Goal: Communication & Community: Answer question/provide support

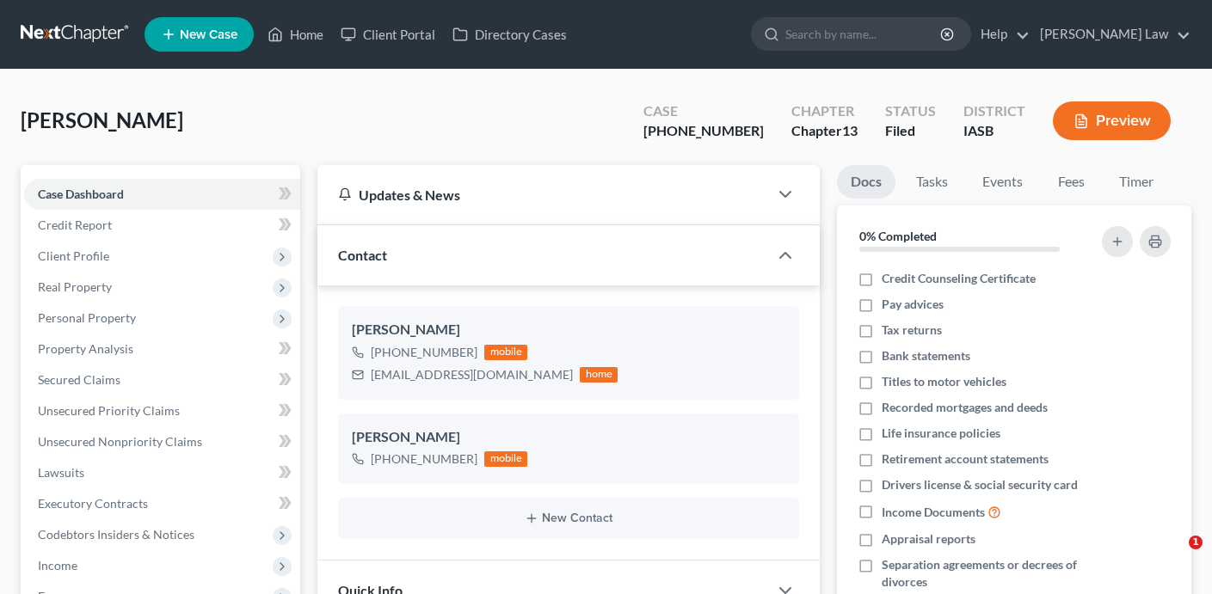
select select "0"
click at [323, 35] on link "Home" at bounding box center [295, 34] width 73 height 31
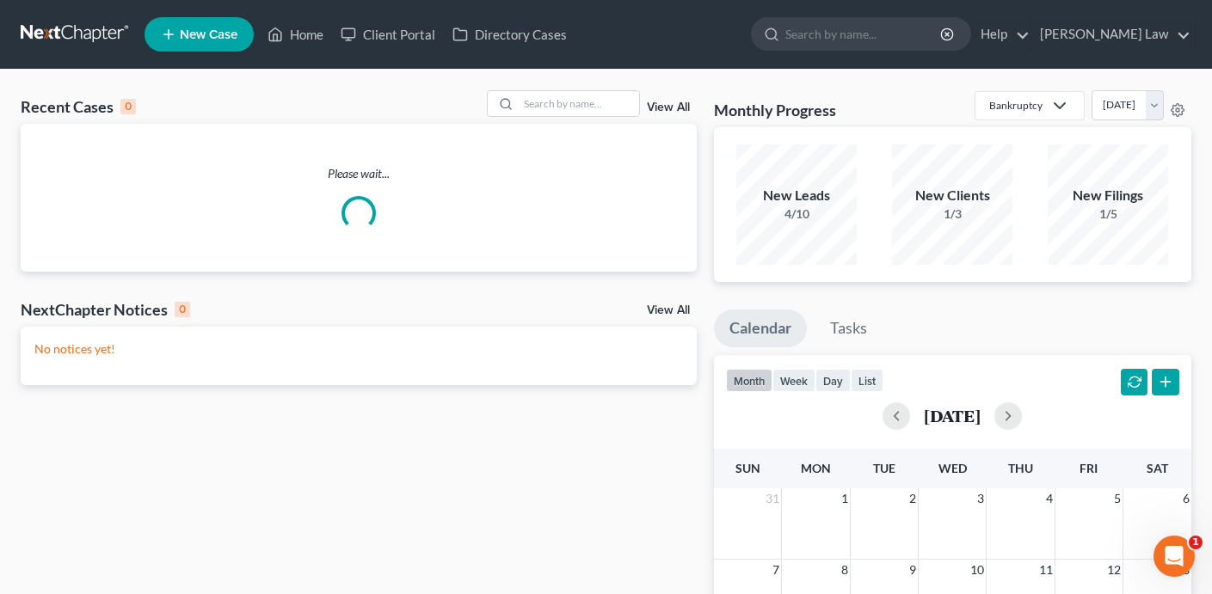
click at [572, 120] on div "Recent Cases 0 View All" at bounding box center [359, 107] width 676 height 34
click at [565, 101] on input "search" at bounding box center [578, 103] width 120 height 25
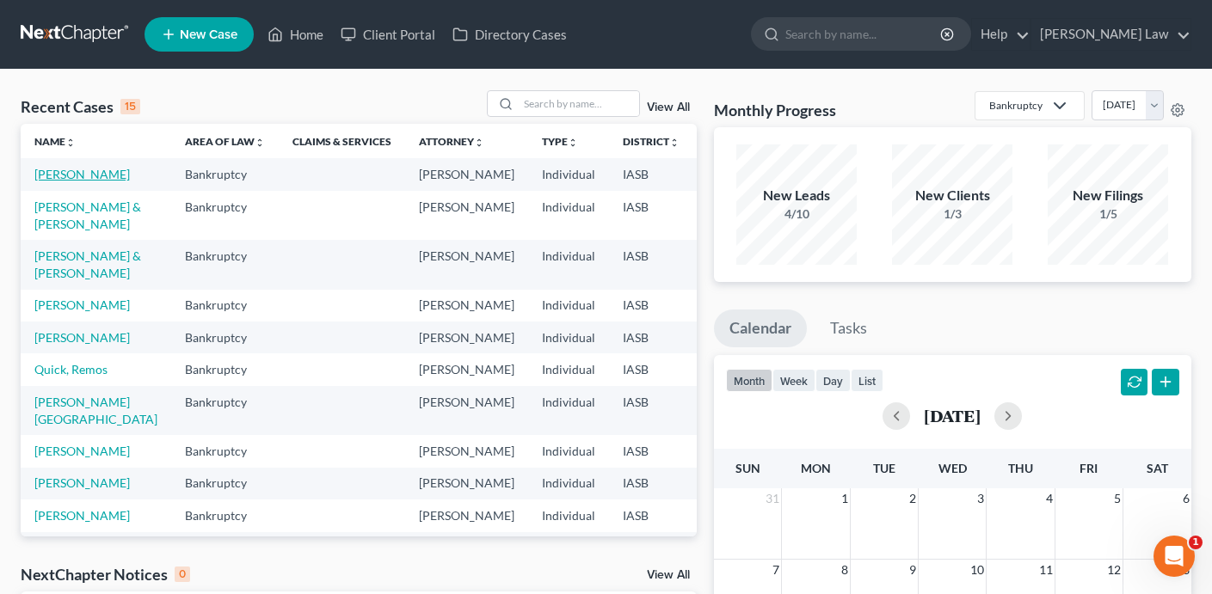
click at [40, 180] on link "[PERSON_NAME]" at bounding box center [81, 174] width 95 height 15
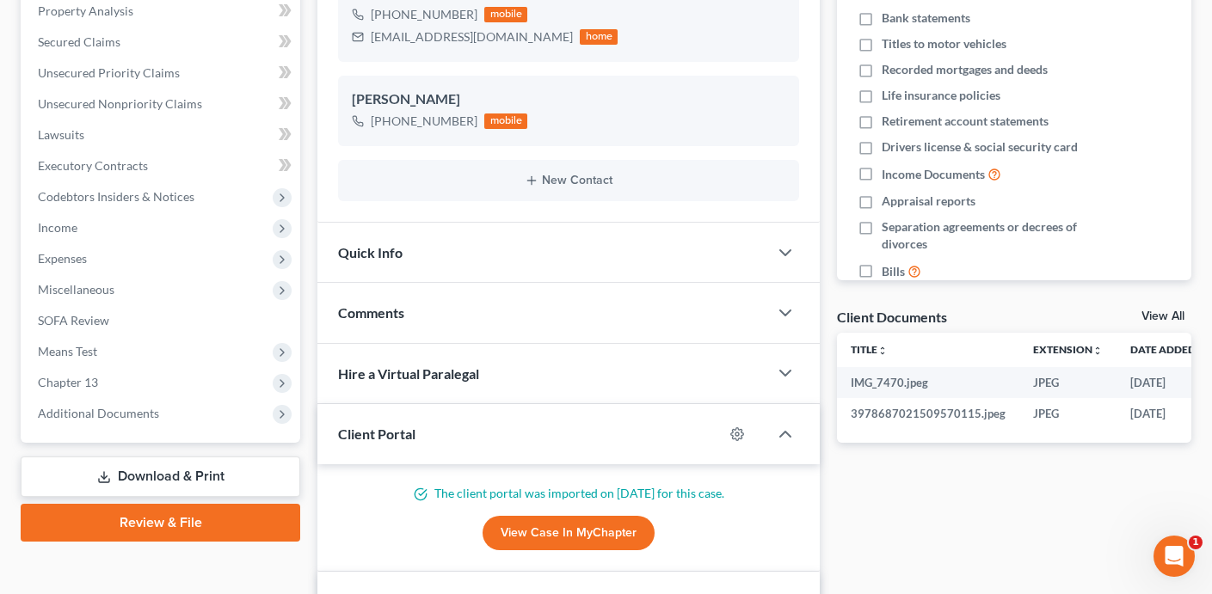
scroll to position [347, 0]
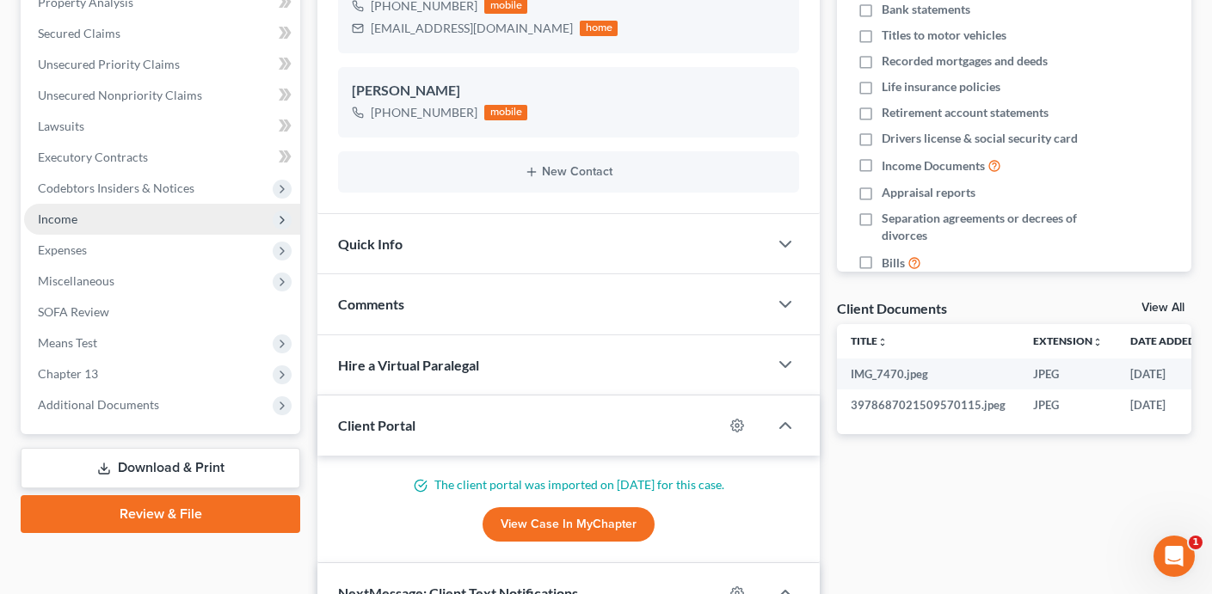
click at [162, 217] on span "Income" at bounding box center [162, 219] width 276 height 31
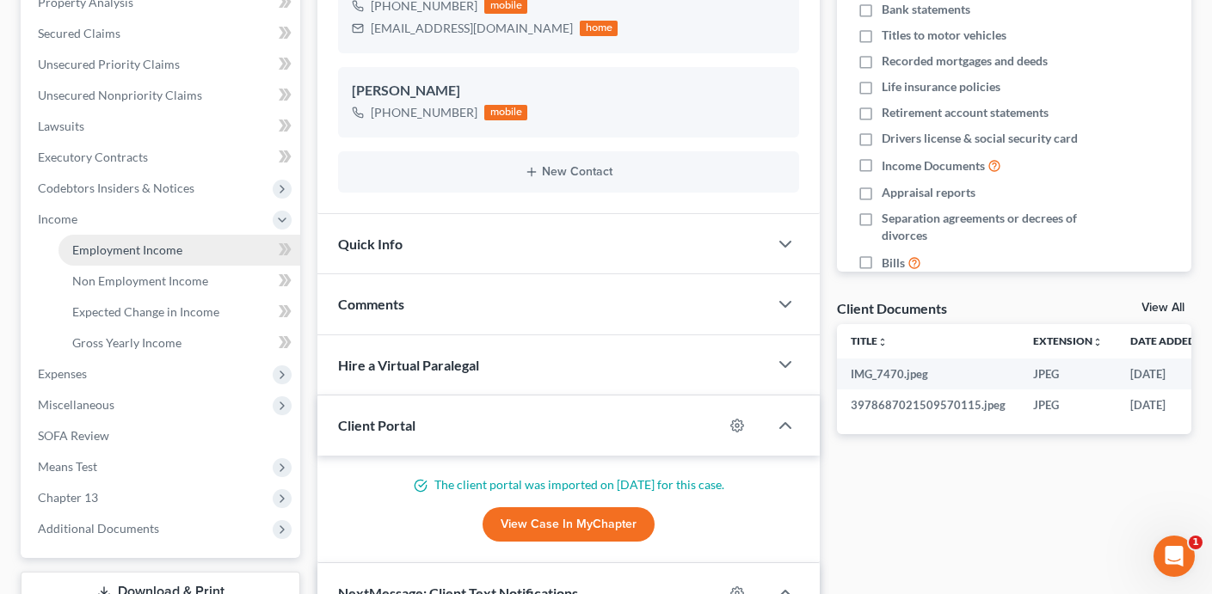
click at [157, 259] on link "Employment Income" at bounding box center [179, 250] width 242 height 31
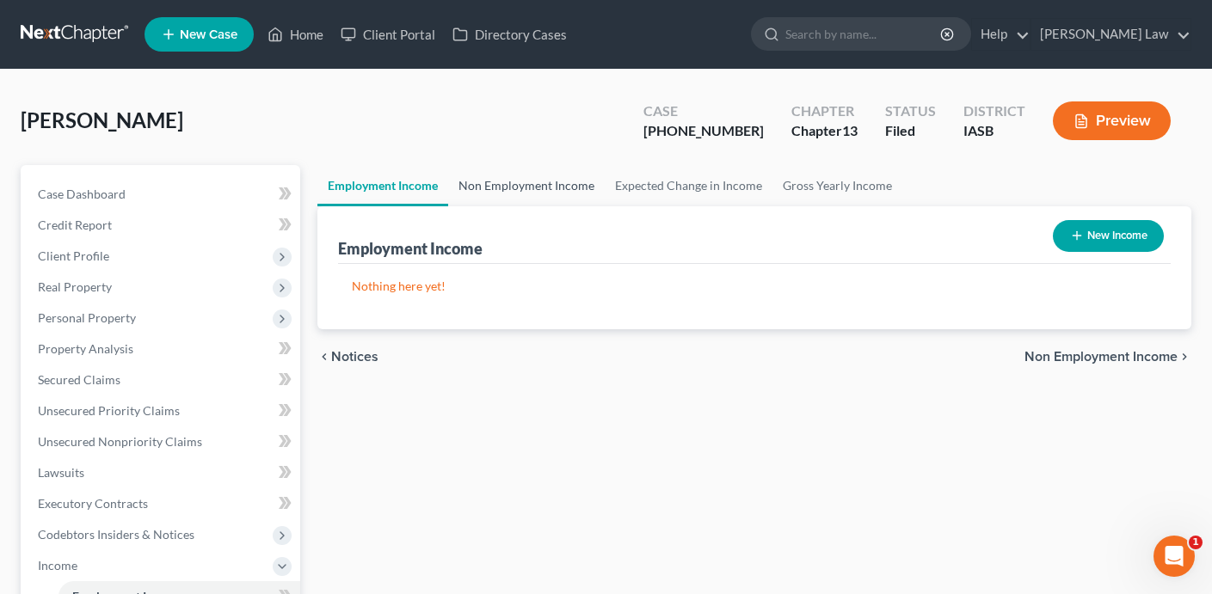
click at [491, 188] on link "Non Employment Income" at bounding box center [526, 185] width 156 height 41
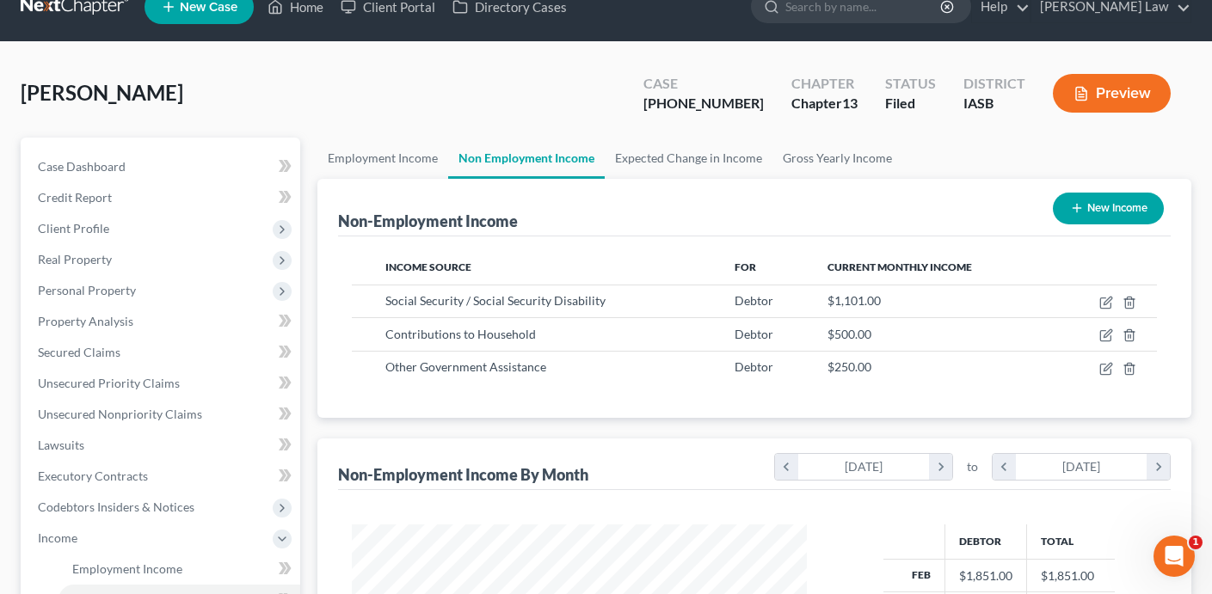
scroll to position [28, 0]
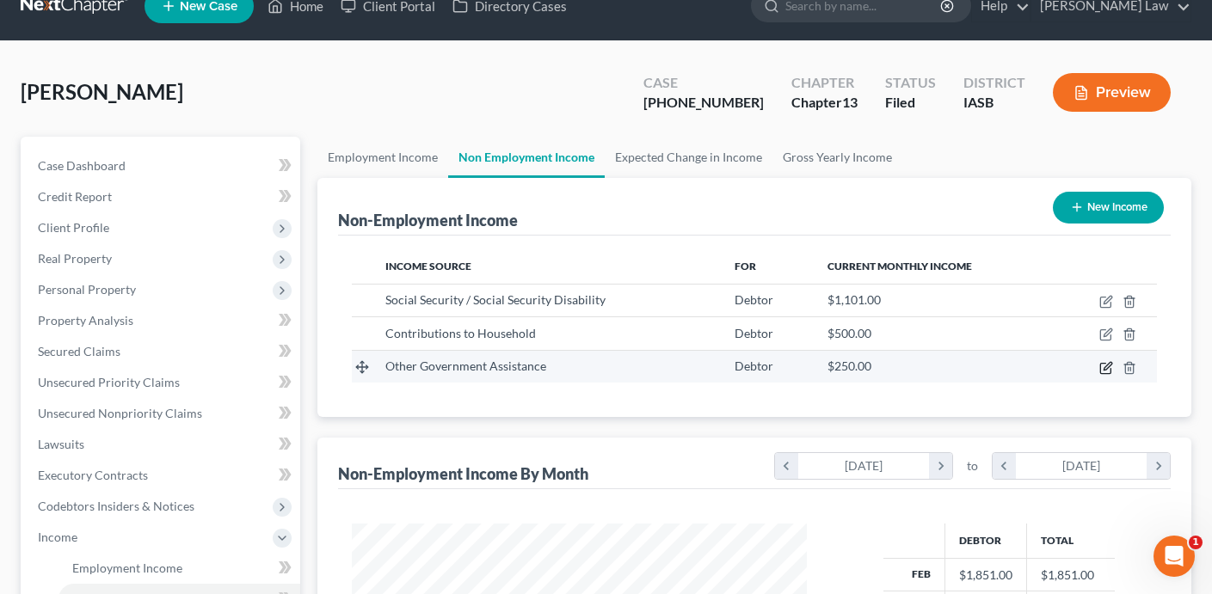
click at [1108, 366] on icon "button" at bounding box center [1106, 368] width 14 height 14
select select "5"
select select "0"
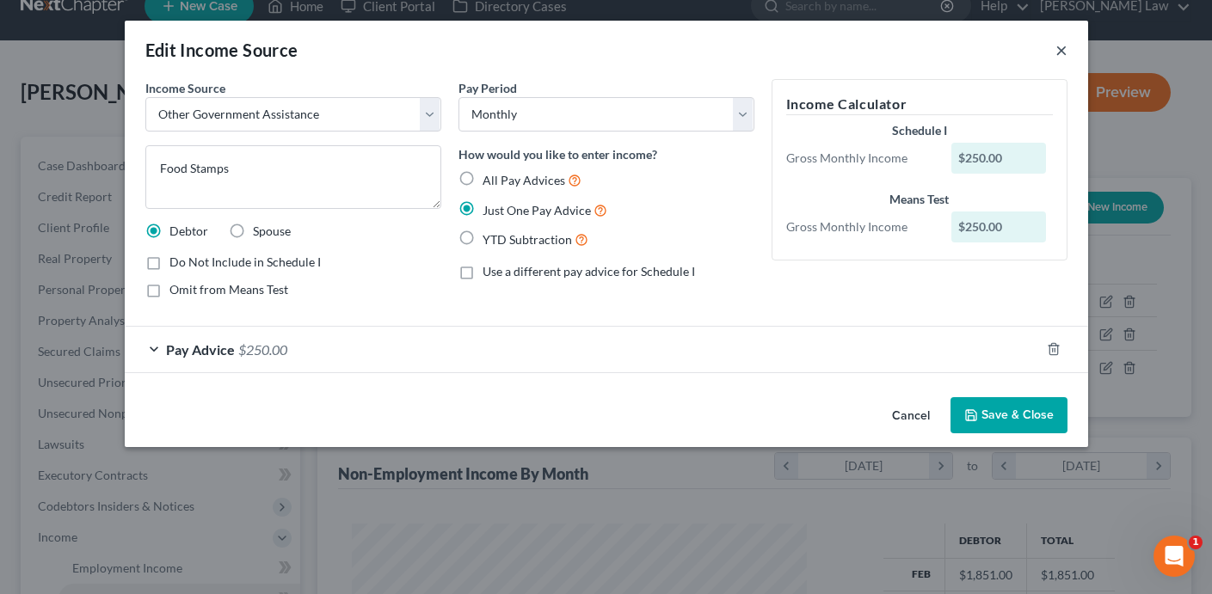
click at [1058, 46] on button "×" at bounding box center [1061, 50] width 12 height 21
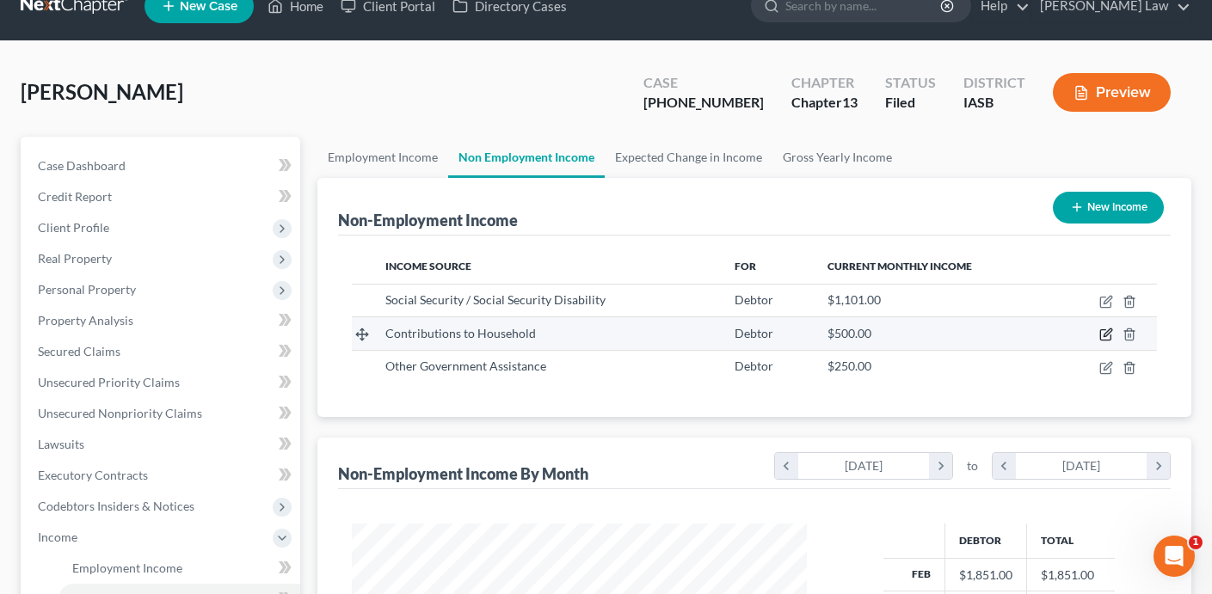
click at [1102, 331] on icon "button" at bounding box center [1106, 335] width 14 height 14
select select "8"
select select "0"
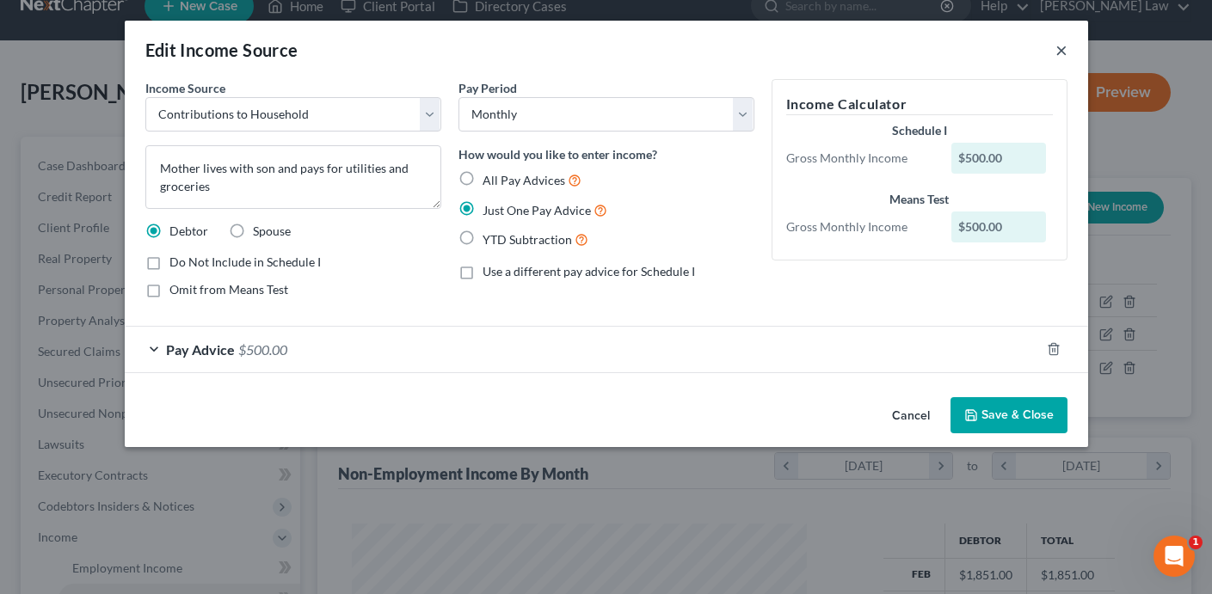
click at [1063, 47] on button "×" at bounding box center [1061, 50] width 12 height 21
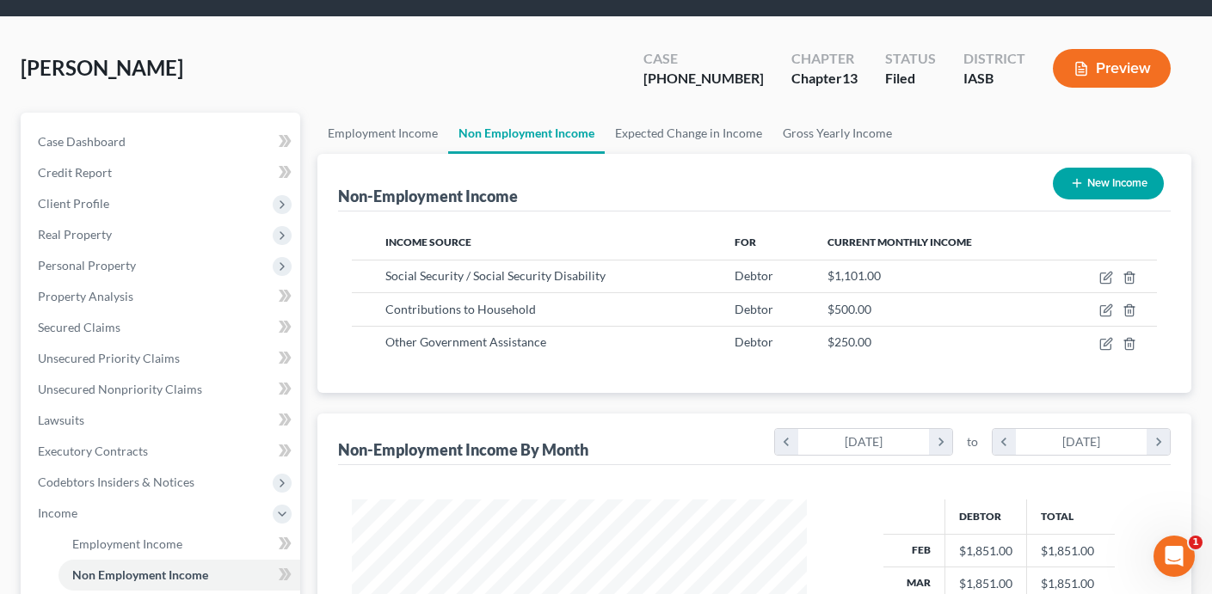
scroll to position [36, 0]
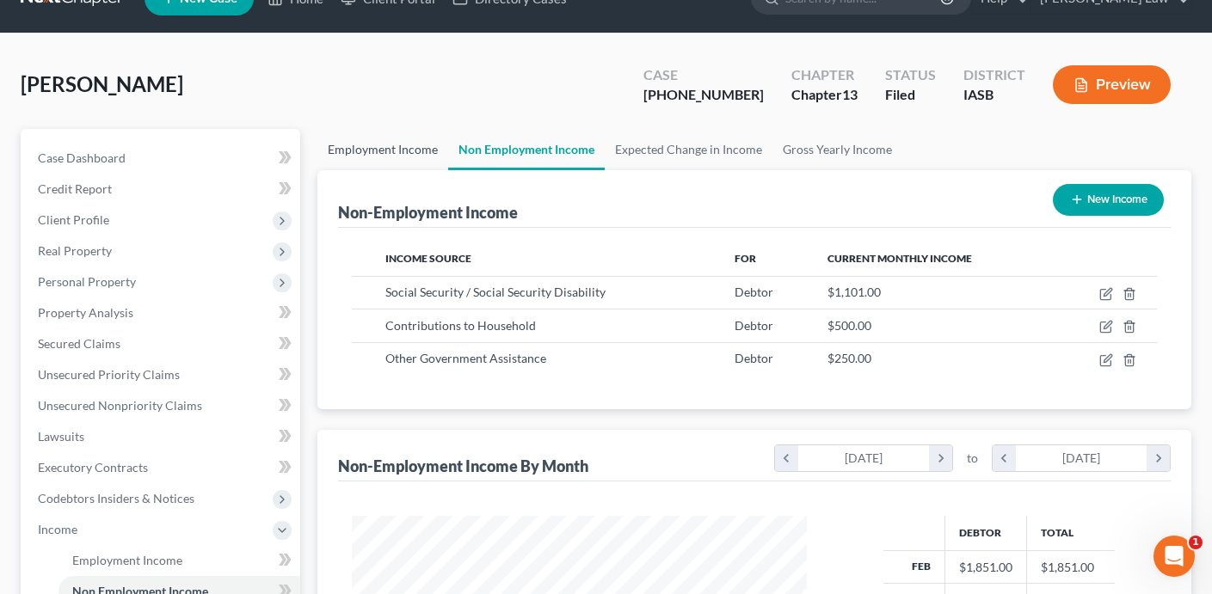
click at [359, 156] on link "Employment Income" at bounding box center [382, 149] width 131 height 41
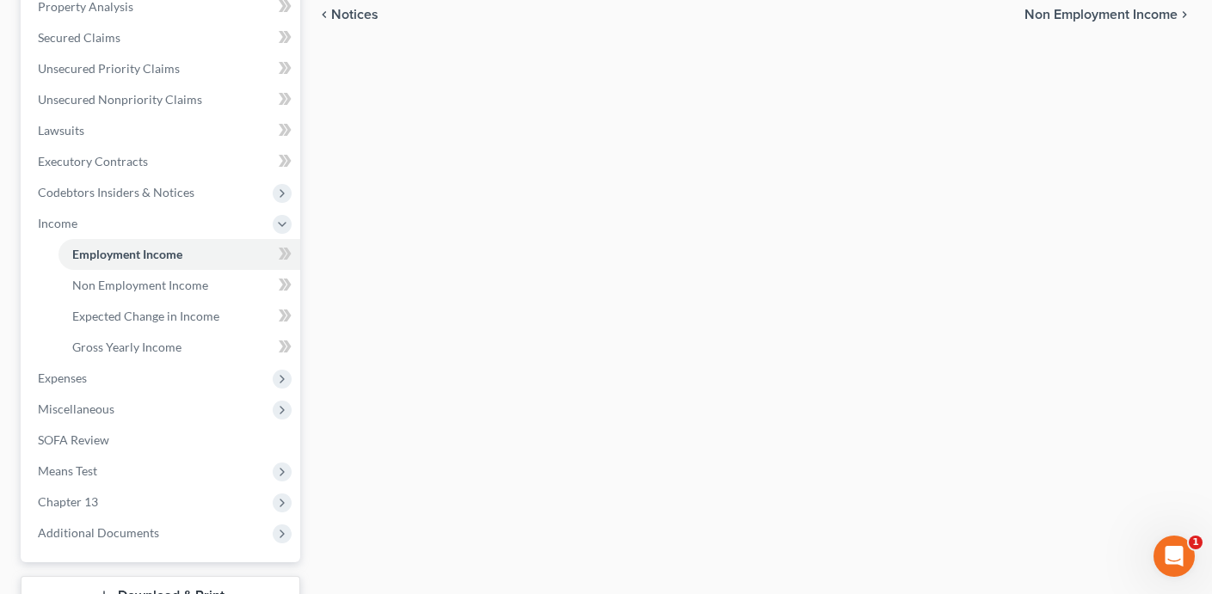
scroll to position [356, 0]
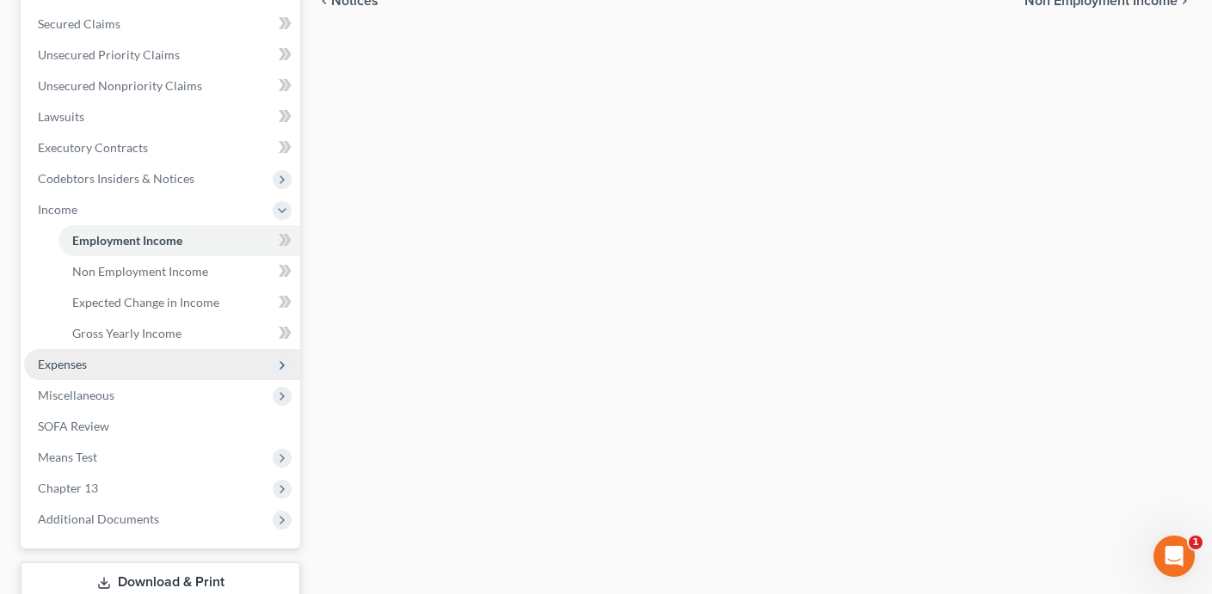
click at [129, 360] on span "Expenses" at bounding box center [162, 364] width 276 height 31
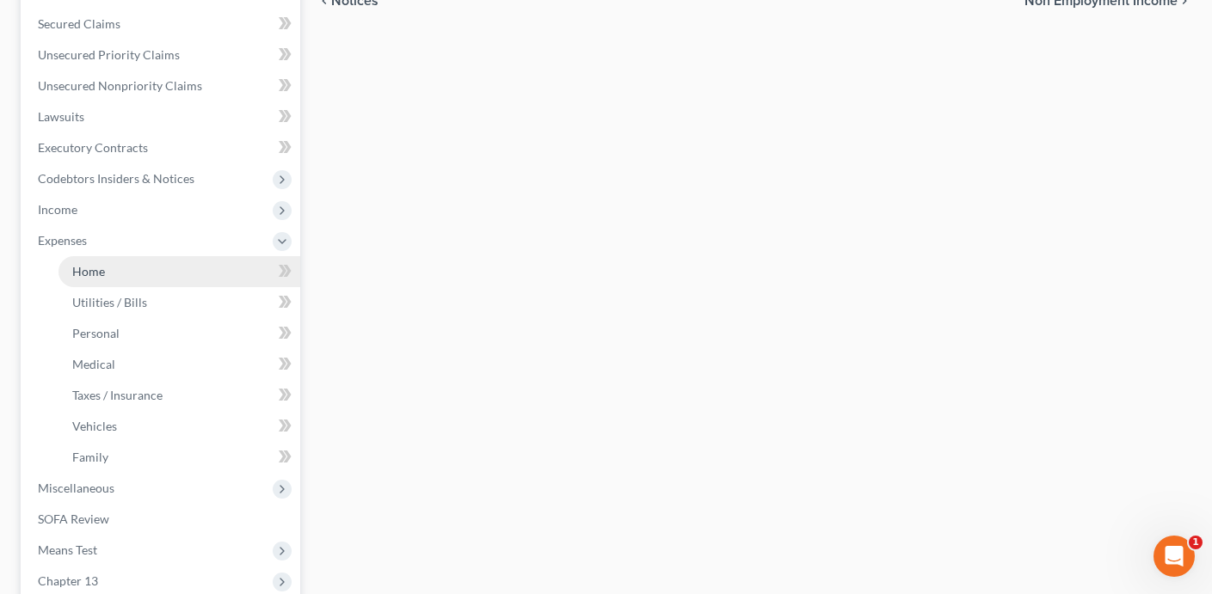
click at [132, 270] on link "Home" at bounding box center [179, 271] width 242 height 31
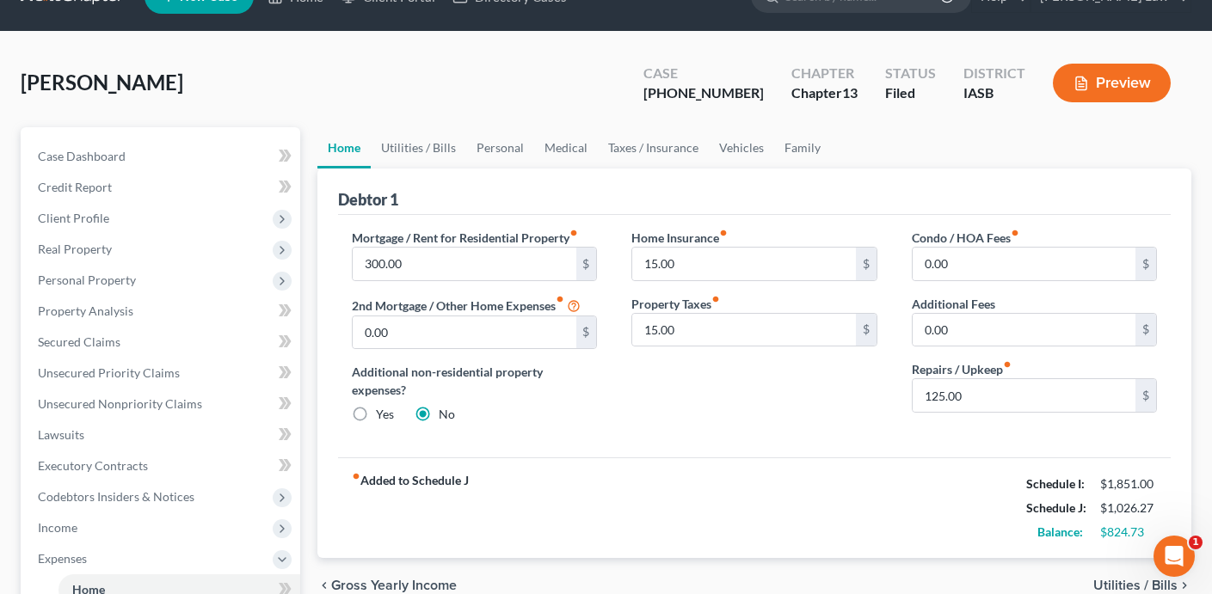
scroll to position [27, 0]
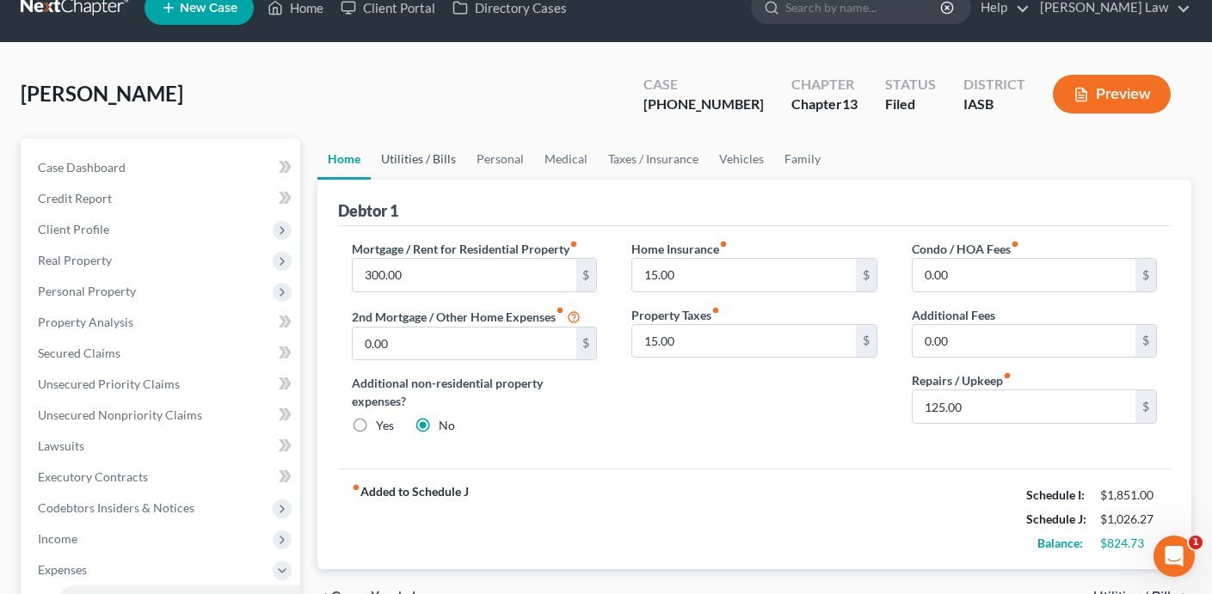
click at [405, 156] on link "Utilities / Bills" at bounding box center [418, 158] width 95 height 41
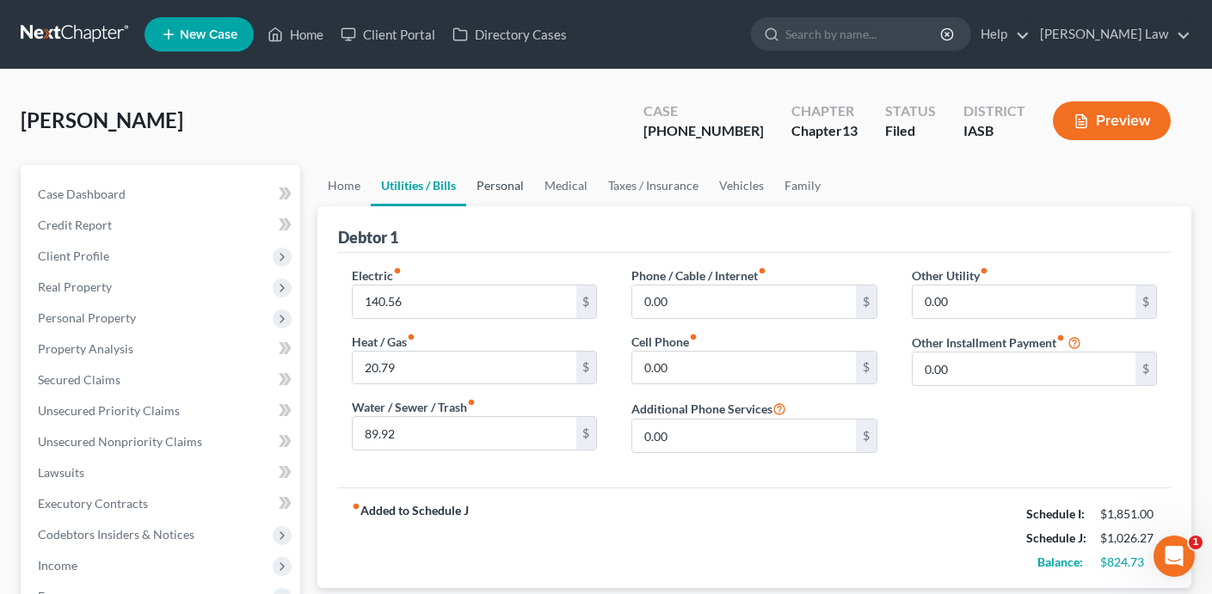
click at [503, 194] on link "Personal" at bounding box center [500, 185] width 68 height 41
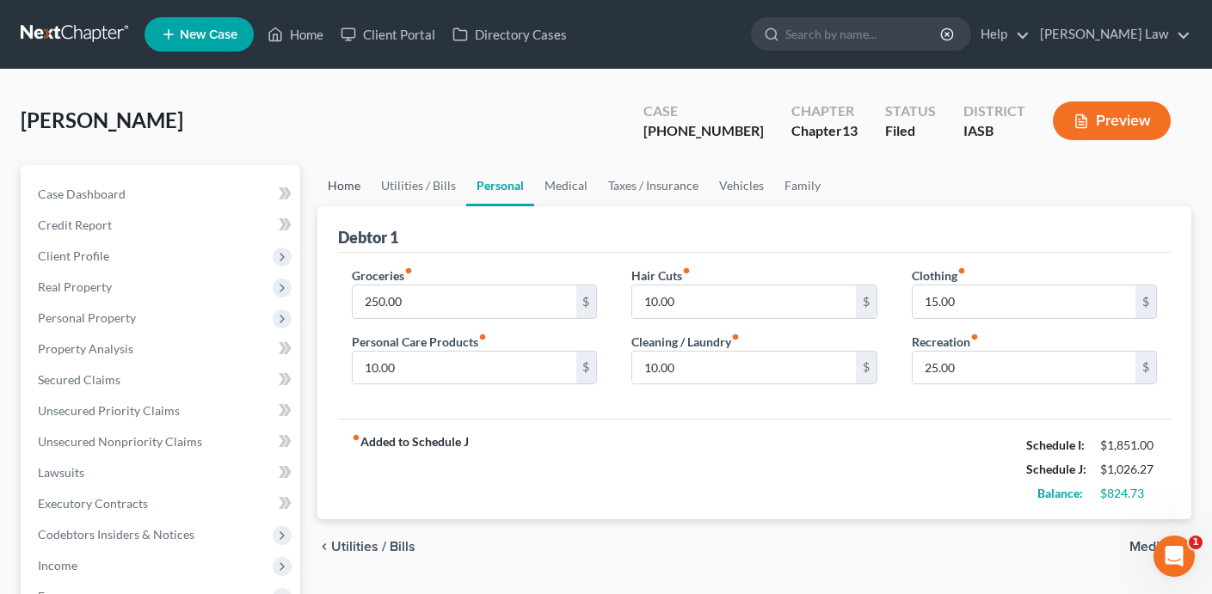
click at [358, 182] on link "Home" at bounding box center [343, 185] width 53 height 41
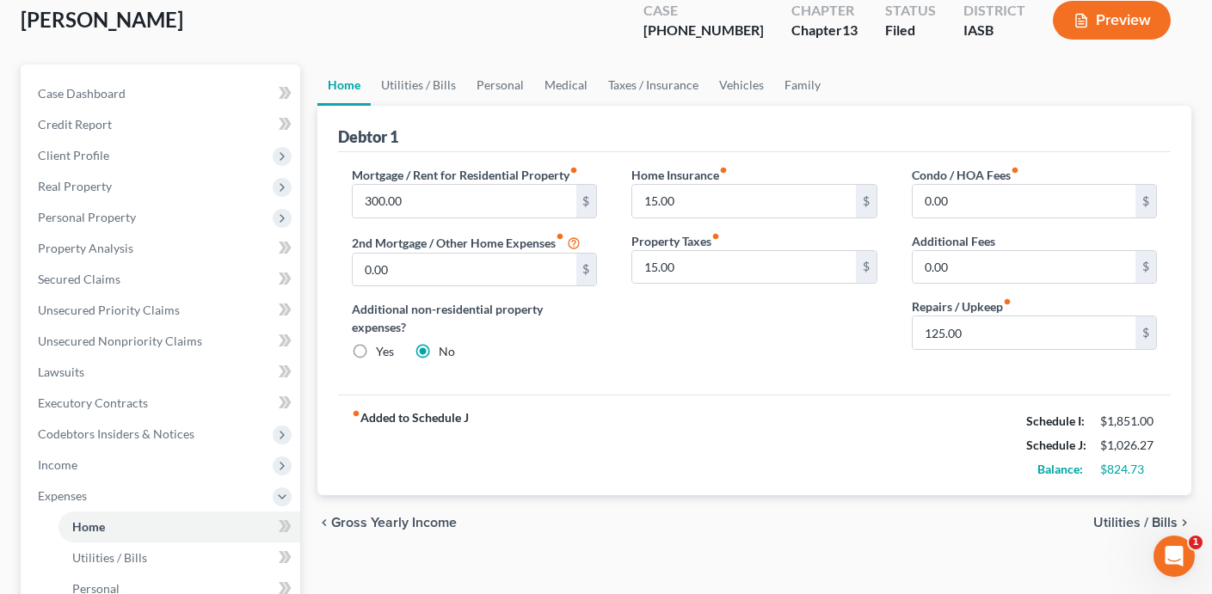
scroll to position [101, 0]
click at [433, 88] on link "Utilities / Bills" at bounding box center [418, 84] width 95 height 41
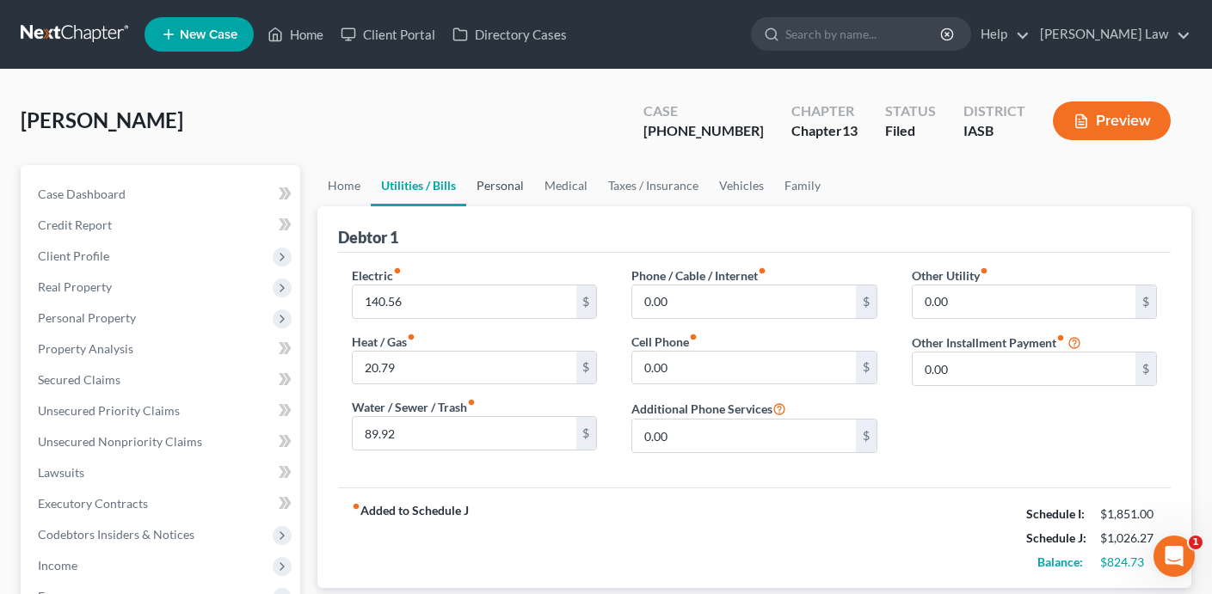
click at [508, 187] on link "Personal" at bounding box center [500, 185] width 68 height 41
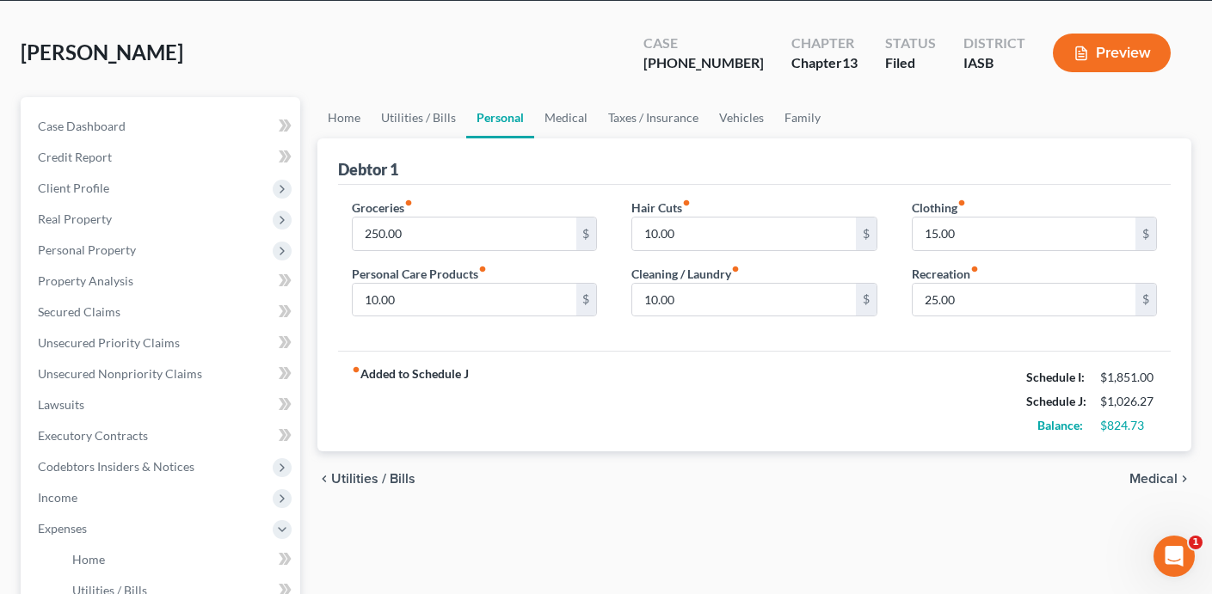
scroll to position [65, 0]
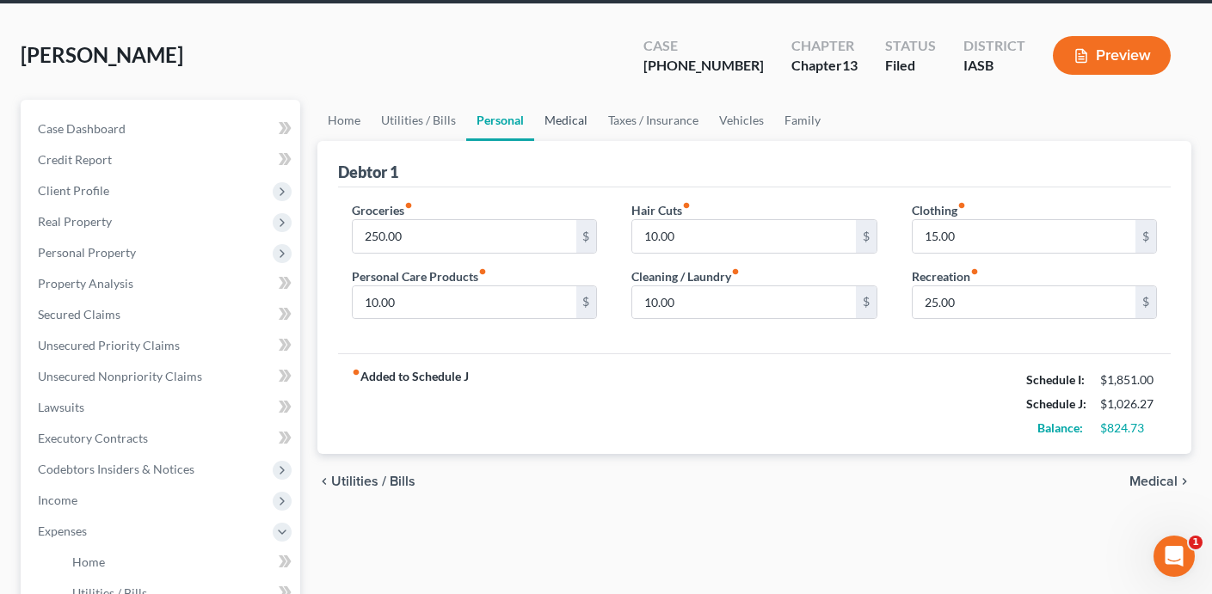
click at [572, 122] on link "Medical" at bounding box center [566, 120] width 64 height 41
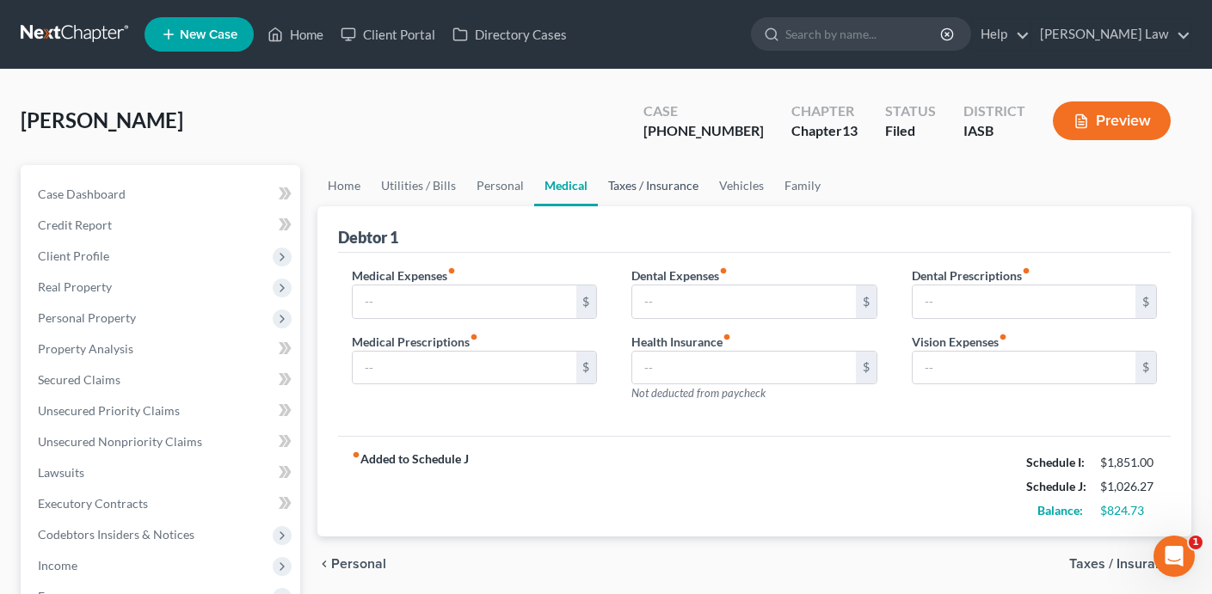
click at [660, 193] on link "Taxes / Insurance" at bounding box center [653, 185] width 111 height 41
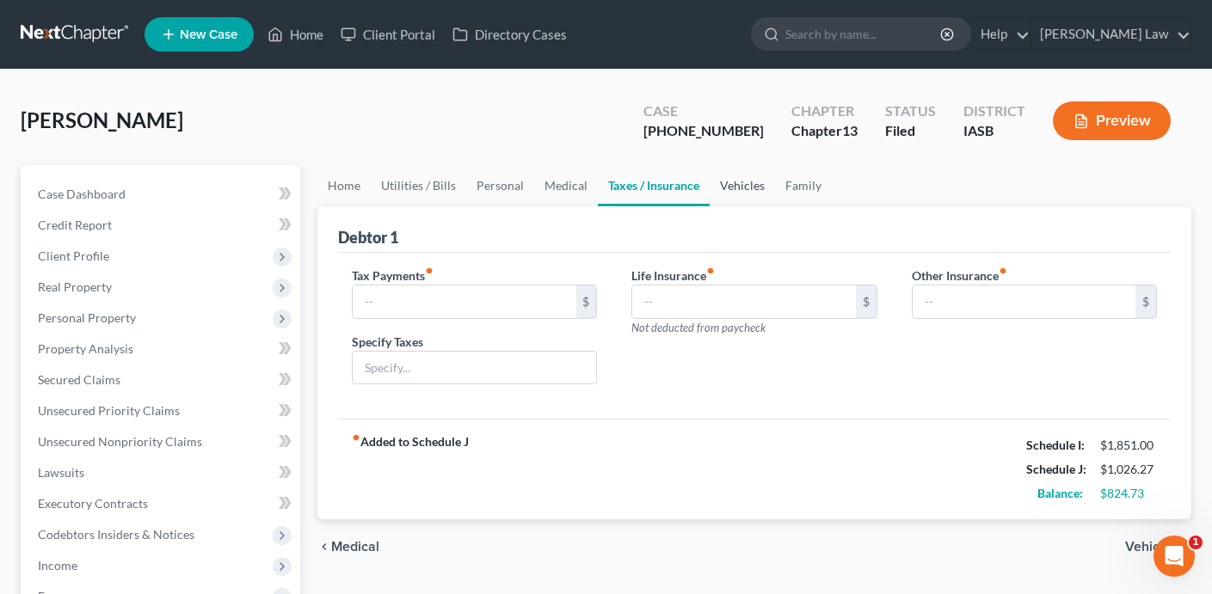
click at [757, 193] on link "Vehicles" at bounding box center [741, 185] width 65 height 41
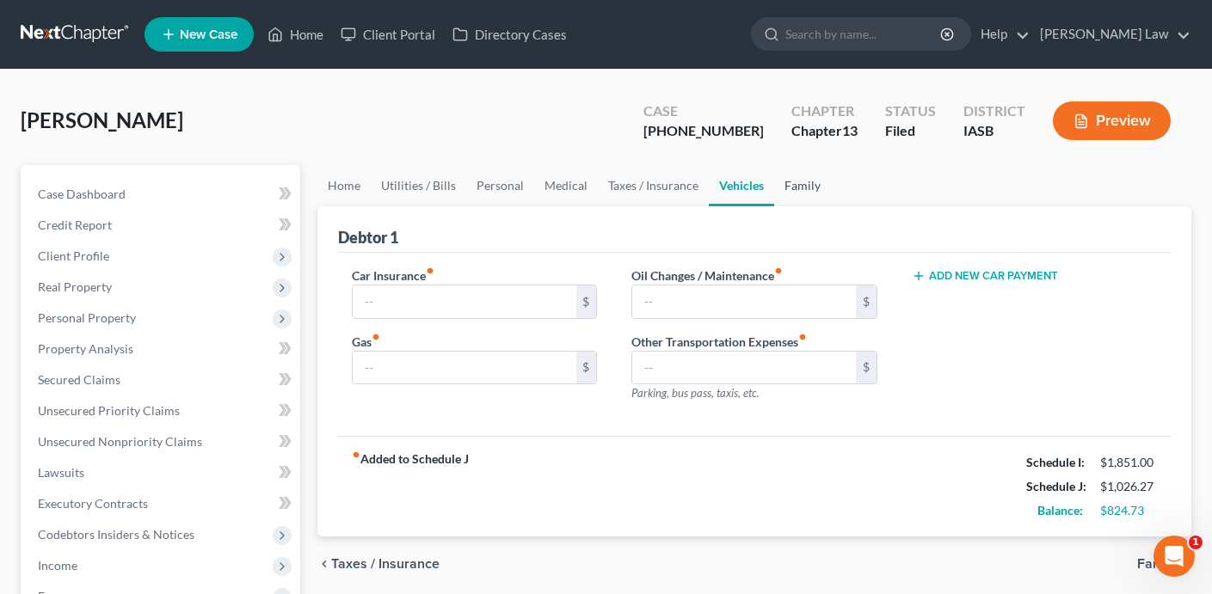
click at [795, 191] on link "Family" at bounding box center [802, 185] width 57 height 41
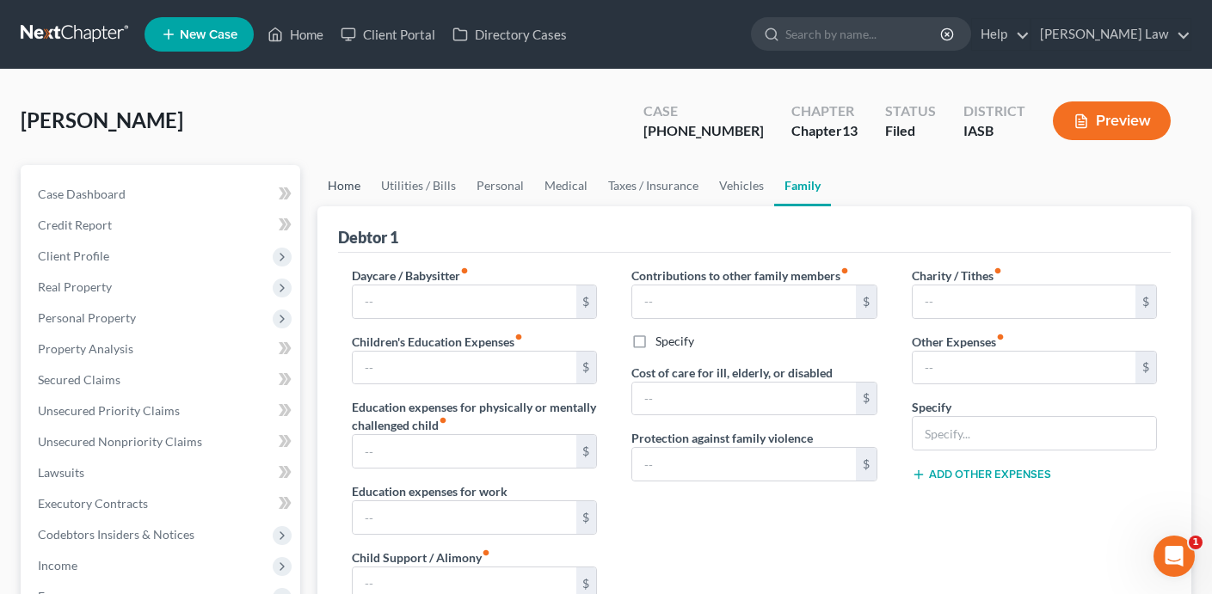
click at [342, 192] on link "Home" at bounding box center [343, 185] width 53 height 41
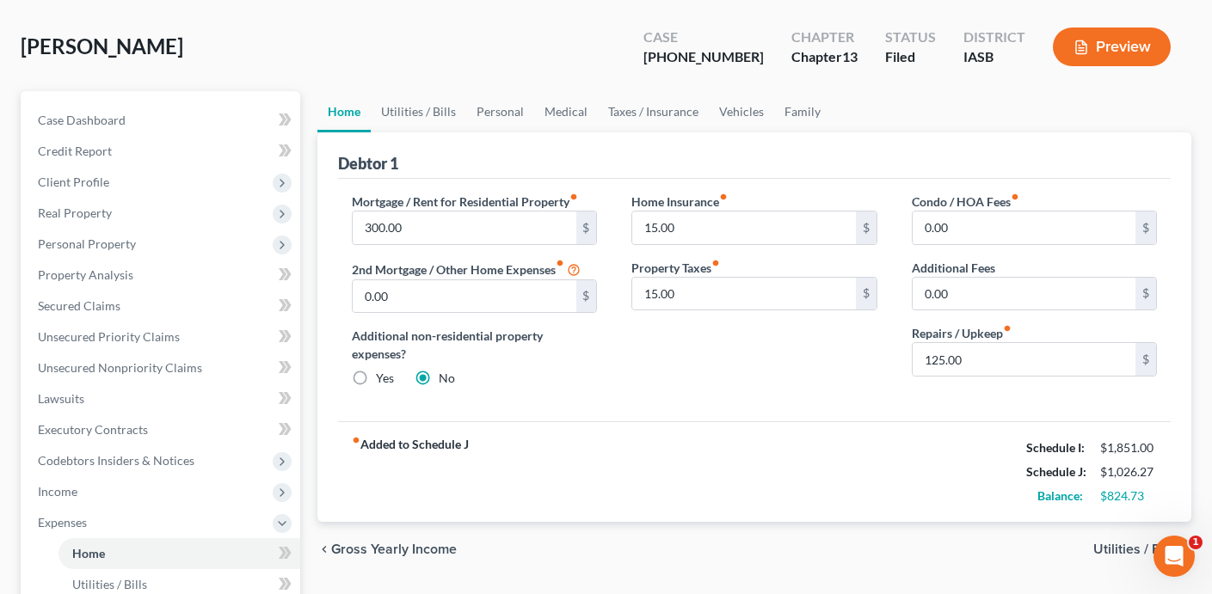
scroll to position [71, 0]
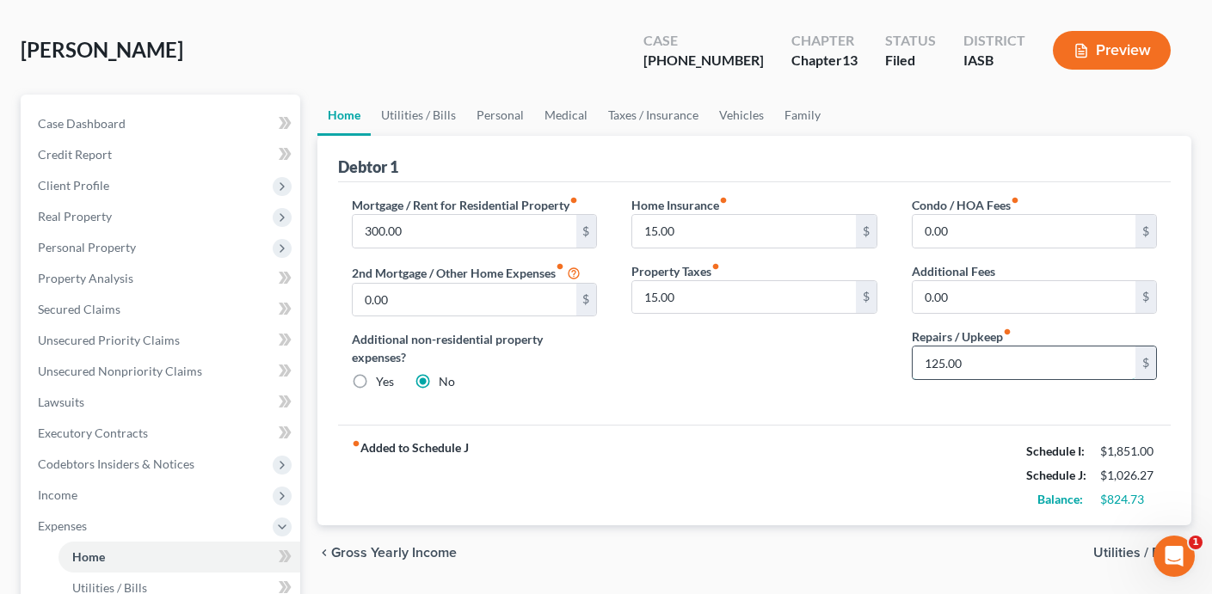
click at [1019, 356] on input "125.00" at bounding box center [1023, 363] width 223 height 33
type input "200"
click at [848, 467] on div "fiber_manual_record Added to Schedule J Schedule I: $1,851.00 Schedule J: $1,10…" at bounding box center [754, 475] width 832 height 101
click at [981, 367] on input "200" at bounding box center [1023, 363] width 223 height 33
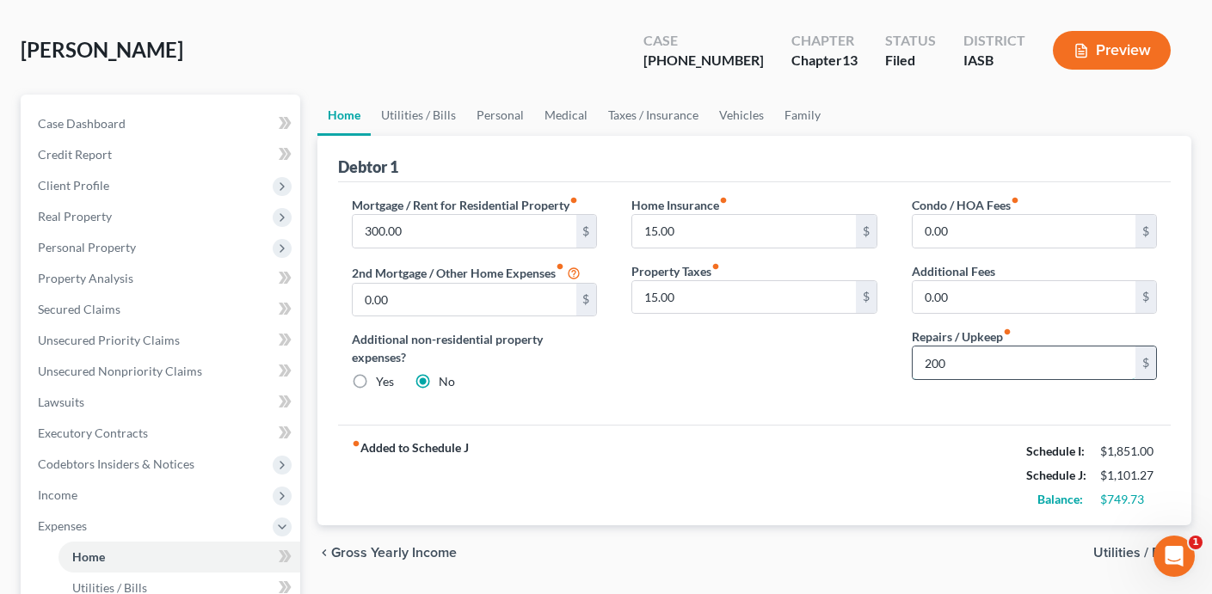
click at [981, 367] on input "200" at bounding box center [1023, 363] width 223 height 33
click at [703, 482] on div "fiber_manual_record Added to Schedule J Schedule I: $1,851.00 Schedule J: $1,10…" at bounding box center [754, 475] width 832 height 101
click at [426, 114] on link "Utilities / Bills" at bounding box center [418, 115] width 95 height 41
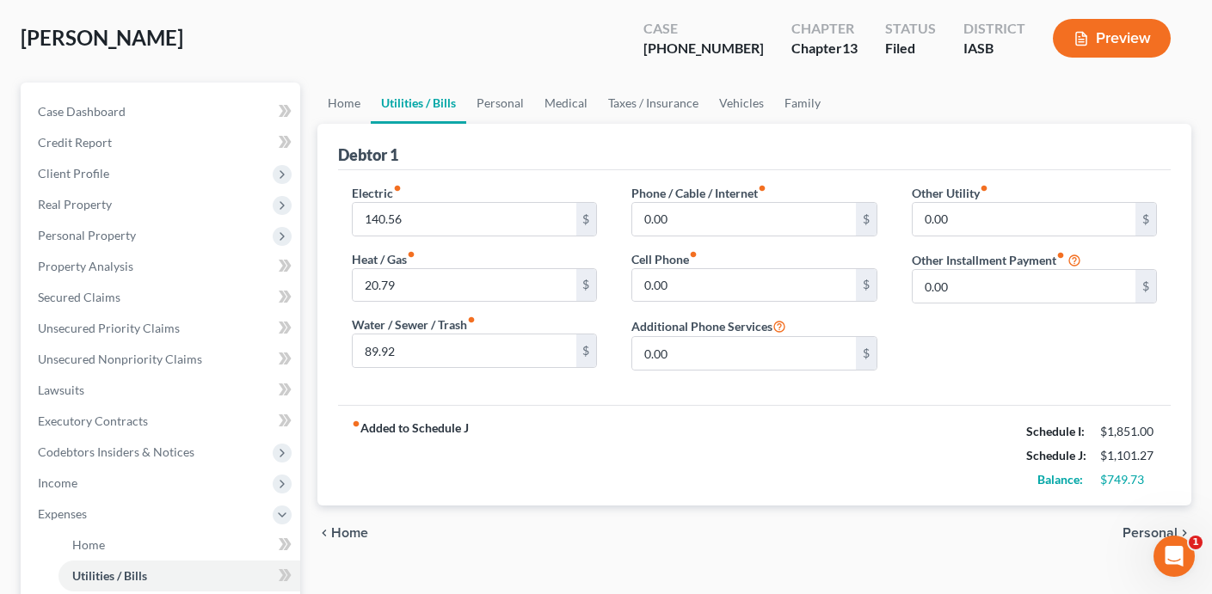
scroll to position [94, 0]
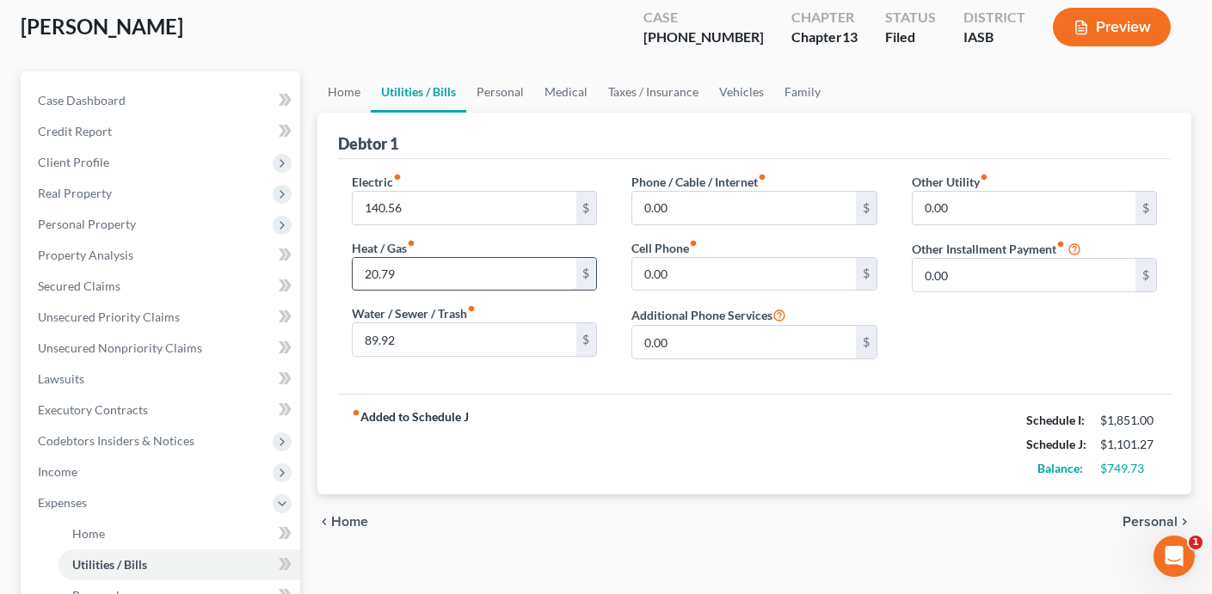
click at [458, 275] on input "20.79" at bounding box center [464, 274] width 223 height 33
click at [377, 277] on input "20.79" at bounding box center [464, 274] width 223 height 33
click at [365, 278] on input "20.79" at bounding box center [464, 274] width 223 height 33
type input "120.79"
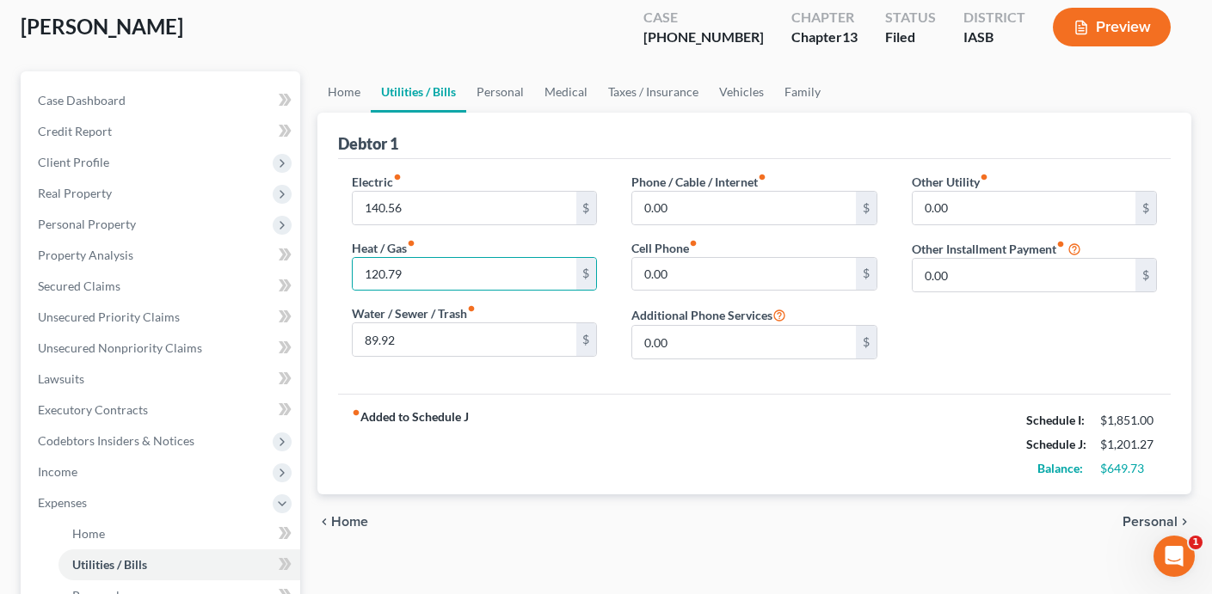
click at [536, 485] on div "fiber_manual_record Added to Schedule J Schedule I: $1,851.00 Schedule J: $1,20…" at bounding box center [754, 444] width 832 height 101
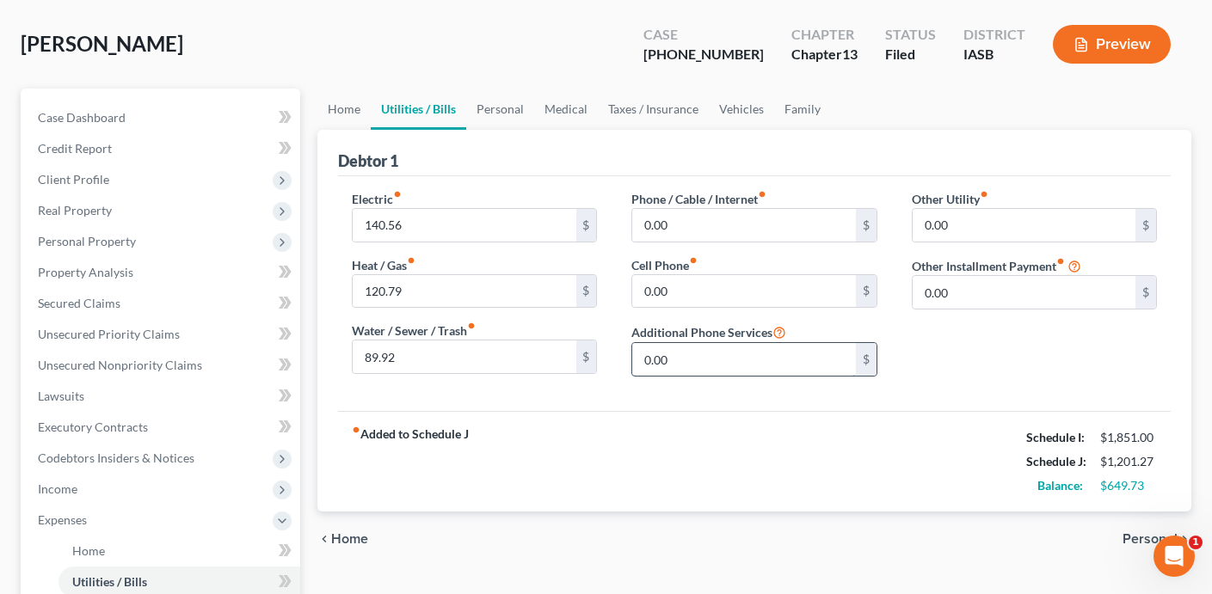
scroll to position [82, 0]
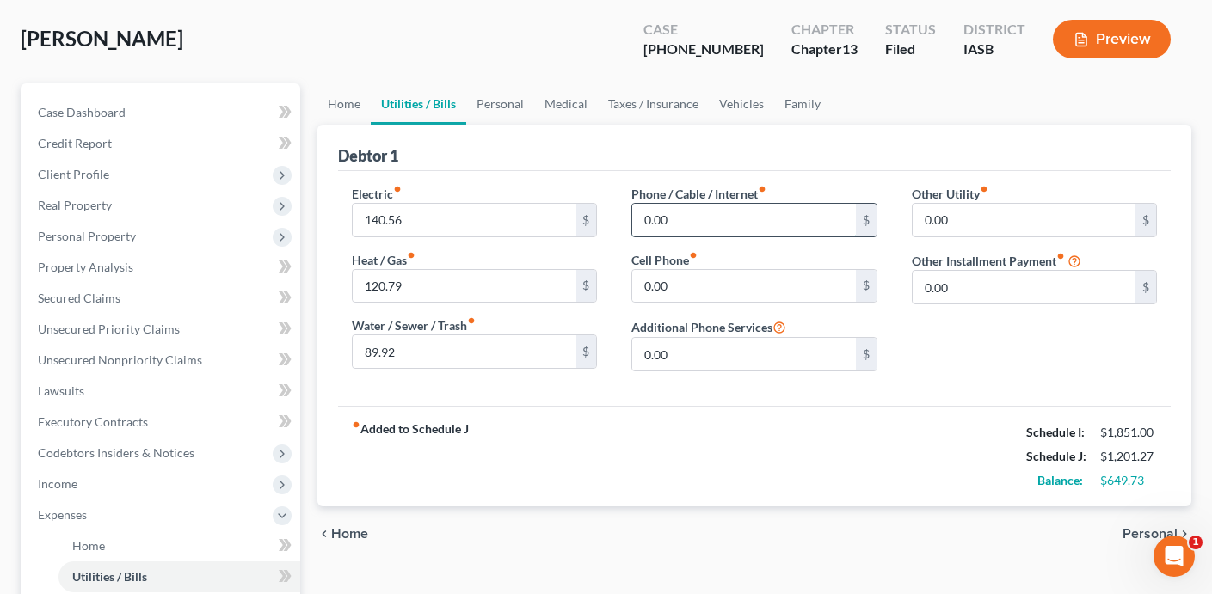
click at [753, 218] on input "0.00" at bounding box center [743, 220] width 223 height 33
click at [749, 476] on div "fiber_manual_record Added to Schedule J Schedule I: $1,851.00 Schedule J: $1,27…" at bounding box center [754, 456] width 832 height 101
click at [935, 373] on div "Other Utility fiber_manual_record 0.00 $ Other Installment Payment fiber_manual…" at bounding box center [1033, 285] width 279 height 200
click at [558, 414] on div "fiber_manual_record Added to Schedule J Schedule I: $1,851.00 Schedule J: $1,27…" at bounding box center [754, 456] width 832 height 101
click at [164, 487] on span "Income" at bounding box center [162, 484] width 276 height 31
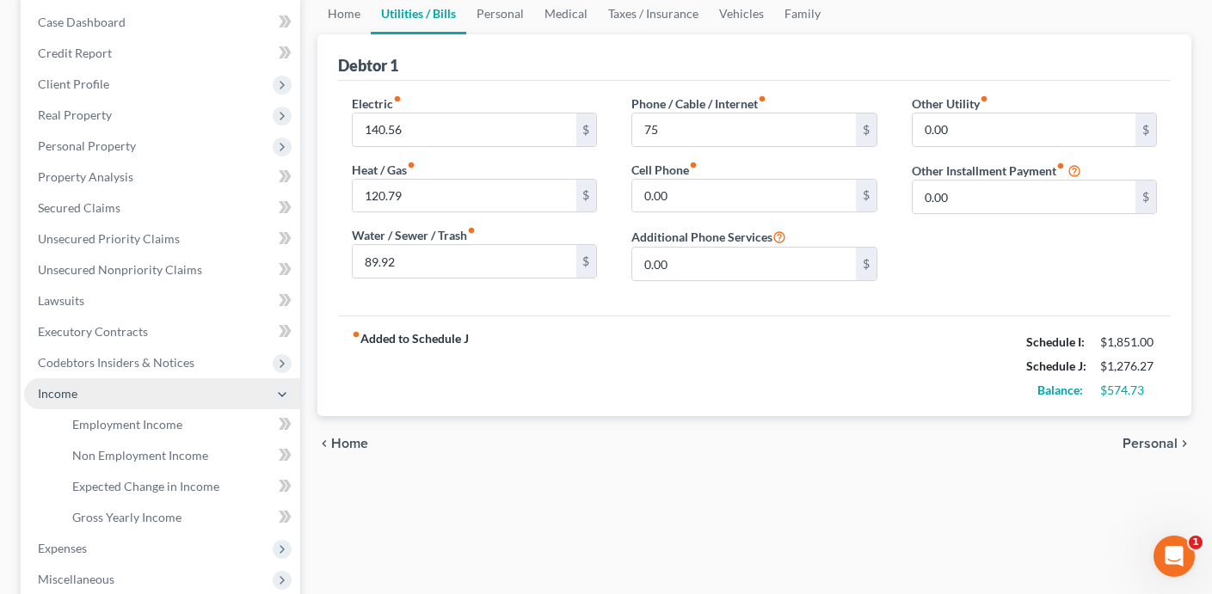
scroll to position [195, 0]
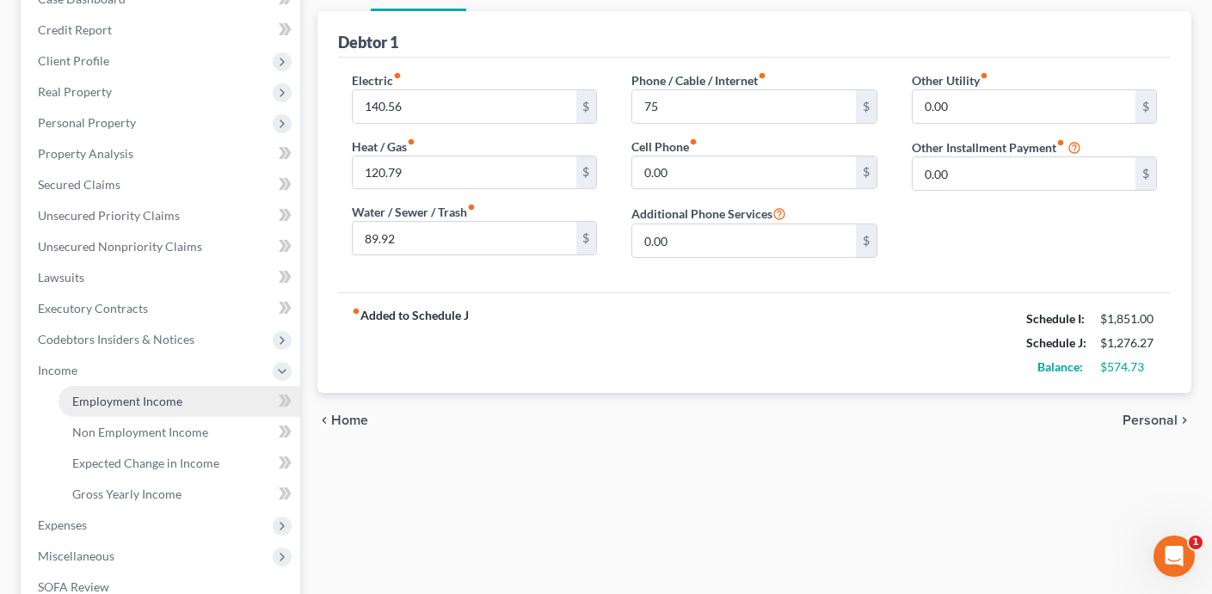
click at [172, 403] on span "Employment Income" at bounding box center [127, 401] width 110 height 15
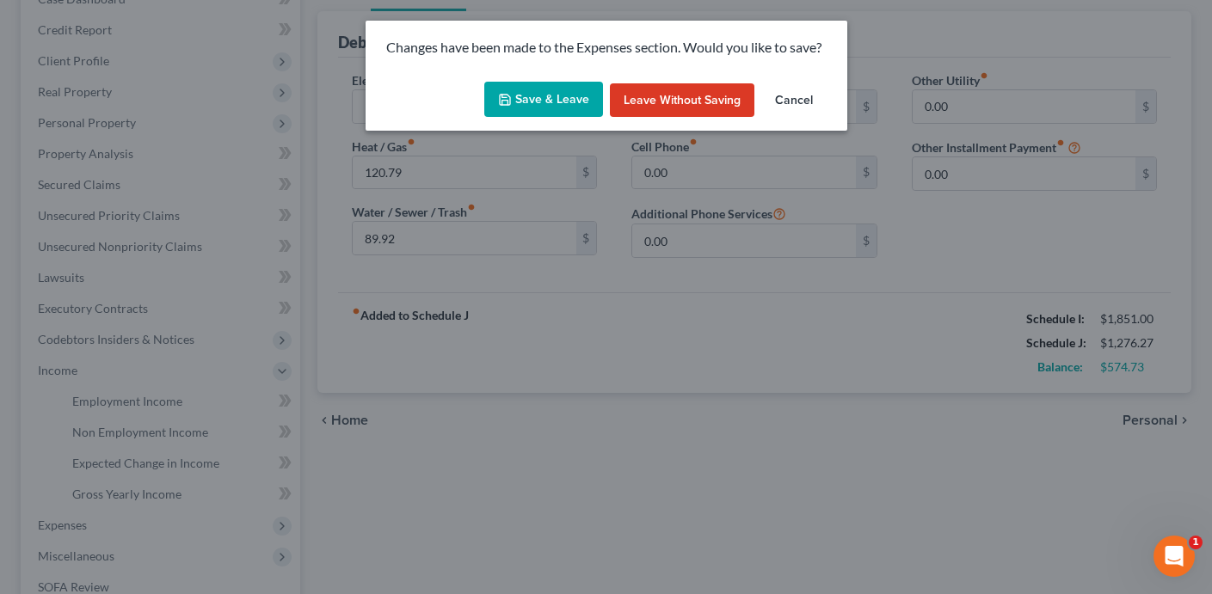
click at [553, 96] on button "Save & Leave" at bounding box center [543, 100] width 119 height 36
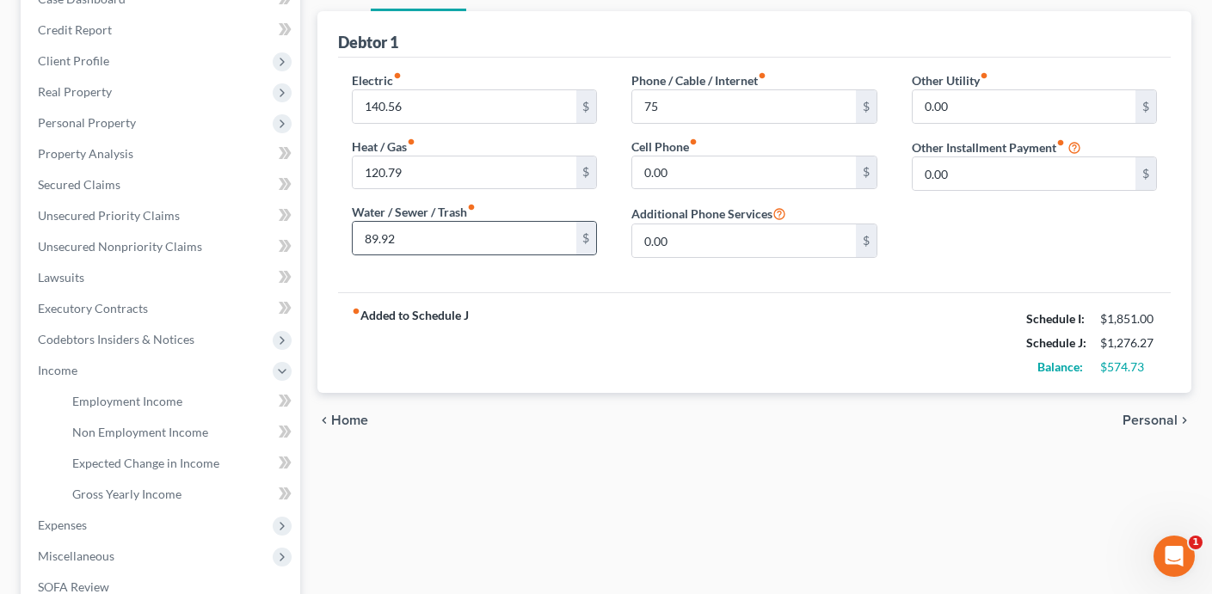
type input "75.00"
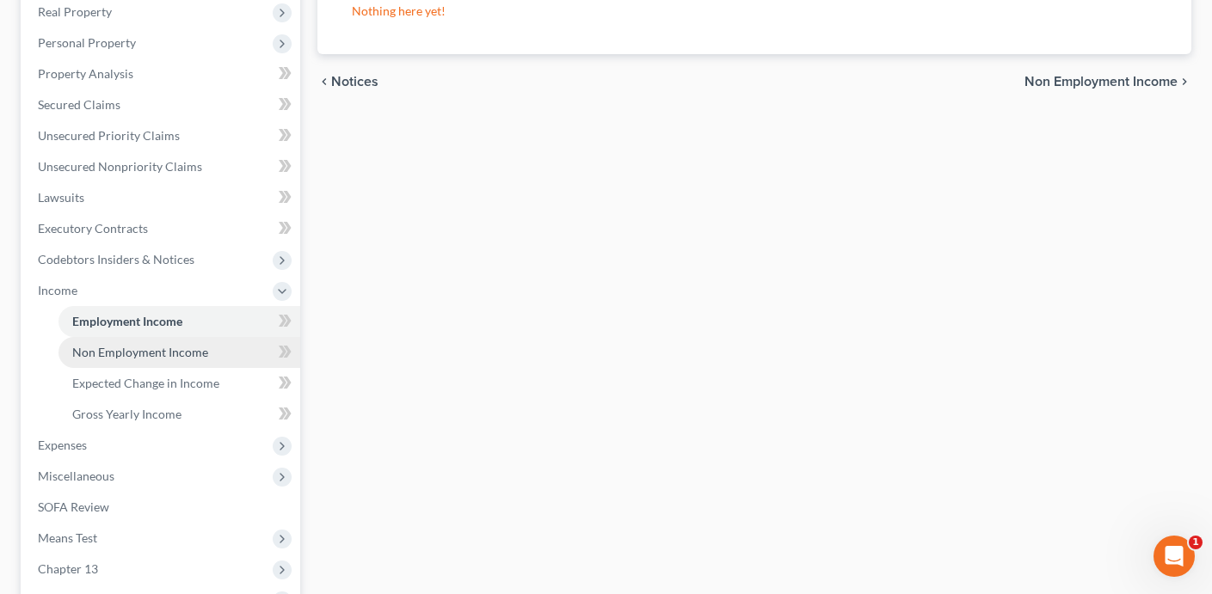
click at [177, 352] on span "Non Employment Income" at bounding box center [140, 352] width 136 height 15
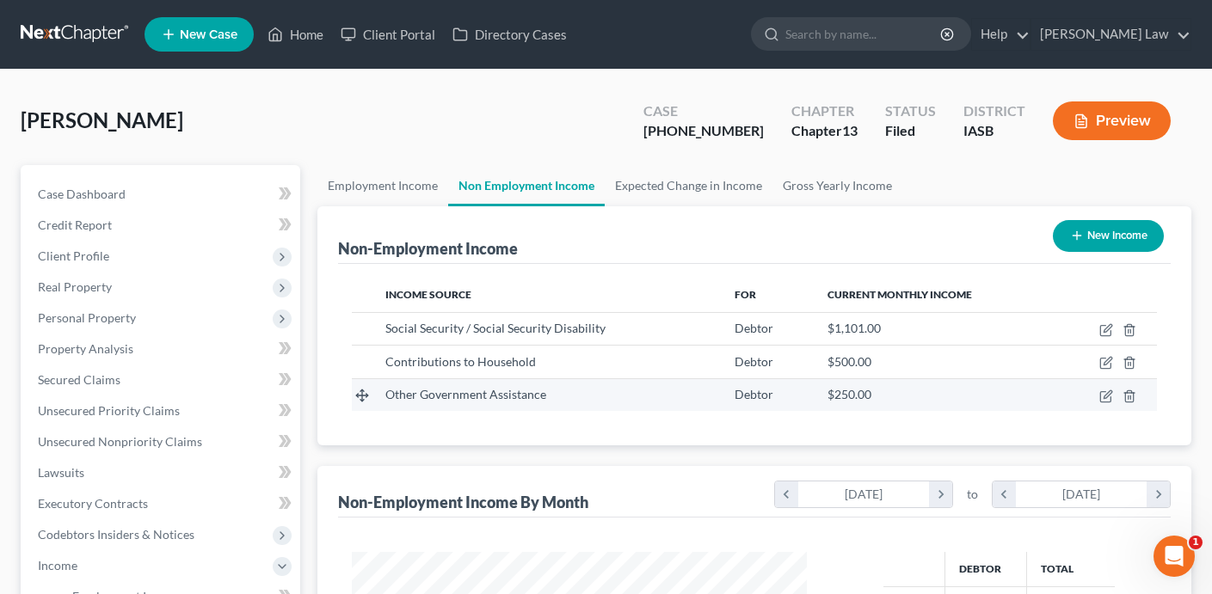
scroll to position [308, 489]
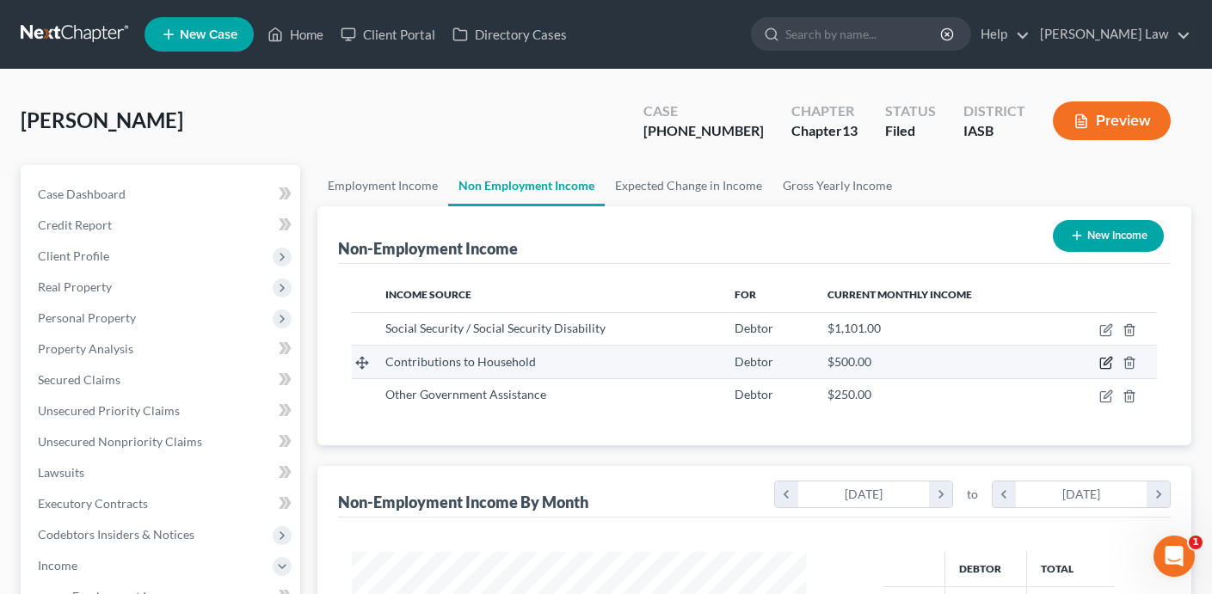
click at [1107, 358] on icon "button" at bounding box center [1106, 363] width 14 height 14
select select "8"
select select "0"
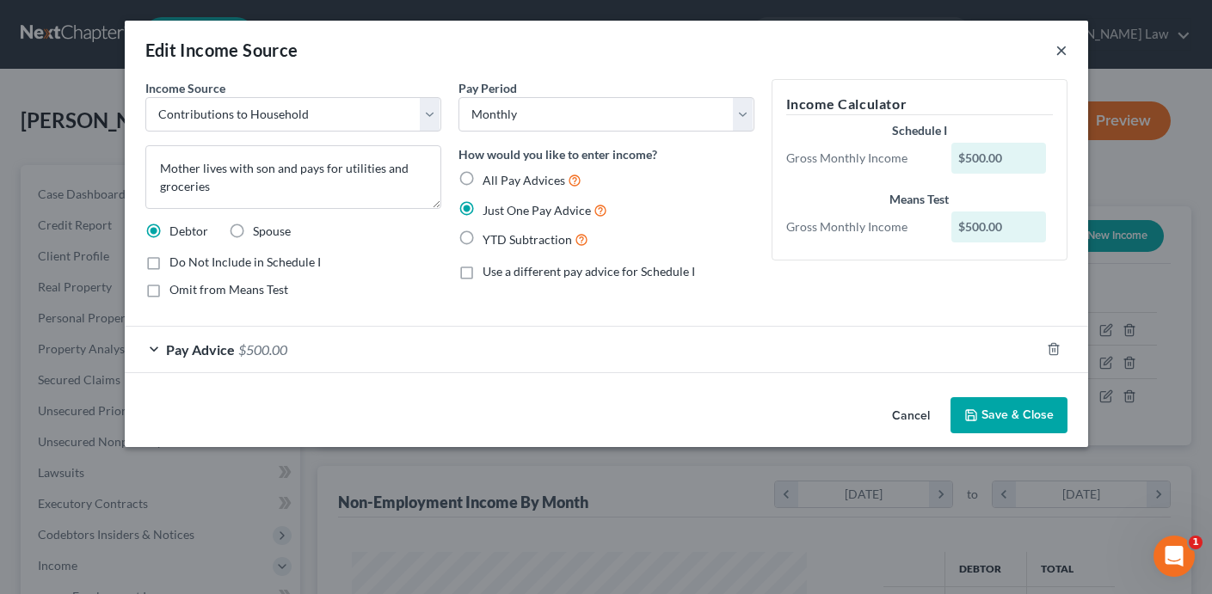
drag, startPoint x: 1062, startPoint y: 50, endPoint x: 759, endPoint y: 306, distance: 396.6
click at [759, 306] on div "Edit Income Source × Income Source * Select Unemployment Disability (from emplo…" at bounding box center [606, 234] width 963 height 426
click at [1058, 50] on button "×" at bounding box center [1061, 50] width 12 height 21
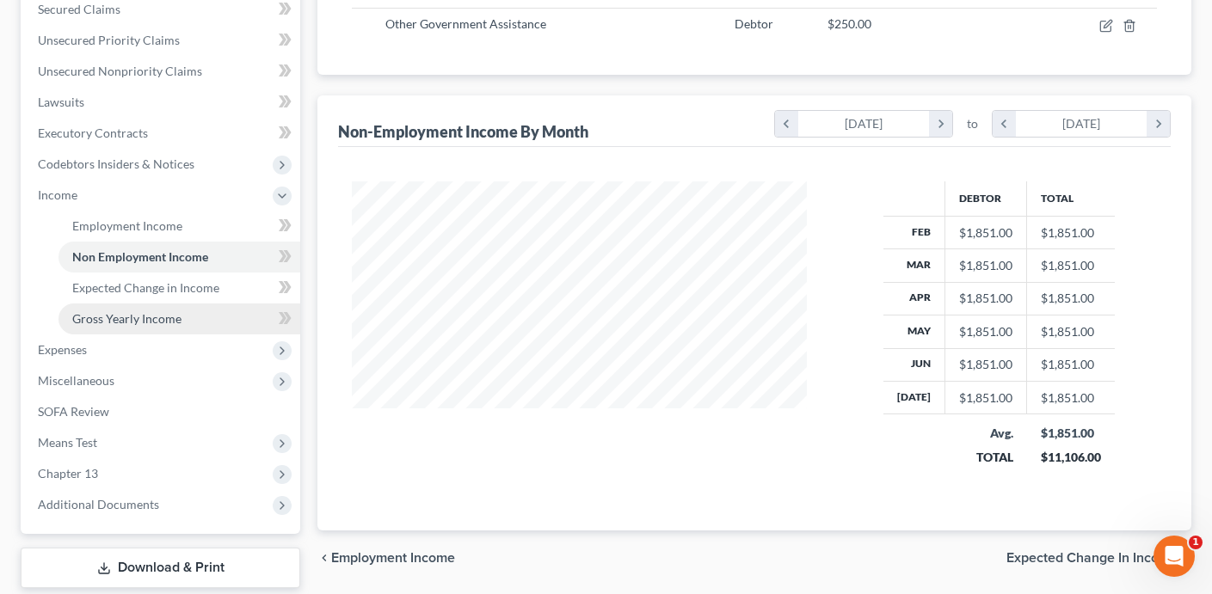
scroll to position [409, 0]
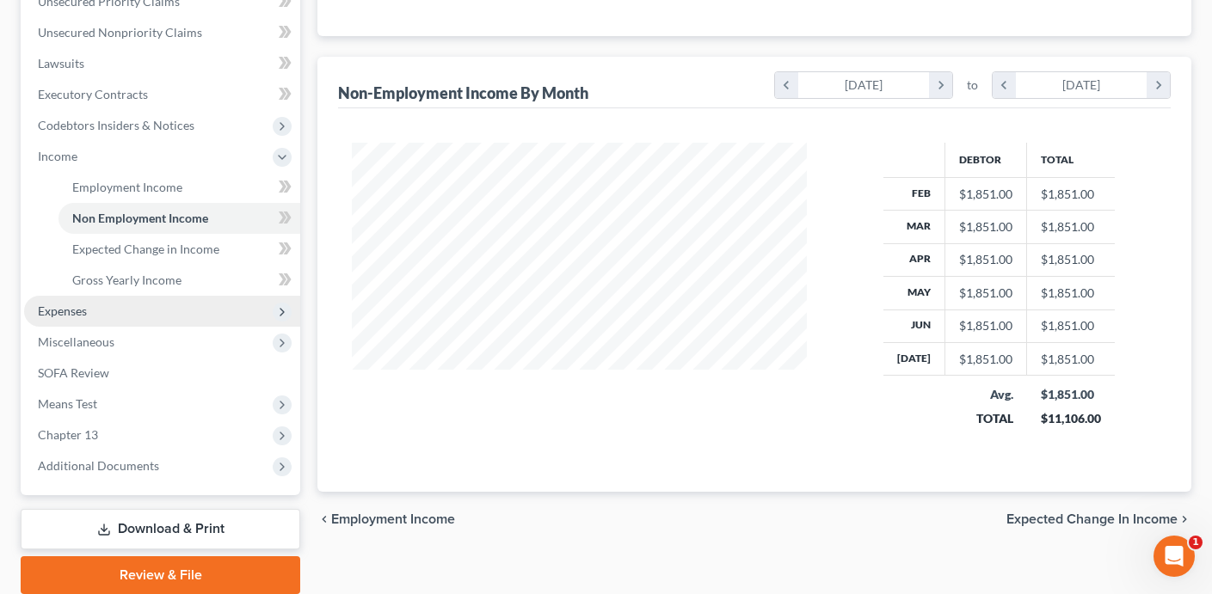
click at [128, 308] on span "Expenses" at bounding box center [162, 311] width 276 height 31
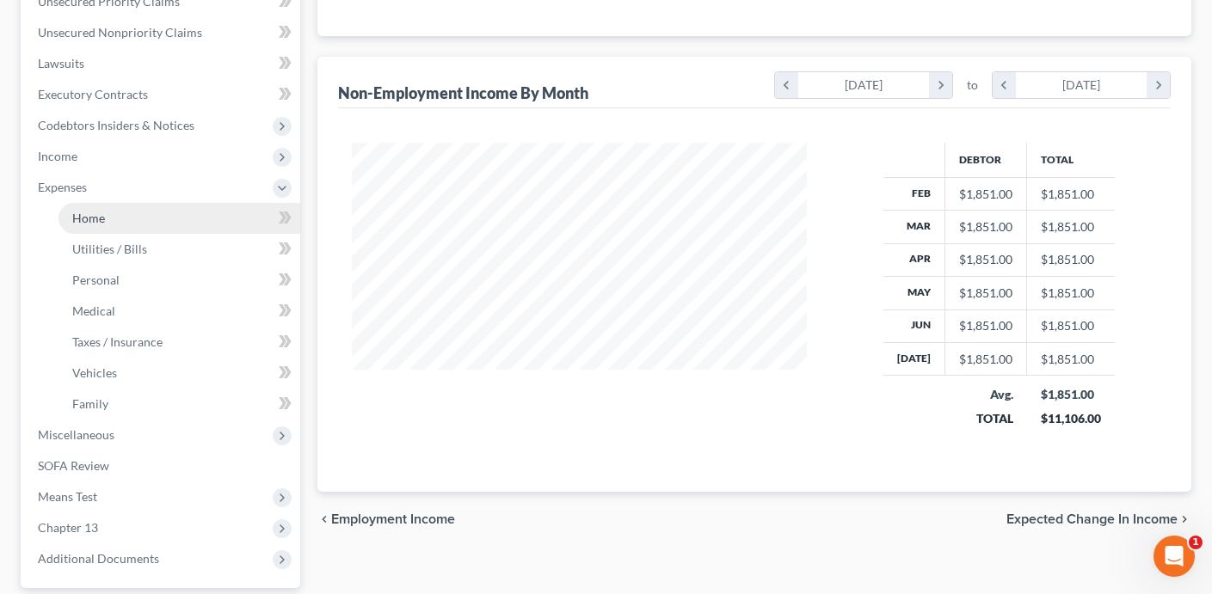
click at [147, 220] on link "Home" at bounding box center [179, 218] width 242 height 31
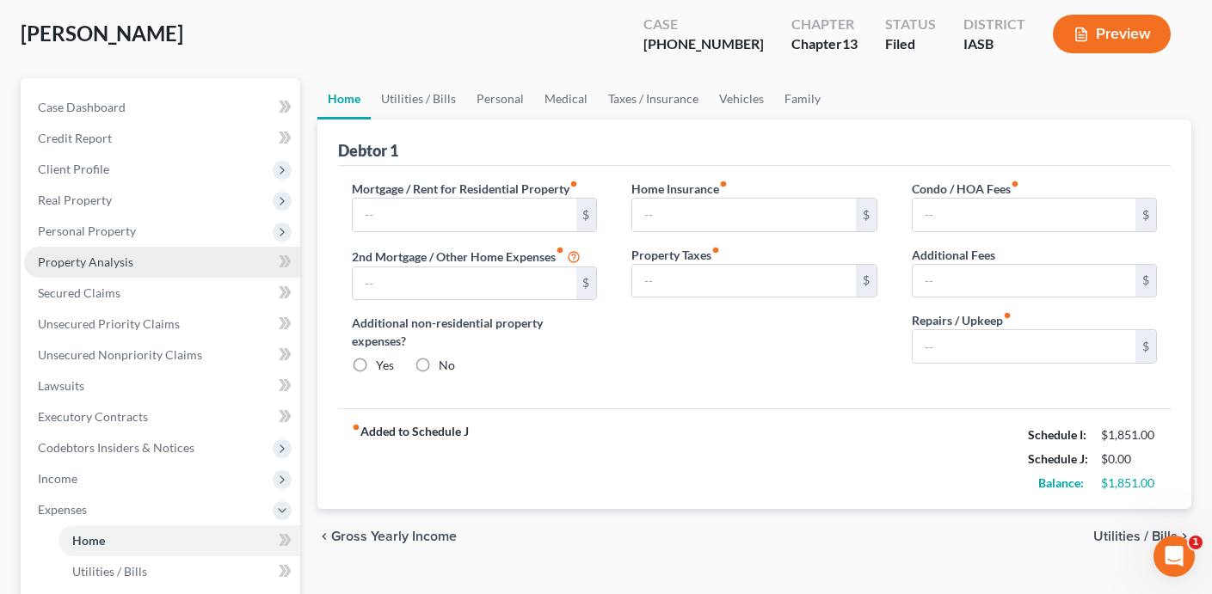
type input "300.00"
type input "0.00"
radio input "true"
type input "15.00"
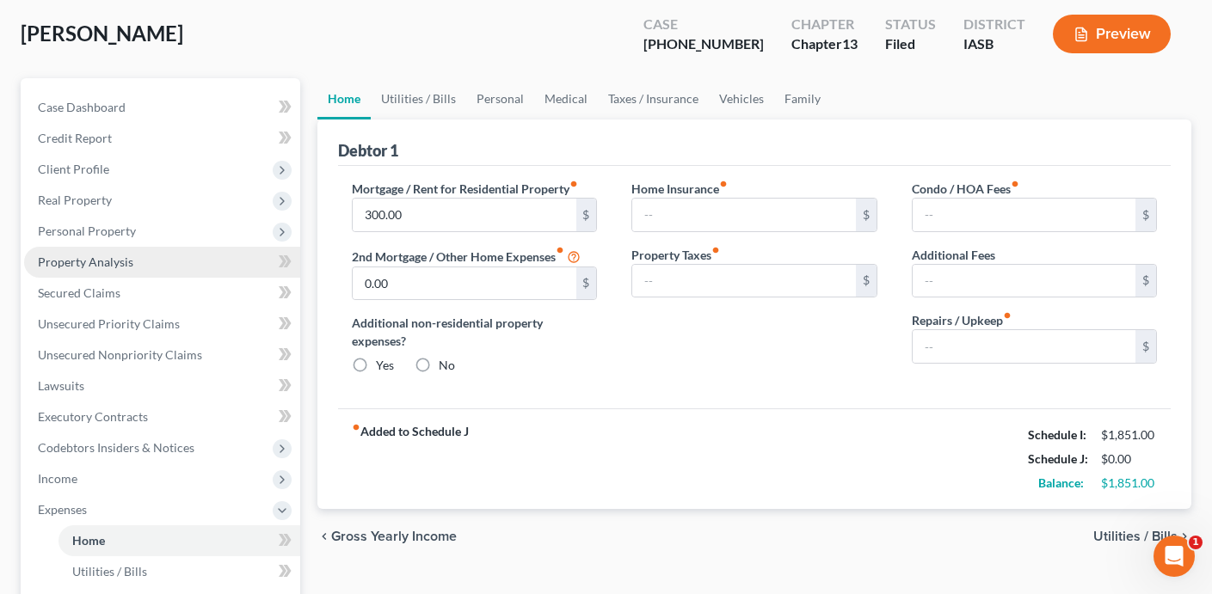
type input "0.00"
type input "200.00"
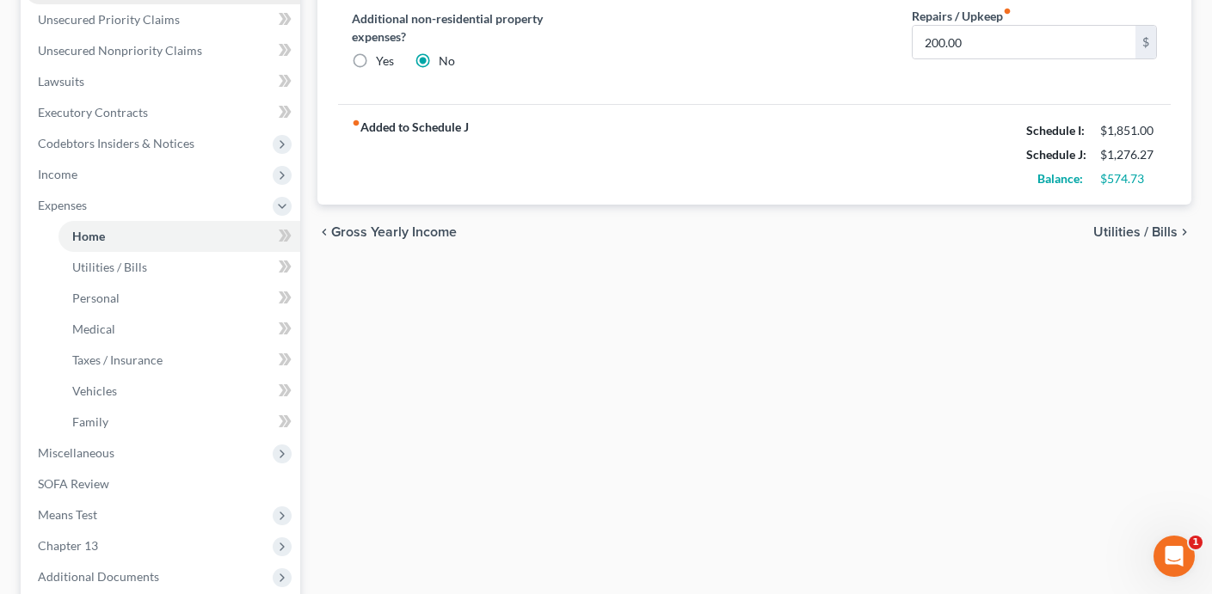
scroll to position [420, 0]
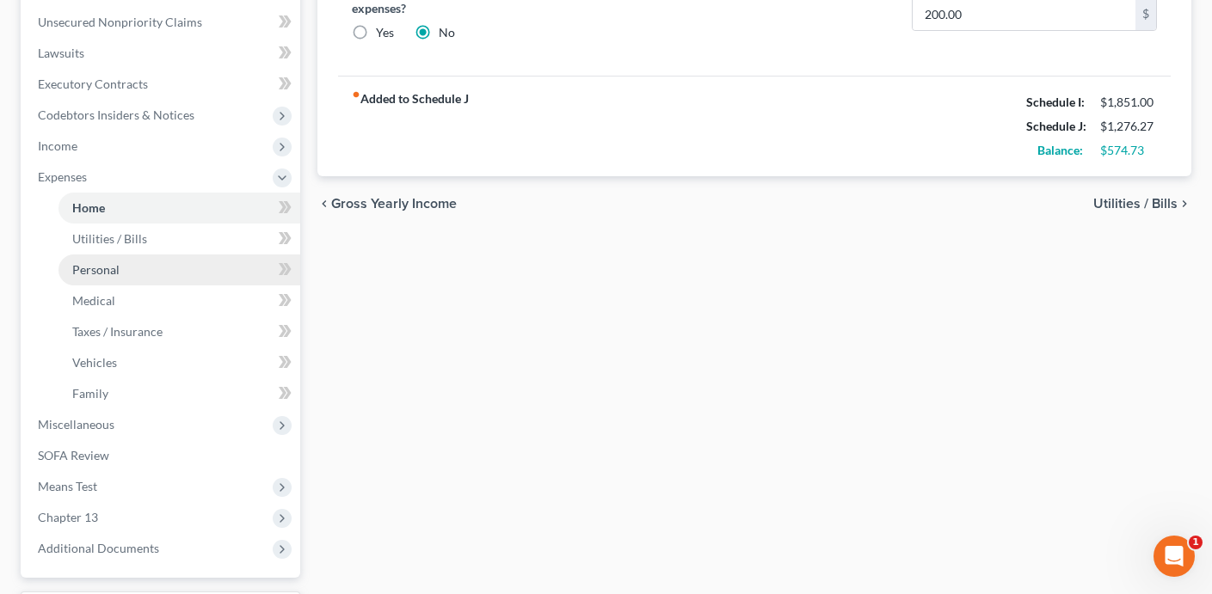
click at [143, 271] on link "Personal" at bounding box center [179, 270] width 242 height 31
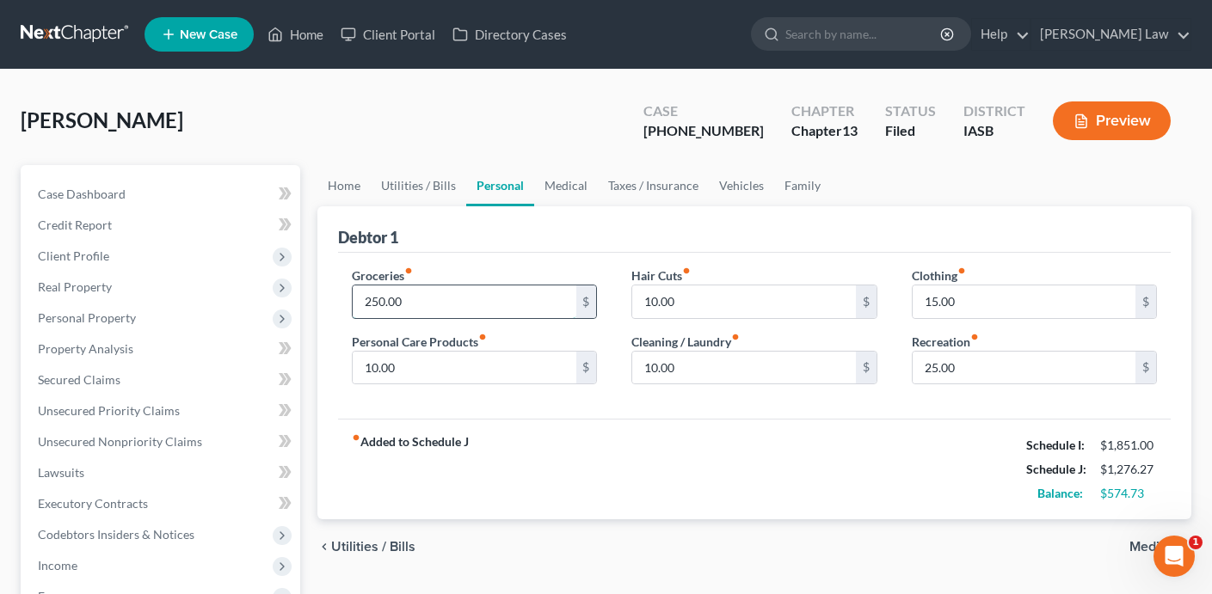
click at [494, 309] on input "250.00" at bounding box center [464, 301] width 223 height 33
type input "500"
click at [622, 502] on div "fiber_manual_record Added to Schedule J Schedule I: $1,851.00 Schedule J: $1,52…" at bounding box center [754, 469] width 832 height 101
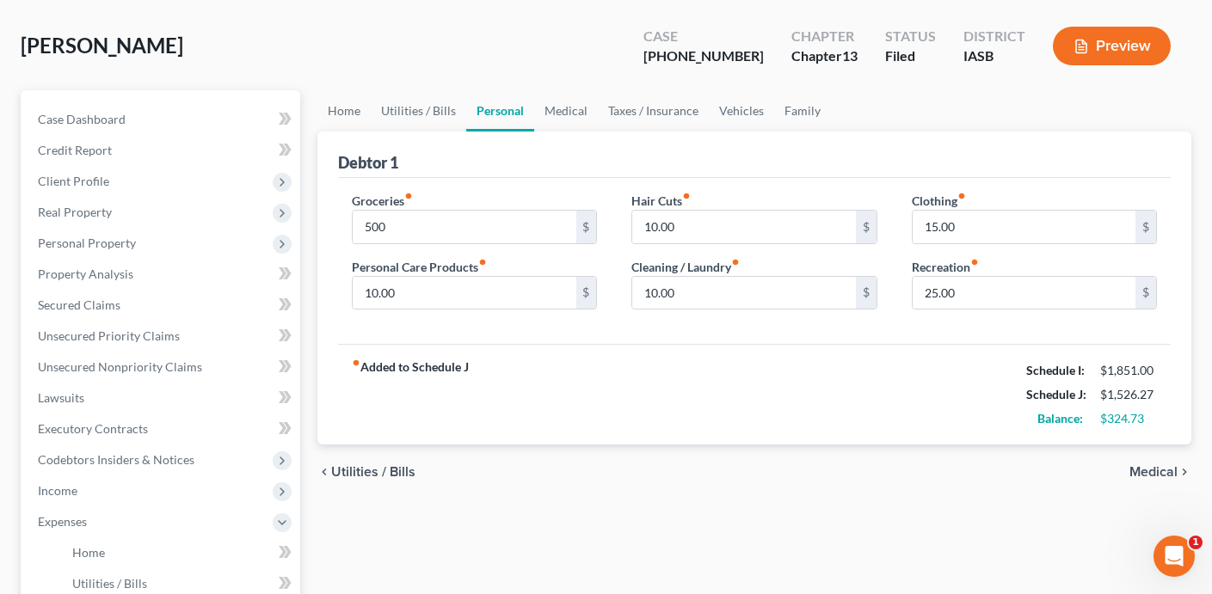
scroll to position [72, 0]
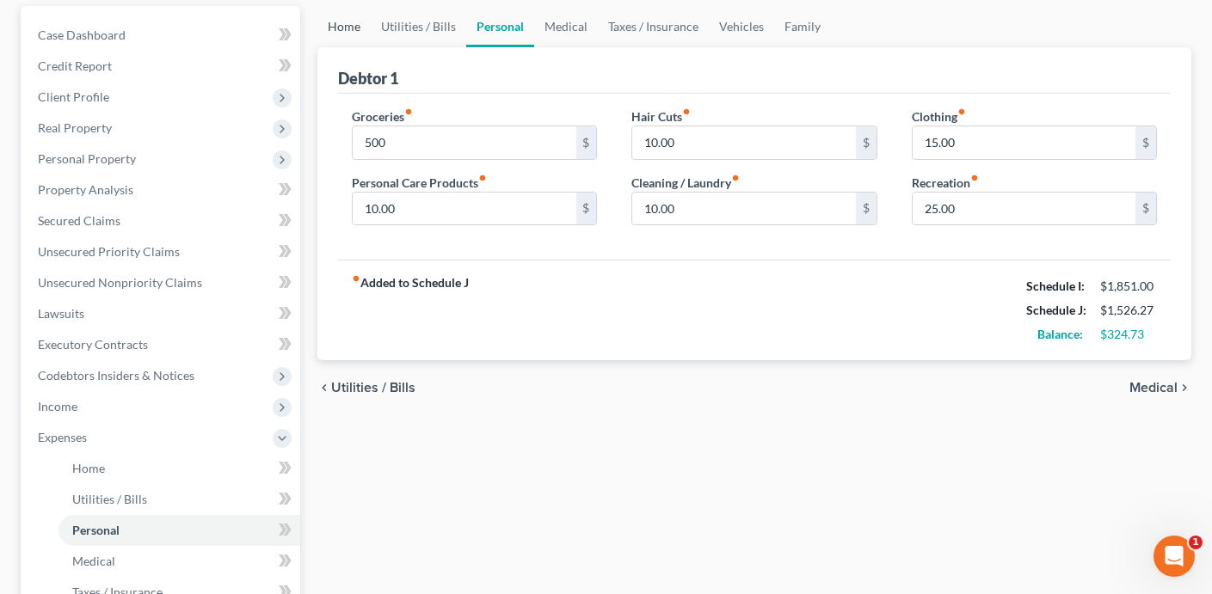
click at [338, 33] on link "Home" at bounding box center [343, 26] width 53 height 41
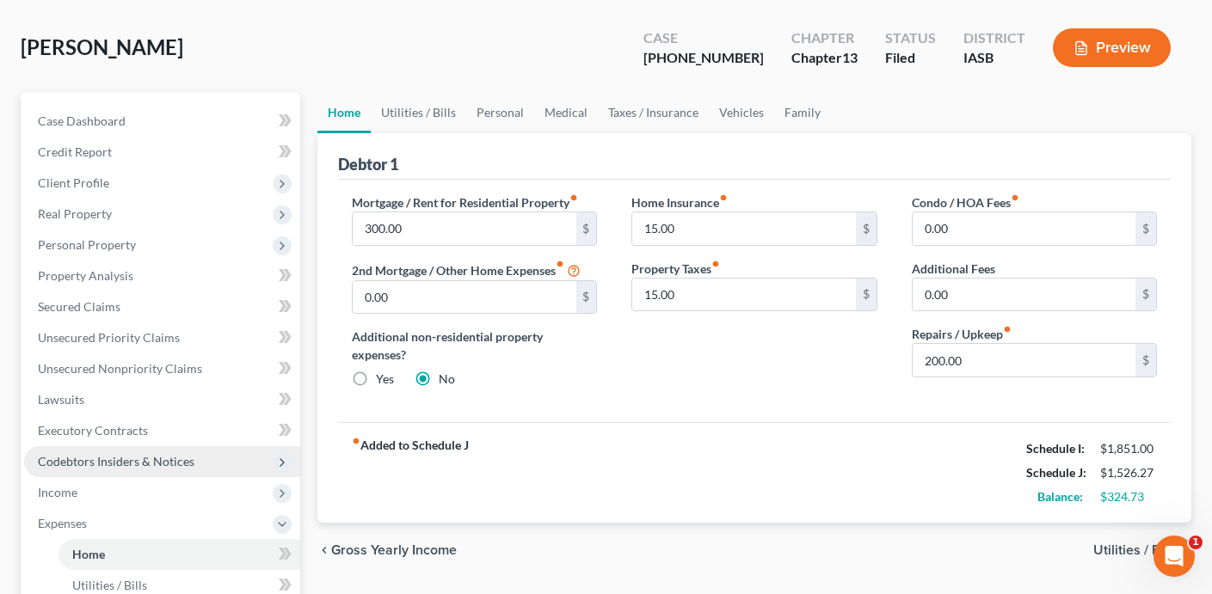
scroll to position [153, 0]
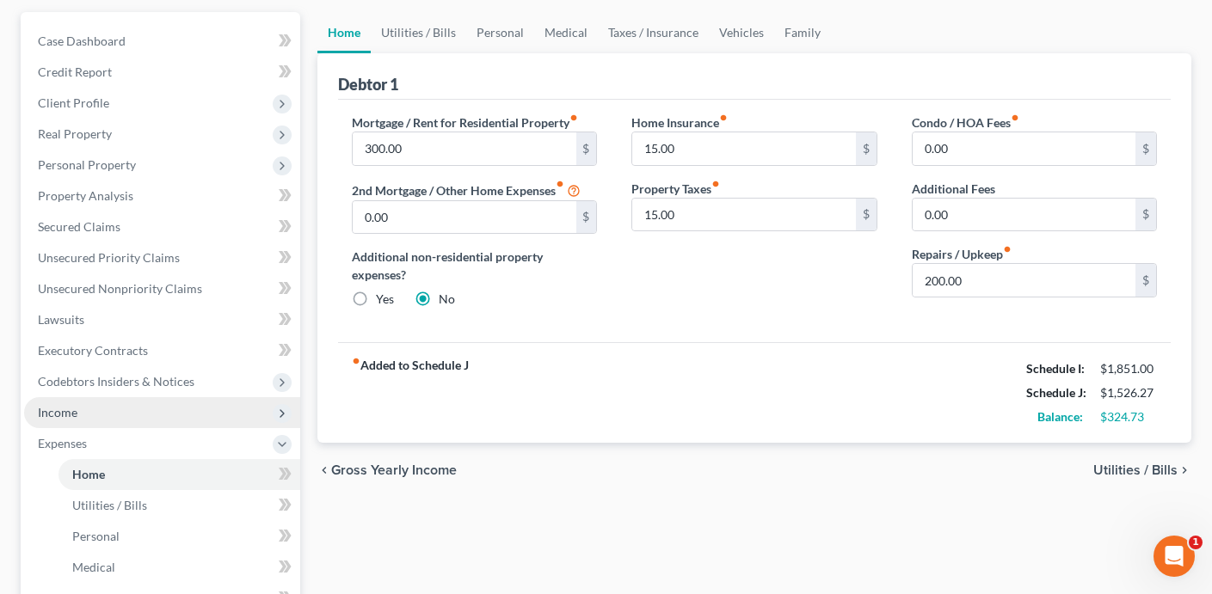
click at [159, 408] on span "Income" at bounding box center [162, 412] width 276 height 31
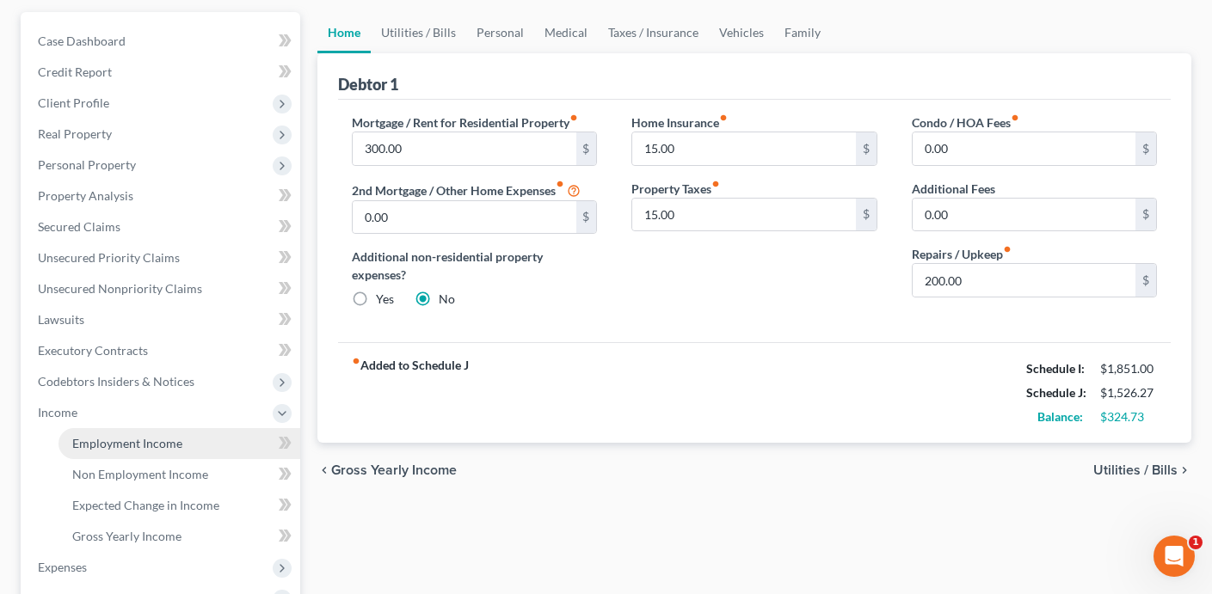
click at [187, 439] on link "Employment Income" at bounding box center [179, 443] width 242 height 31
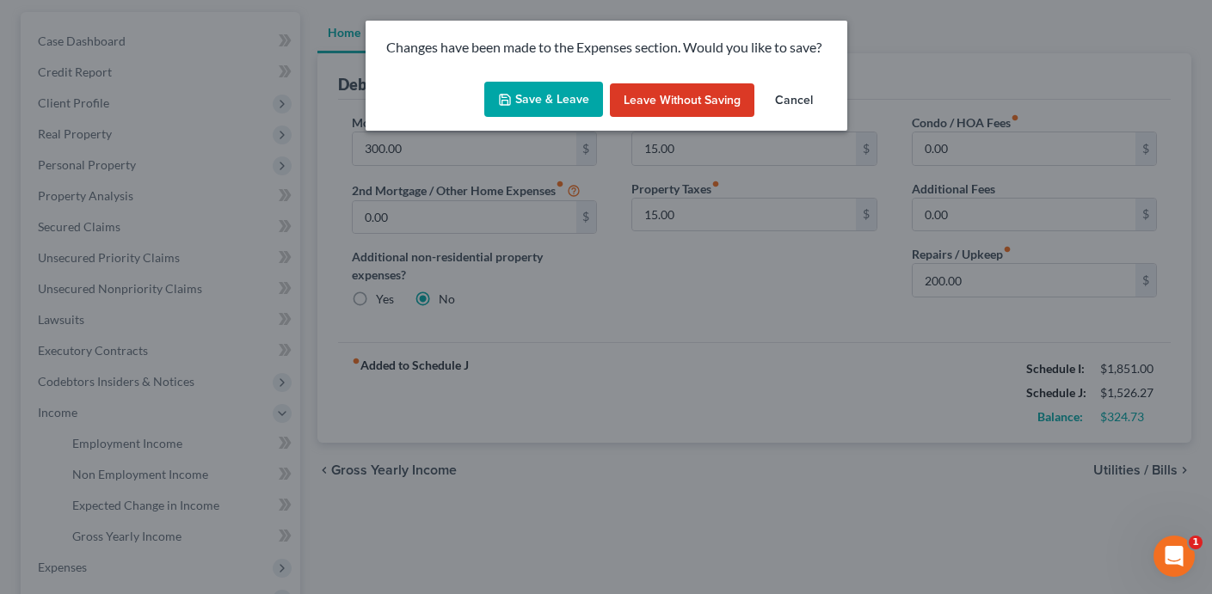
click at [532, 103] on button "Save & Leave" at bounding box center [543, 100] width 119 height 36
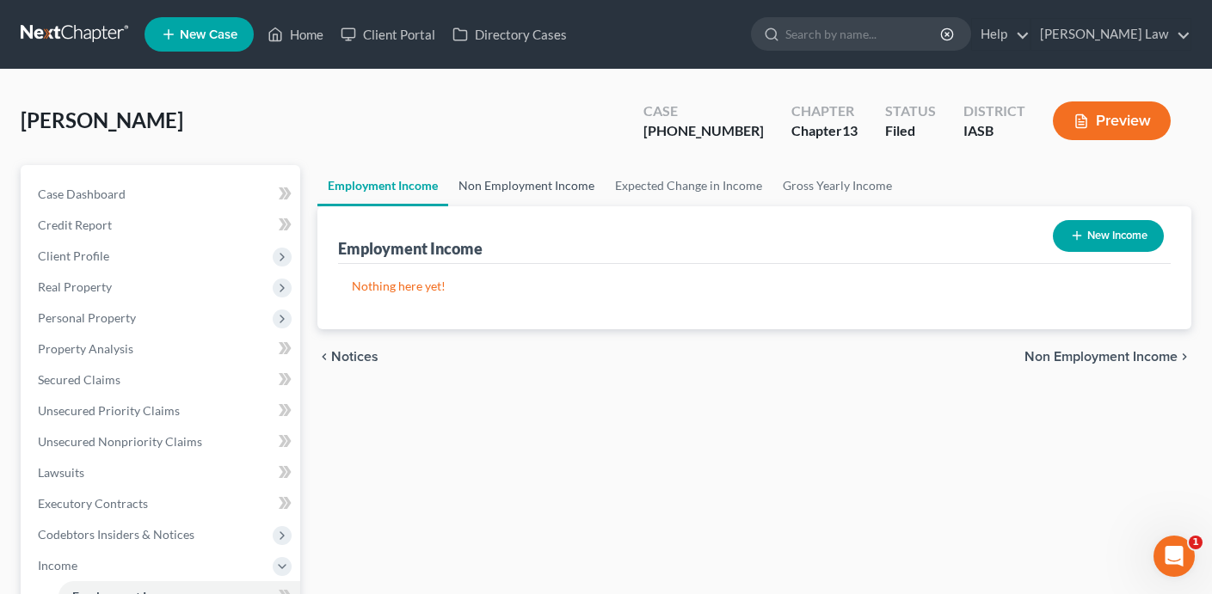
click at [574, 178] on link "Non Employment Income" at bounding box center [526, 185] width 156 height 41
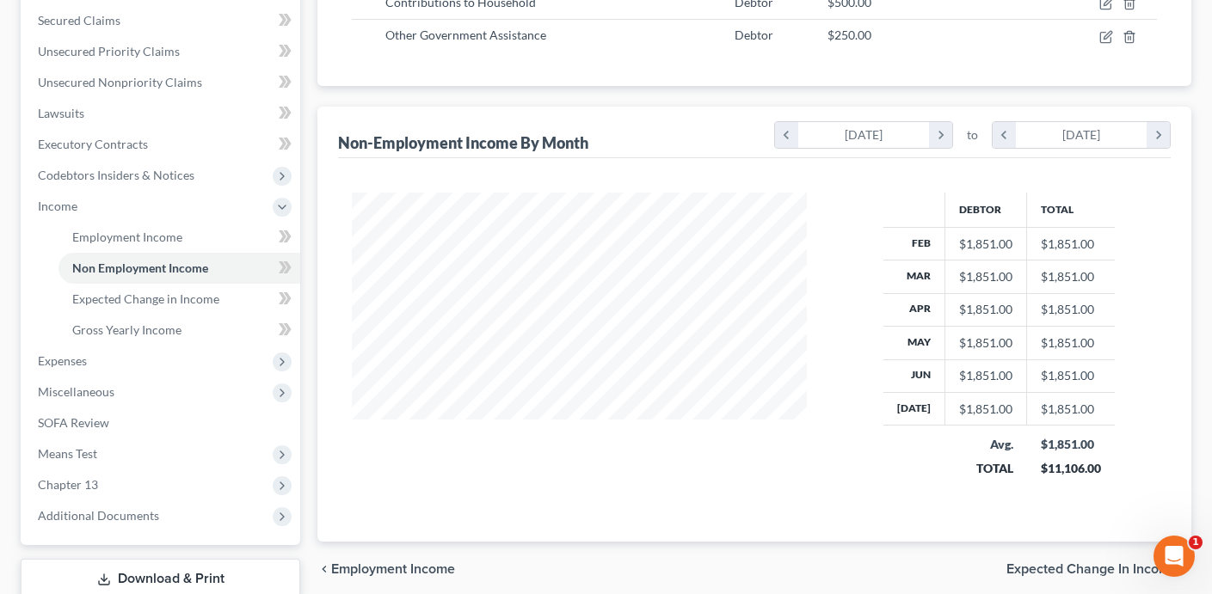
scroll to position [376, 0]
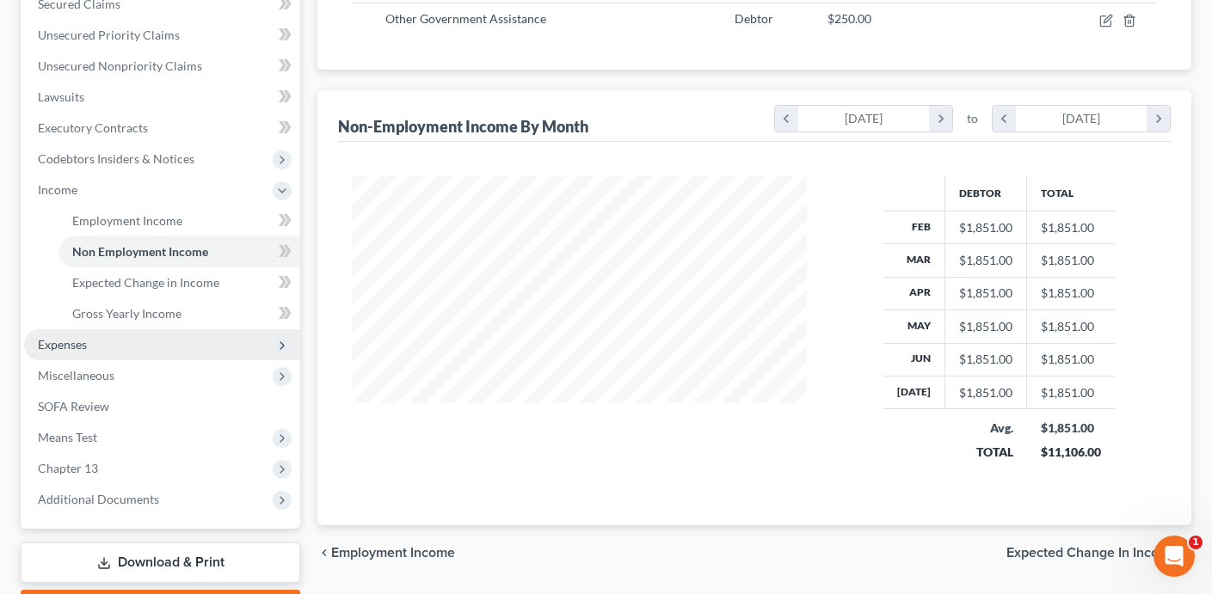
click at [237, 340] on span "Expenses" at bounding box center [162, 344] width 276 height 31
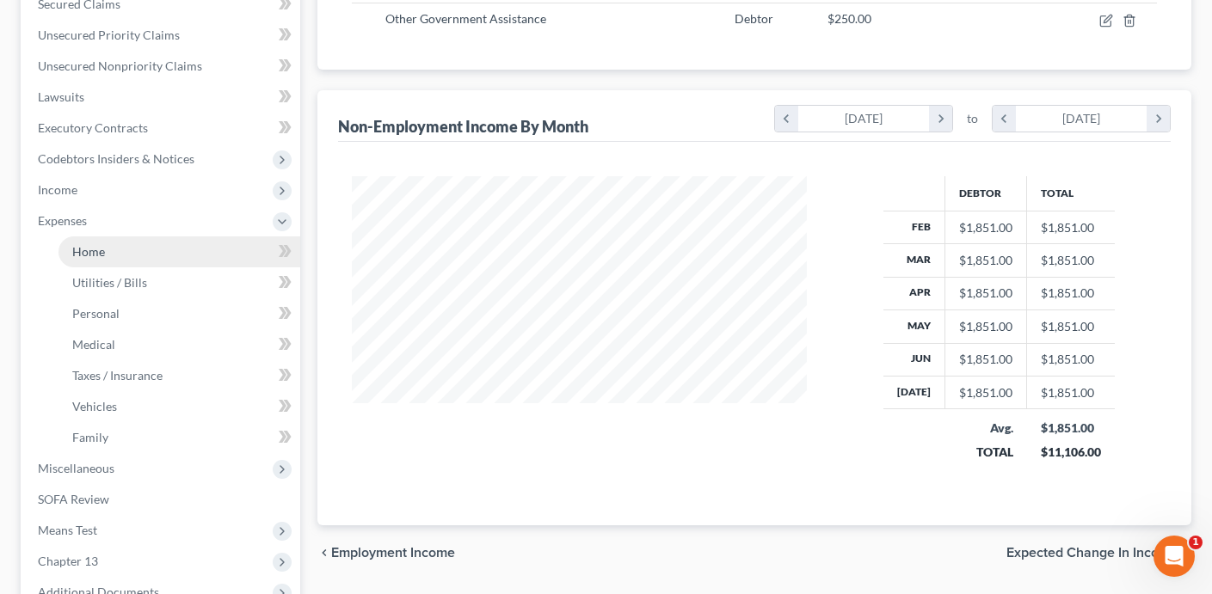
click at [187, 250] on link "Home" at bounding box center [179, 251] width 242 height 31
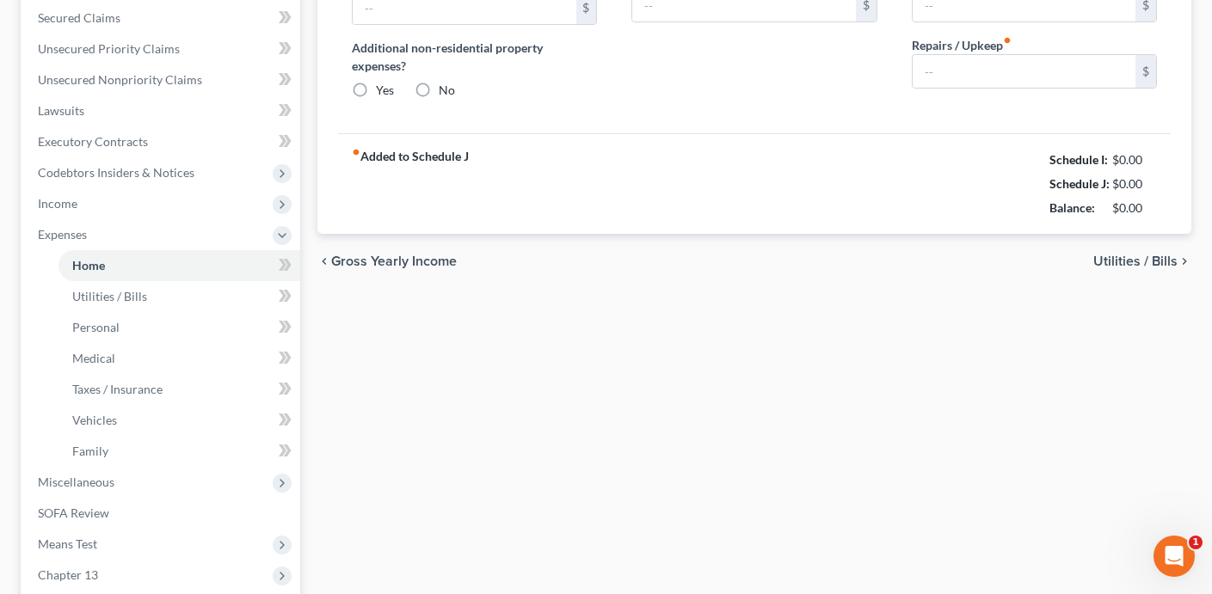
type input "300.00"
type input "0.00"
radio input "true"
type input "15.00"
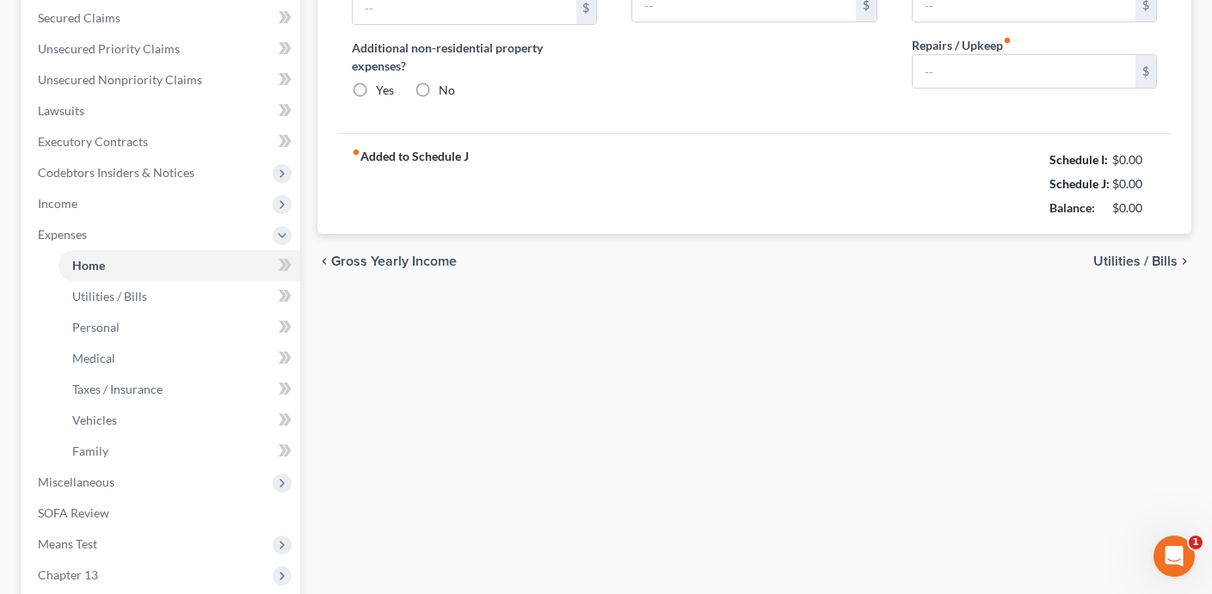
type input "0.00"
type input "200.00"
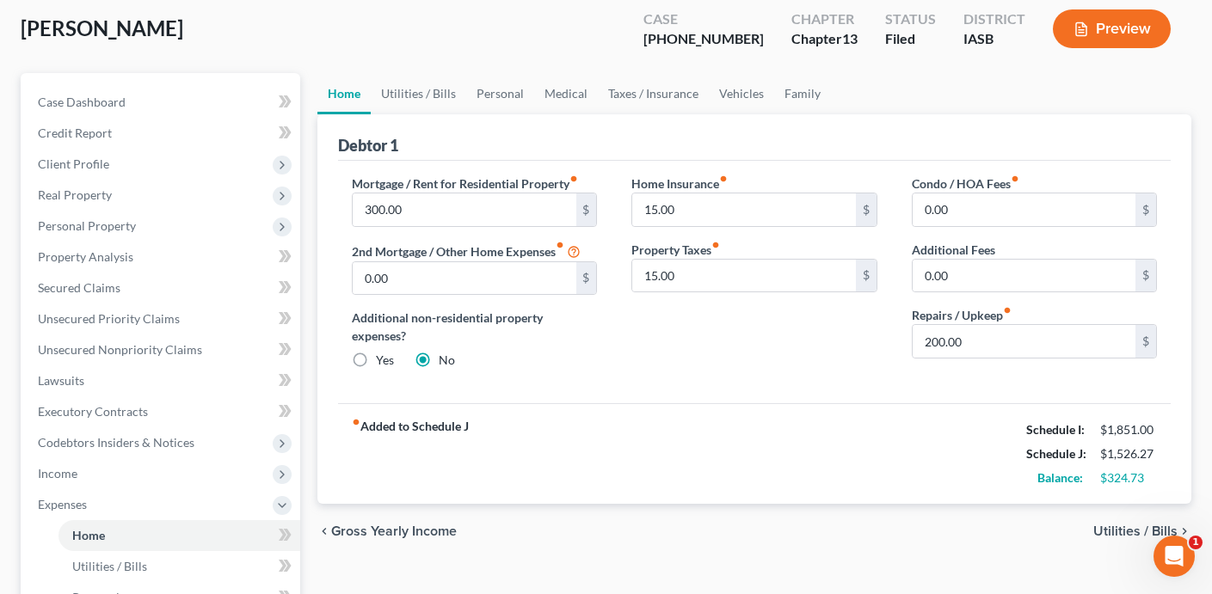
scroll to position [34, 0]
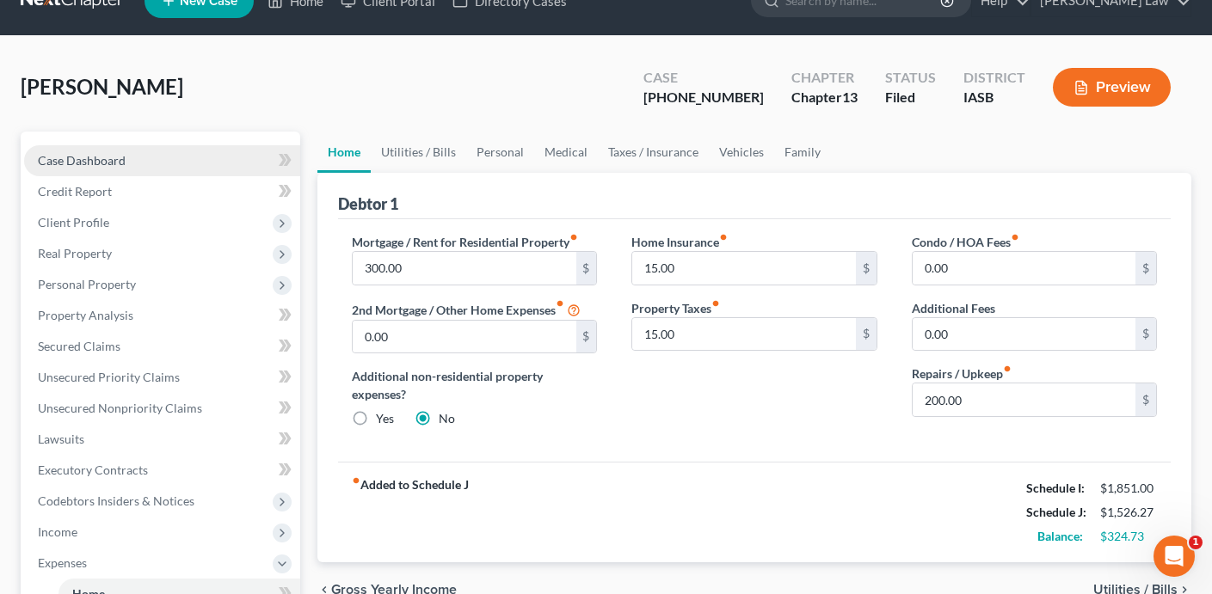
click at [215, 159] on link "Case Dashboard" at bounding box center [162, 160] width 276 height 31
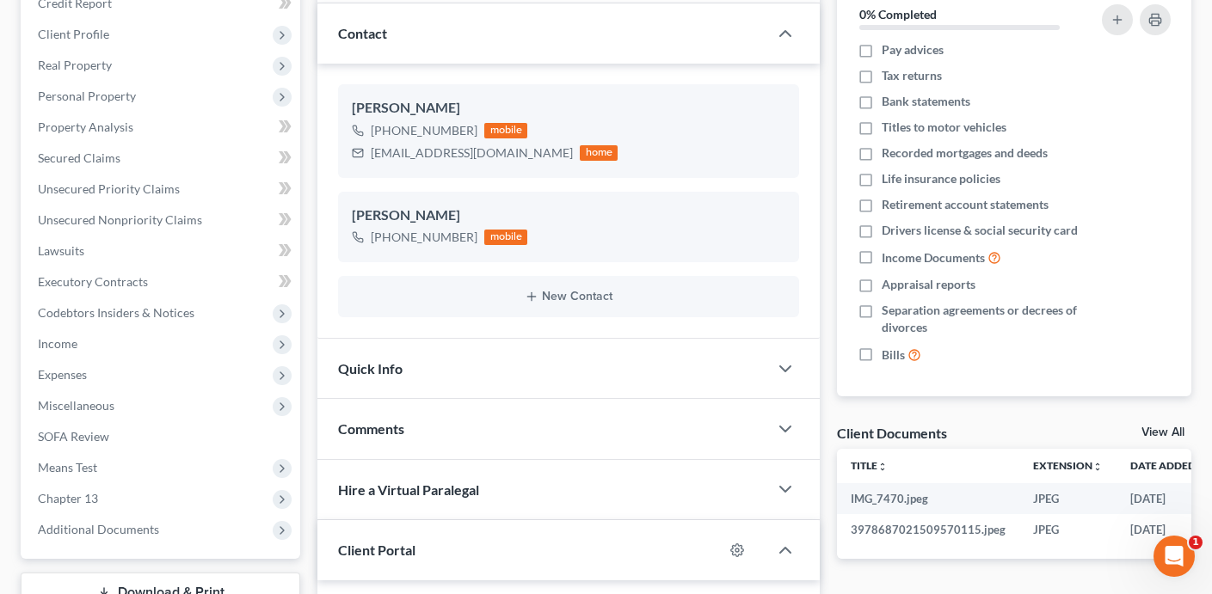
scroll to position [207, 0]
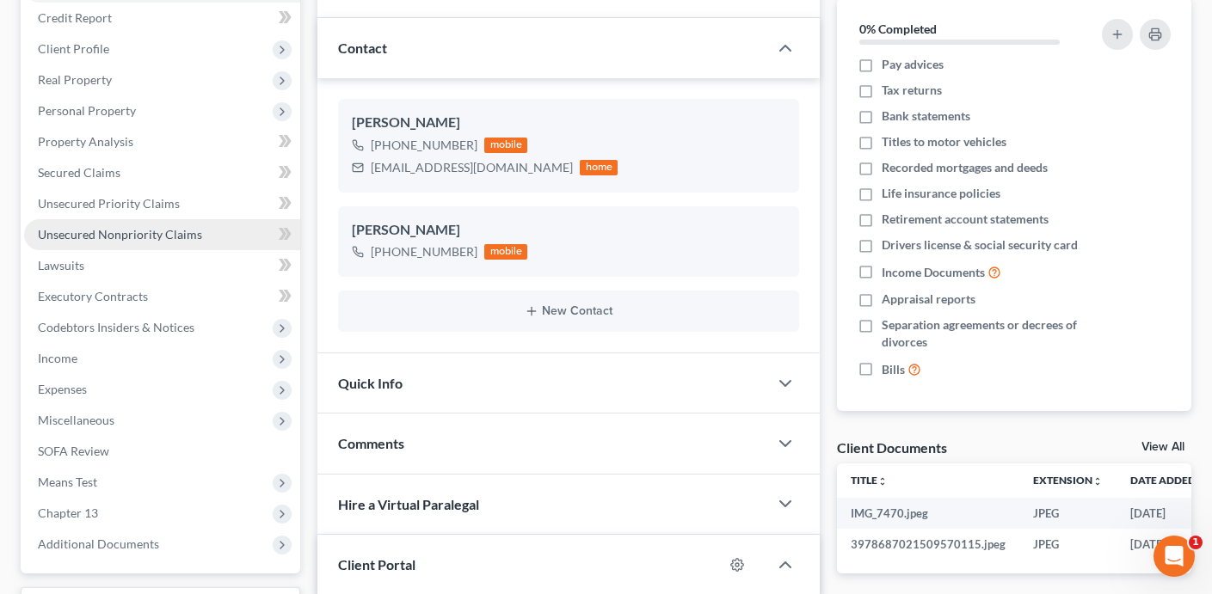
click at [177, 227] on span "Unsecured Nonpriority Claims" at bounding box center [120, 234] width 164 height 15
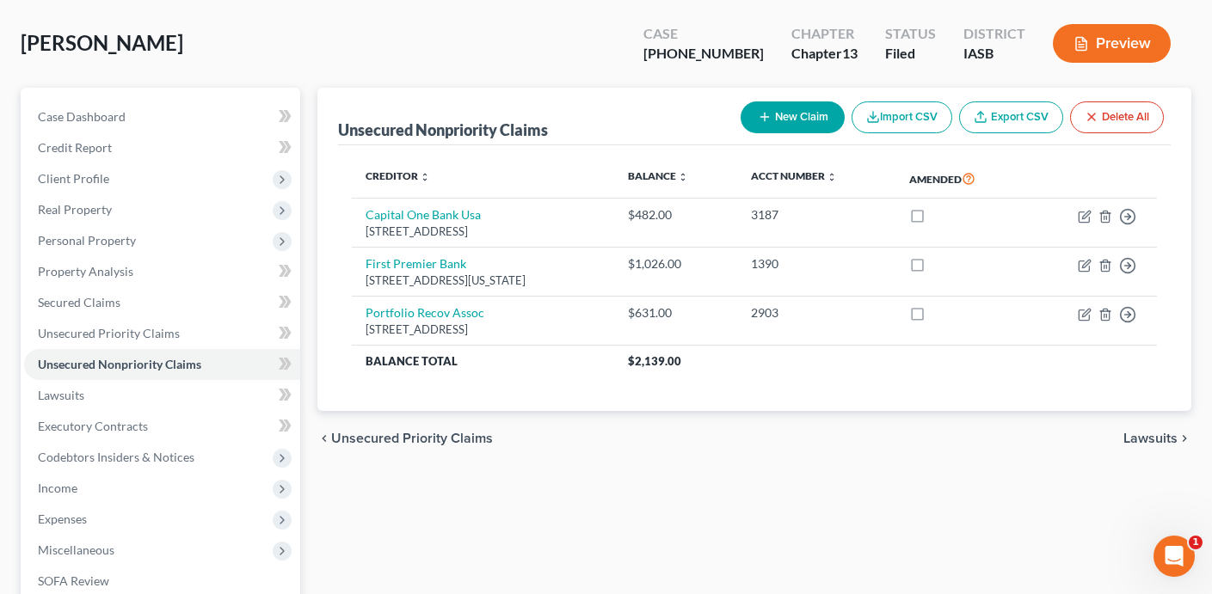
scroll to position [79, 0]
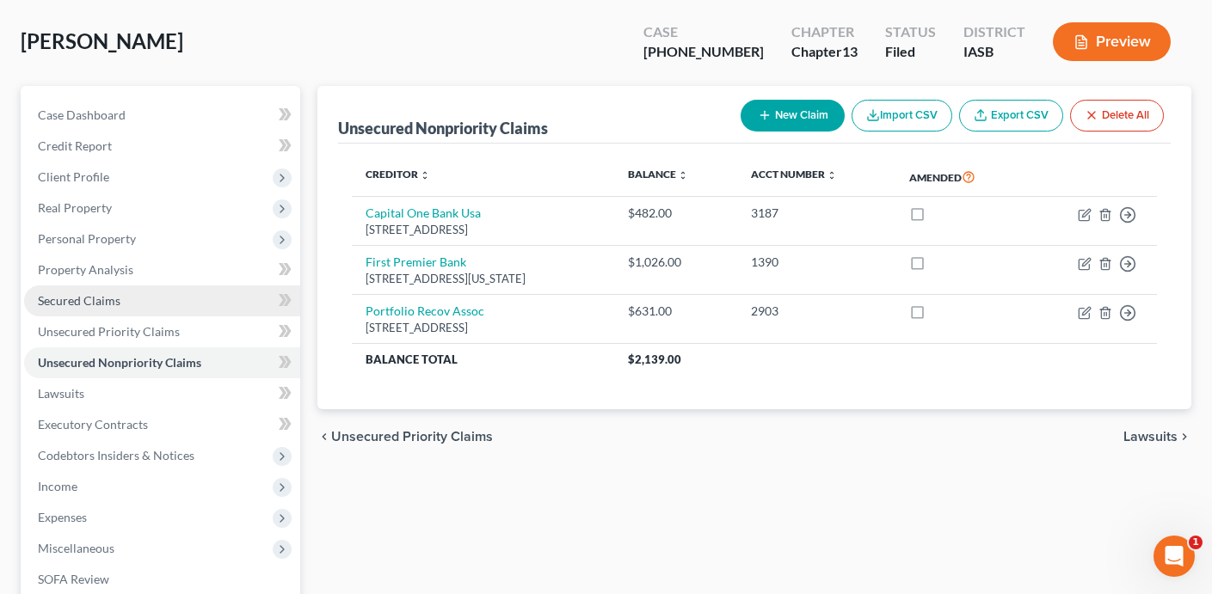
click at [187, 304] on link "Secured Claims" at bounding box center [162, 300] width 276 height 31
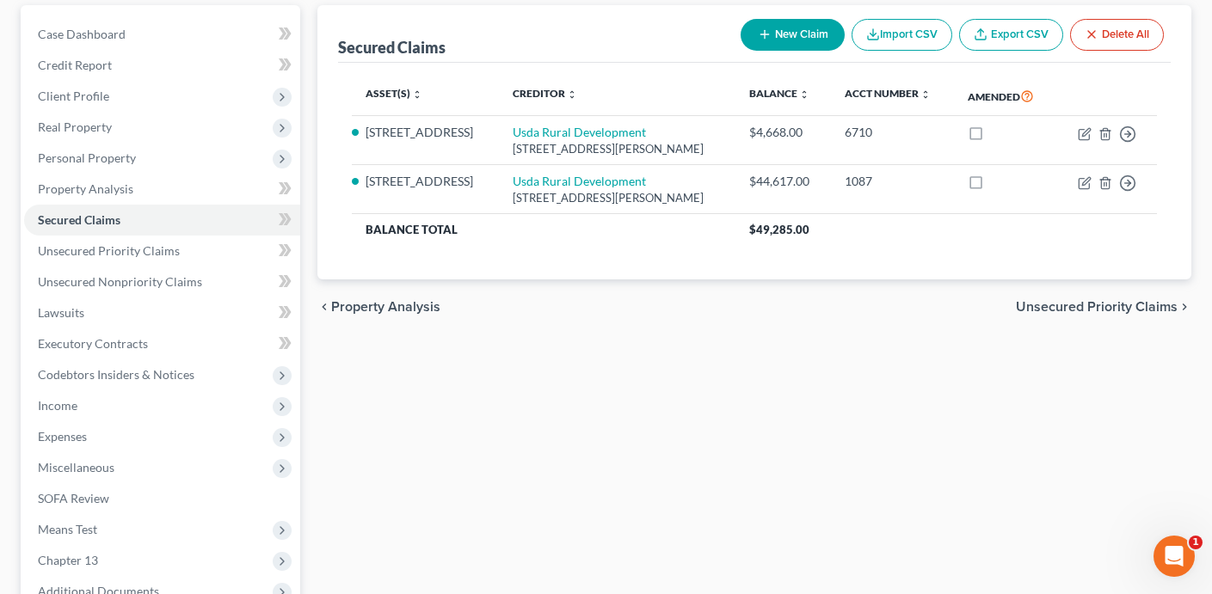
scroll to position [154, 0]
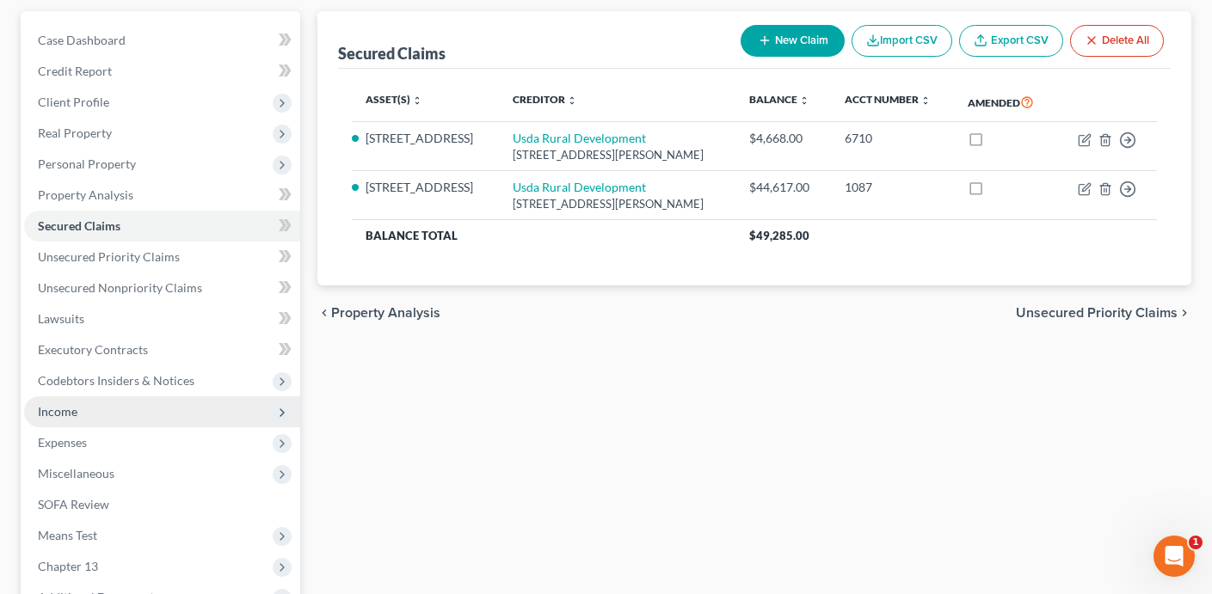
click at [176, 414] on span "Income" at bounding box center [162, 411] width 276 height 31
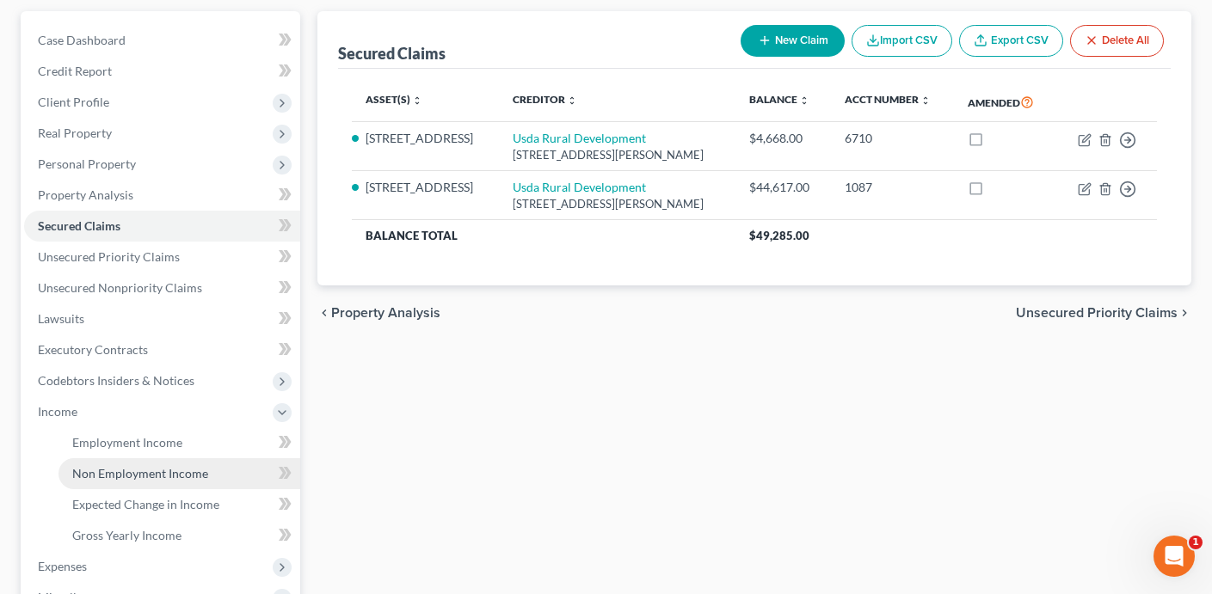
click at [203, 475] on span "Non Employment Income" at bounding box center [140, 473] width 136 height 15
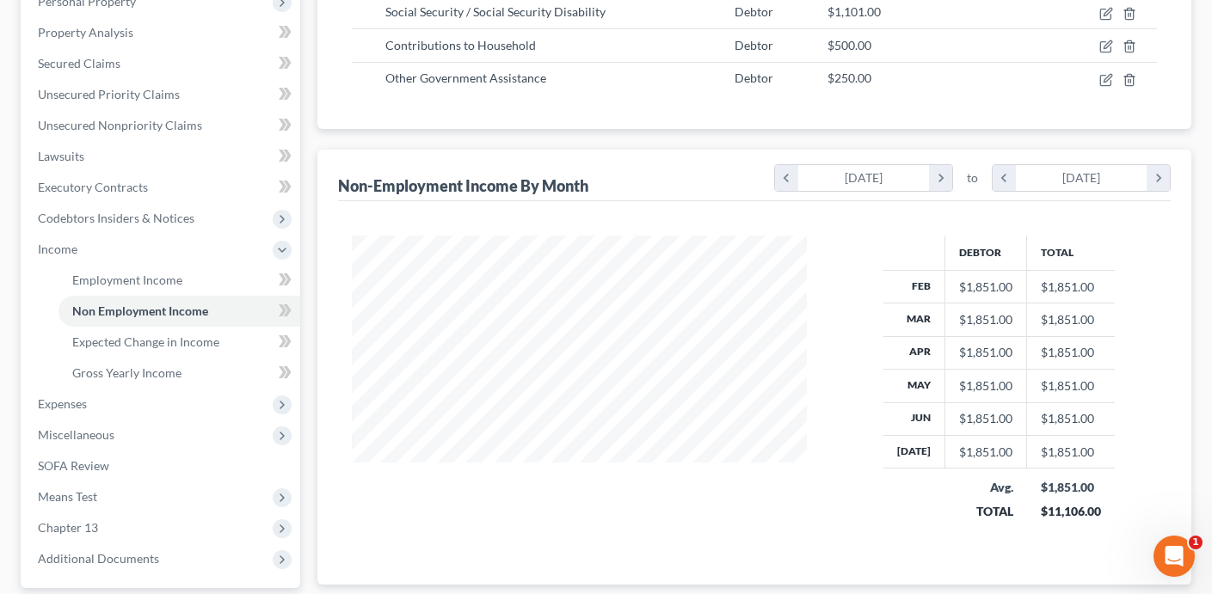
scroll to position [359, 0]
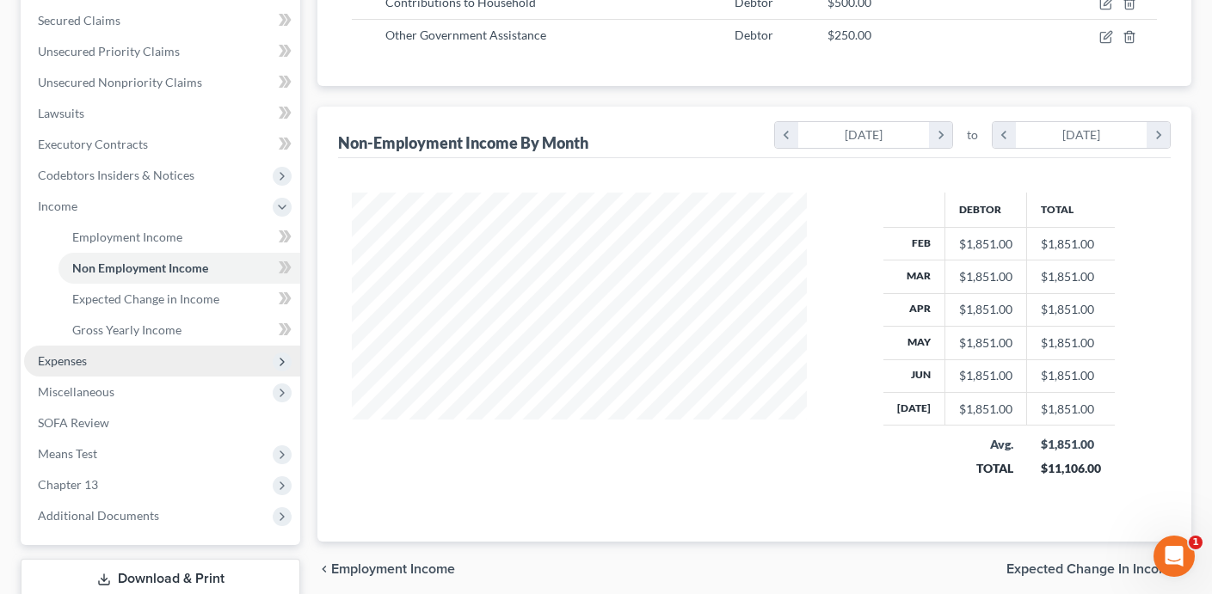
click at [183, 364] on span "Expenses" at bounding box center [162, 361] width 276 height 31
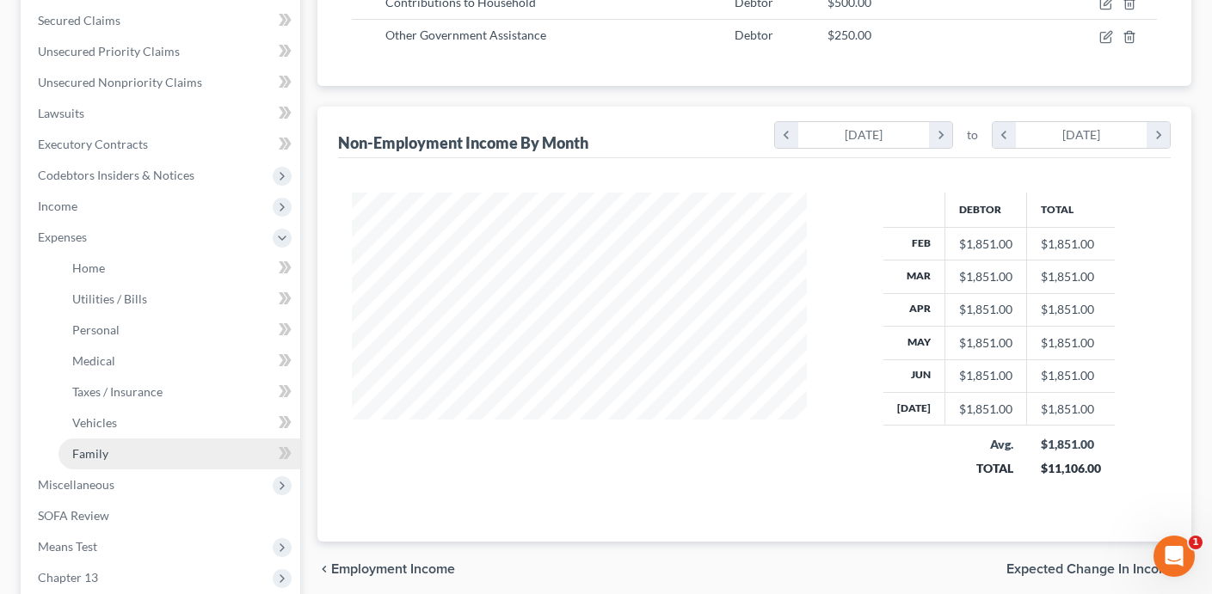
click at [178, 455] on link "Family" at bounding box center [179, 454] width 242 height 31
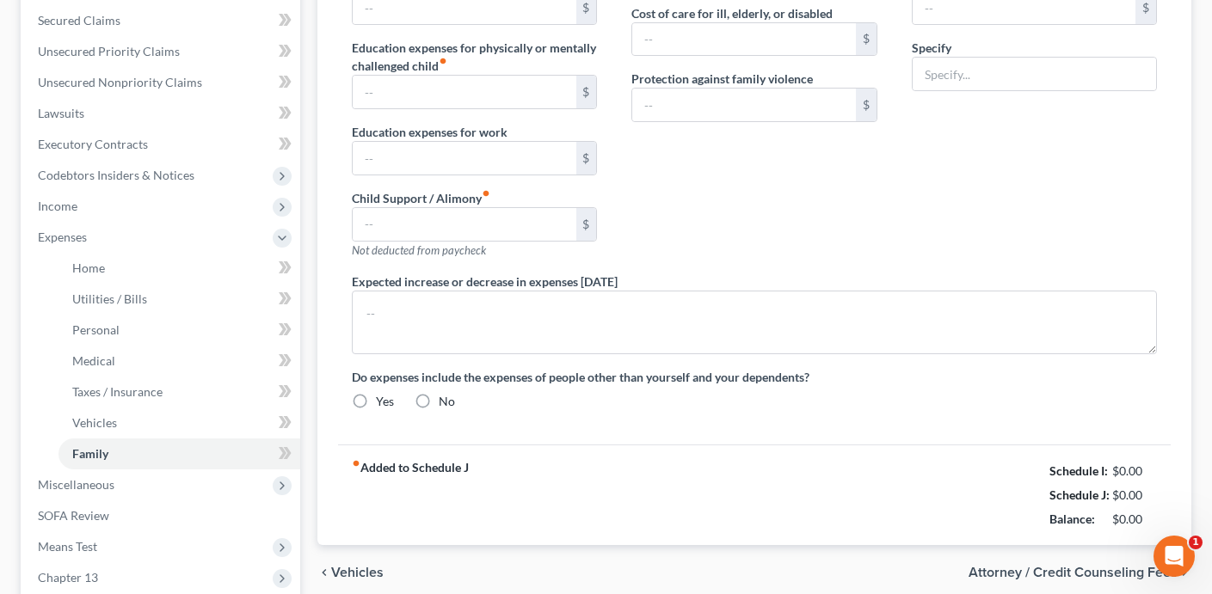
type textarea "Debtor lives with his mother. Mother's contribution to household expenses is li…"
radio input "true"
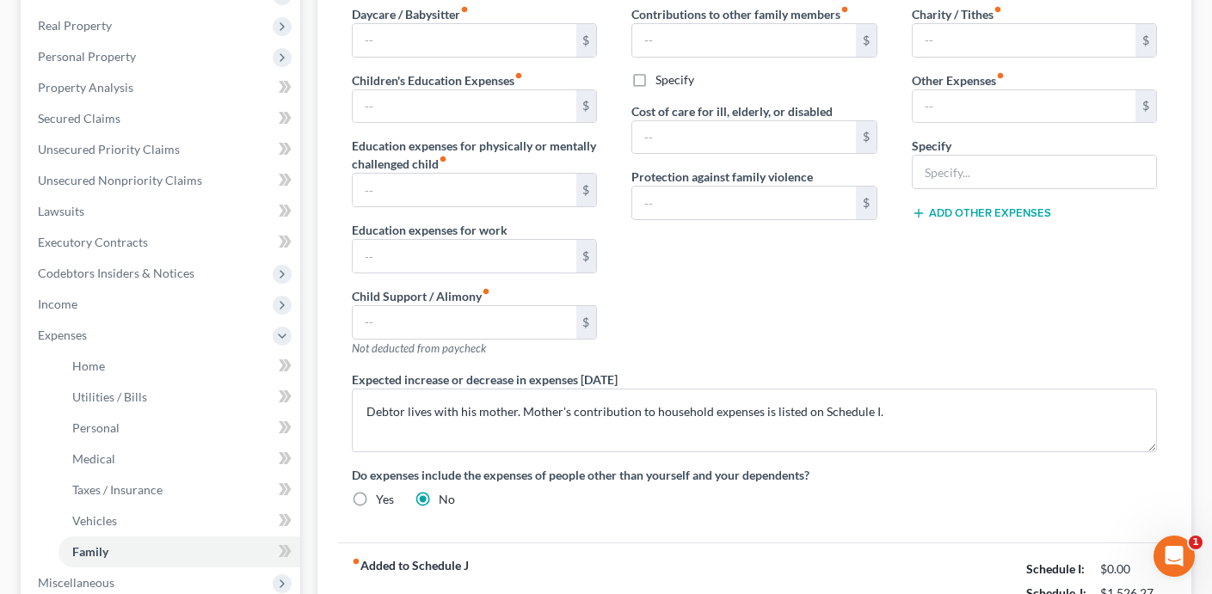
scroll to position [335, 0]
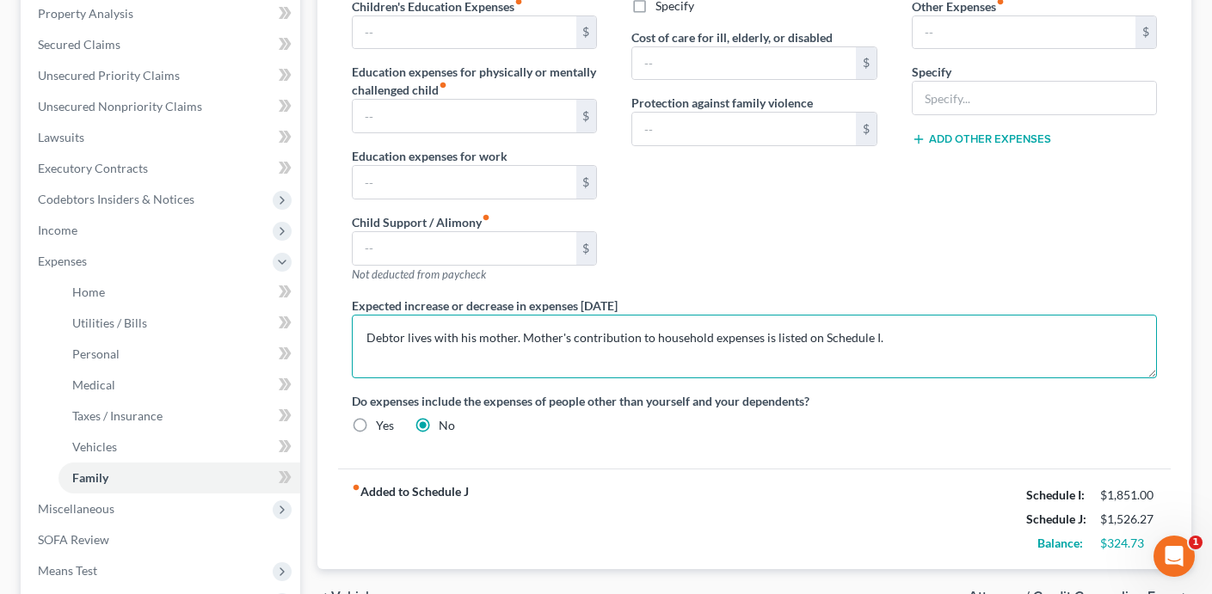
click at [518, 341] on textarea "Debtor lives with his mother. Mother's contribution to household expenses is li…" at bounding box center [754, 347] width 805 height 64
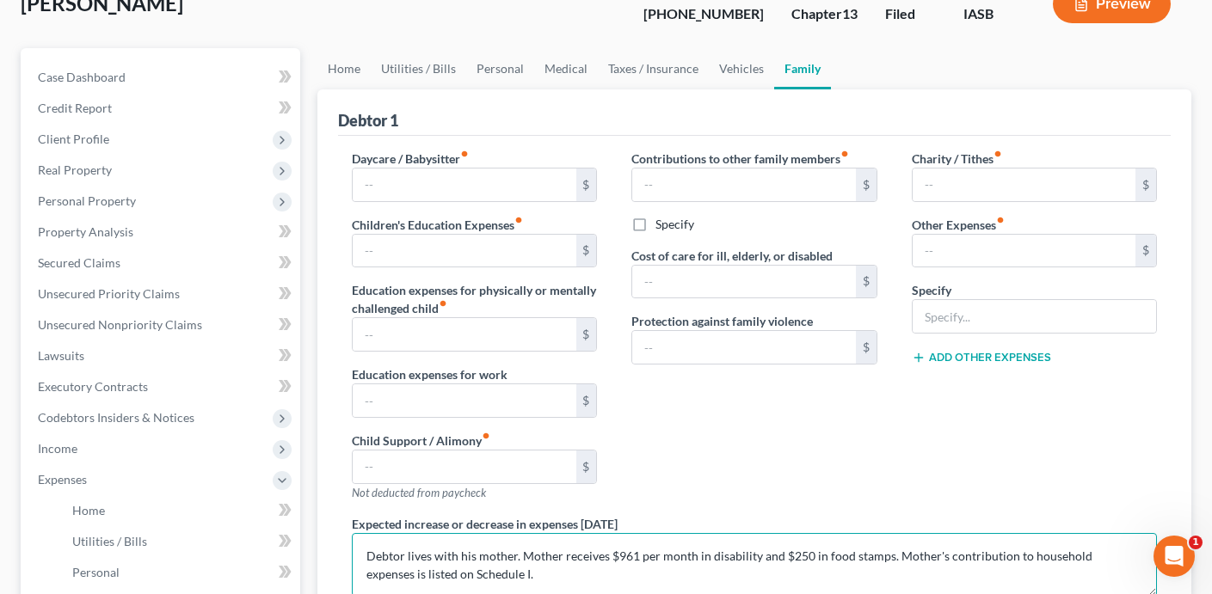
scroll to position [141, 0]
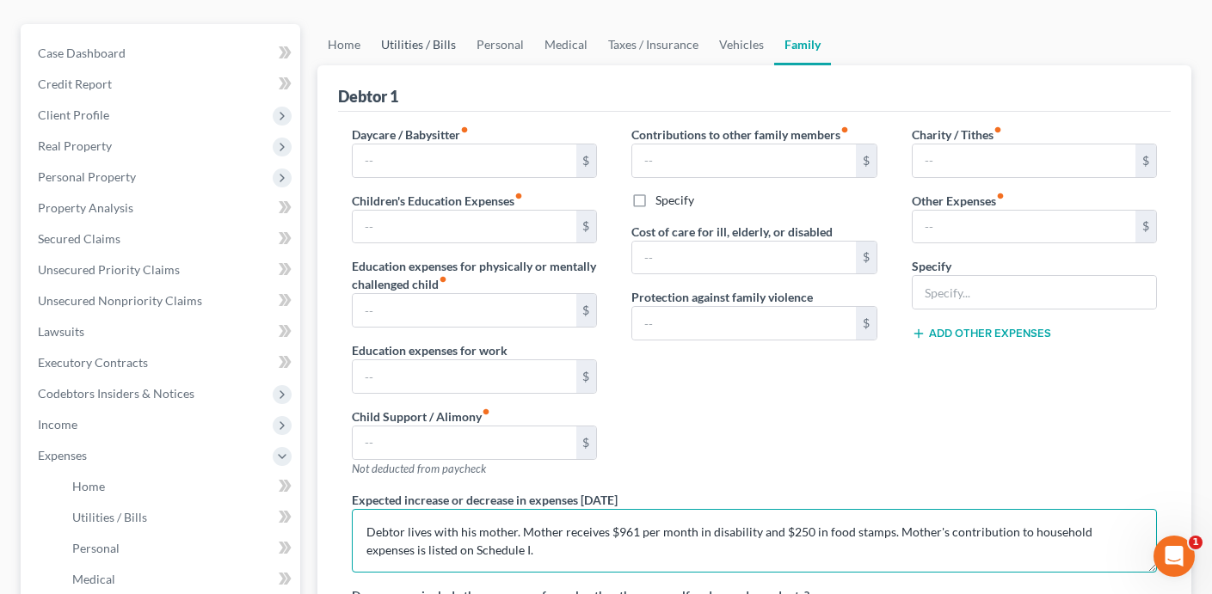
type textarea "Debtor lives with his mother. Mother receives $961 per month in disability and …"
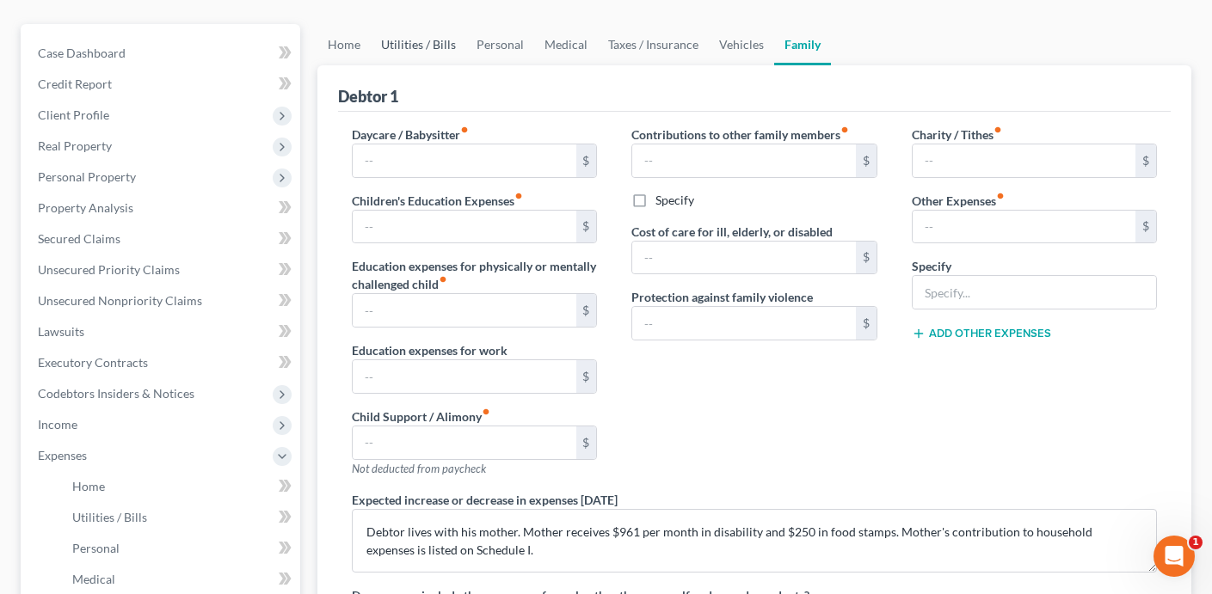
click at [437, 48] on link "Utilities / Bills" at bounding box center [418, 44] width 95 height 41
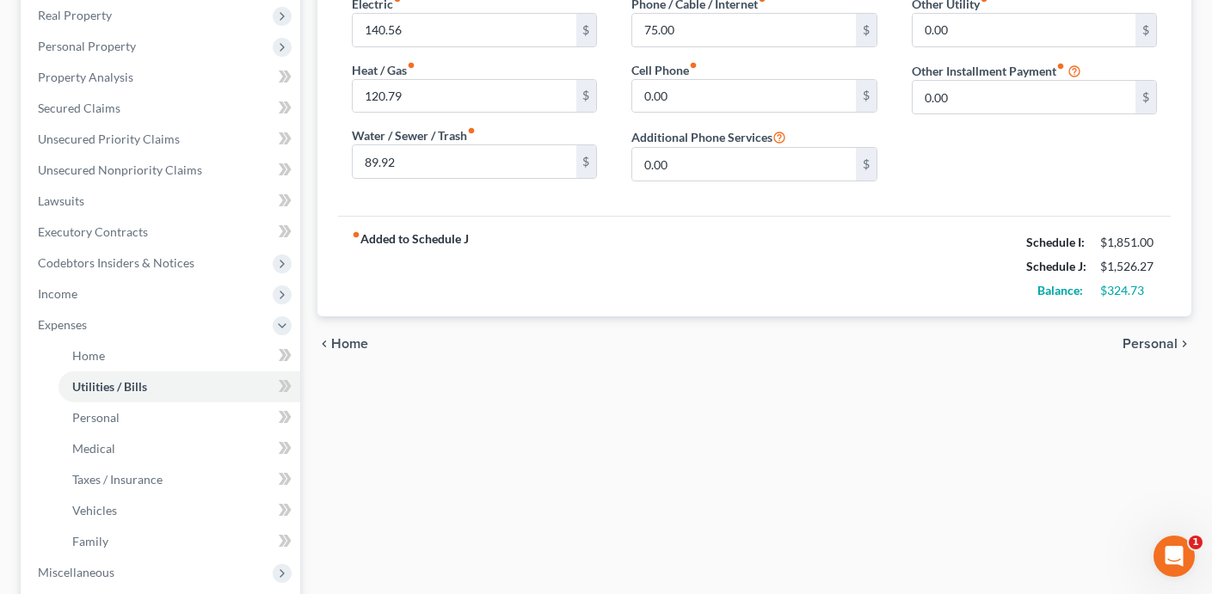
scroll to position [490, 0]
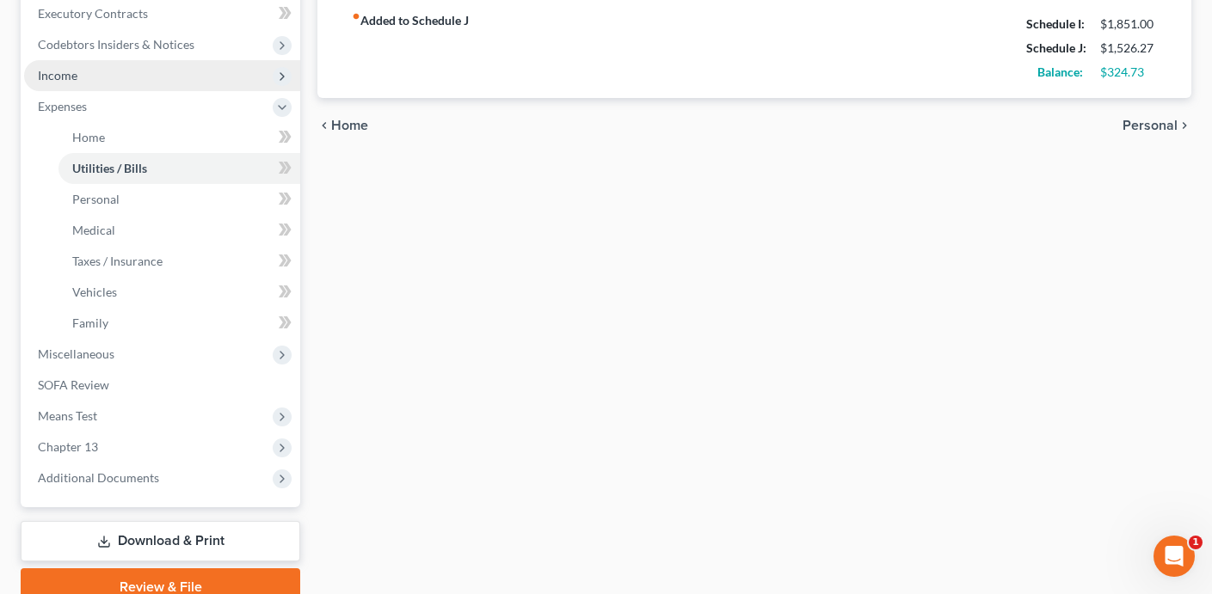
click at [175, 79] on span "Income" at bounding box center [162, 75] width 276 height 31
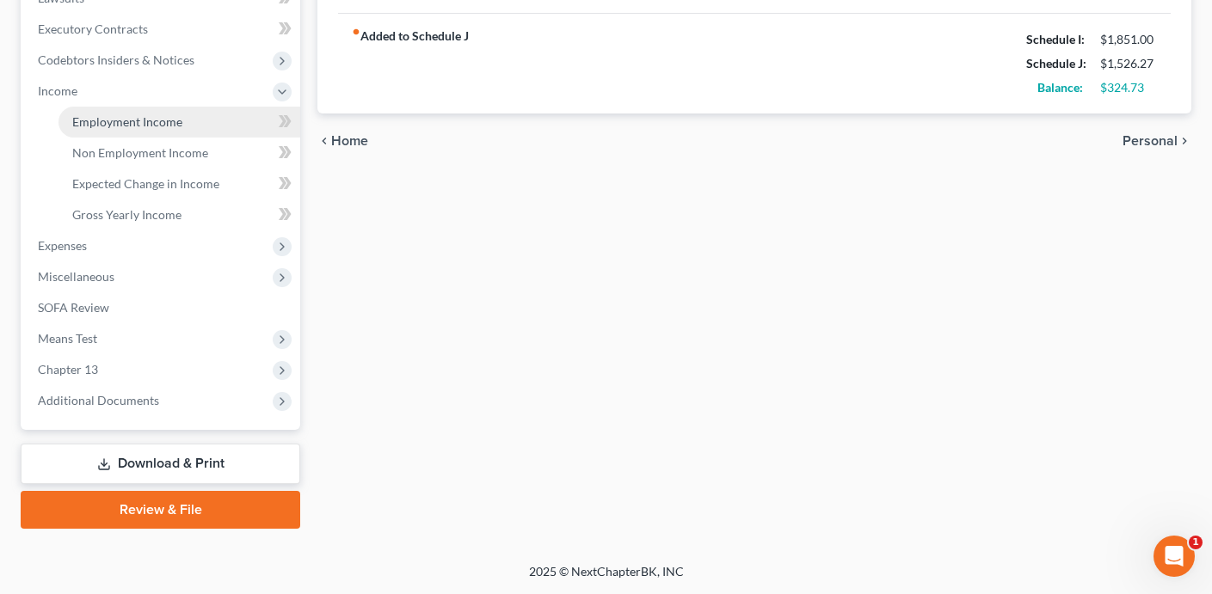
scroll to position [473, 0]
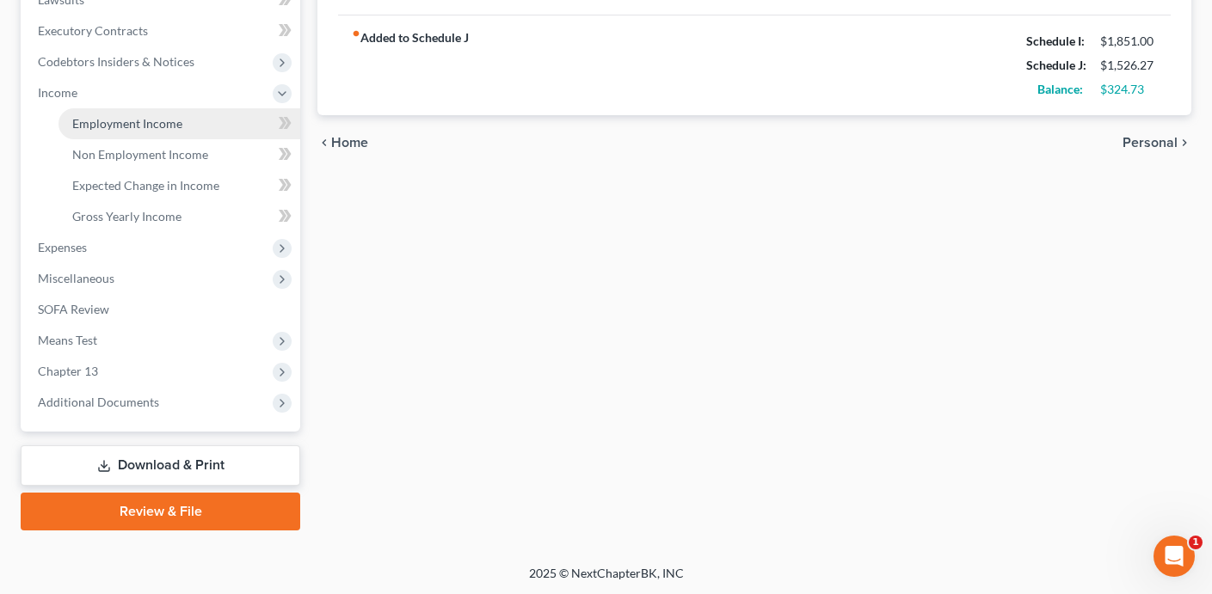
click at [187, 126] on link "Employment Income" at bounding box center [179, 123] width 242 height 31
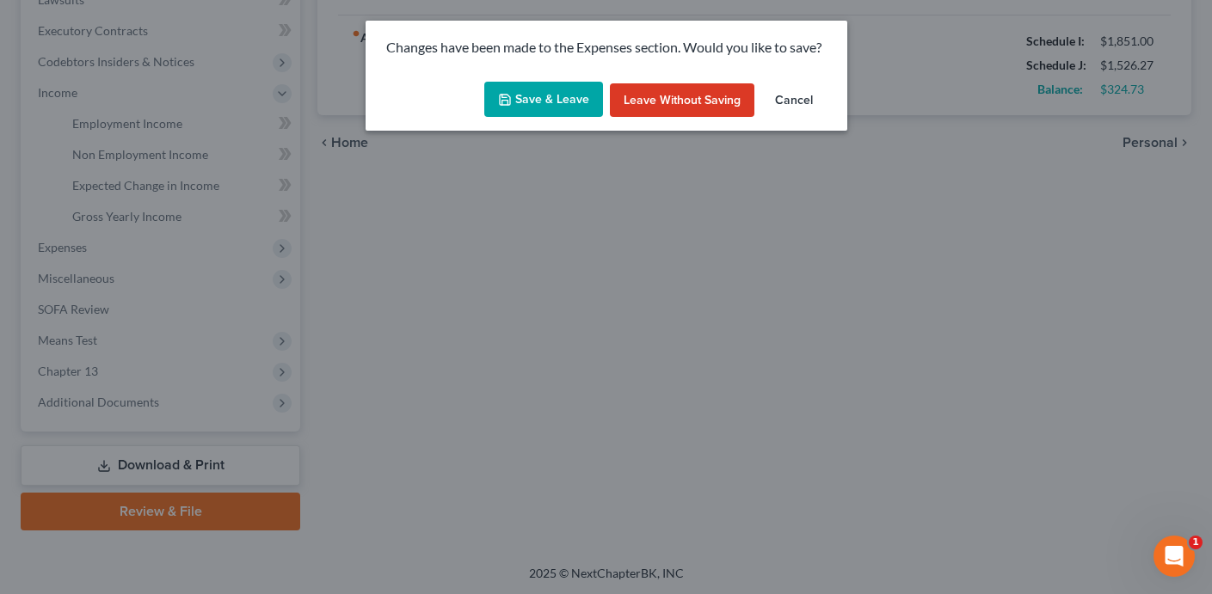
click at [536, 101] on button "Save & Leave" at bounding box center [543, 100] width 119 height 36
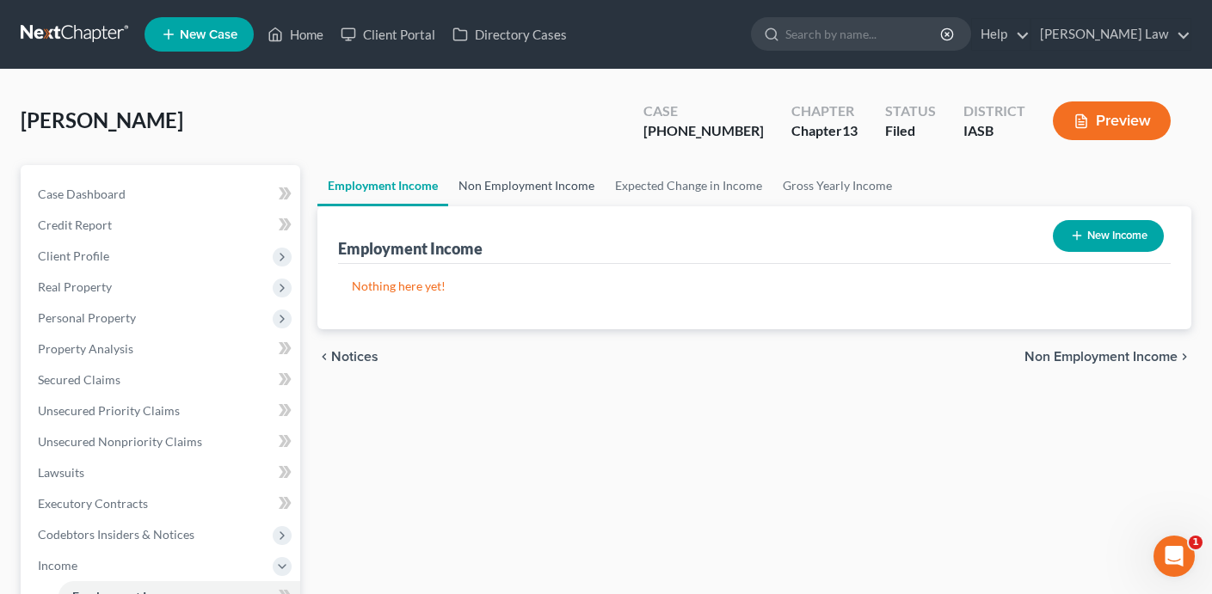
click at [500, 175] on link "Non Employment Income" at bounding box center [526, 185] width 156 height 41
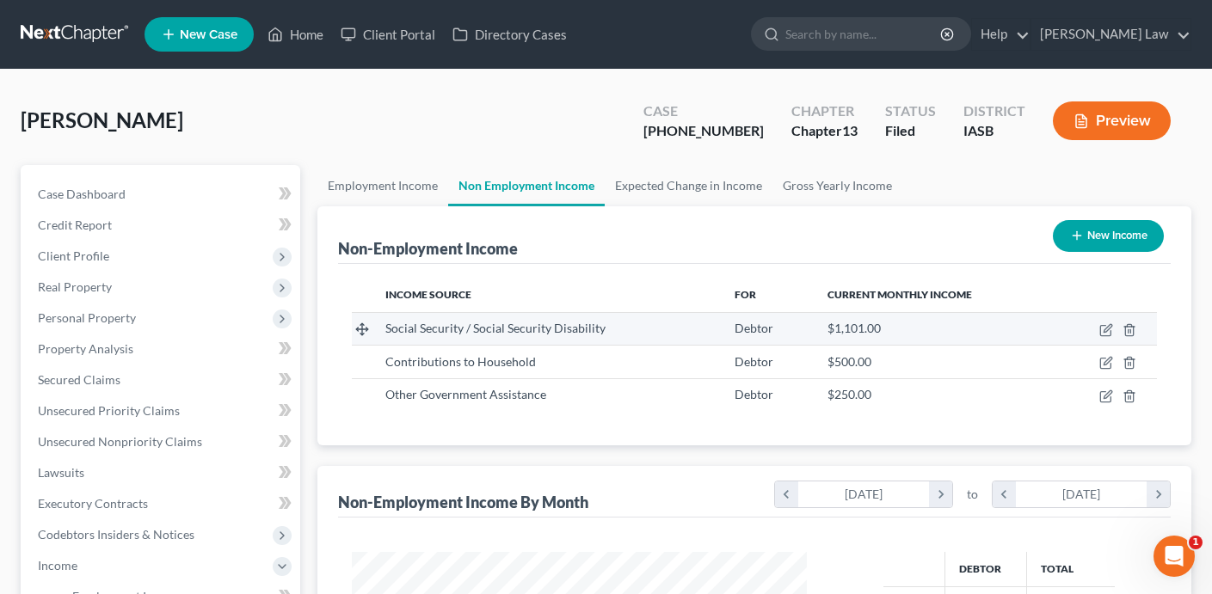
scroll to position [308, 489]
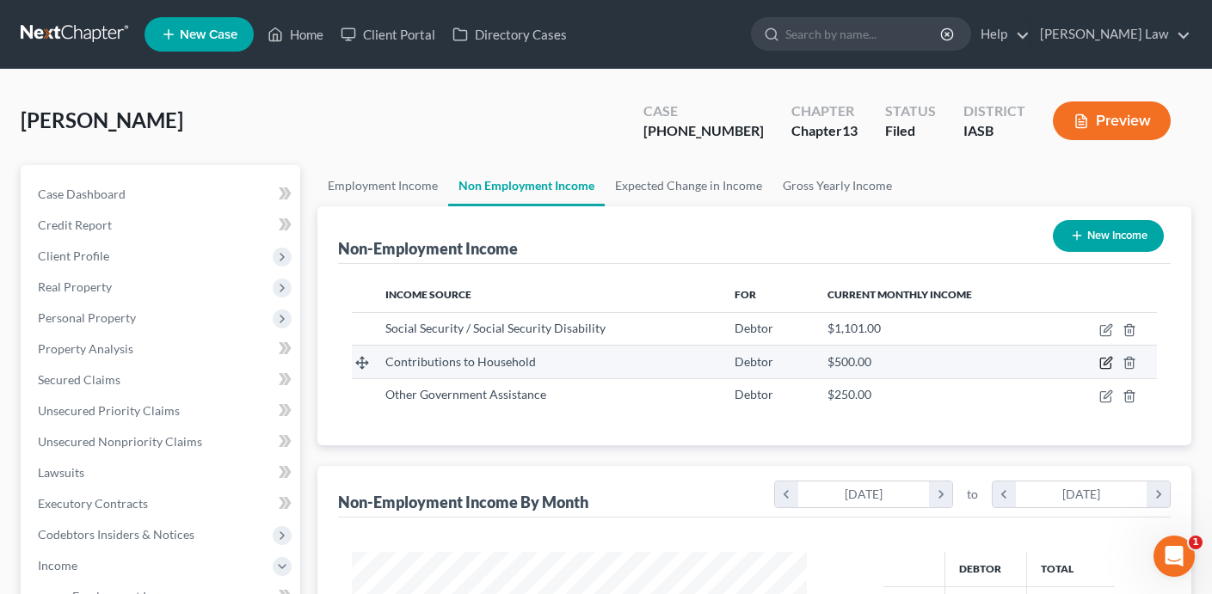
click at [1106, 365] on icon "button" at bounding box center [1106, 363] width 14 height 14
select select "8"
select select "0"
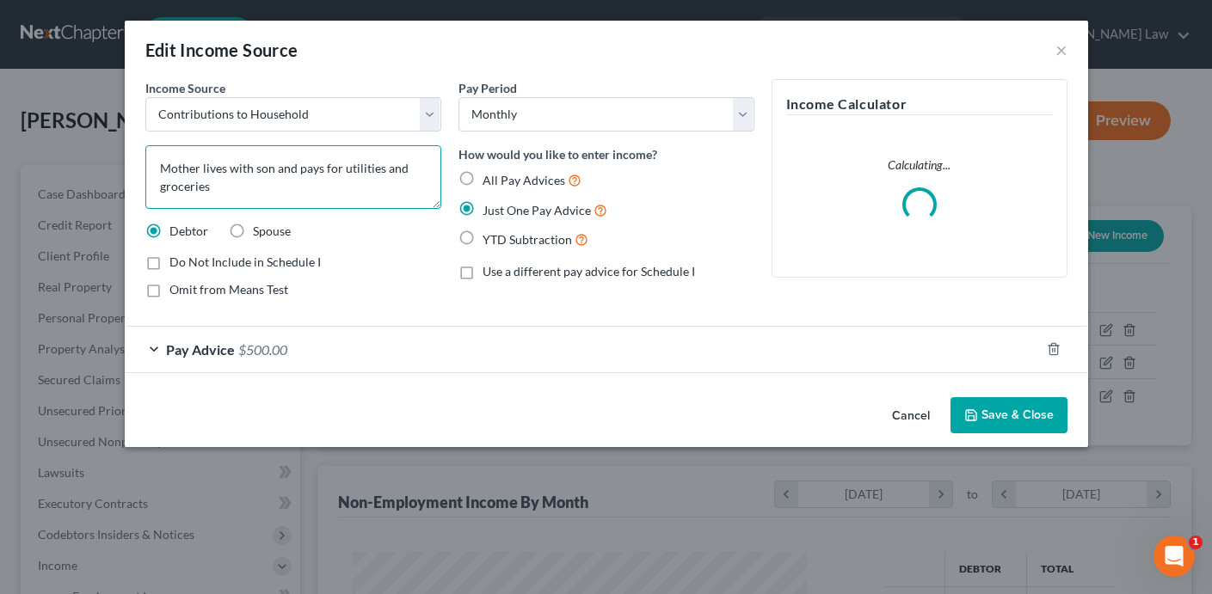
click at [306, 193] on textarea "Mother lives with son and pays for utilities and groceries" at bounding box center [293, 177] width 296 height 64
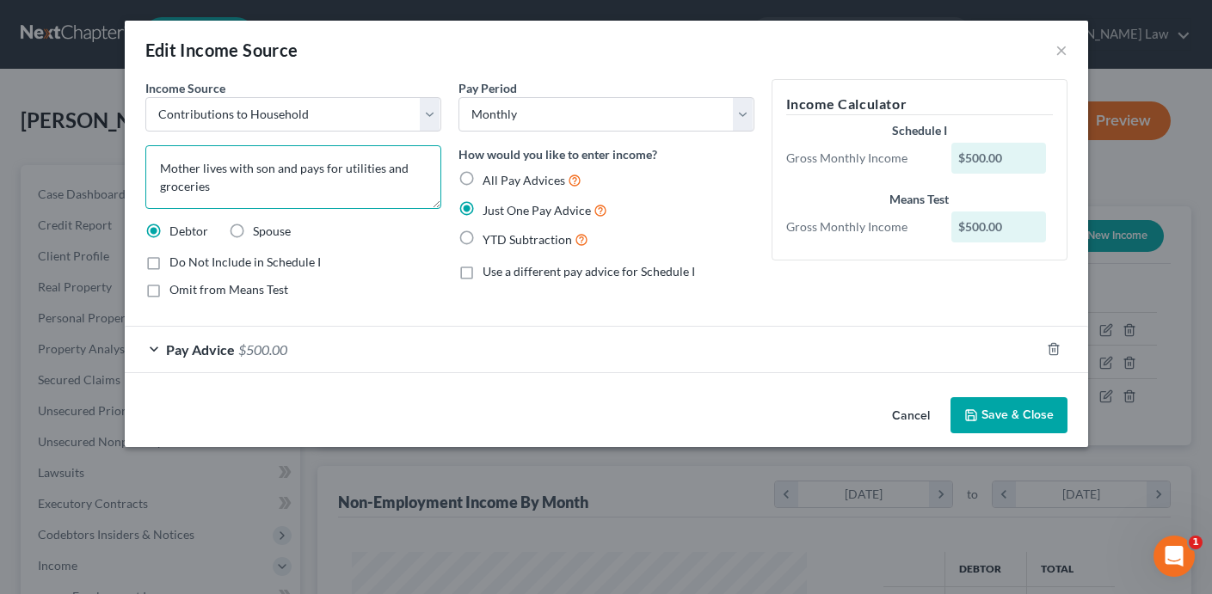
click at [378, 170] on textarea "Mother lives with son and pays for utilities and groceries" at bounding box center [293, 177] width 296 height 64
type textarea "Mother lives with son and pays for rent and groceries"
click at [1015, 408] on button "Save & Close" at bounding box center [1008, 415] width 117 height 36
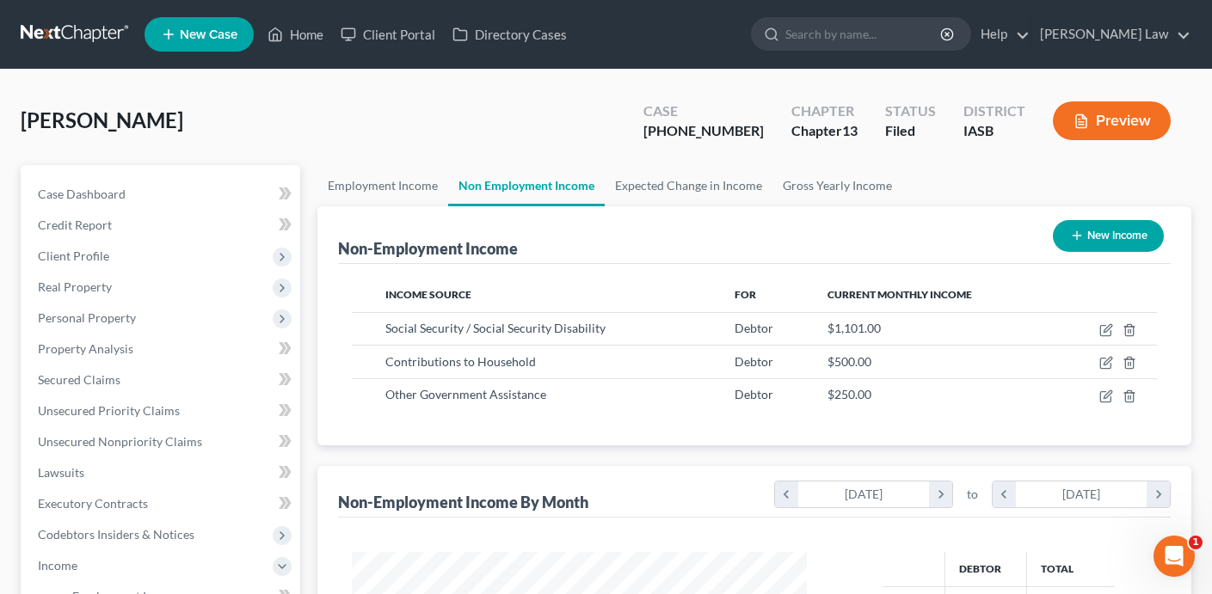
click at [1115, 235] on button "New Income" at bounding box center [1107, 236] width 111 height 32
select select "0"
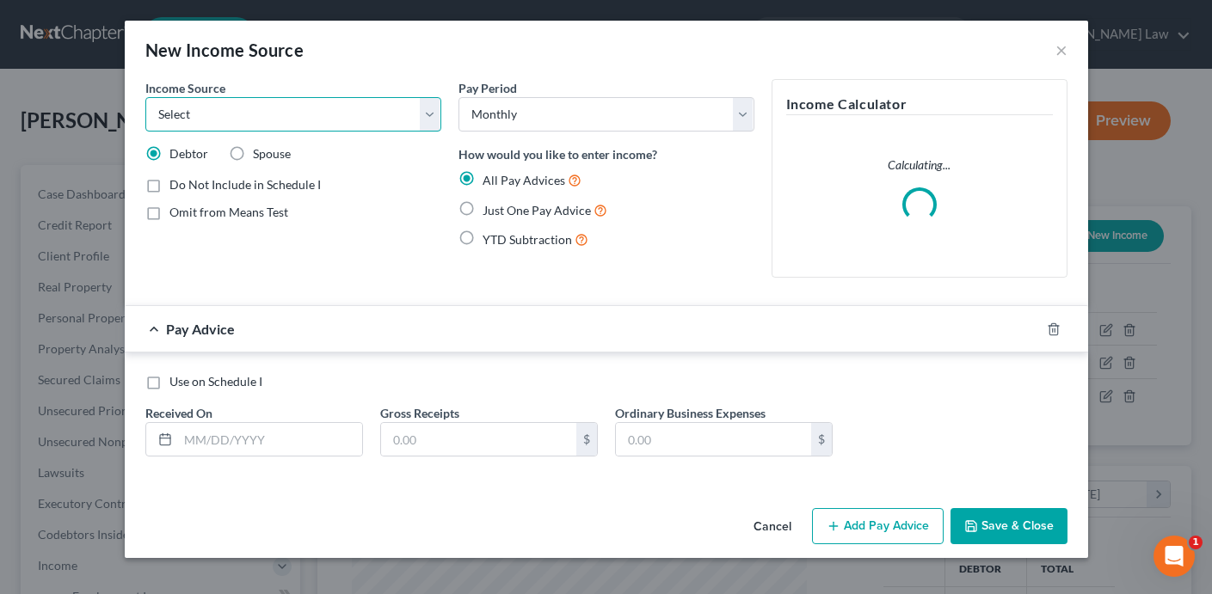
click at [354, 114] on select "Select Unemployment Disability (from employer) Pension Retirement Social Securi…" at bounding box center [293, 114] width 296 height 34
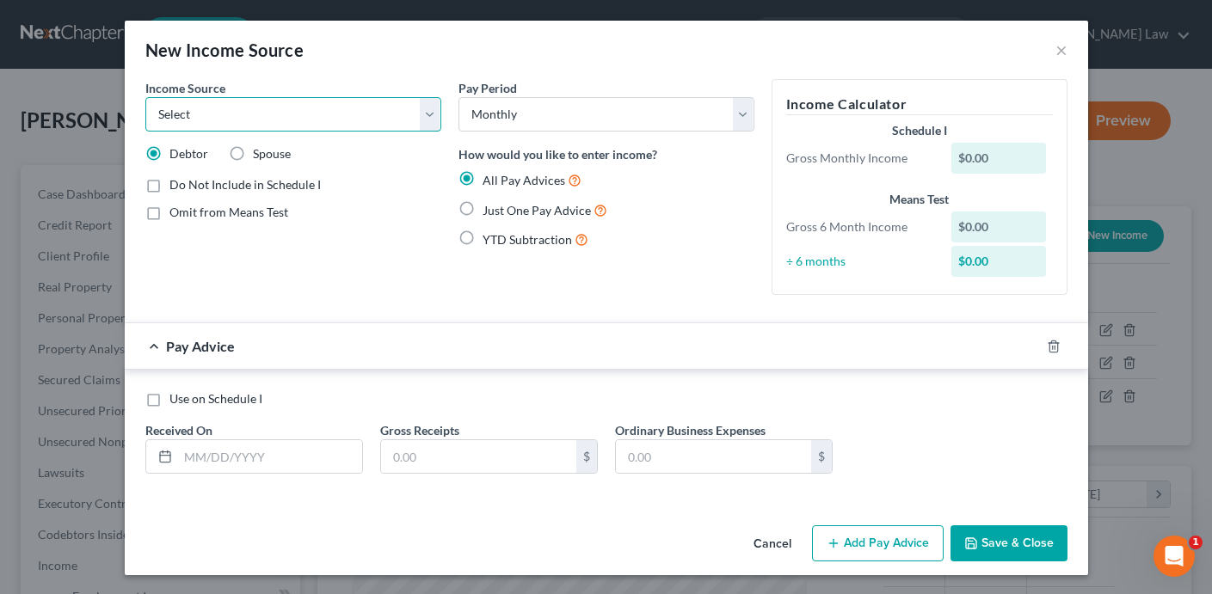
select select "5"
click at [145, 97] on select "Select Unemployment Disability (from employer) Pension Retirement Social Securi…" at bounding box center [293, 114] width 296 height 34
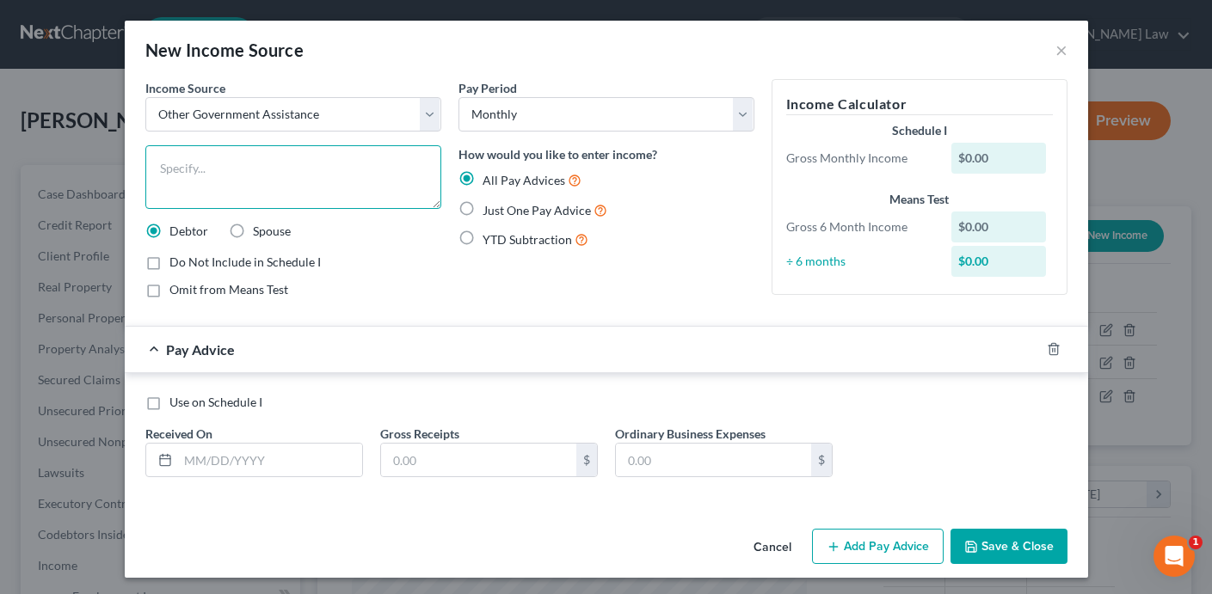
click at [240, 166] on textarea at bounding box center [293, 177] width 296 height 64
type textarea "X"
type textarea "Seida is providing Government Support of $250 per month for utilities."
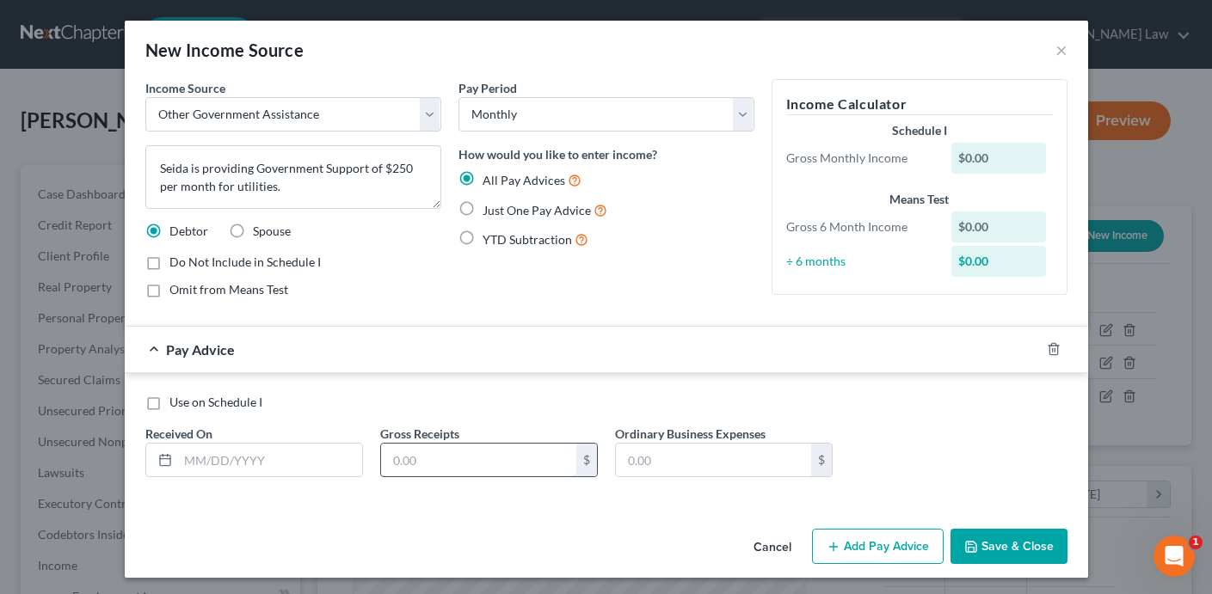
click at [510, 471] on input "text" at bounding box center [478, 460] width 195 height 33
type input "250"
click at [482, 206] on label "Just One Pay Advice" at bounding box center [544, 210] width 125 height 20
click at [489, 206] on input "Just One Pay Advice" at bounding box center [494, 205] width 11 height 11
radio input "true"
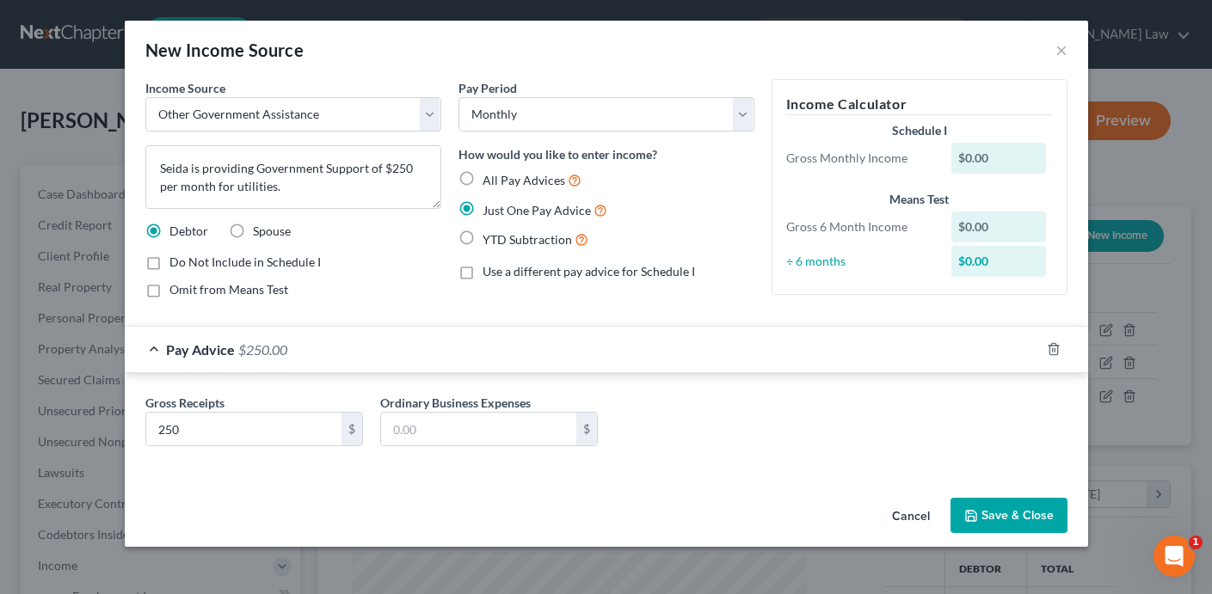
click at [998, 513] on button "Save & Close" at bounding box center [1008, 516] width 117 height 36
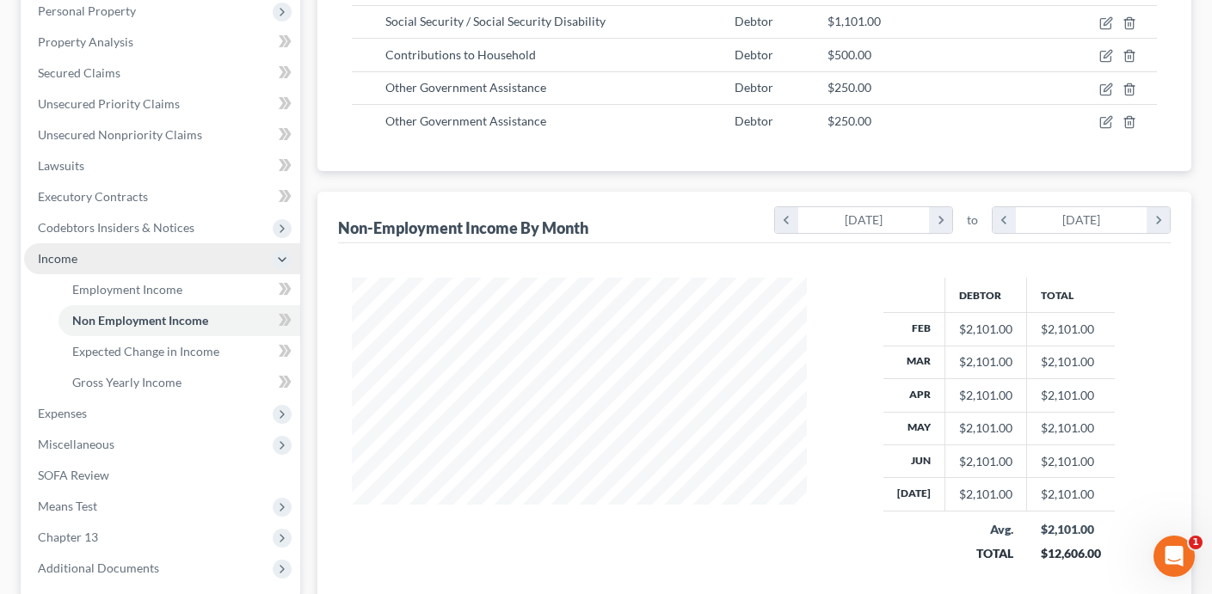
scroll to position [380, 0]
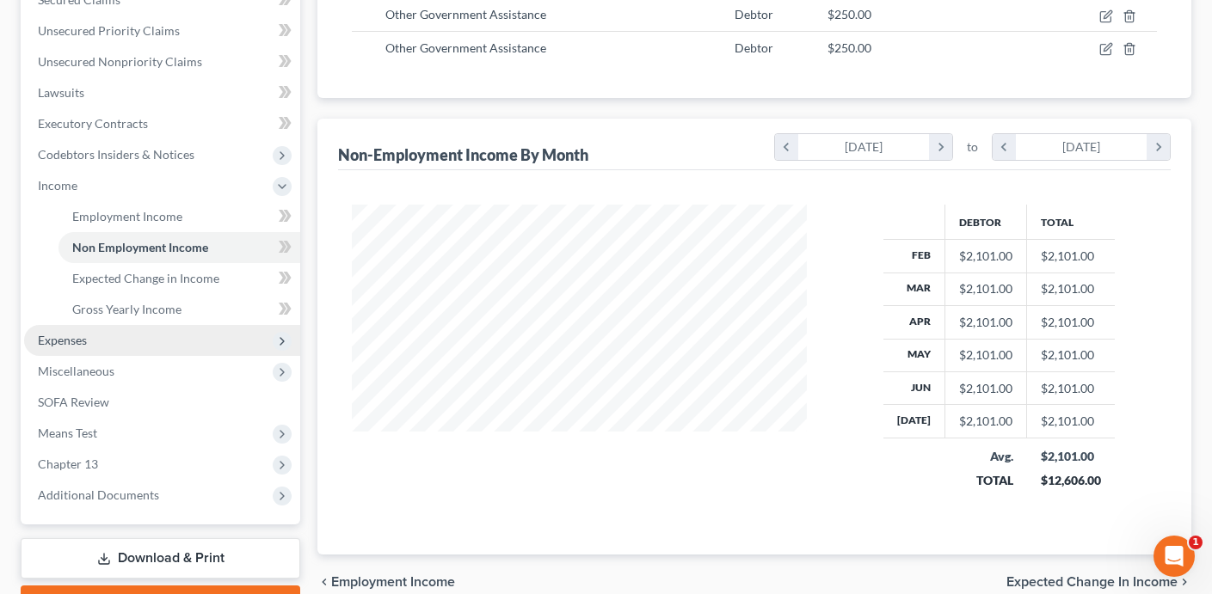
click at [108, 345] on span "Expenses" at bounding box center [162, 340] width 276 height 31
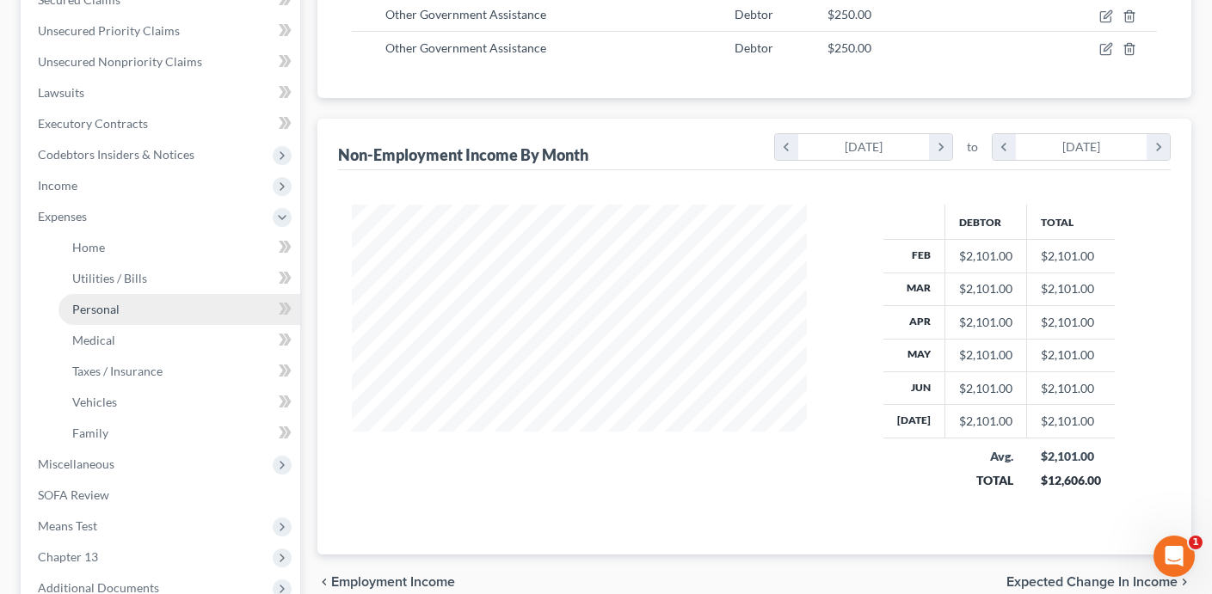
click at [126, 316] on link "Personal" at bounding box center [179, 309] width 242 height 31
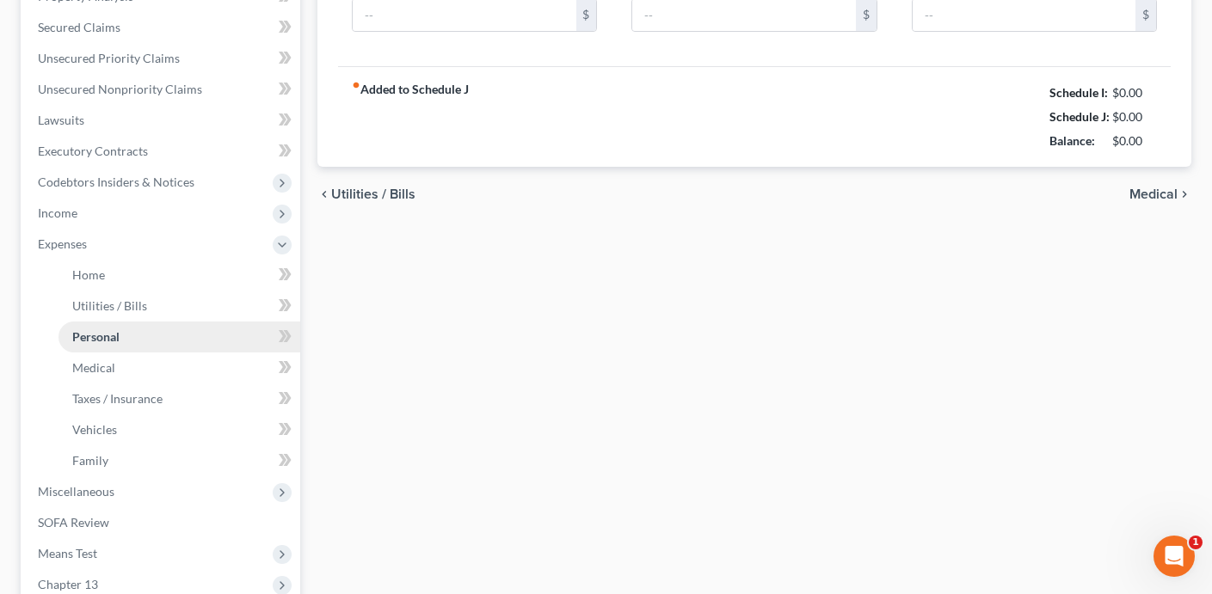
type input "500.00"
type input "10.00"
type input "15.00"
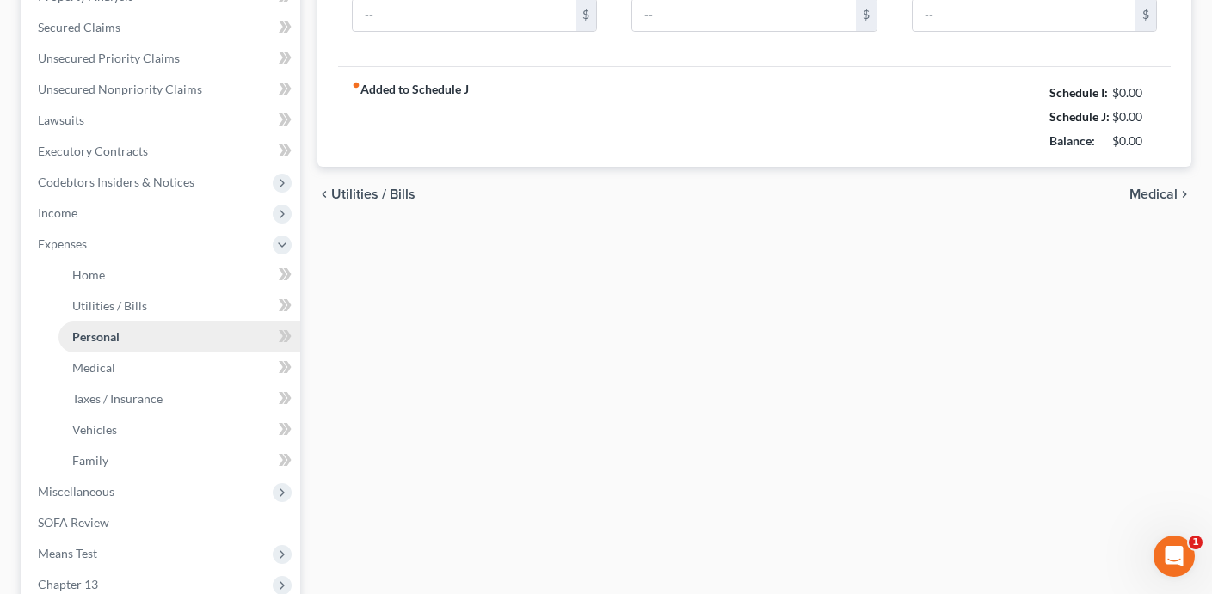
type input "25.00"
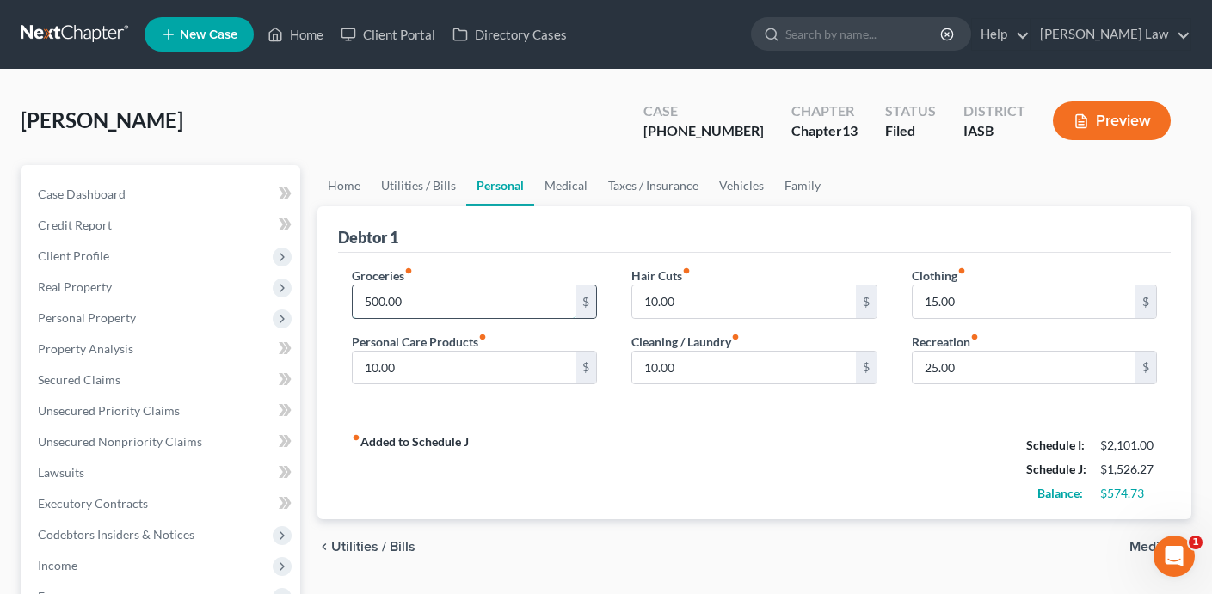
click at [450, 309] on input "500.00" at bounding box center [464, 301] width 223 height 33
click at [706, 496] on div "fiber_manual_record Added to Schedule J Schedule I: $2,101.00 Schedule J: $1,72…" at bounding box center [754, 469] width 832 height 101
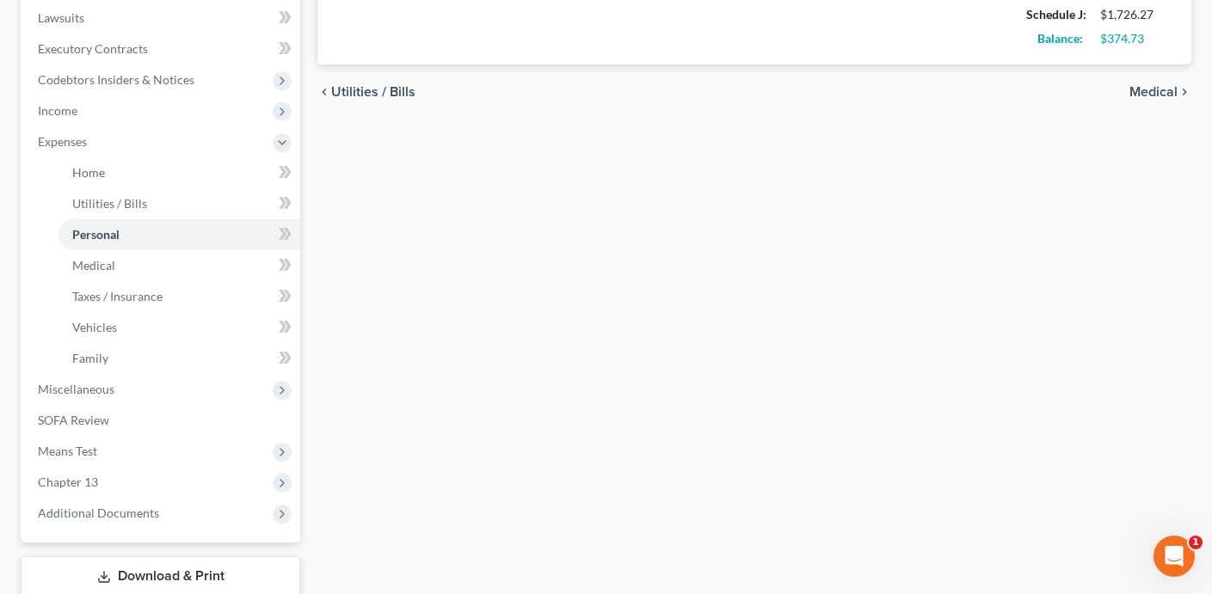
scroll to position [566, 0]
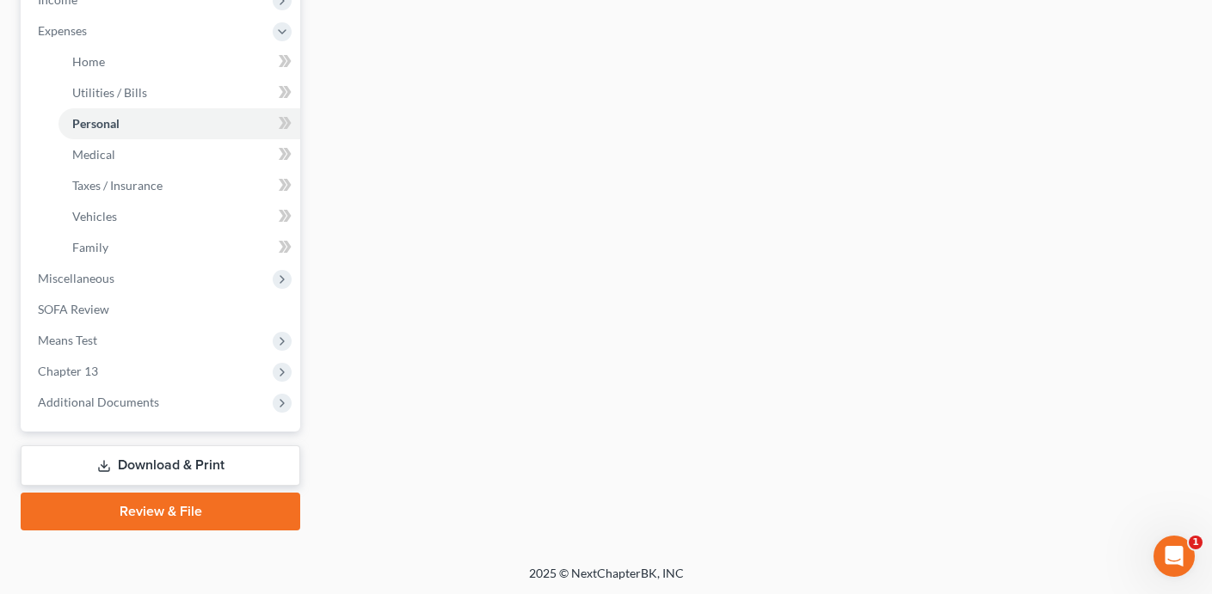
click at [187, 465] on link "Download & Print" at bounding box center [160, 465] width 279 height 40
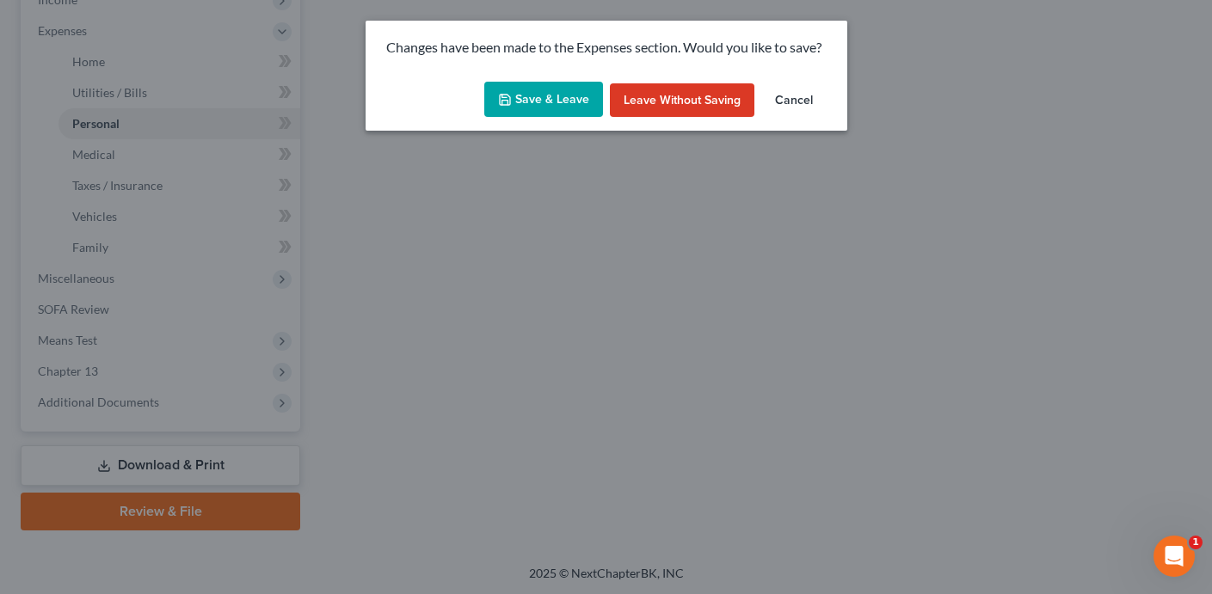
click at [549, 96] on button "Save & Leave" at bounding box center [543, 100] width 119 height 36
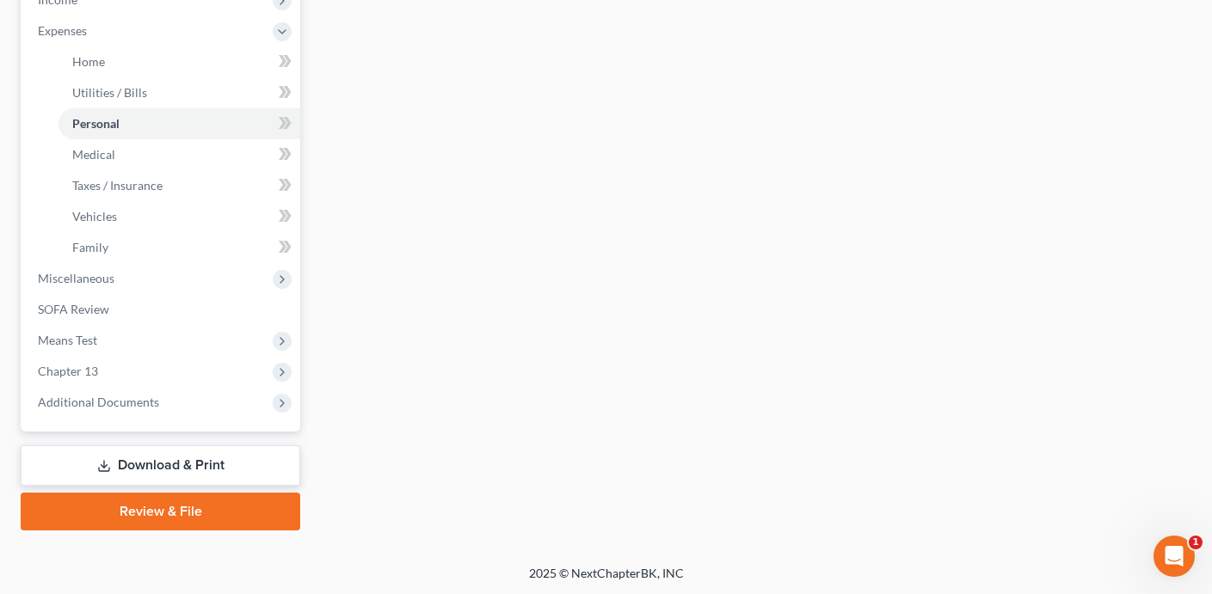
type input "700.00"
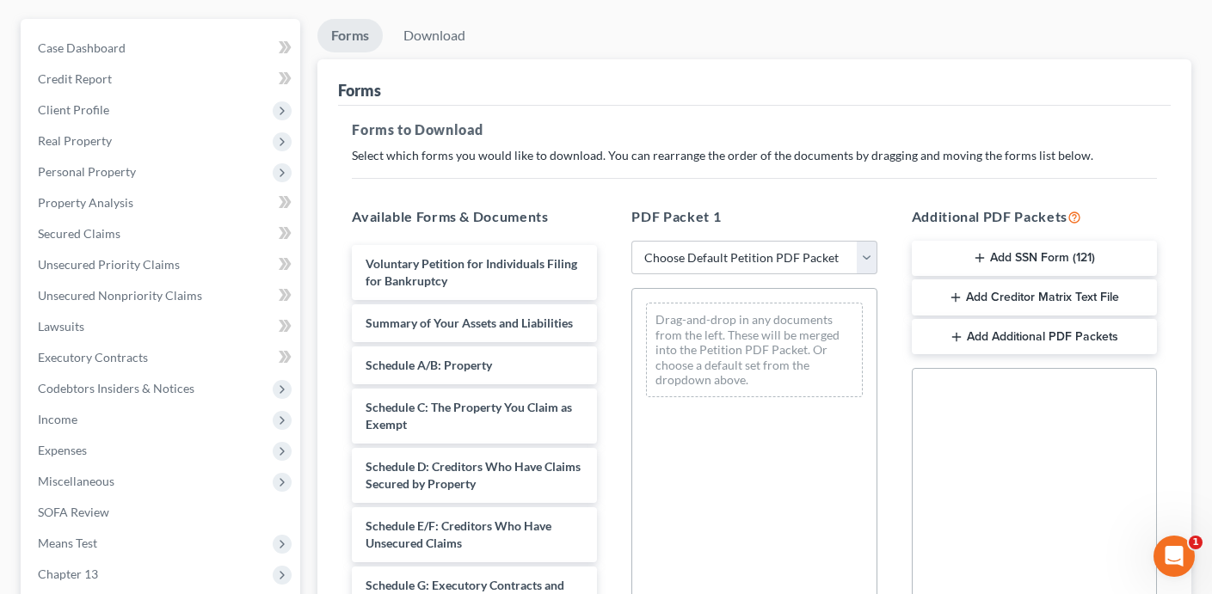
scroll to position [55, 0]
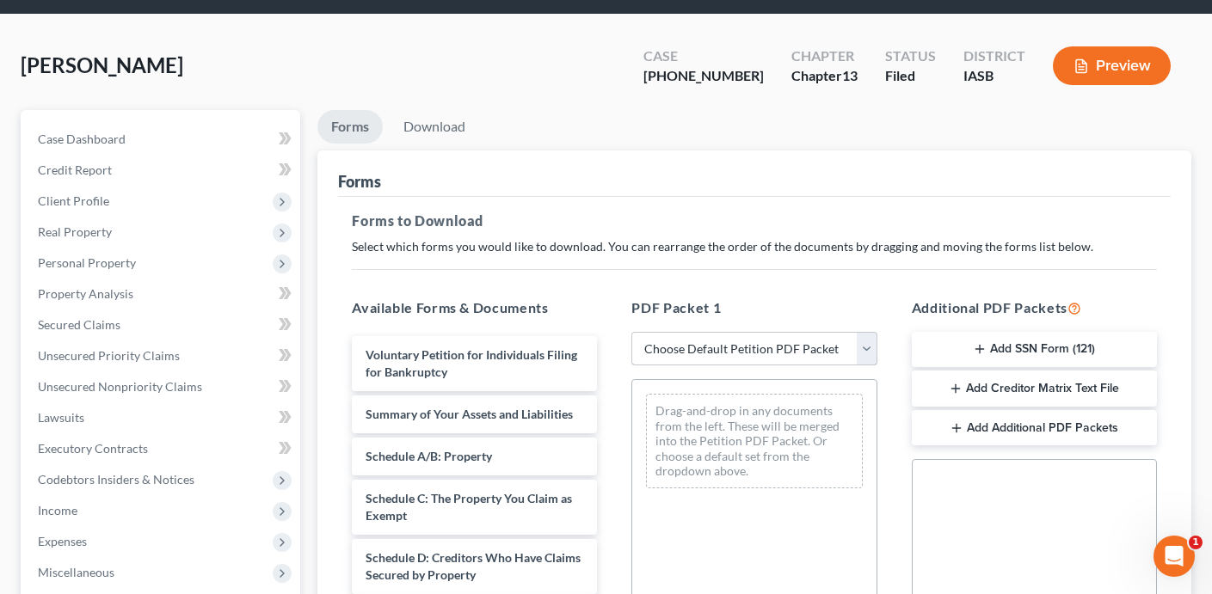
click at [769, 348] on select "Choose Default Petition PDF Packet Complete Bankruptcy Petition (all forms and …" at bounding box center [753, 349] width 245 height 34
select select "2"
click at [631, 332] on select "Choose Default Petition PDF Packet Complete Bankruptcy Petition (all forms and …" at bounding box center [753, 349] width 245 height 34
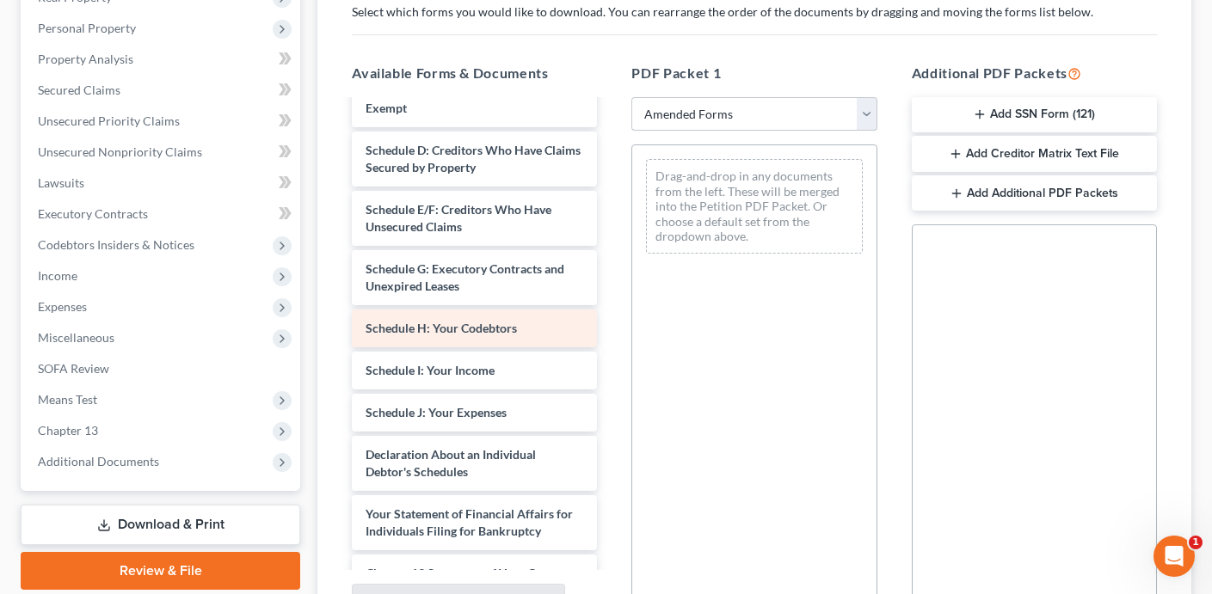
scroll to position [207, 0]
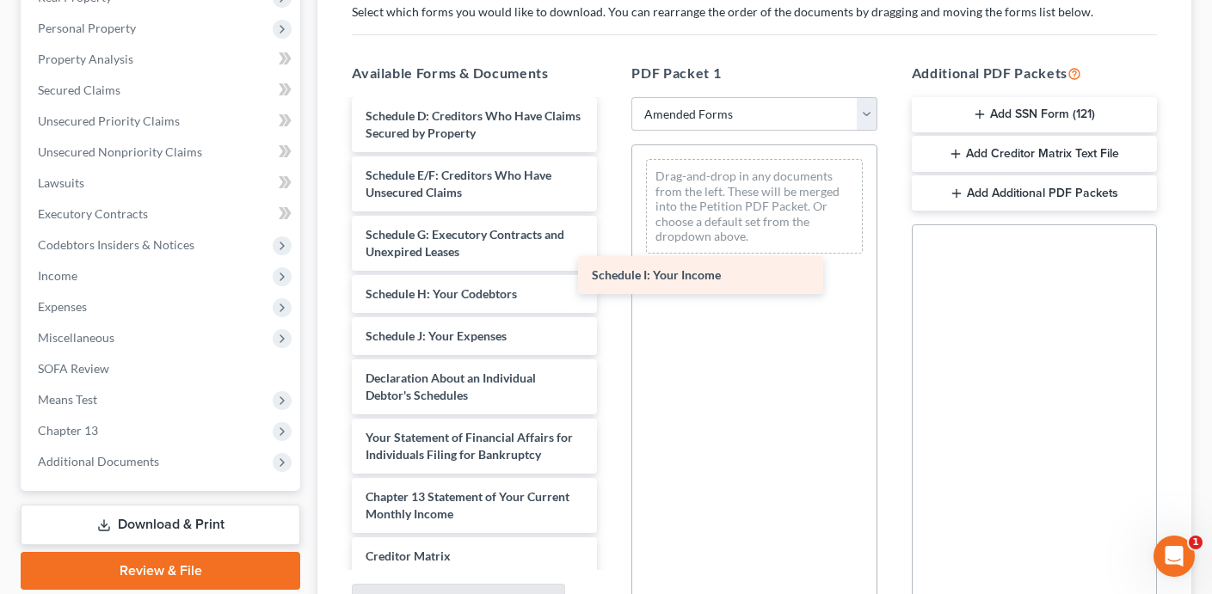
drag, startPoint x: 484, startPoint y: 330, endPoint x: 714, endPoint y: 271, distance: 237.1
click at [610, 271] on div "Schedule I: Your Income Voluntary Petition for Individuals Filing for Bankruptc…" at bounding box center [474, 306] width 273 height 825
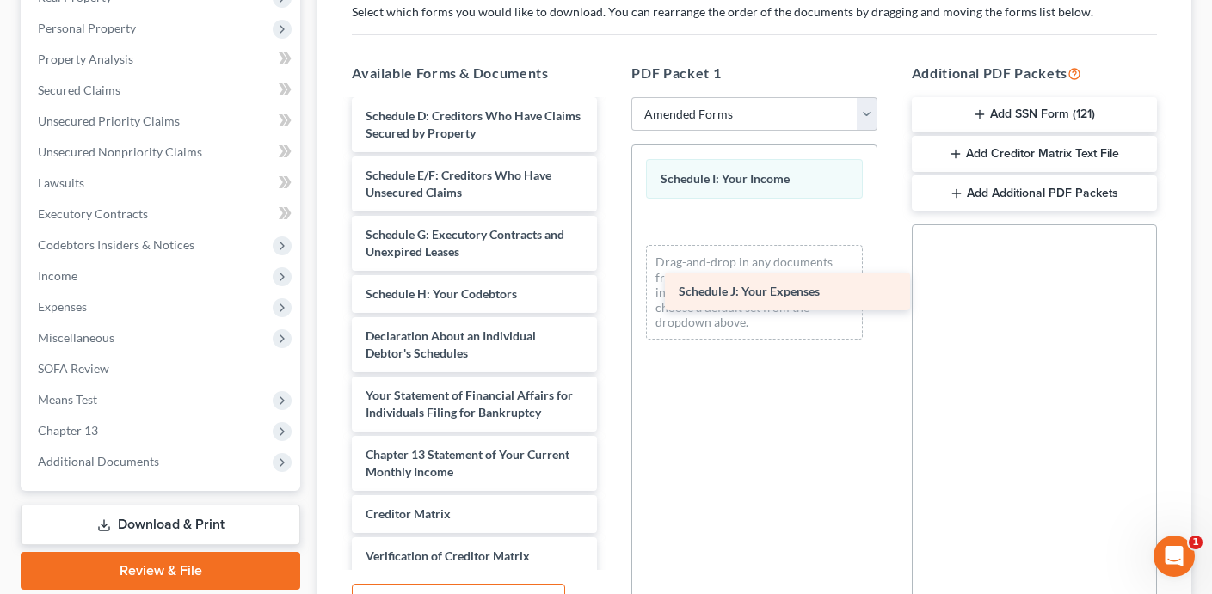
drag, startPoint x: 468, startPoint y: 334, endPoint x: 779, endPoint y: 284, distance: 315.4
click at [610, 284] on div "Schedule J: Your Expenses Voluntary Petition for Individuals Filing for Bankrup…" at bounding box center [474, 285] width 273 height 782
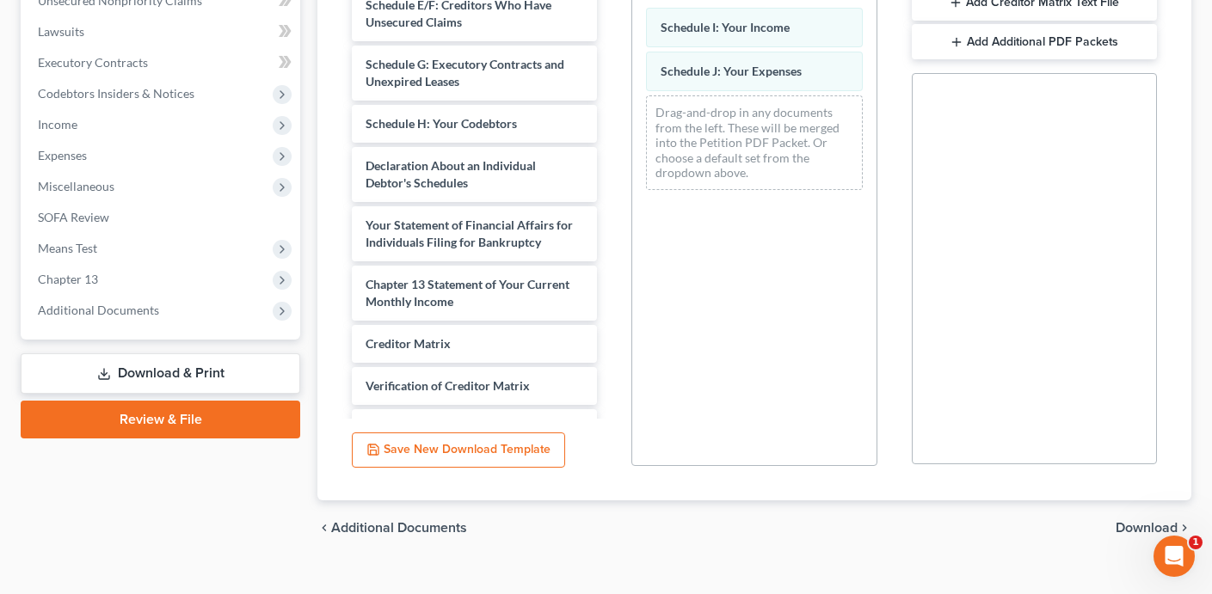
scroll to position [180, 0]
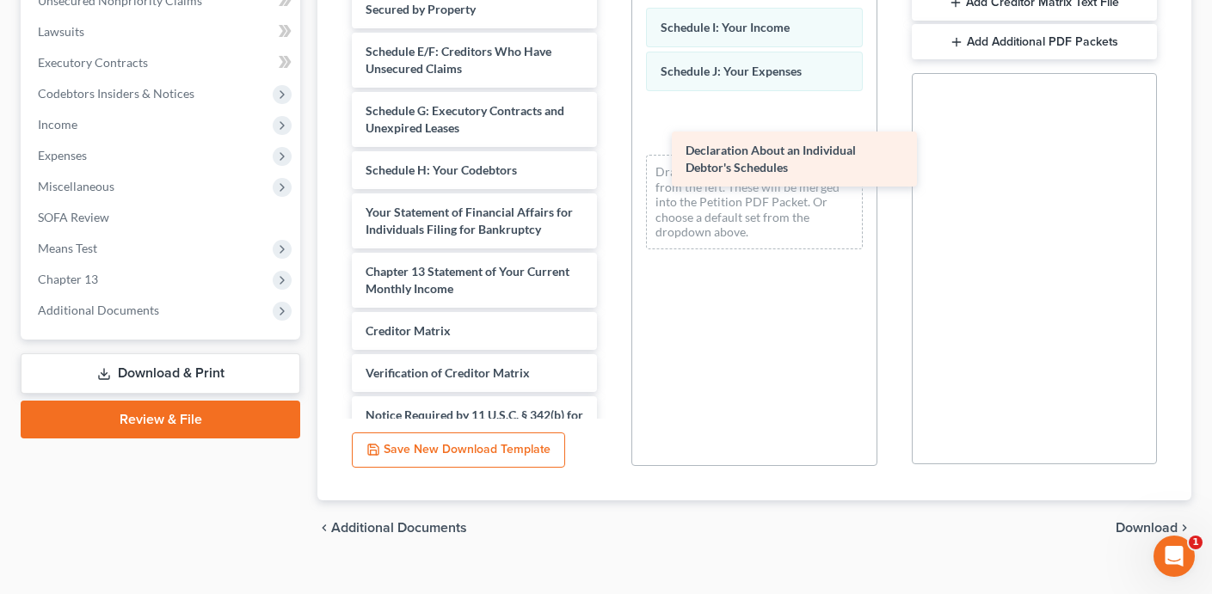
drag, startPoint x: 426, startPoint y: 199, endPoint x: 745, endPoint y: 138, distance: 325.6
click at [610, 138] on div "Declaration About an Individual Debtor's Schedules Voluntary Petition for Indiv…" at bounding box center [474, 131] width 273 height 723
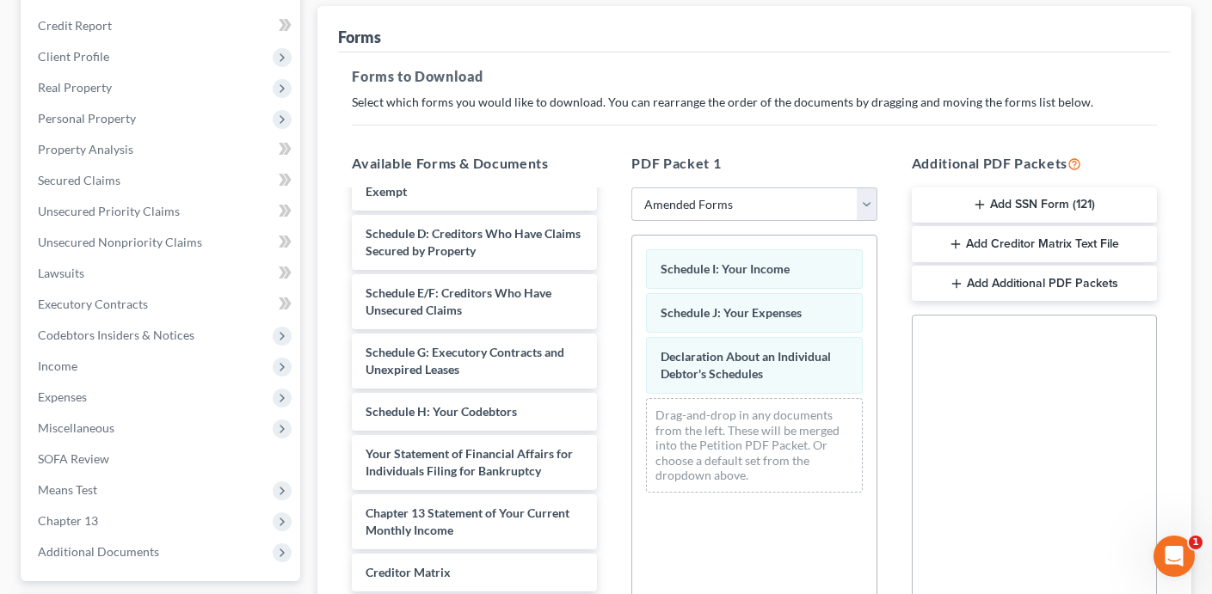
scroll to position [0, 0]
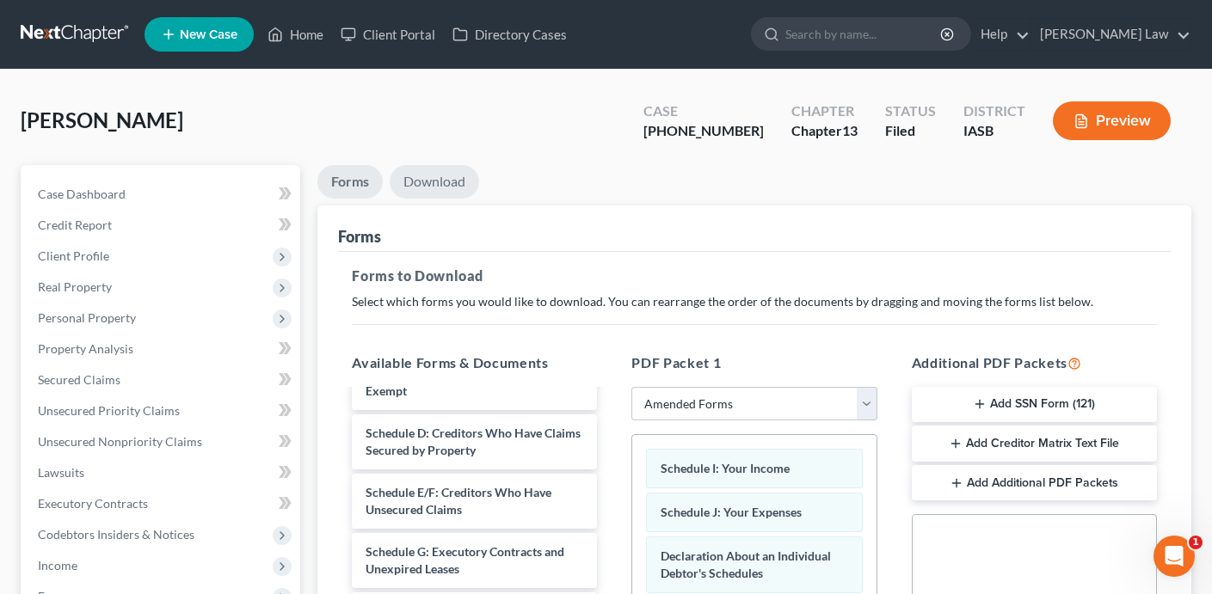
click at [444, 179] on link "Download" at bounding box center [434, 182] width 89 height 34
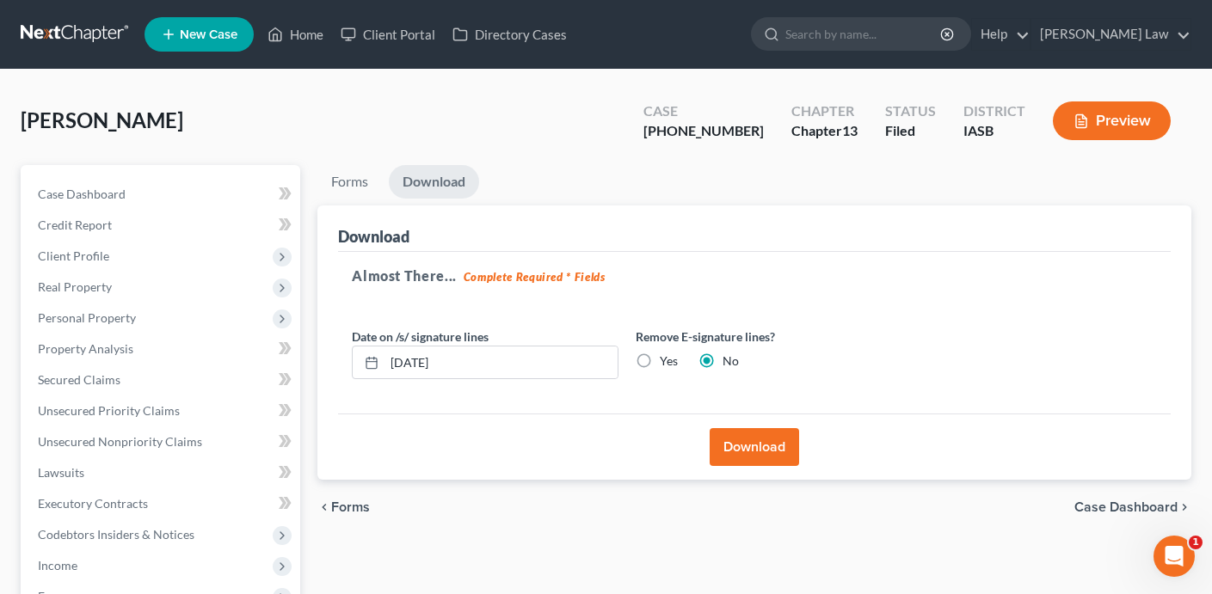
click at [772, 442] on button "Download" at bounding box center [753, 447] width 89 height 38
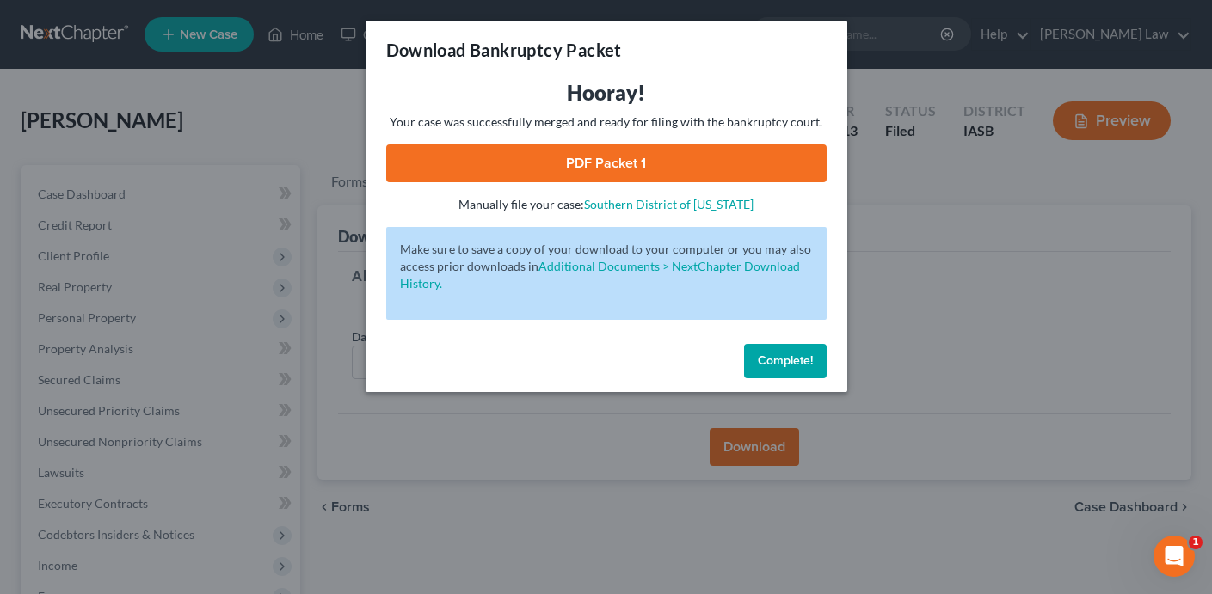
click at [597, 158] on link "PDF Packet 1" at bounding box center [606, 163] width 440 height 38
click at [802, 356] on span "Complete!" at bounding box center [785, 360] width 55 height 15
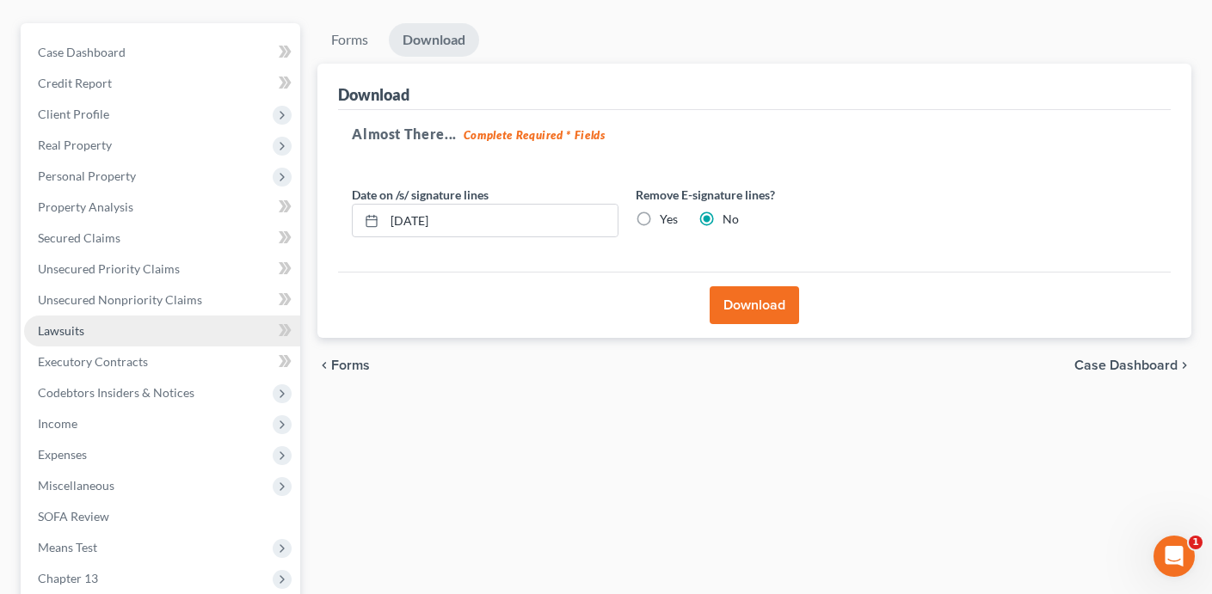
scroll to position [349, 0]
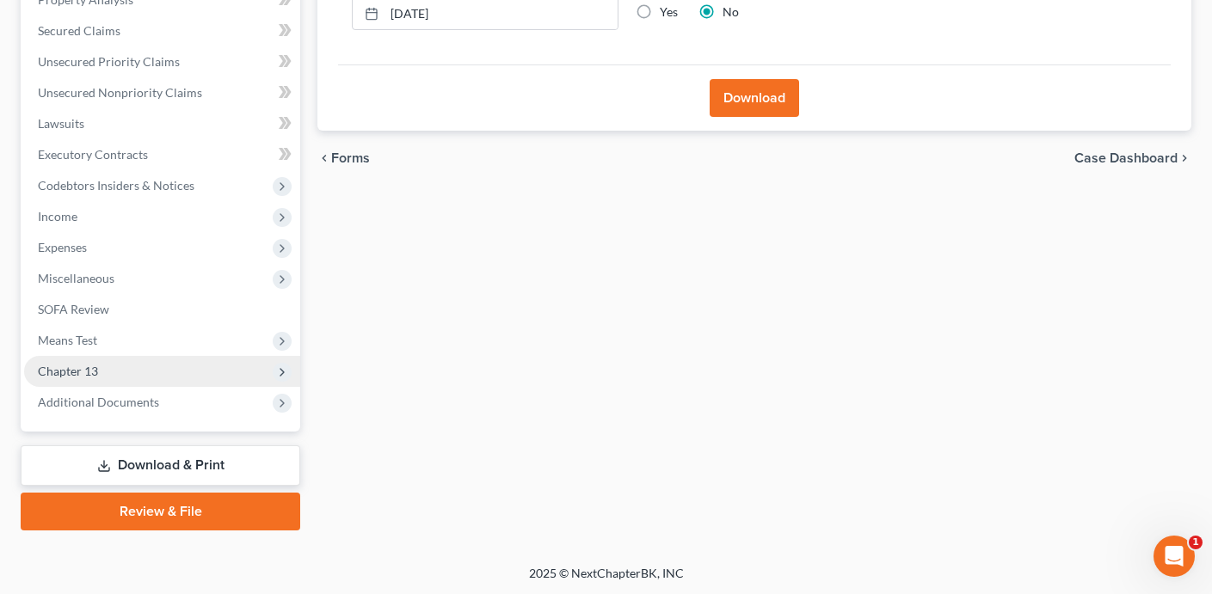
click at [130, 373] on span "Chapter 13" at bounding box center [162, 371] width 276 height 31
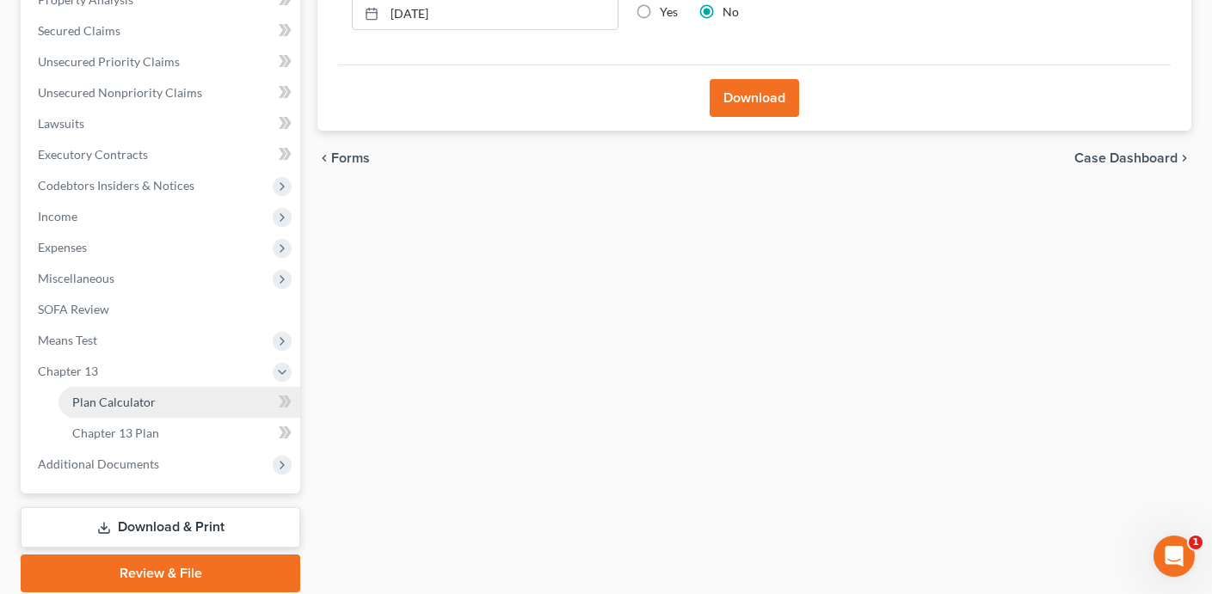
click at [136, 397] on span "Plan Calculator" at bounding box center [113, 402] width 83 height 15
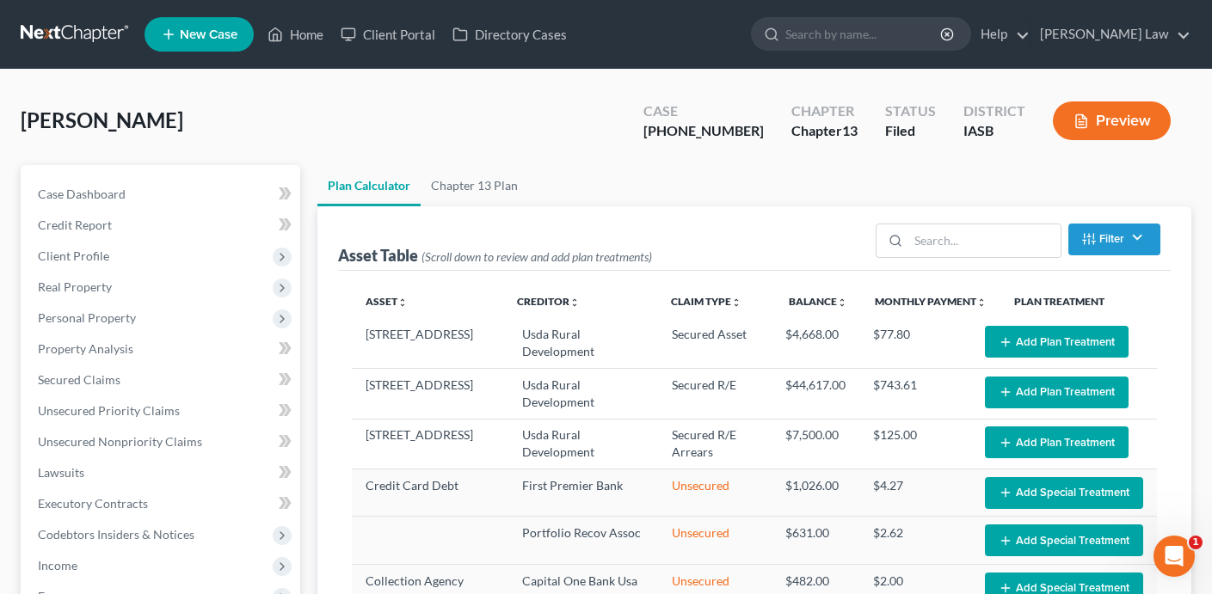
select select "59"
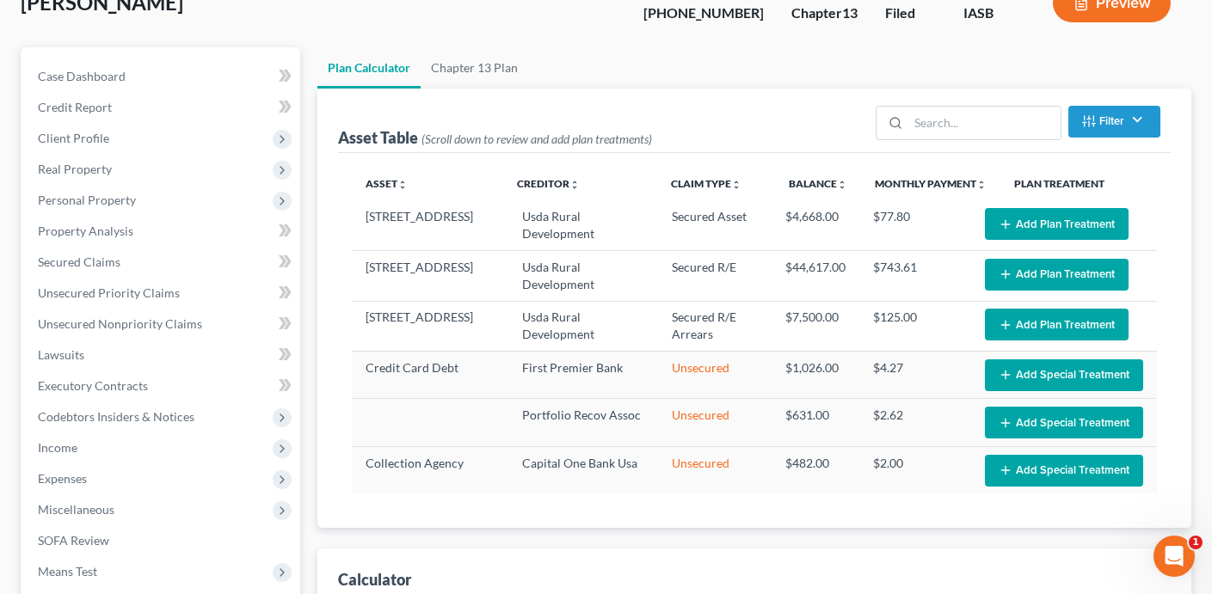
scroll to position [120, 0]
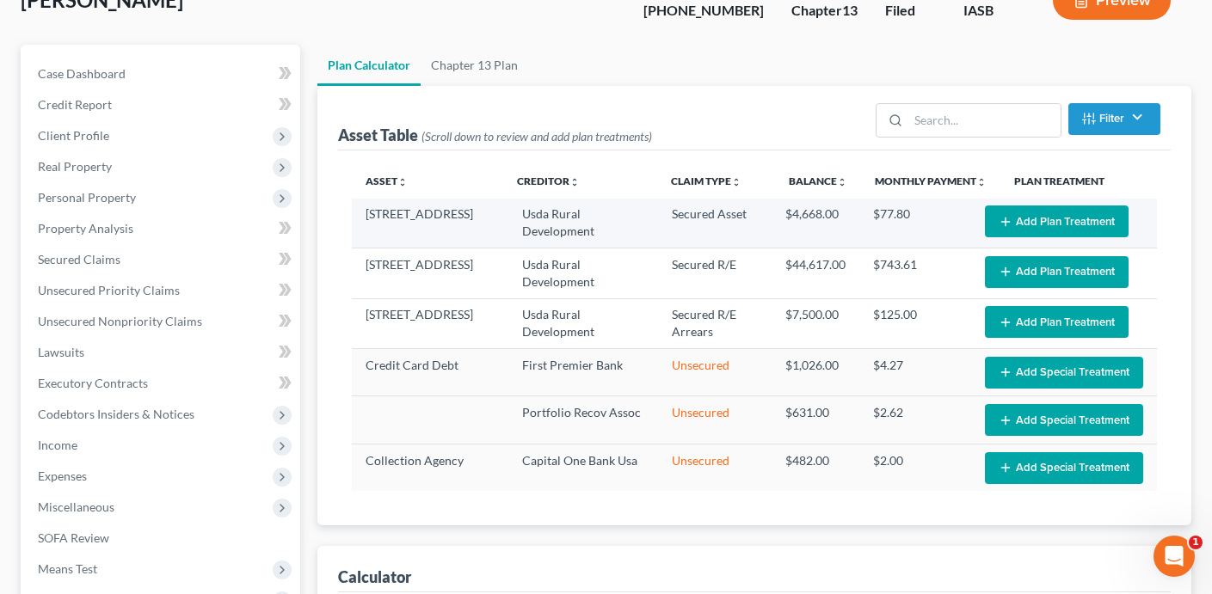
click at [1082, 218] on button "Add Plan Treatment" at bounding box center [1057, 222] width 144 height 32
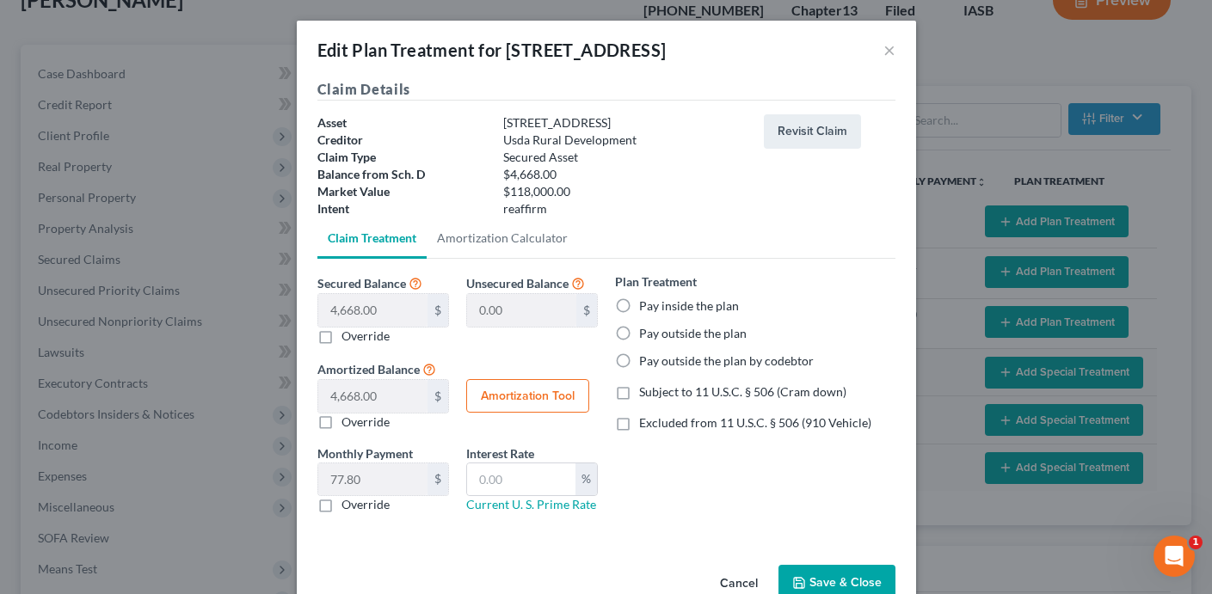
click at [639, 330] on label "Pay outside the plan" at bounding box center [692, 333] width 107 height 17
click at [646, 330] on input "Pay outside the plan" at bounding box center [651, 330] width 11 height 11
radio input "true"
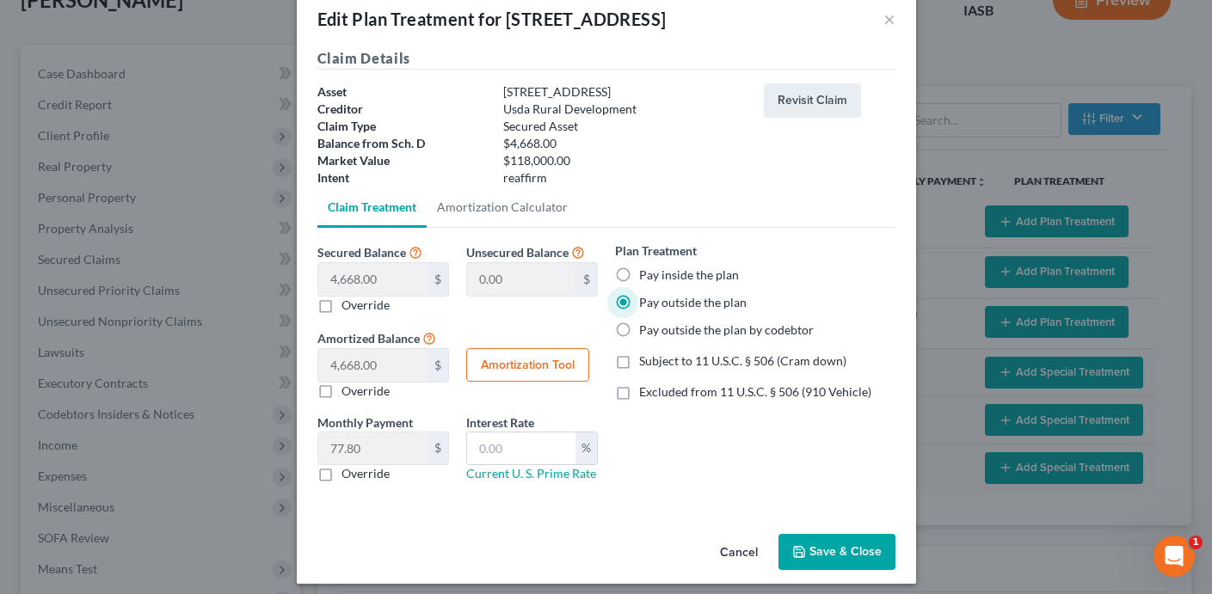
scroll to position [41, 0]
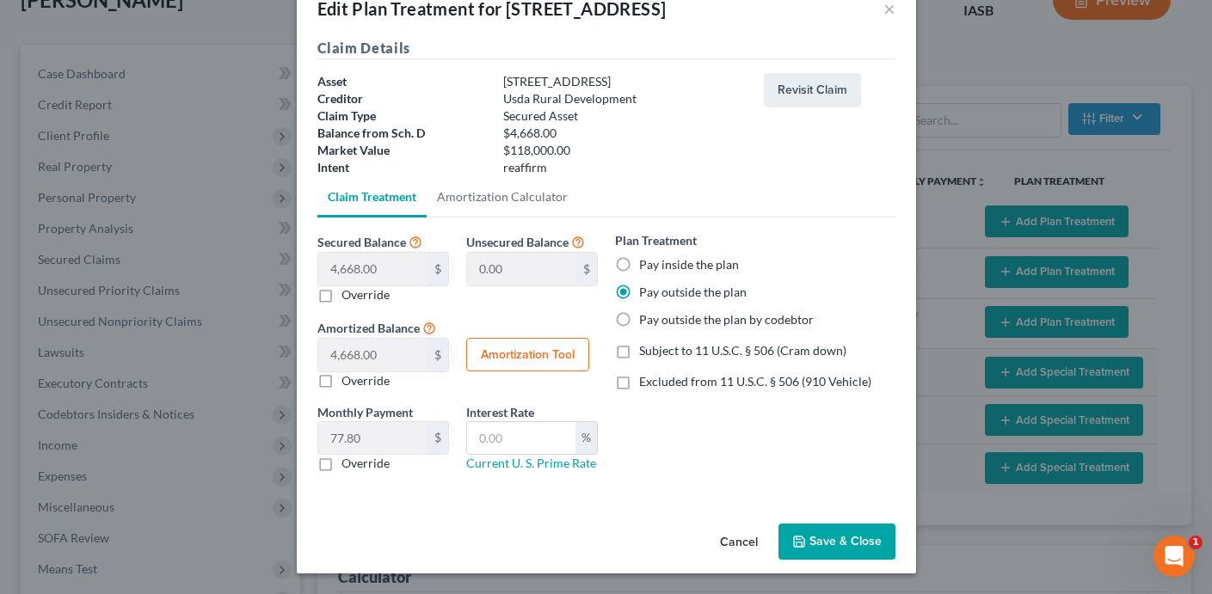
click at [825, 542] on button "Save & Close" at bounding box center [836, 542] width 117 height 36
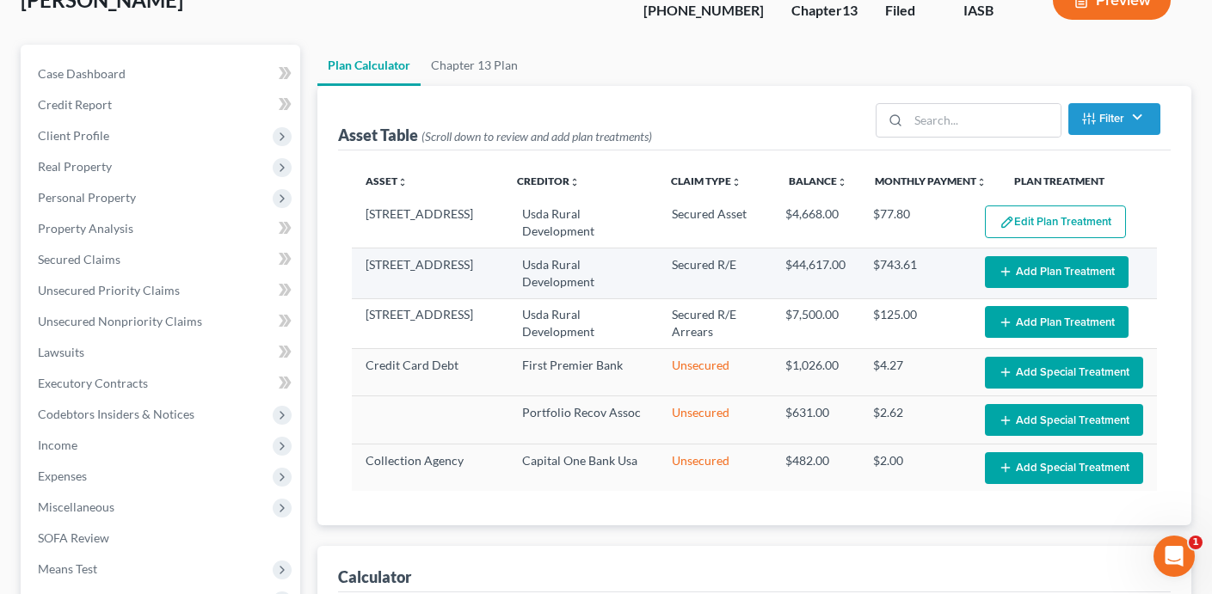
select select "59"
click at [1033, 261] on button "Add Plan Treatment" at bounding box center [1057, 272] width 144 height 32
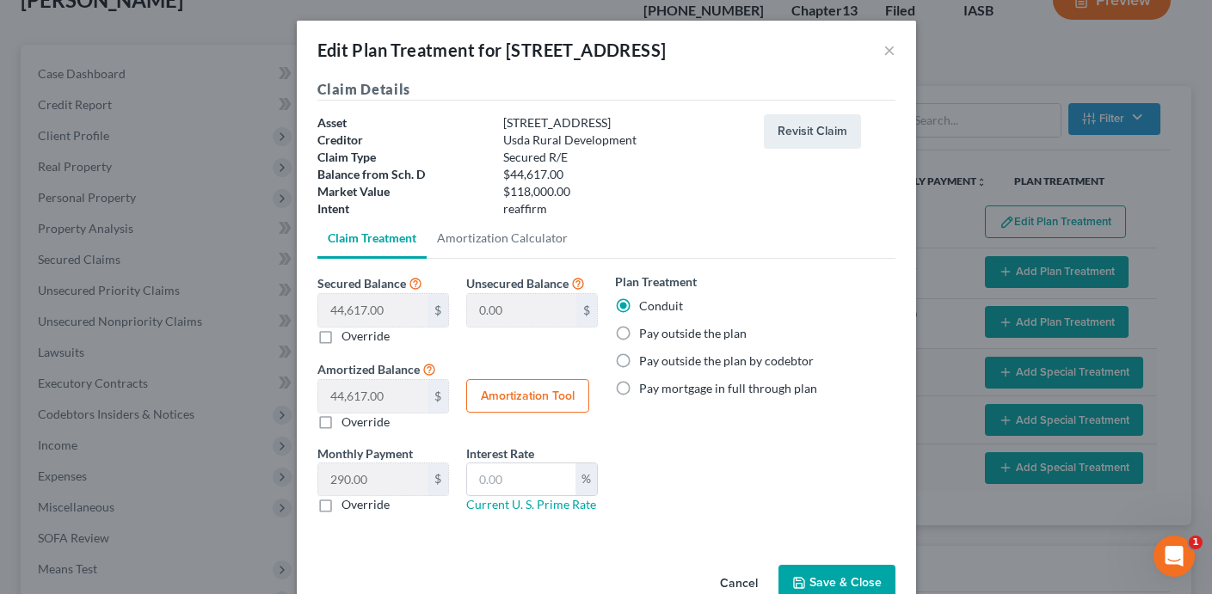
click at [639, 334] on label "Pay outside the plan" at bounding box center [692, 333] width 107 height 17
click at [646, 334] on input "Pay outside the plan" at bounding box center [651, 330] width 11 height 11
radio input "true"
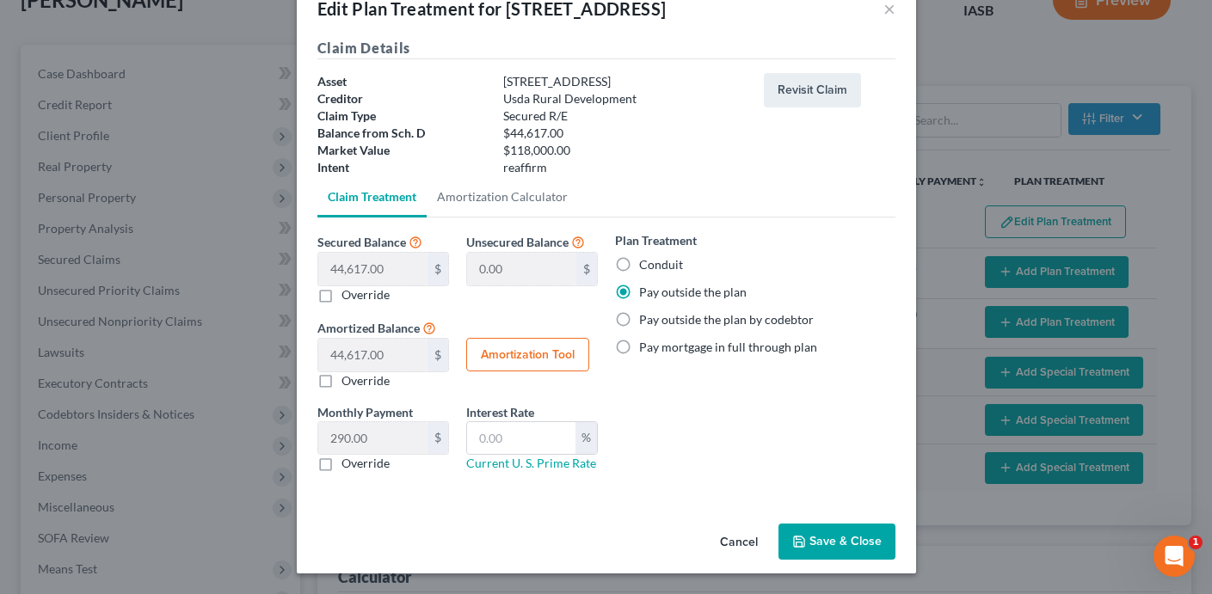
click at [821, 540] on button "Save & Close" at bounding box center [836, 542] width 117 height 36
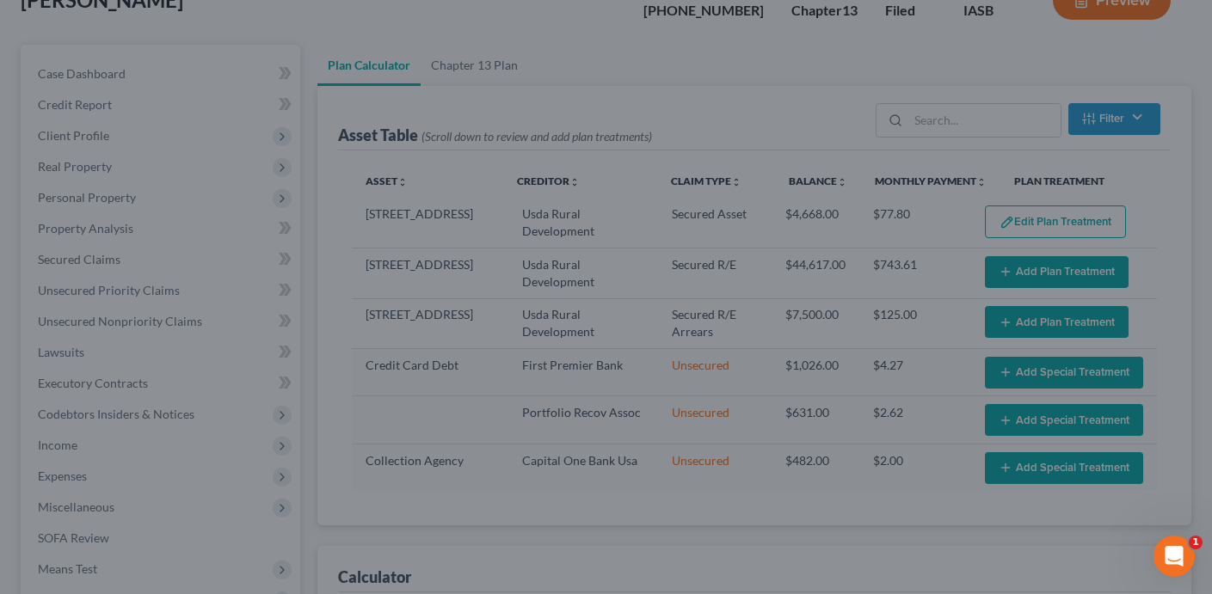
select select "59"
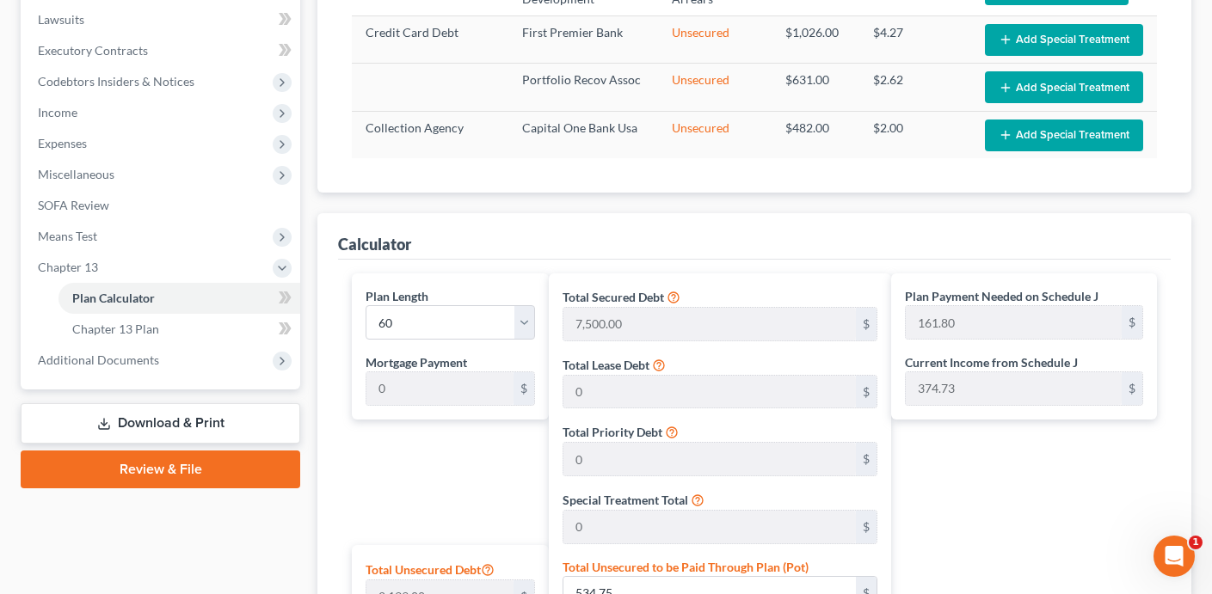
scroll to position [482, 0]
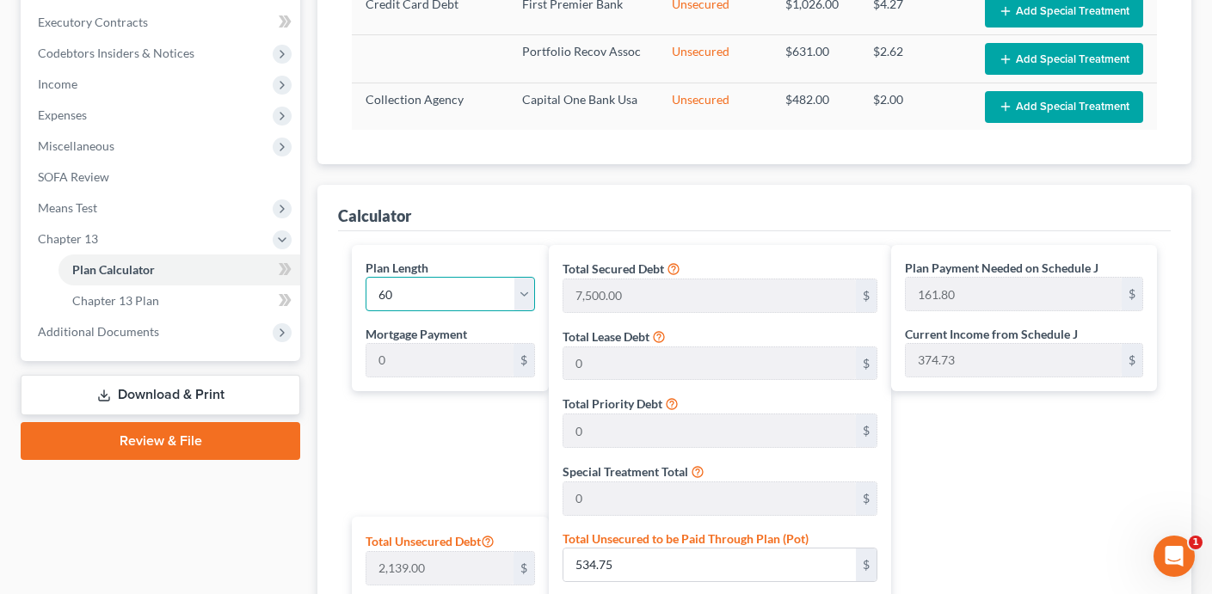
click at [433, 286] on select "1 2 3 4 5 6 7 8 9 10 11 12 13 14 15 16 17 18 19 20 21 22 23 24 25 26 27 28 29 3…" at bounding box center [449, 294] width 169 height 34
select select "35"
click at [365, 277] on select "1 2 3 4 5 6 7 8 9 10 11 12 13 14 15 16 17 18 19 20 21 22 23 24 25 26 27 28 29 3…" at bounding box center [449, 294] width 169 height 34
type input "269.68"
select select "35"
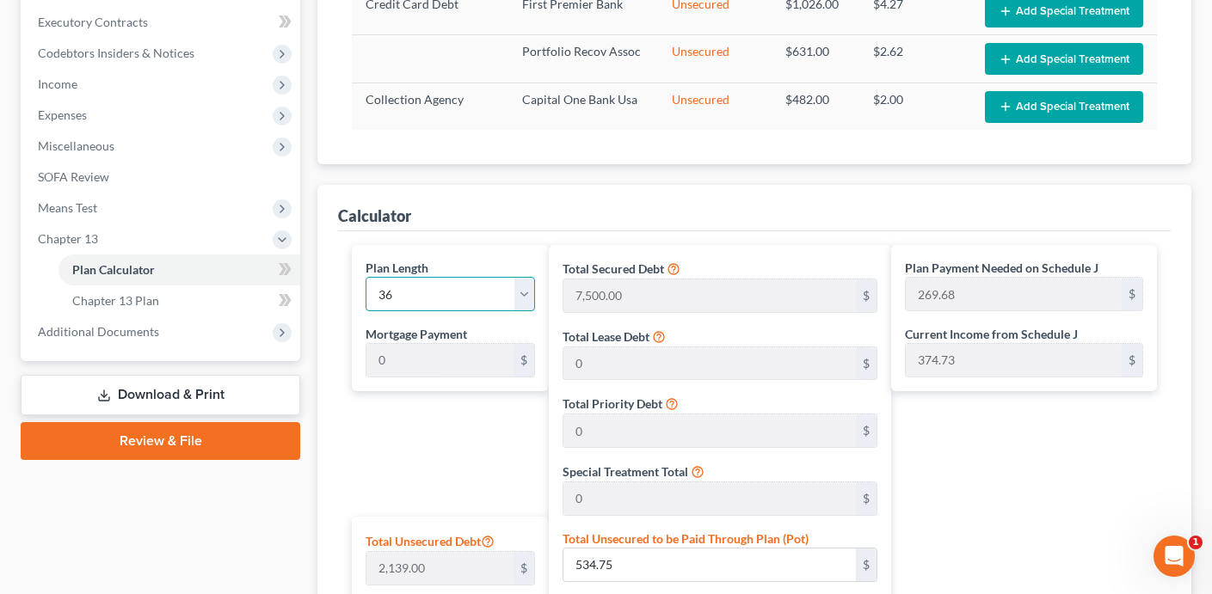
type input "269.68"
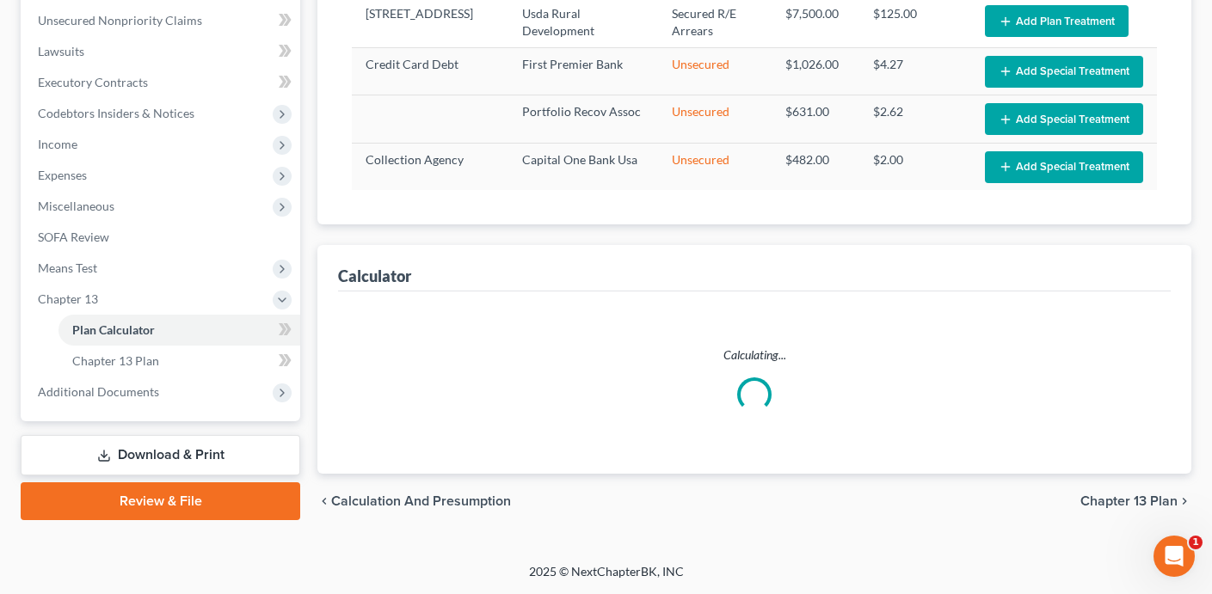
scroll to position [420, 0]
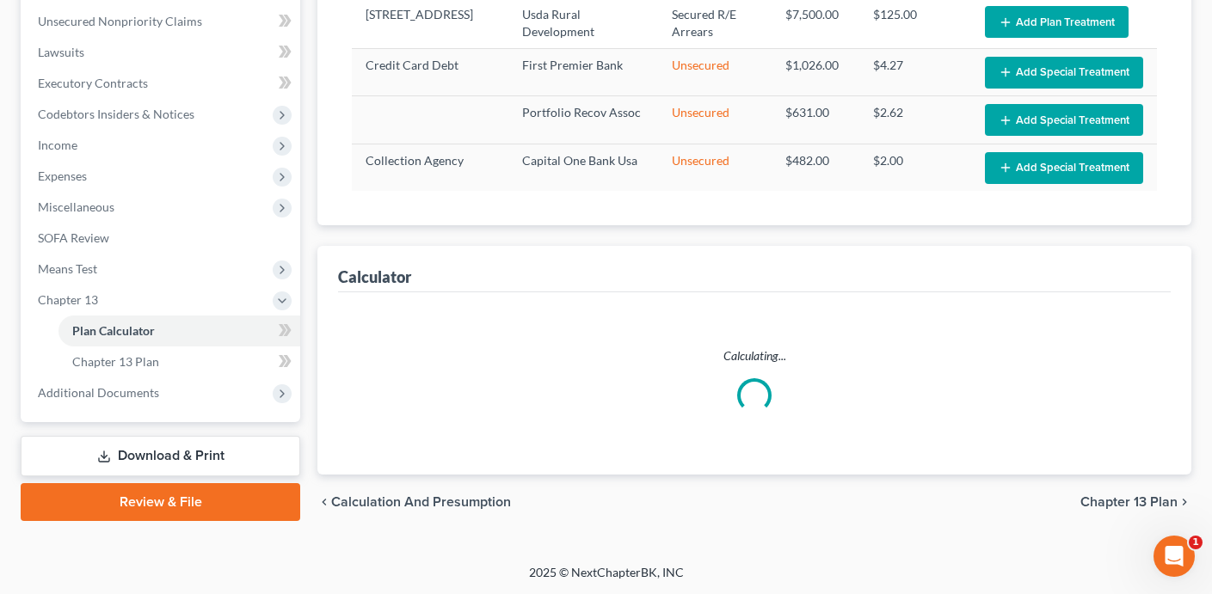
click at [757, 201] on div "[STREET_ADDRESS] Usda Rural Development Secured Asset $4,668.00 $77.80 Edit Pla…" at bounding box center [754, 52] width 805 height 306
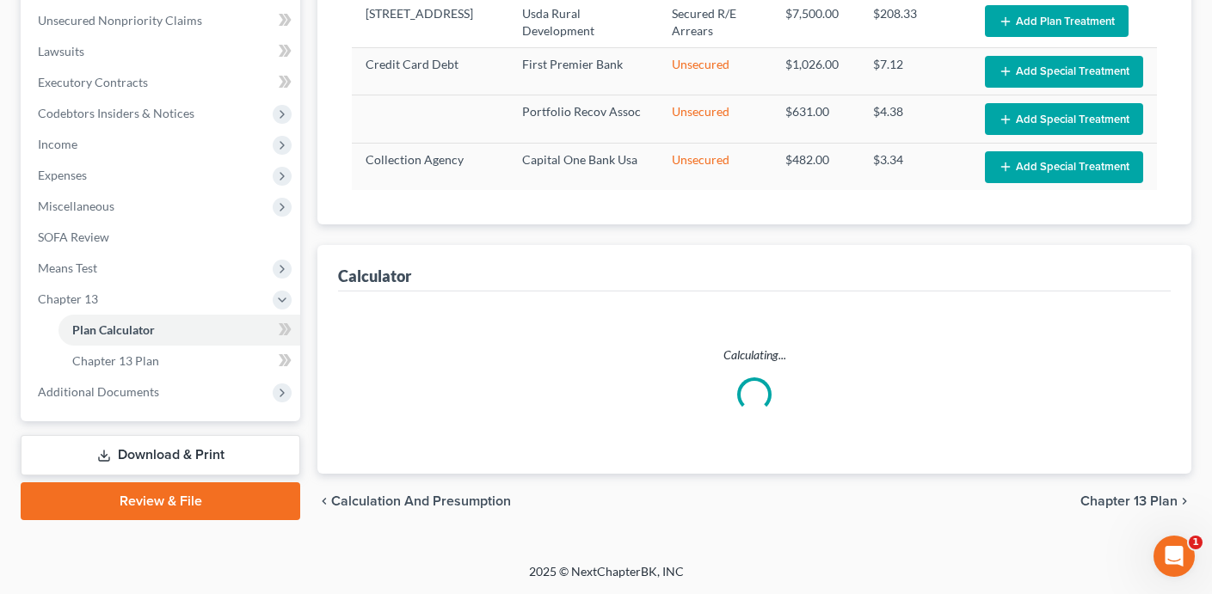
select select "35"
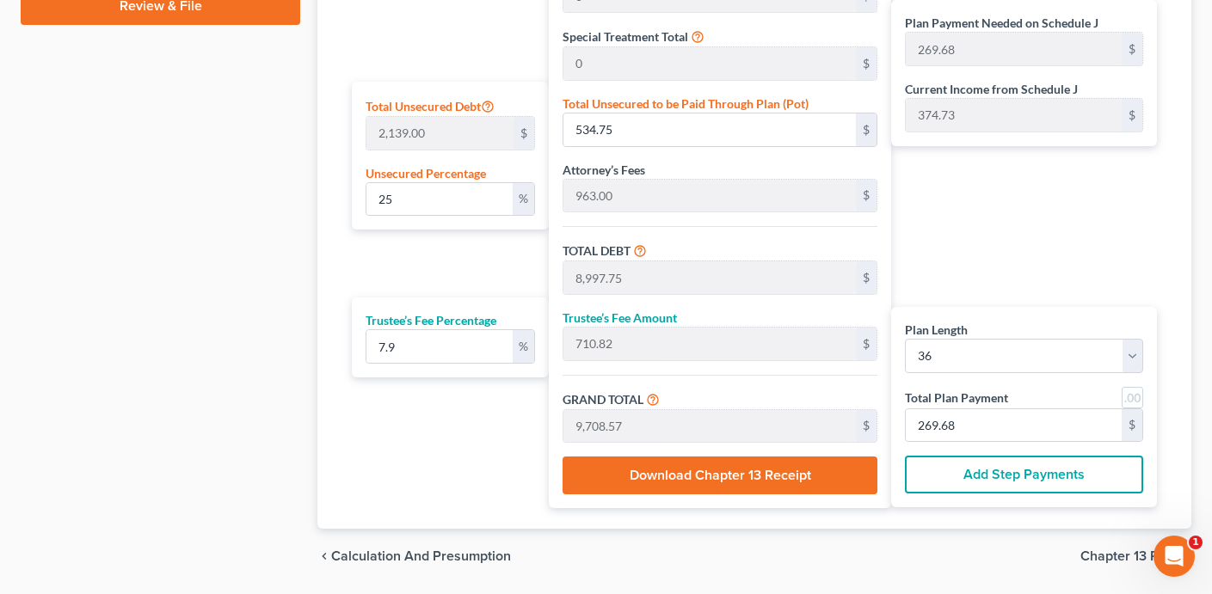
scroll to position [922, 0]
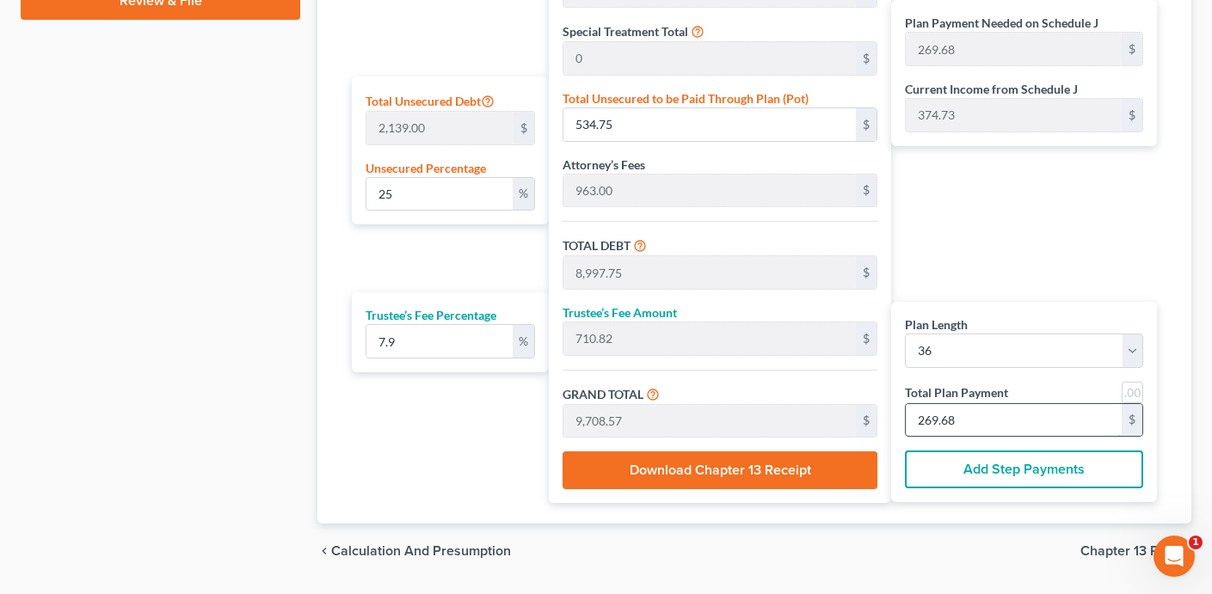
click at [1045, 426] on input "269.68" at bounding box center [1013, 420] width 216 height 33
type input "0"
type input "100.09"
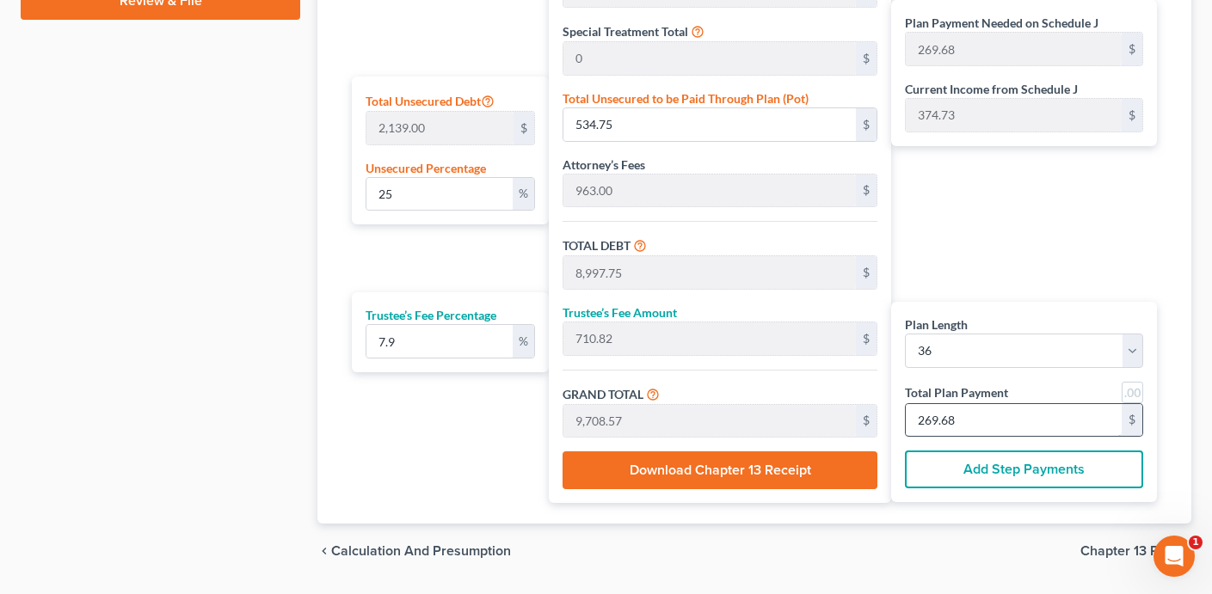
type input "7.90"
type input "107.99"
type input "3"
type input "1,234.47"
type input "97.52"
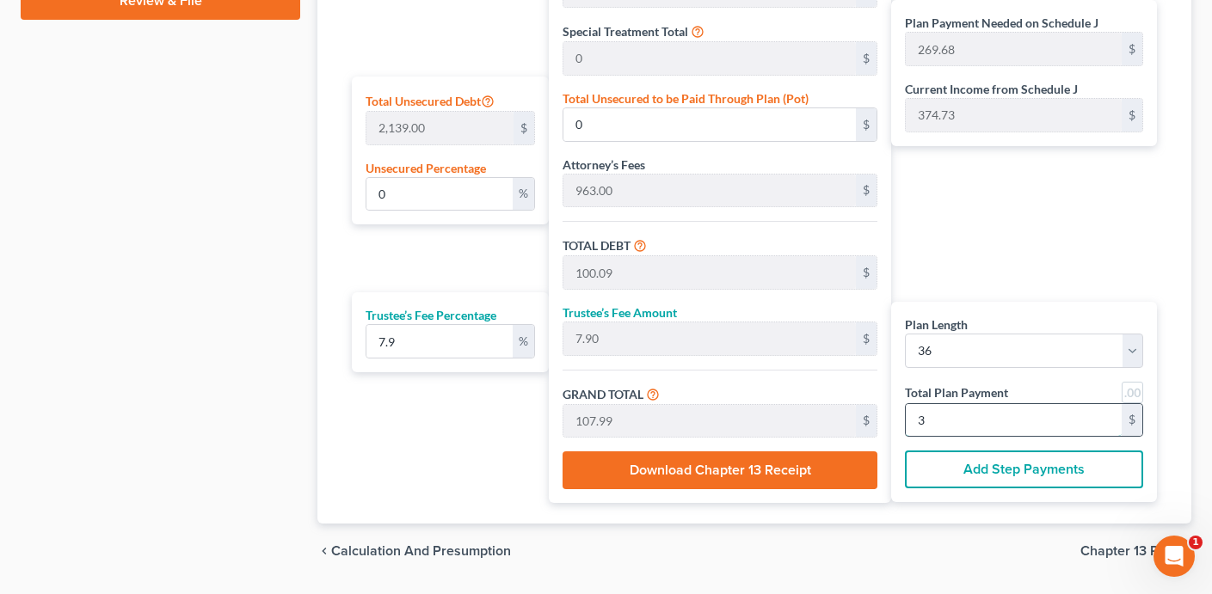
type input "1,332.00"
type input "37"
type input "189.27"
type input "4,048.58"
type input "12,511.58"
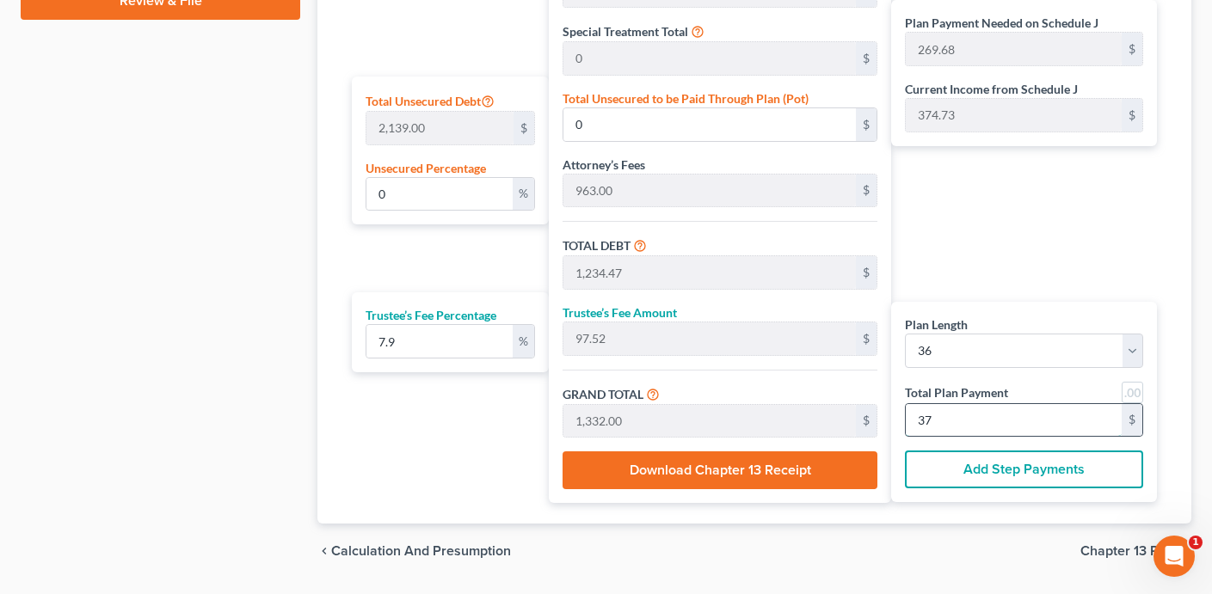
type input "988.41"
type input "13,499.99"
type input "375"
click at [1003, 557] on div "chevron_left Calculation and Presumption Chapter 13 Plan chevron_right" at bounding box center [754, 551] width 874 height 55
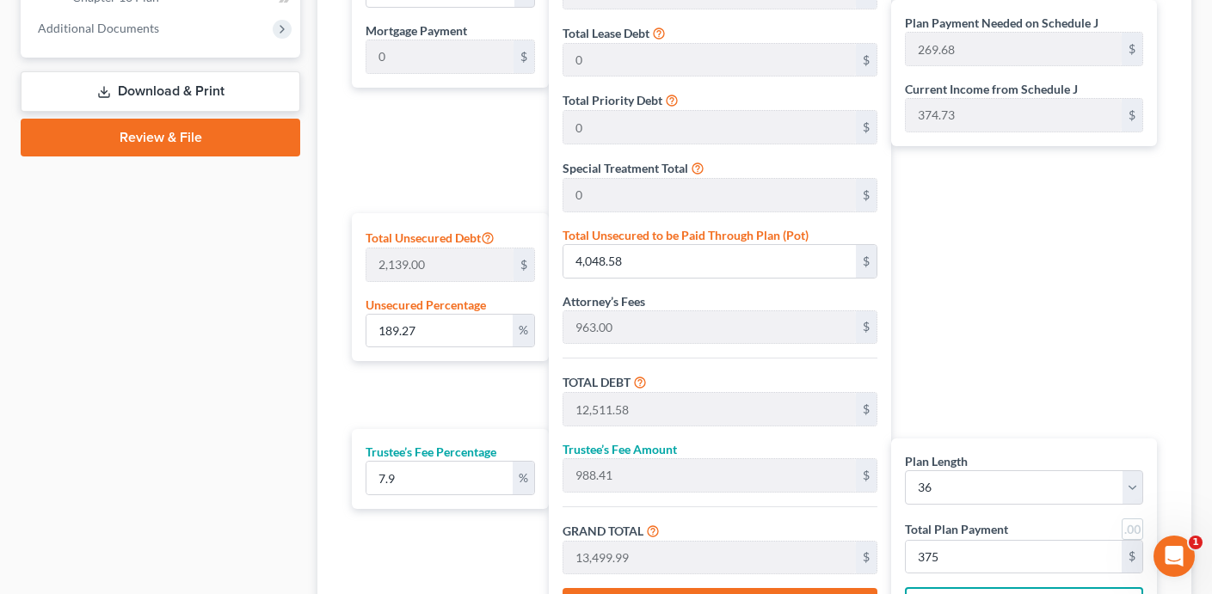
scroll to position [813, 0]
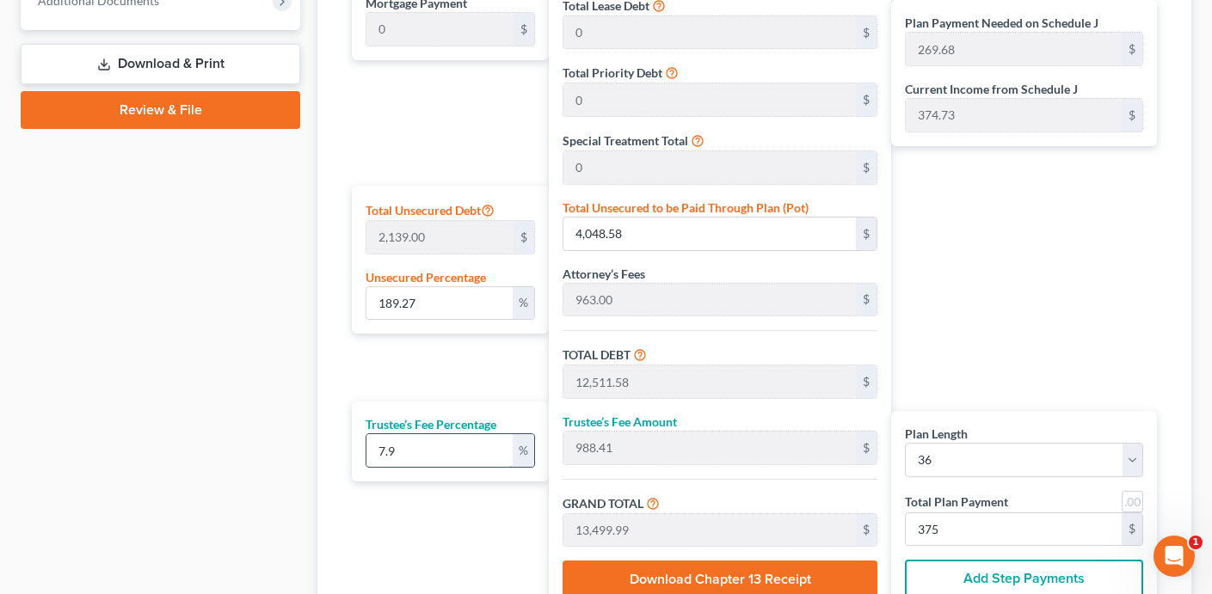
click at [451, 449] on input "7.9" at bounding box center [439, 450] width 146 height 33
click at [448, 449] on input "7.9" at bounding box center [439, 450] width 146 height 33
click at [448, 451] on input "7.9" at bounding box center [439, 450] width 146 height 33
type input "1"
type input "125.11"
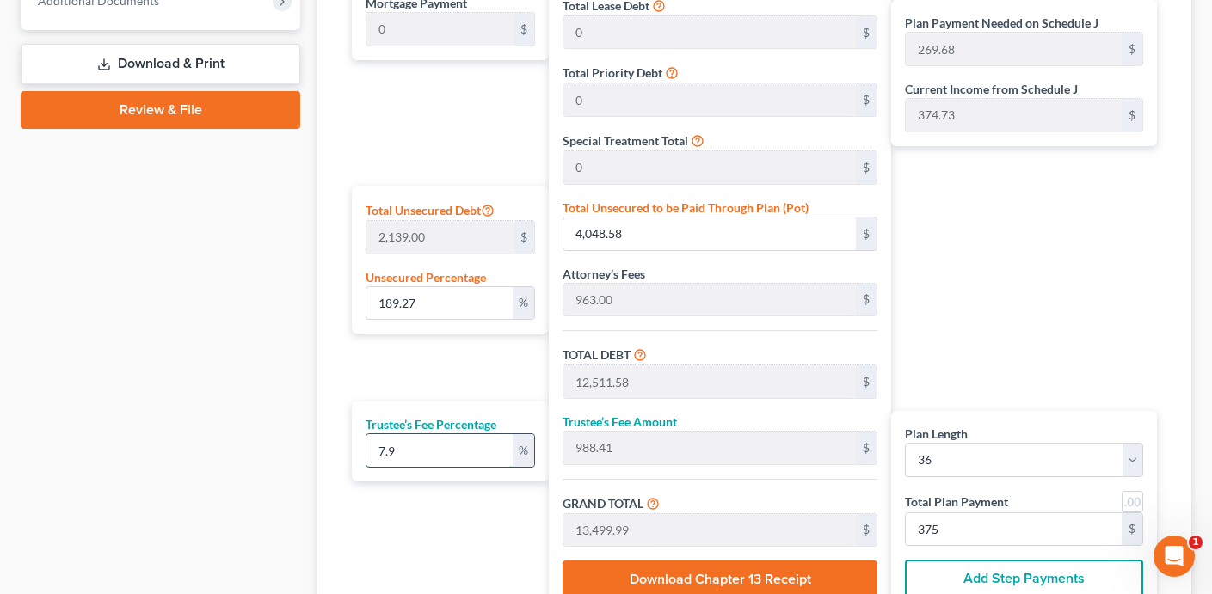
type input "12,636.70"
type input "351.01"
type input "10"
type input "1,251.15"
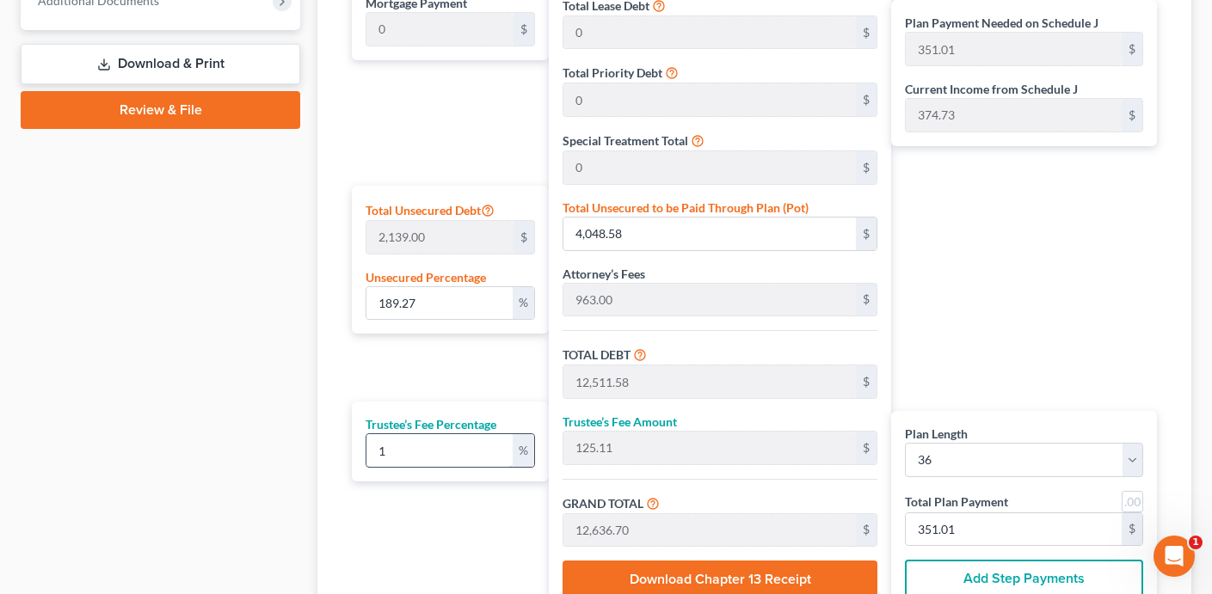
type input "13,762.74"
type input "382.29"
type input "10"
click at [388, 525] on div "Plan Length 1 2 3 4 5 6 7 8 9 10 11 12 13 14 15 16 17 18 19 20 21 22 23 24 25 2…" at bounding box center [446, 263] width 206 height 698
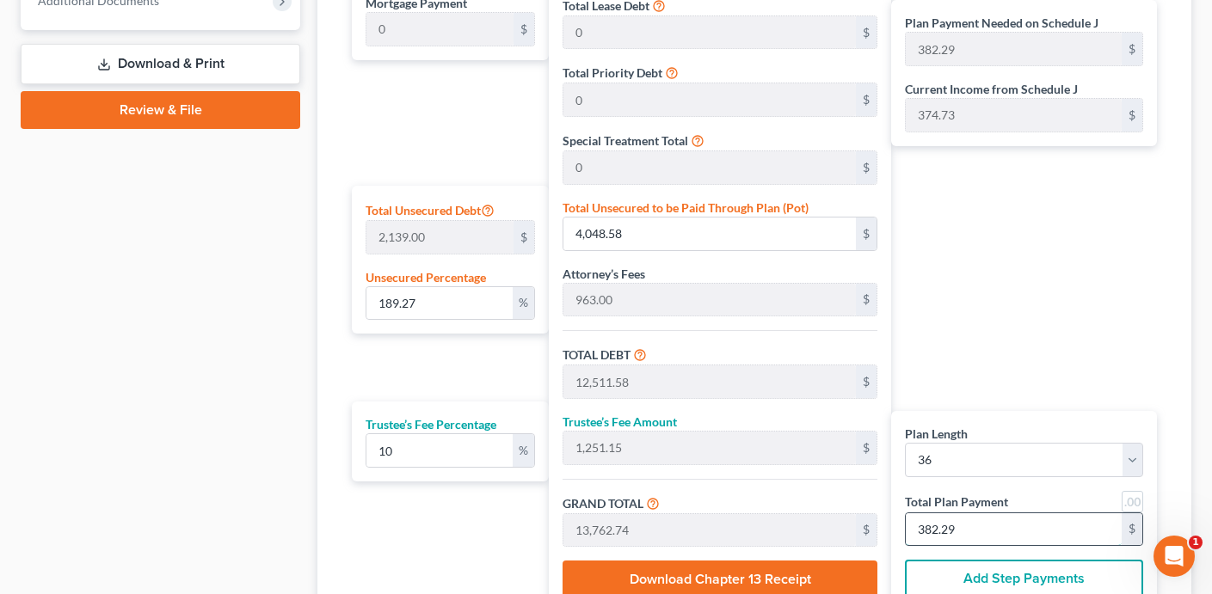
click at [1036, 533] on input "382.29" at bounding box center [1013, 529] width 216 height 33
type input "0"
type input "1.06"
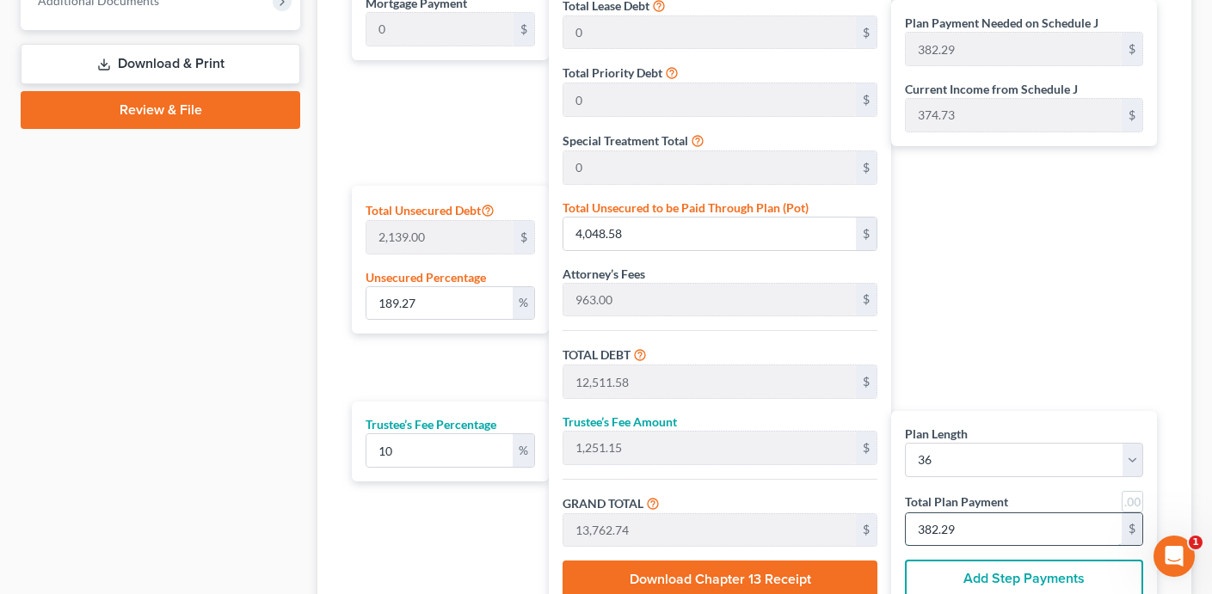
type input "0.10"
type input "1.17"
type input "3"
type input "13.18"
type input "1.31"
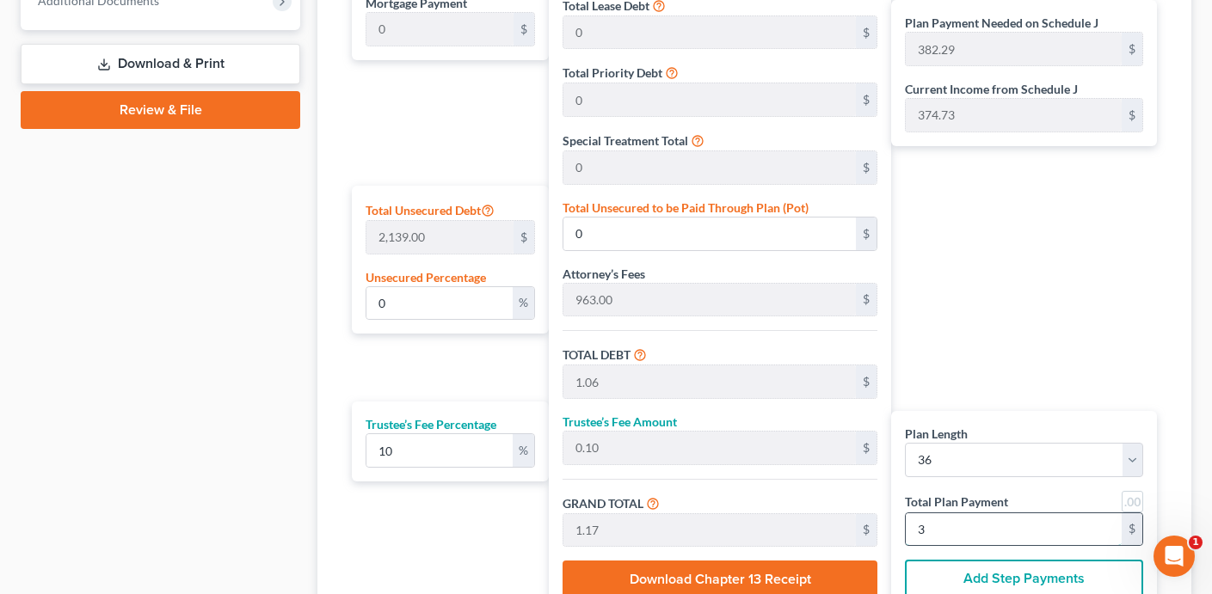
type input "14.50"
type input "37"
type input "234.86"
type input "5,023.63"
type input "133.66"
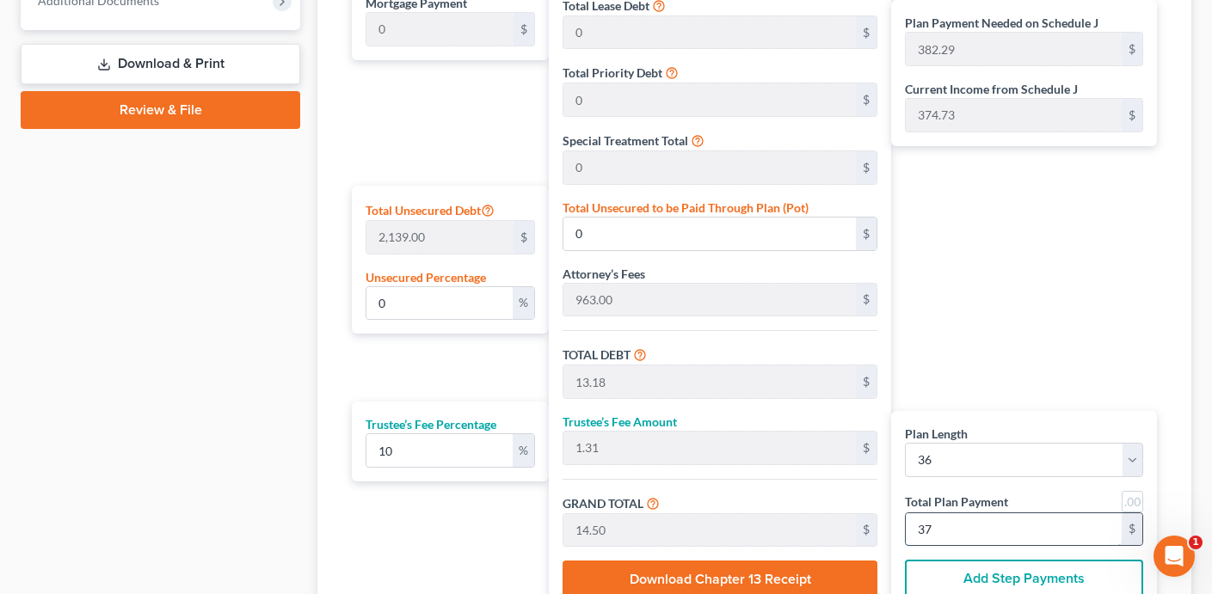
type input "13.36"
type input "147.02"
type input "375.00"
click at [1018, 331] on div "Plan Payment Needed on Schedule J 382.29 $ Current Income from Schedule J 374.7…" at bounding box center [1028, 263] width 274 height 698
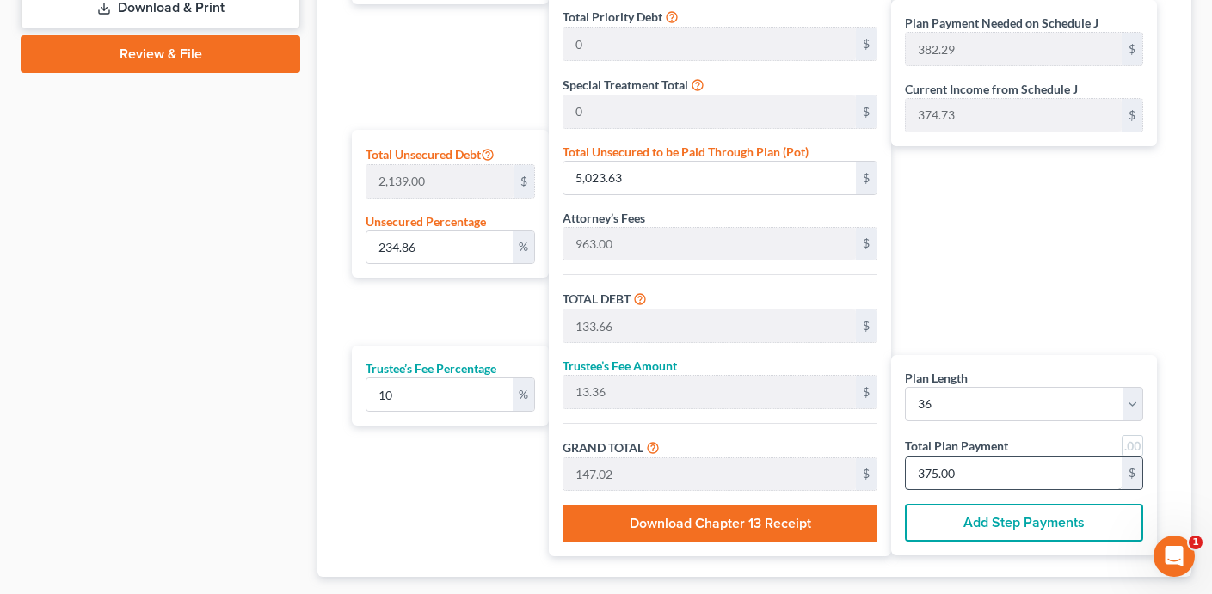
scroll to position [879, 0]
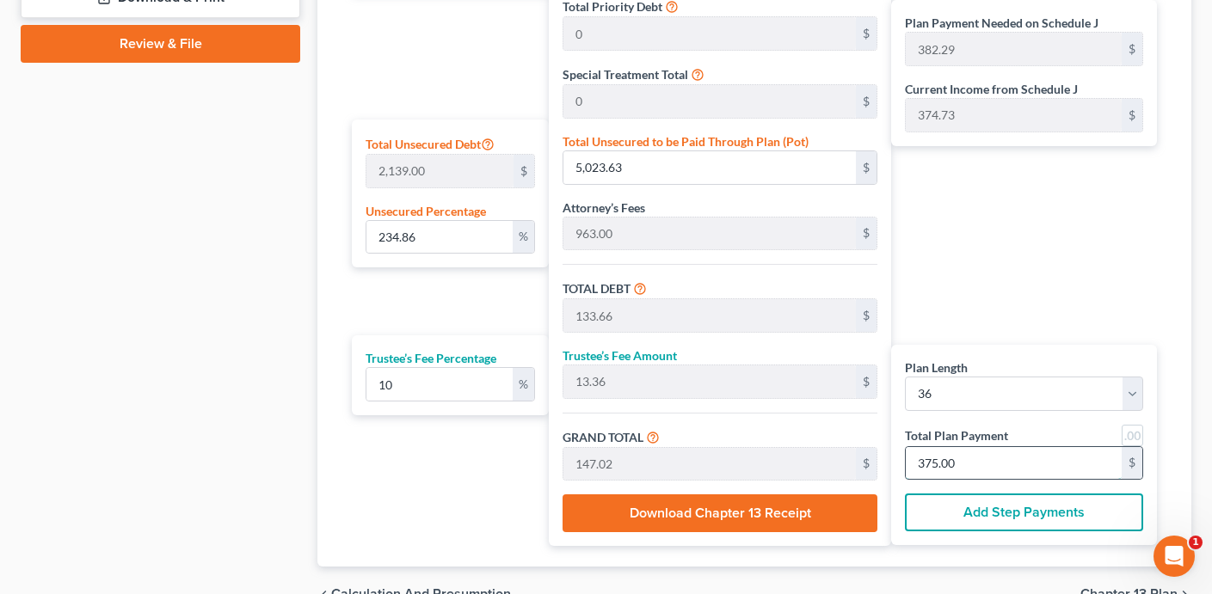
click at [939, 464] on input "375.00" at bounding box center [1013, 463] width 216 height 33
click at [970, 325] on div "Plan Payment Needed on Schedule J 382.29 $ Current Income from Schedule J 374.7…" at bounding box center [1028, 197] width 274 height 698
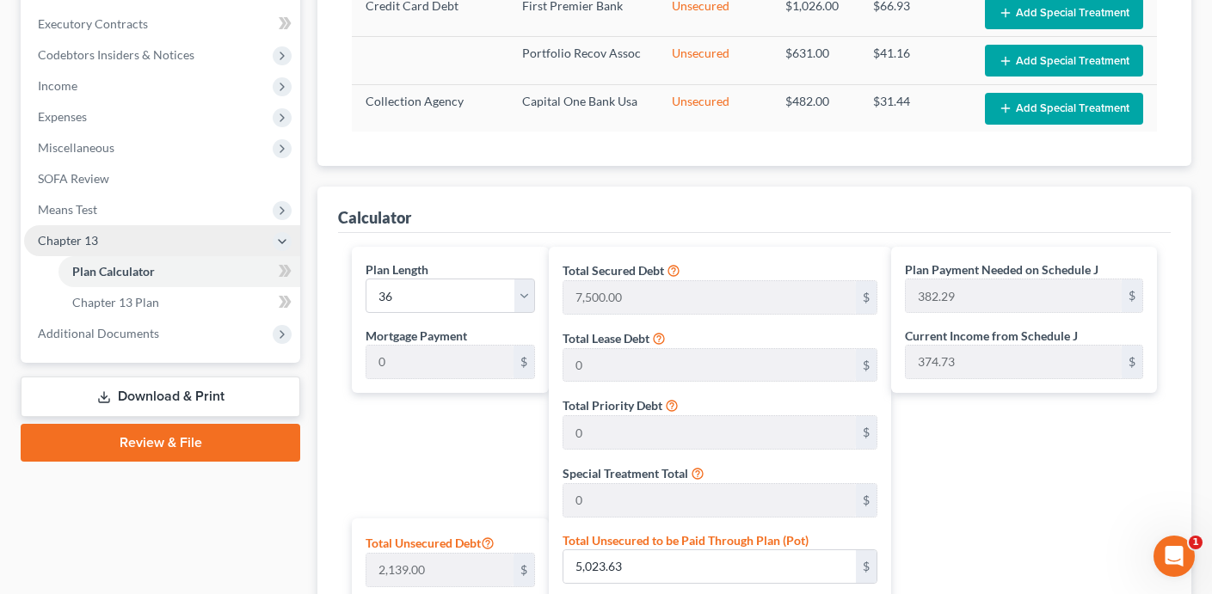
scroll to position [443, 0]
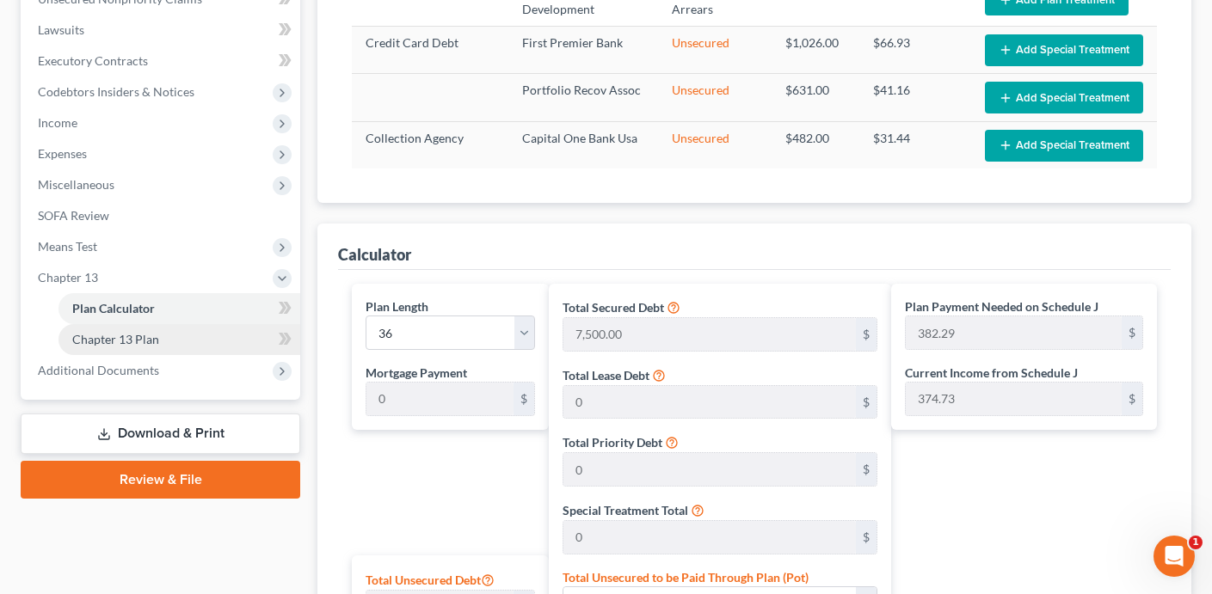
click at [207, 336] on link "Chapter 13 Plan" at bounding box center [179, 339] width 242 height 31
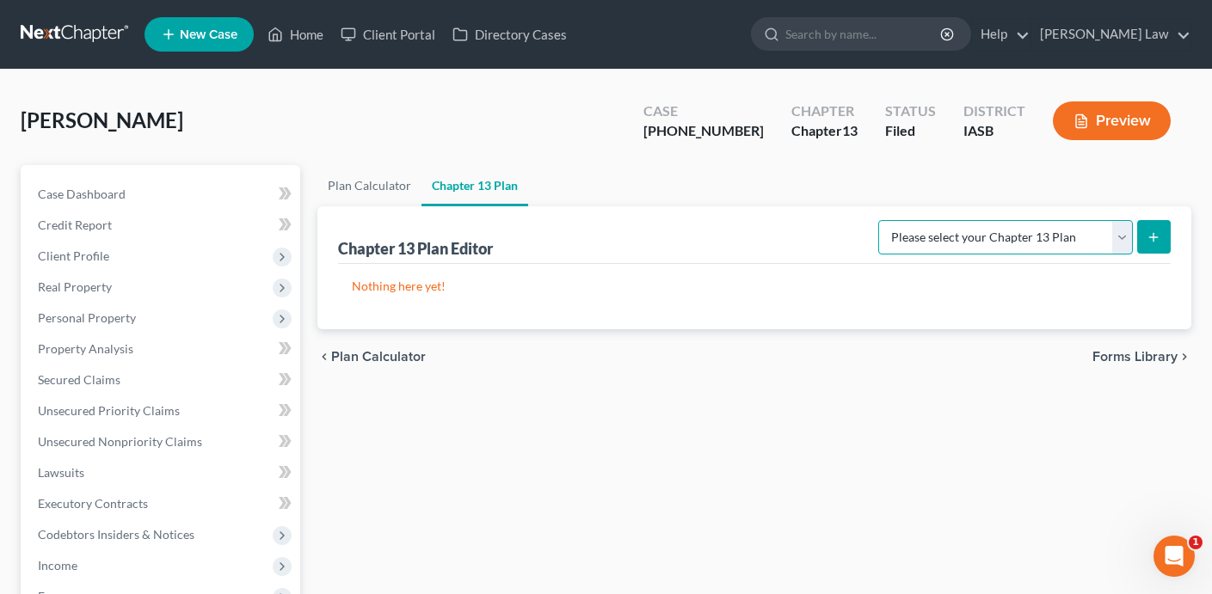
click at [1064, 235] on select "Please select your Chapter 13 Plan National Form Plan - Official Form 113" at bounding box center [1005, 237] width 255 height 34
select select "0"
click at [884, 220] on select "Please select your Chapter 13 Plan National Form Plan - Official Form 113" at bounding box center [1005, 237] width 255 height 34
click at [1155, 244] on button "submit" at bounding box center [1154, 237] width 34 height 34
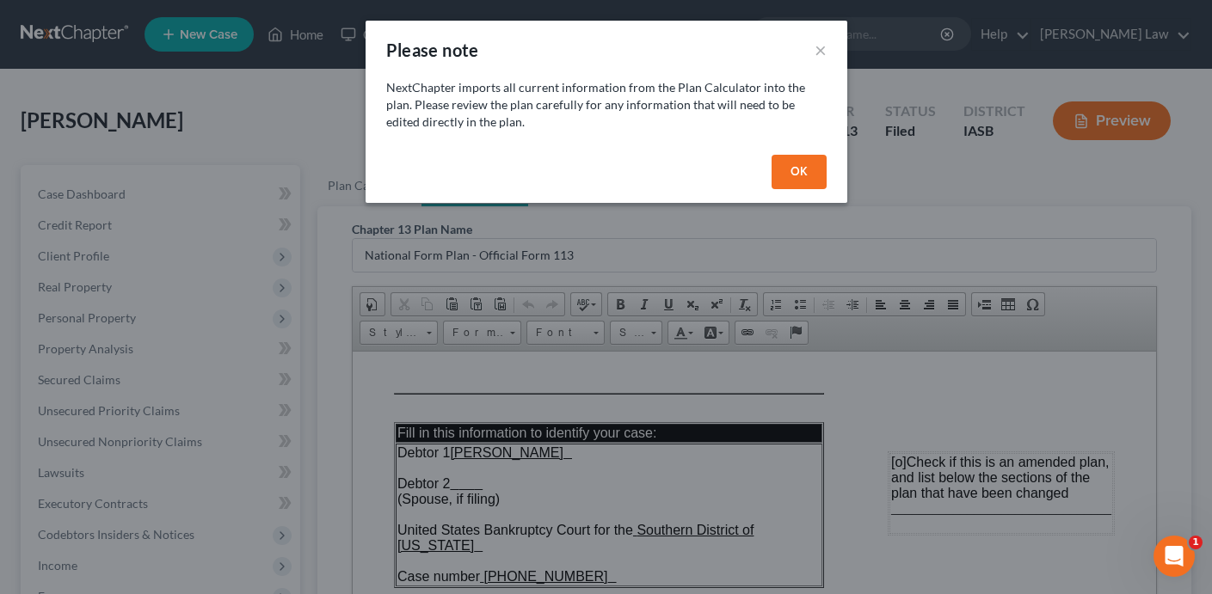
click at [792, 177] on button "OK" at bounding box center [798, 172] width 55 height 34
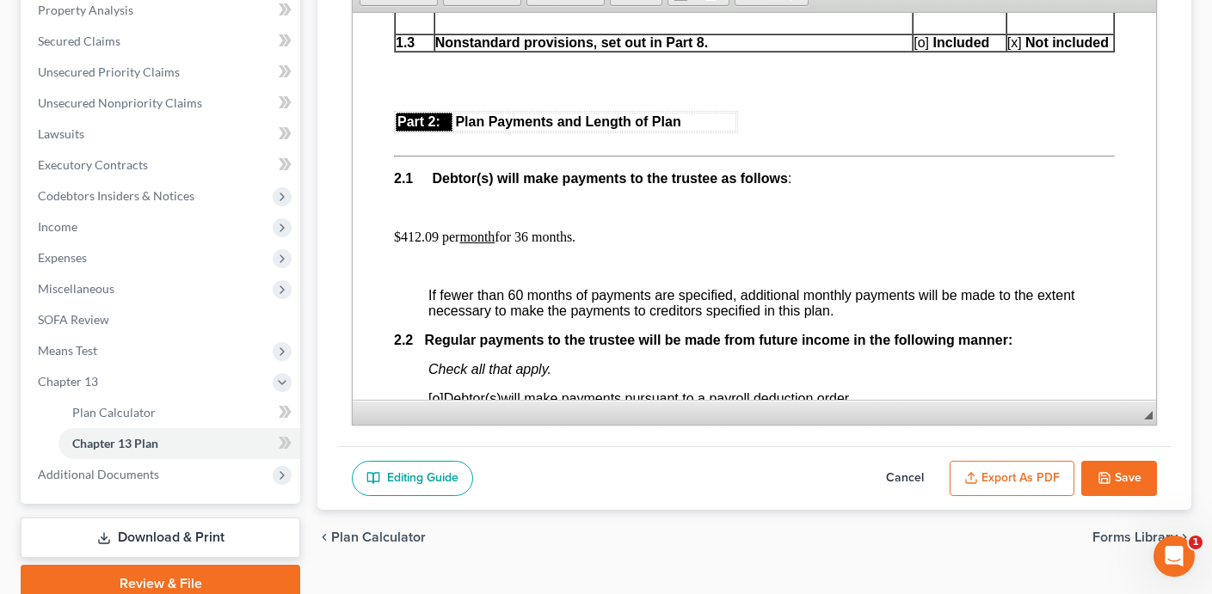
scroll to position [1010, 0]
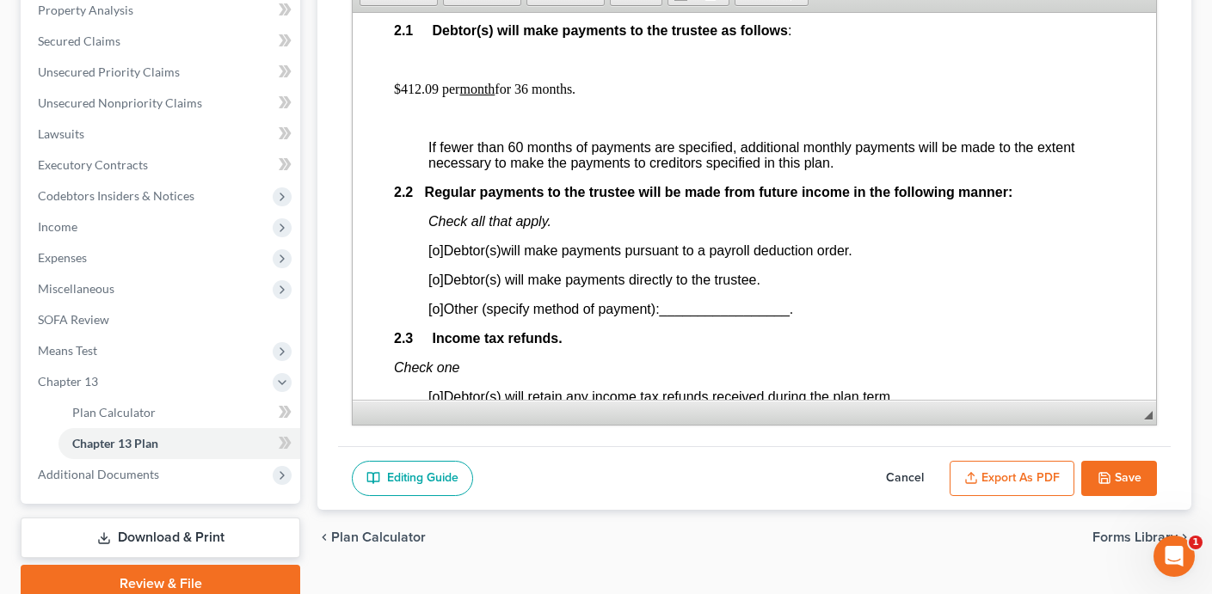
click at [434, 96] on p "$412.09 per month for 36 months." at bounding box center [754, 88] width 721 height 15
click at [420, 96] on p "$412.00 per month for 36 months." at bounding box center [754, 88] width 721 height 15
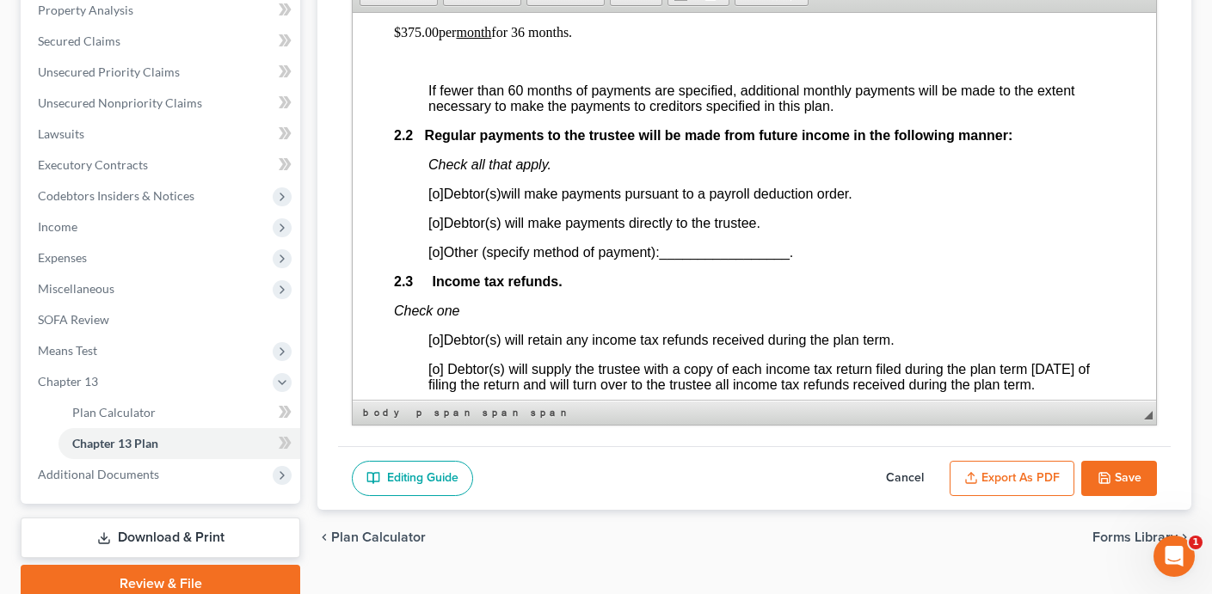
scroll to position [1070, 0]
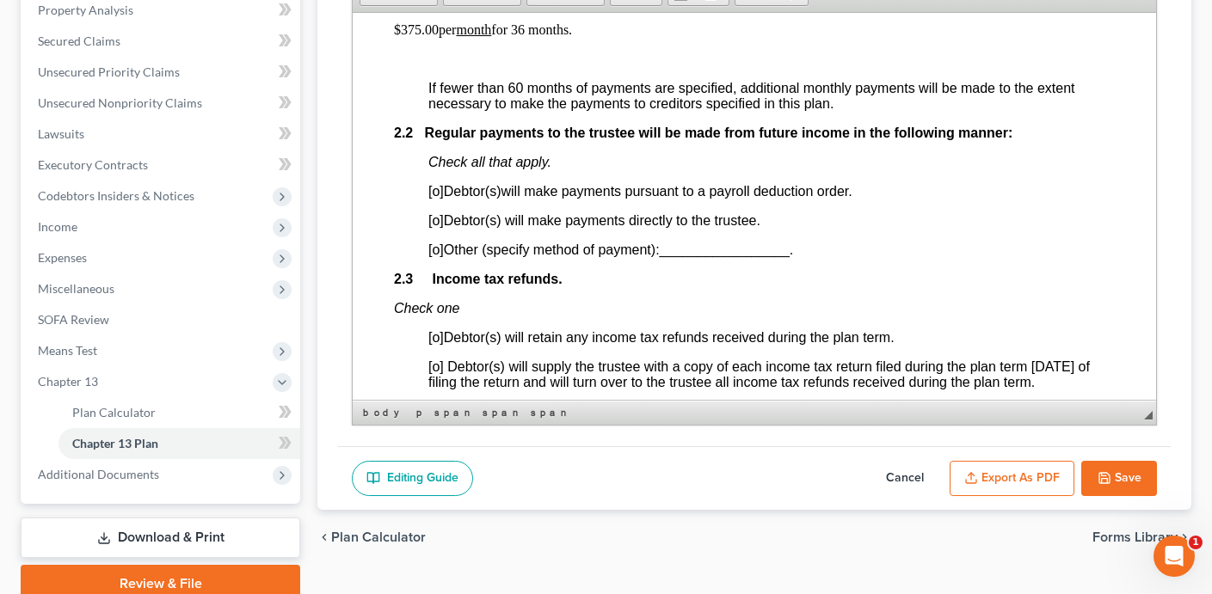
click at [439, 227] on span "[o]" at bounding box center [435, 219] width 15 height 15
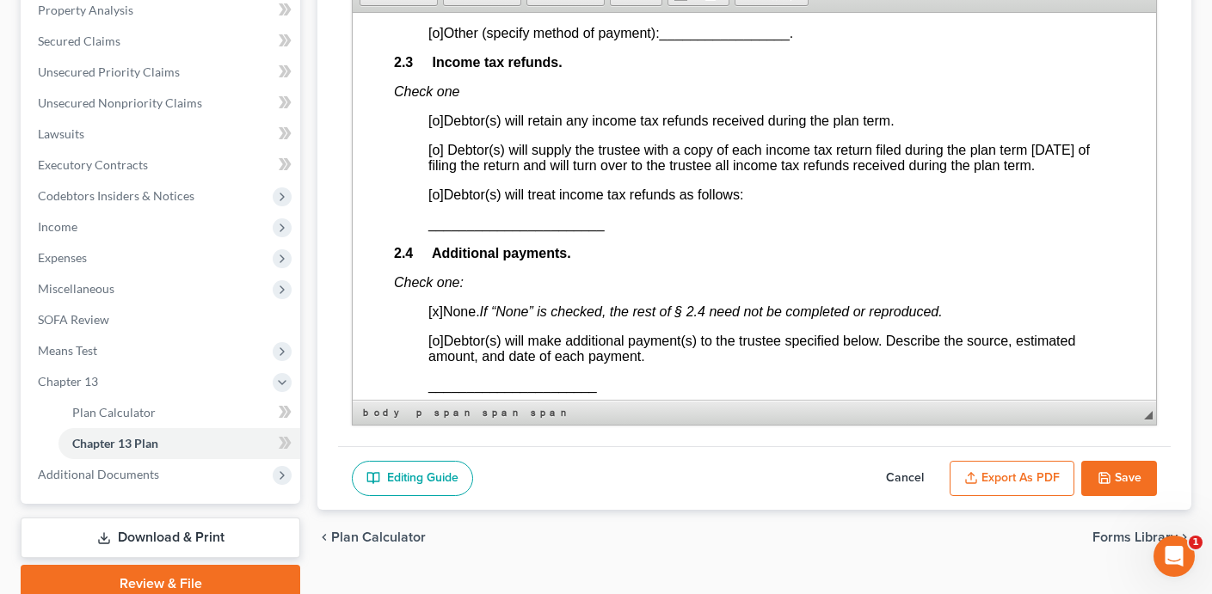
scroll to position [1293, 0]
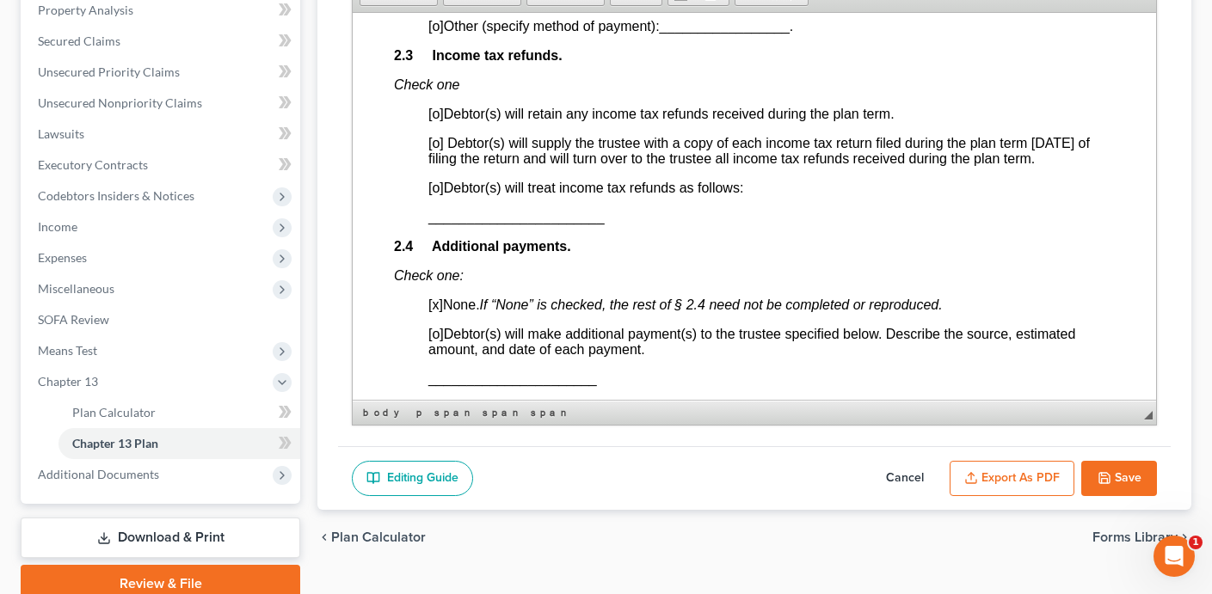
click at [439, 150] on span "[o]" at bounding box center [435, 142] width 15 height 15
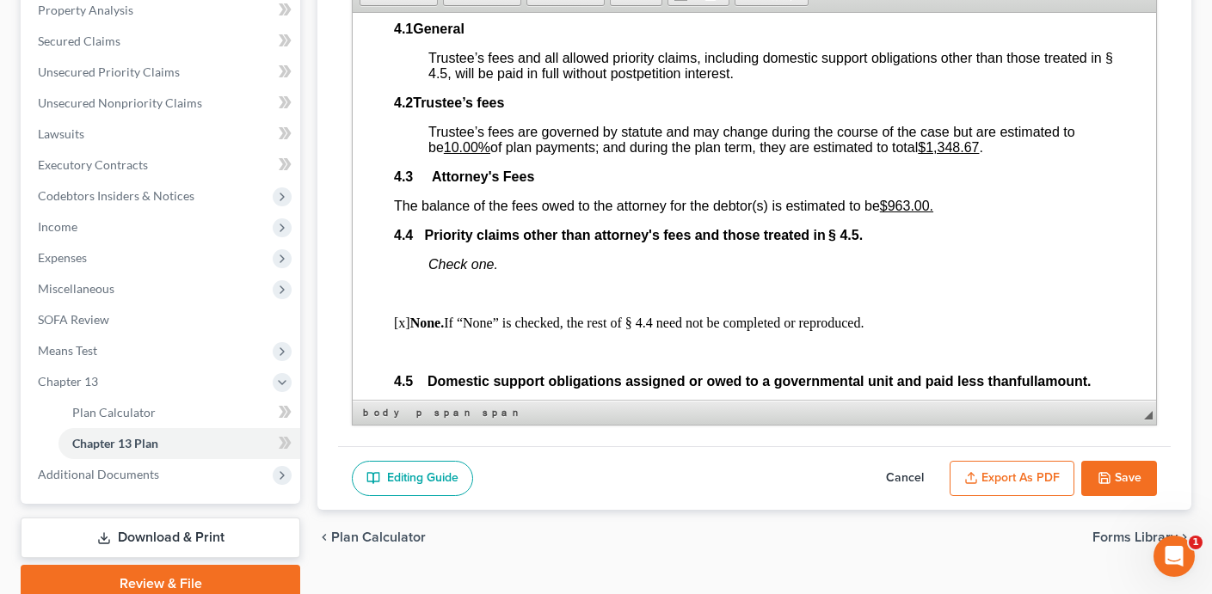
scroll to position [2941, 0]
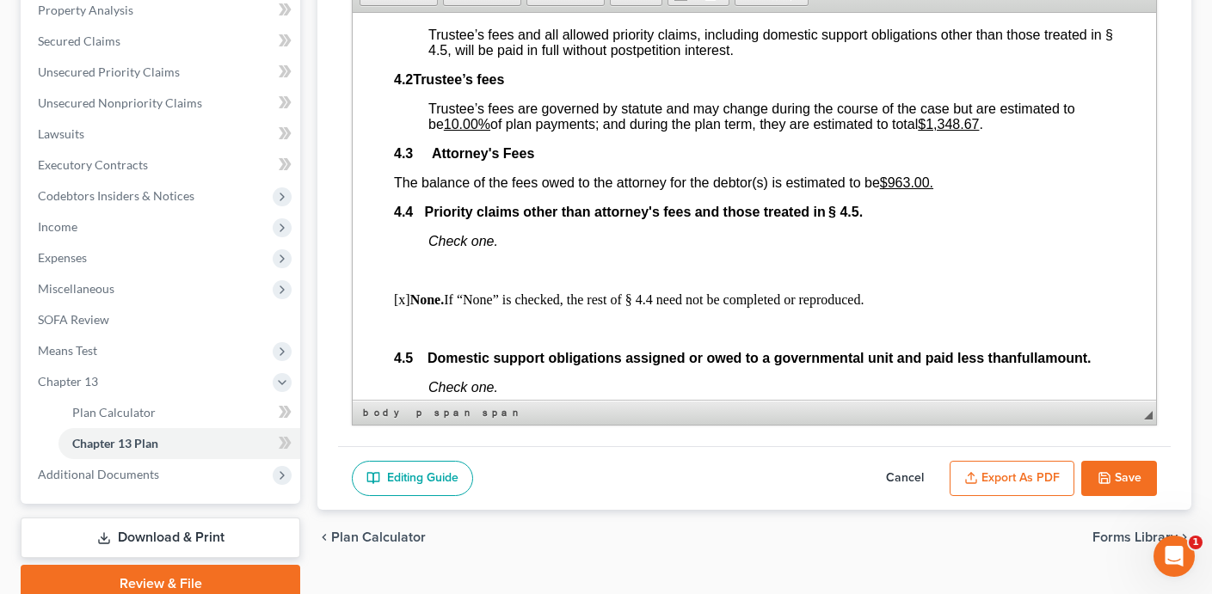
click at [911, 189] on u "$963.00." at bounding box center [906, 182] width 53 height 15
click at [954, 278] on p at bounding box center [771, 269] width 686 height 15
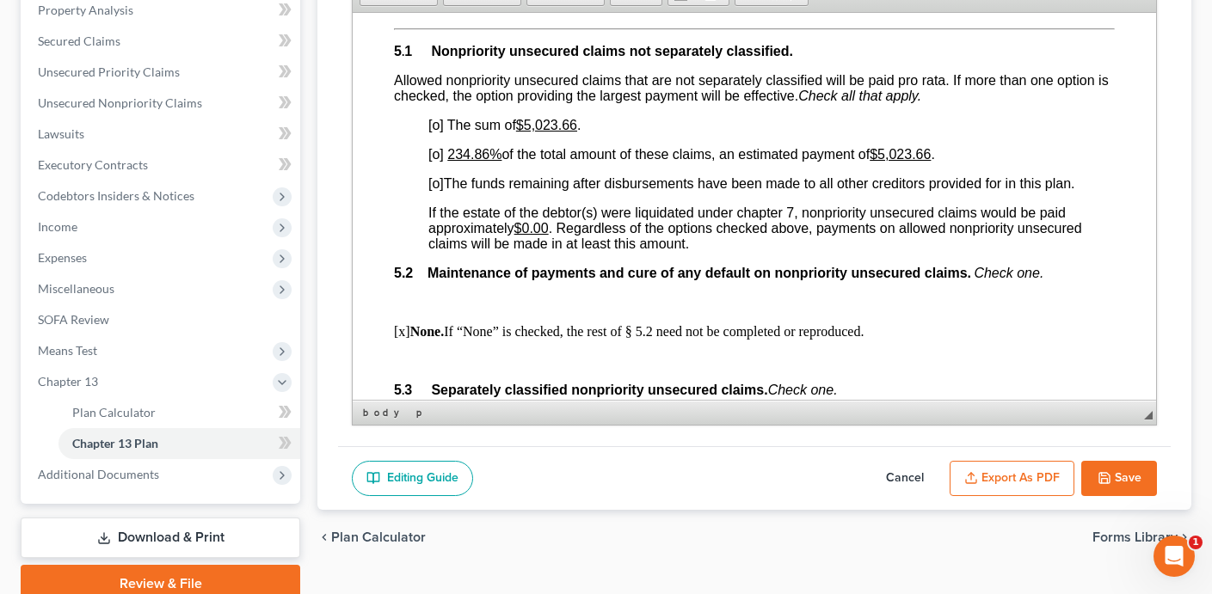
scroll to position [3588, 0]
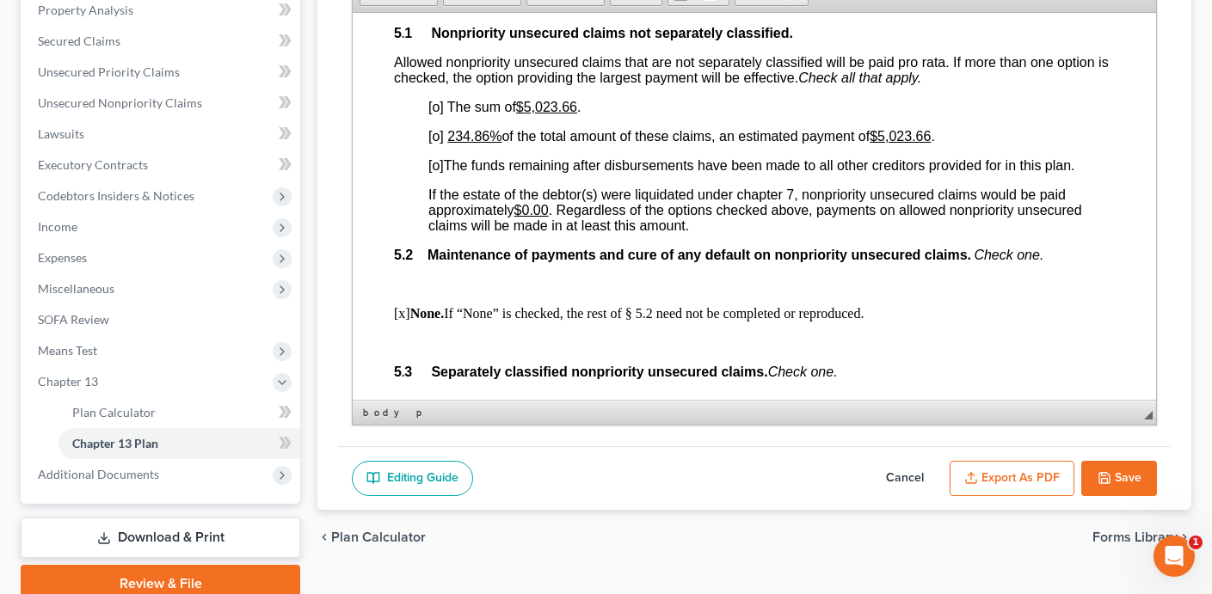
click at [438, 172] on span "[o]" at bounding box center [435, 164] width 15 height 15
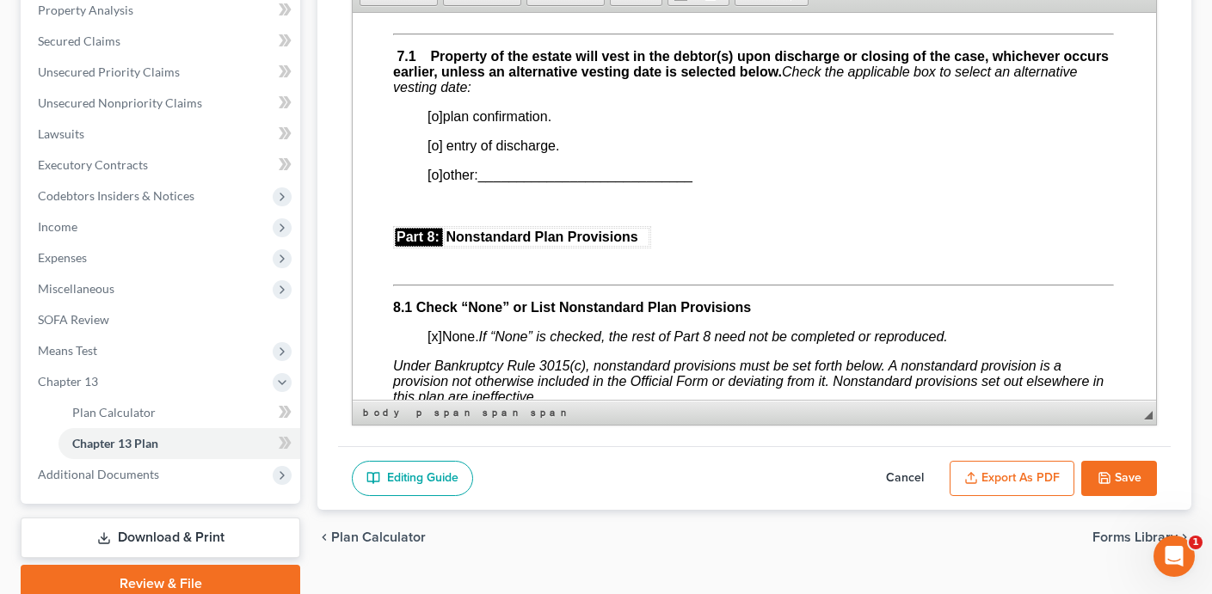
scroll to position [4365, 1]
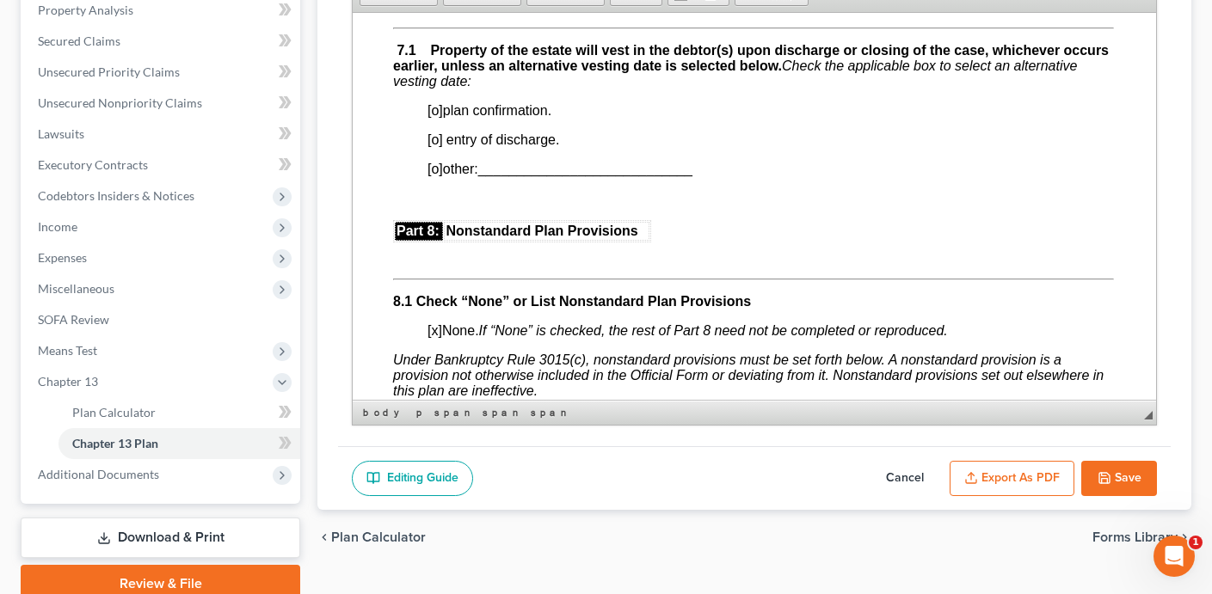
click at [441, 117] on span "[o]" at bounding box center [434, 109] width 15 height 15
click at [437, 117] on span "[o]" at bounding box center [434, 109] width 15 height 15
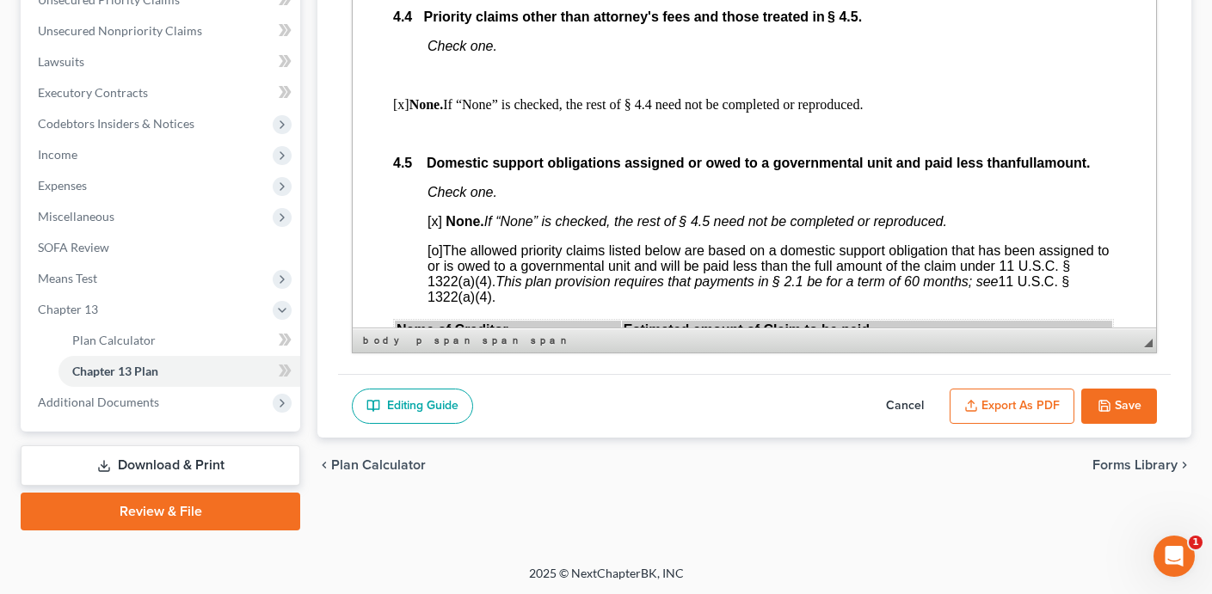
scroll to position [3076, 1]
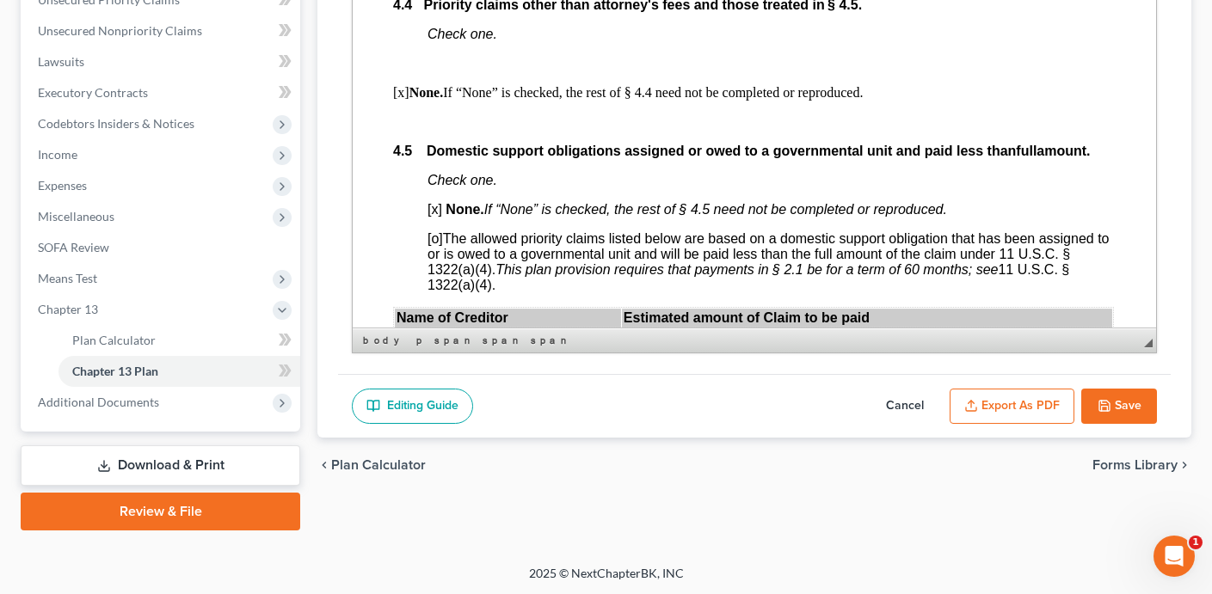
click at [1035, 406] on button "Export as PDF" at bounding box center [1011, 407] width 125 height 36
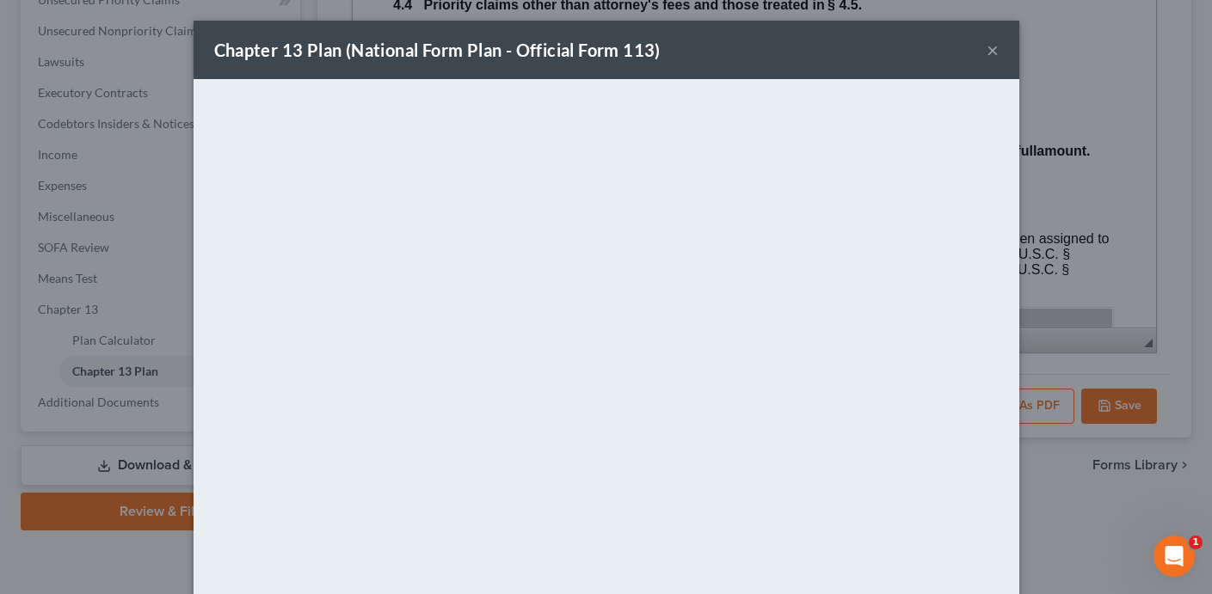
click at [990, 48] on button "×" at bounding box center [992, 50] width 12 height 21
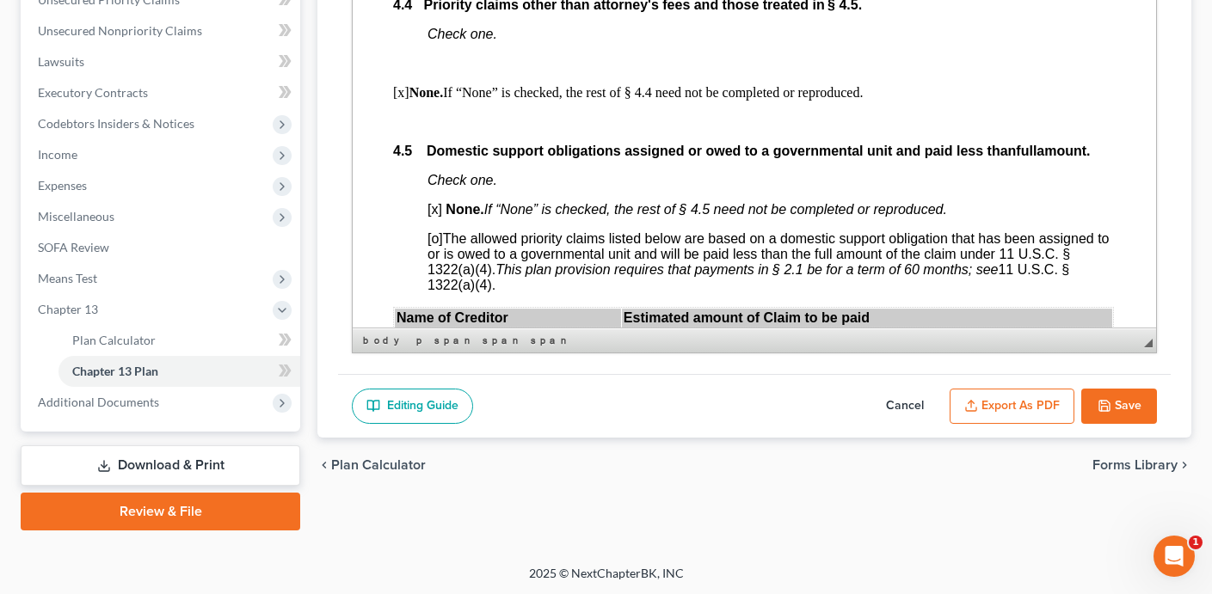
click at [1125, 407] on button "Save" at bounding box center [1119, 407] width 76 height 36
select select "0"
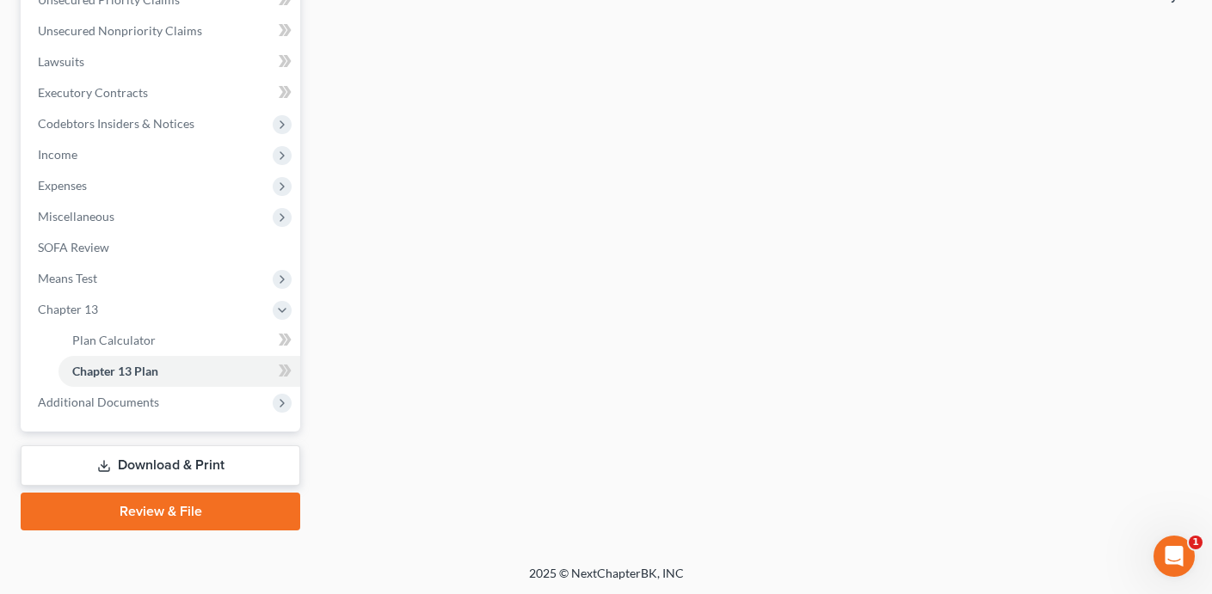
scroll to position [0, 0]
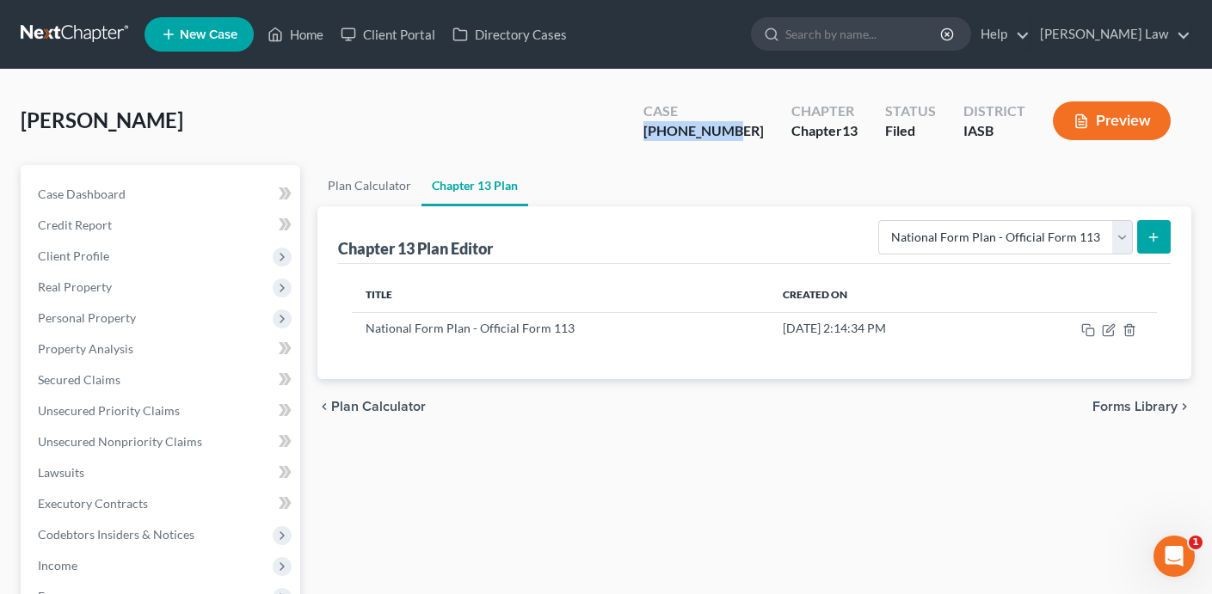
drag, startPoint x: 763, startPoint y: 133, endPoint x: 684, endPoint y: 132, distance: 79.1
click at [684, 132] on div "[PHONE_NUMBER]" at bounding box center [703, 131] width 120 height 20
copy div "[PHONE_NUMBER]"
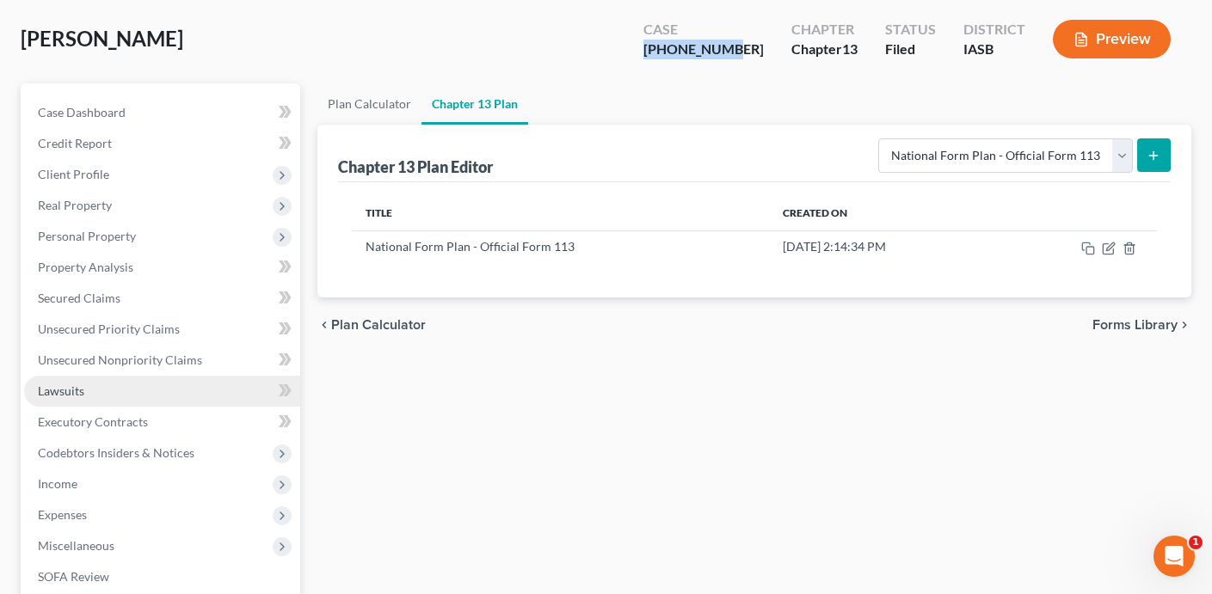
scroll to position [114, 0]
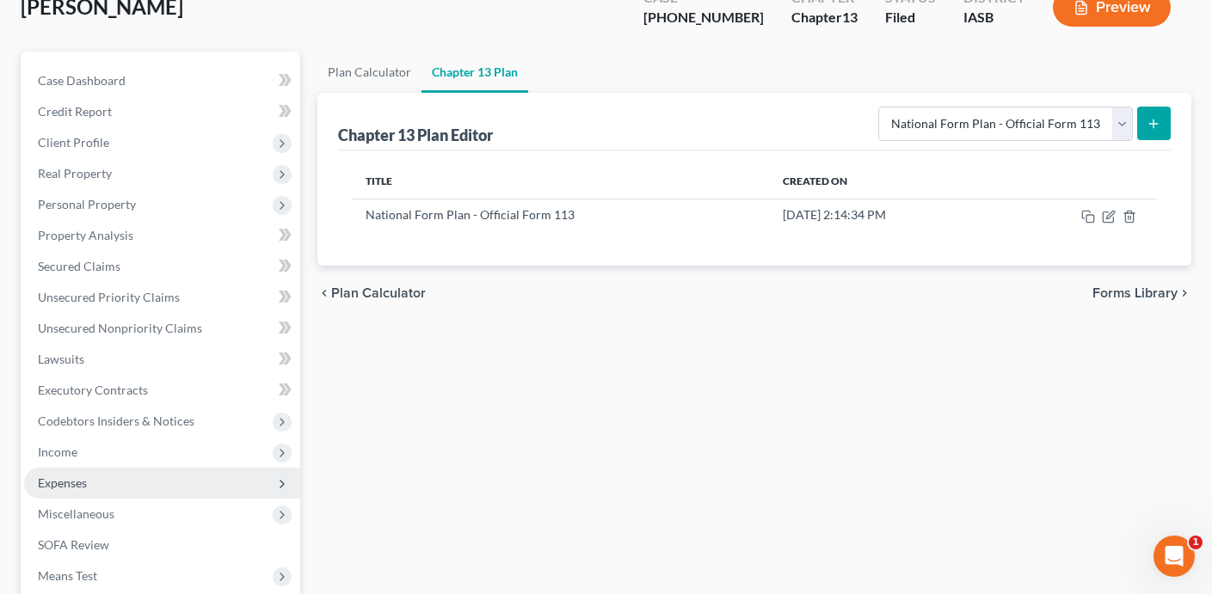
click at [187, 478] on span "Expenses" at bounding box center [162, 483] width 276 height 31
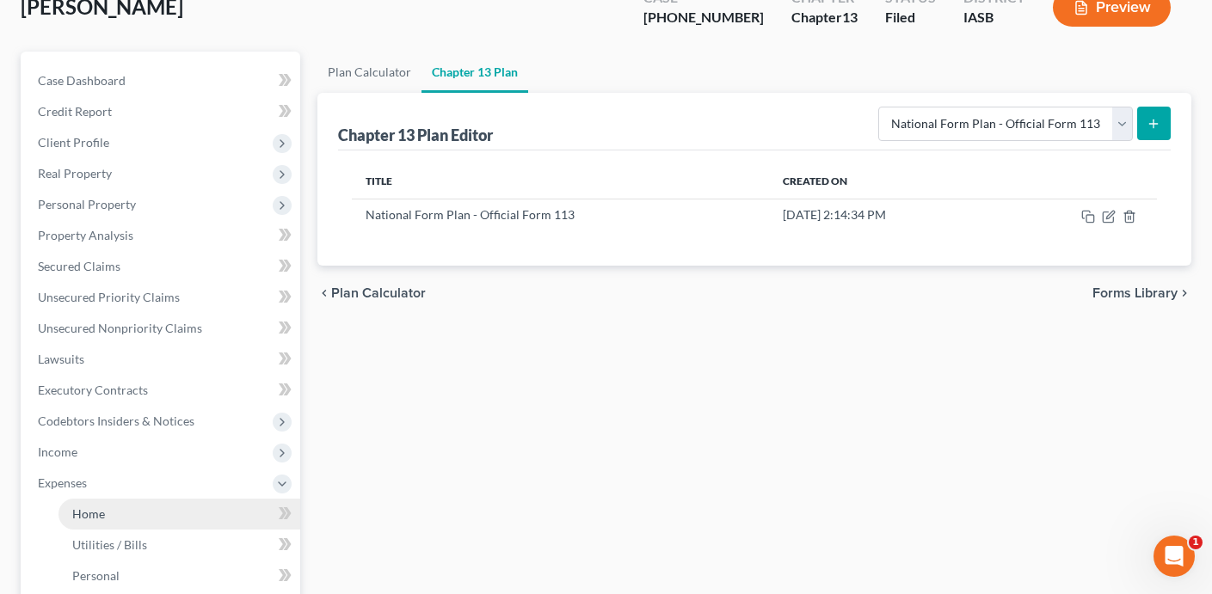
click at [177, 512] on link "Home" at bounding box center [179, 514] width 242 height 31
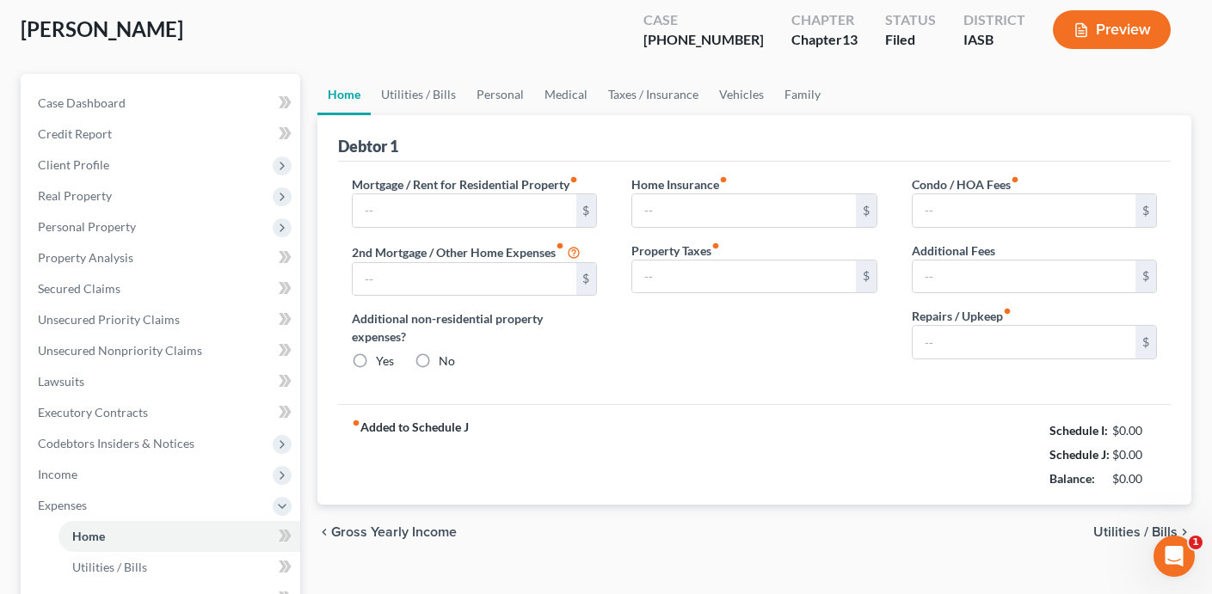
type input "300.00"
type input "0.00"
radio input "true"
type input "15.00"
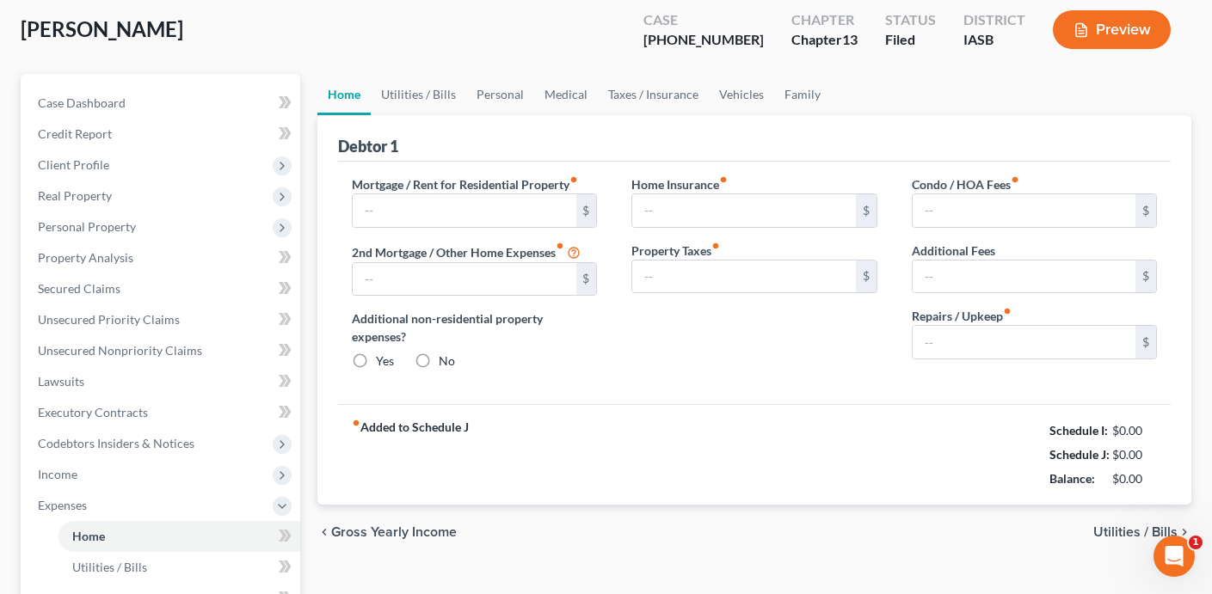
type input "0.00"
type input "200.00"
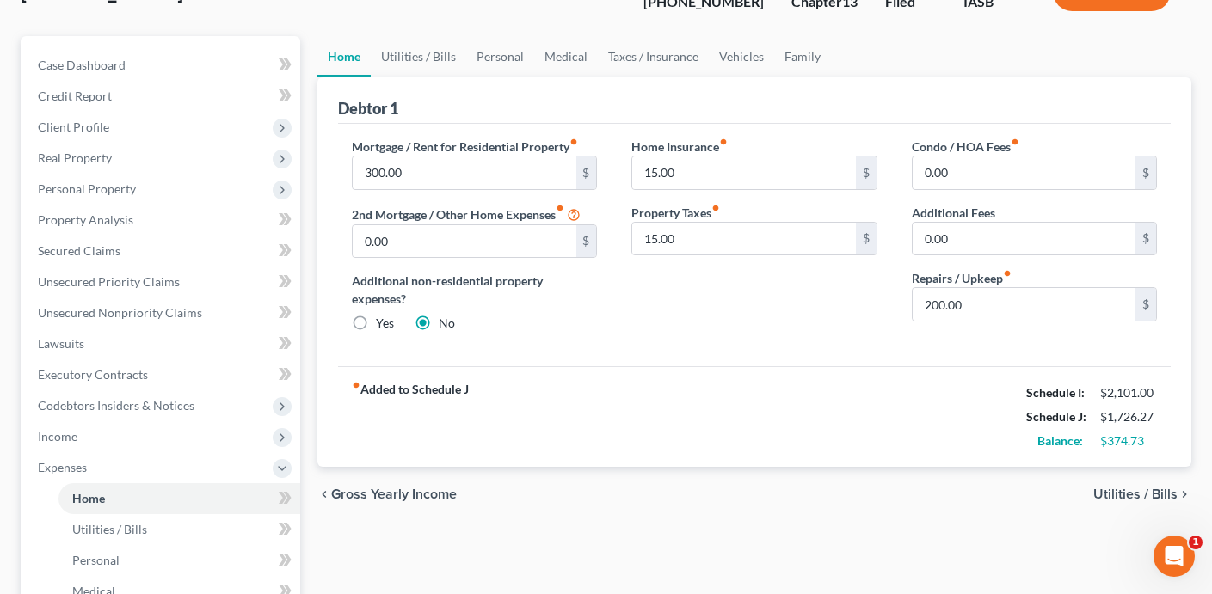
scroll to position [131, 0]
drag, startPoint x: 1156, startPoint y: 412, endPoint x: 1106, endPoint y: 414, distance: 50.8
click at [1106, 414] on div "$1,726.27" at bounding box center [1128, 415] width 74 height 17
copy div "1,726.27"
drag, startPoint x: 1155, startPoint y: 389, endPoint x: 1106, endPoint y: 389, distance: 49.0
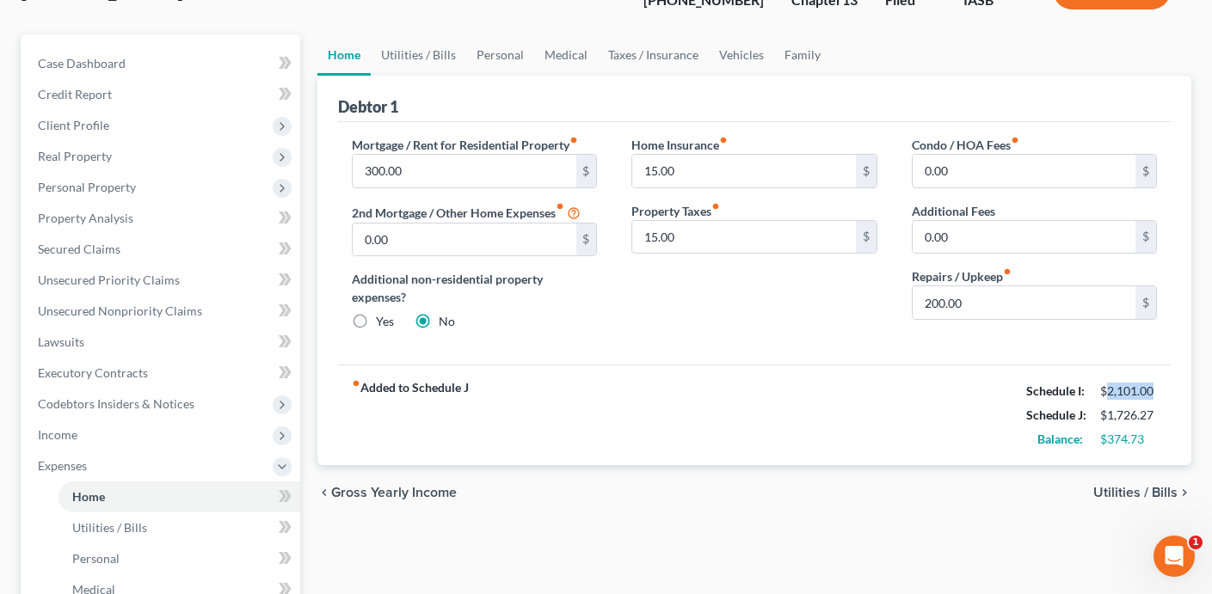
click at [1106, 389] on div "$2,101.00" at bounding box center [1128, 391] width 57 height 17
copy div "2,101.00"
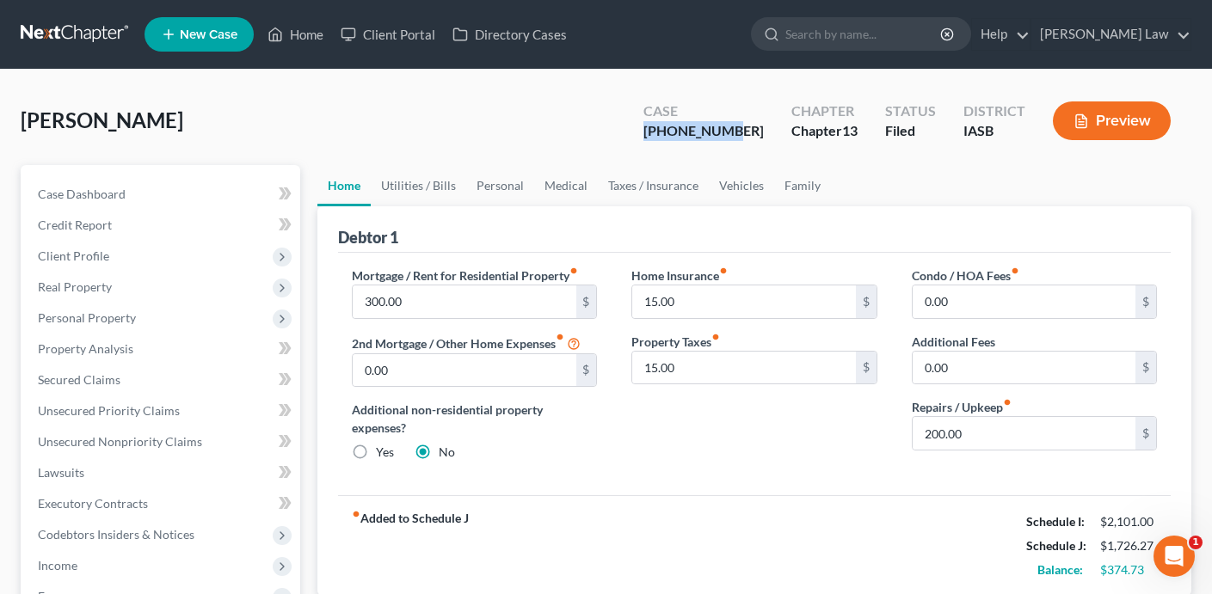
drag, startPoint x: 769, startPoint y: 130, endPoint x: 680, endPoint y: 126, distance: 88.6
click at [680, 126] on div "Case [PHONE_NUMBER]" at bounding box center [703, 122] width 148 height 51
copy div "[PHONE_NUMBER]"
click at [203, 28] on span "New Case" at bounding box center [209, 34] width 58 height 13
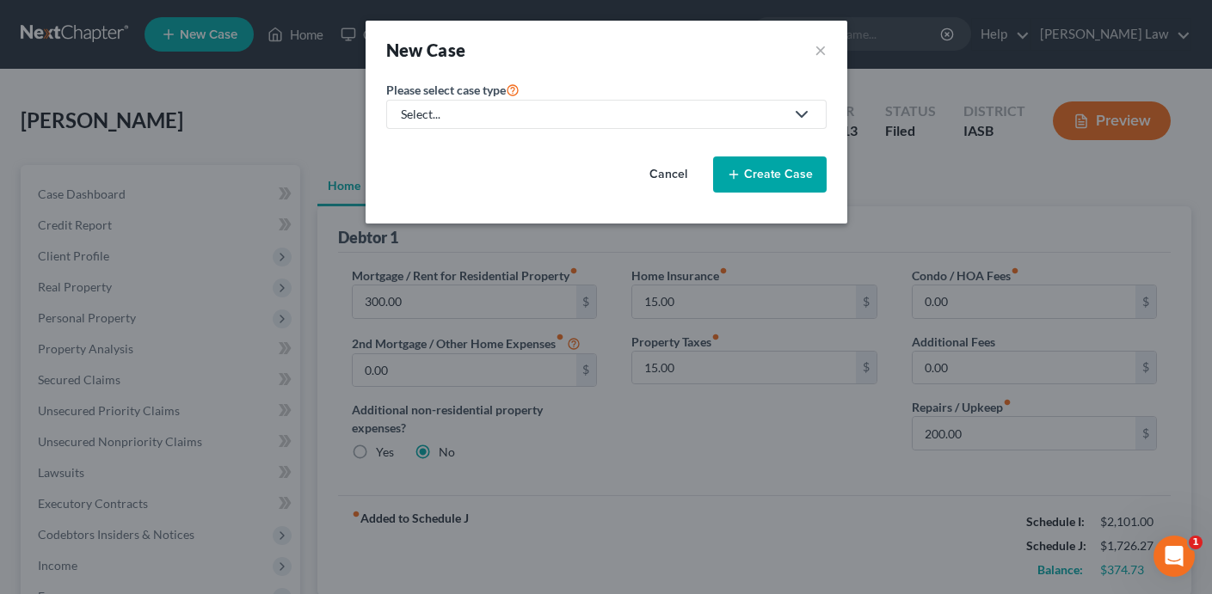
click at [538, 115] on div "Select..." at bounding box center [592, 114] width 383 height 17
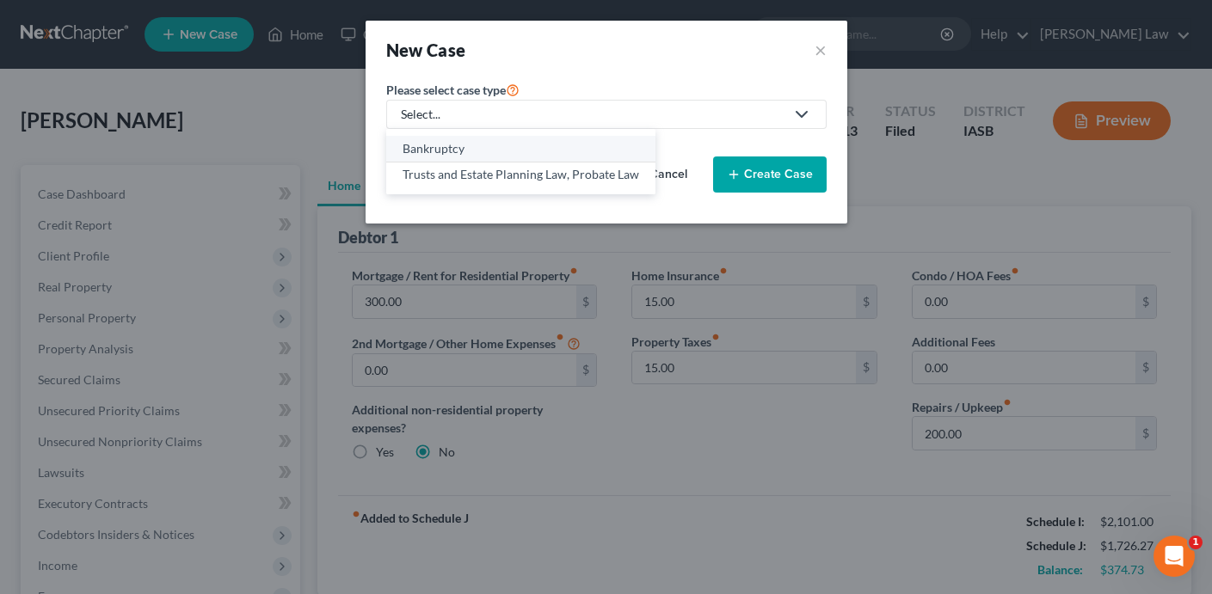
click at [519, 142] on div "Bankruptcy" at bounding box center [520, 148] width 236 height 17
select select "30"
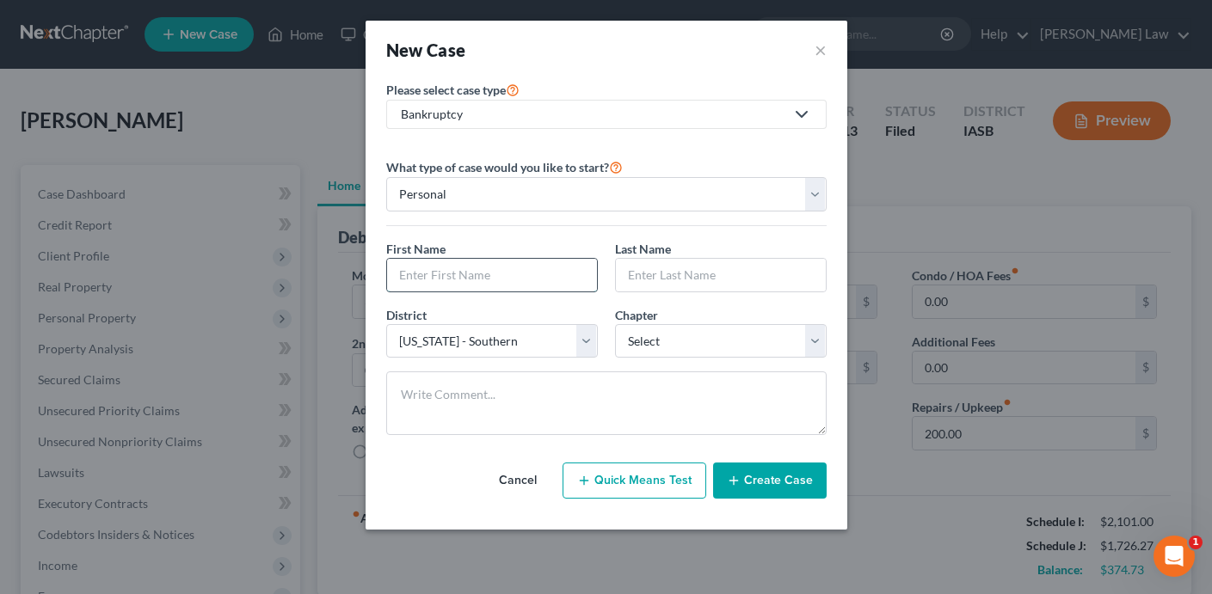
click at [495, 267] on input "text" at bounding box center [492, 275] width 210 height 33
type input "[PERSON_NAME]"
click at [733, 268] on input "text" at bounding box center [721, 275] width 210 height 33
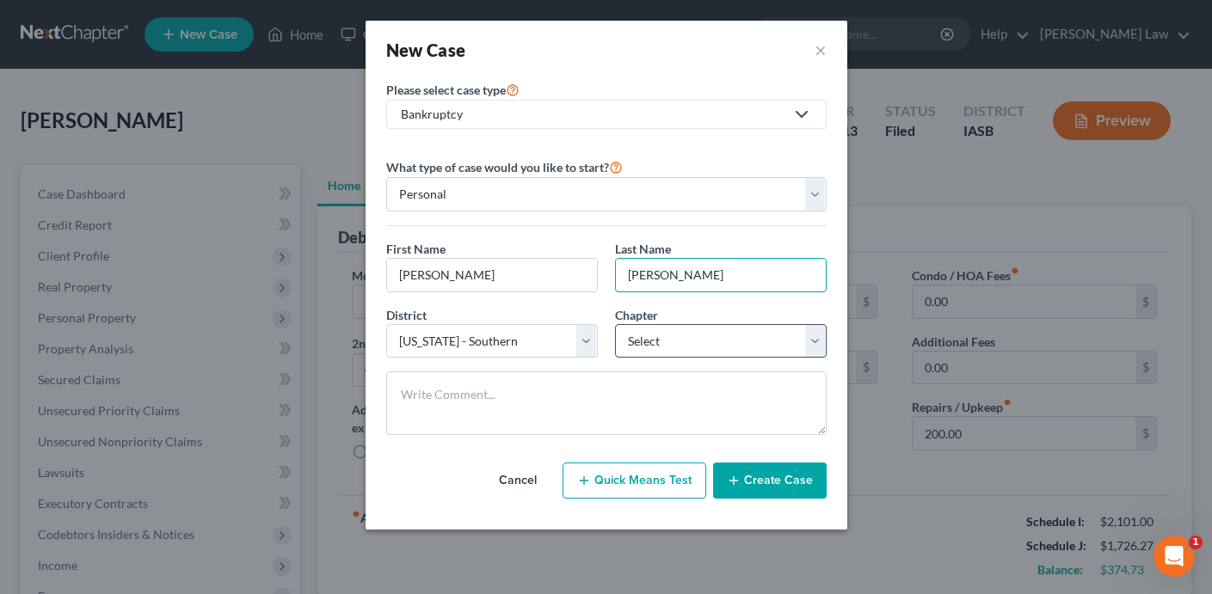
type input "[PERSON_NAME]"
click at [736, 334] on select "Select 7 11 12 13" at bounding box center [721, 341] width 212 height 34
select select "0"
click at [615, 324] on select "Select 7 11 12 13" at bounding box center [721, 341] width 212 height 34
click at [757, 482] on button "Create Case" at bounding box center [770, 481] width 114 height 36
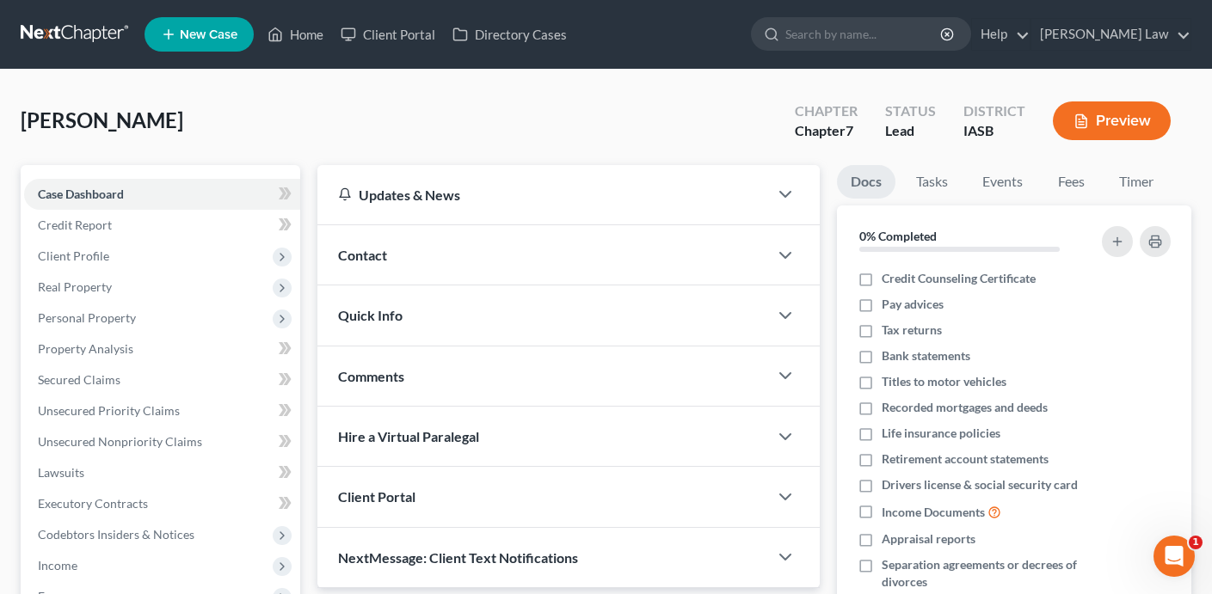
click at [488, 263] on div "Contact" at bounding box center [542, 254] width 451 height 59
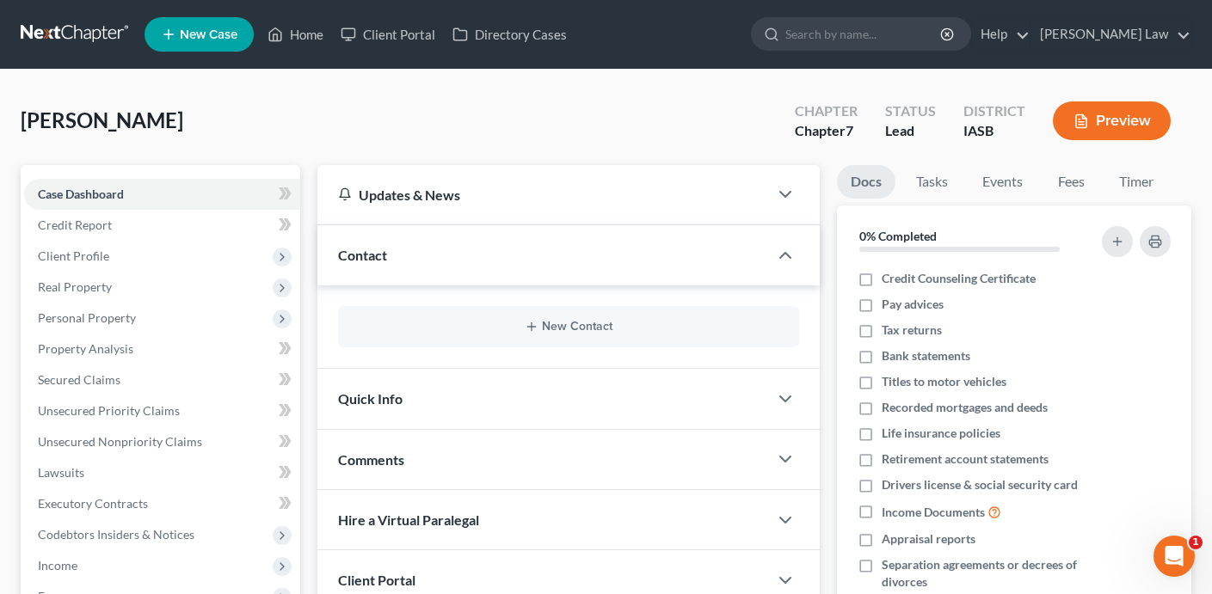
click at [546, 340] on div "New Contact" at bounding box center [568, 326] width 461 height 41
click at [545, 329] on button "New Contact" at bounding box center [568, 327] width 433 height 14
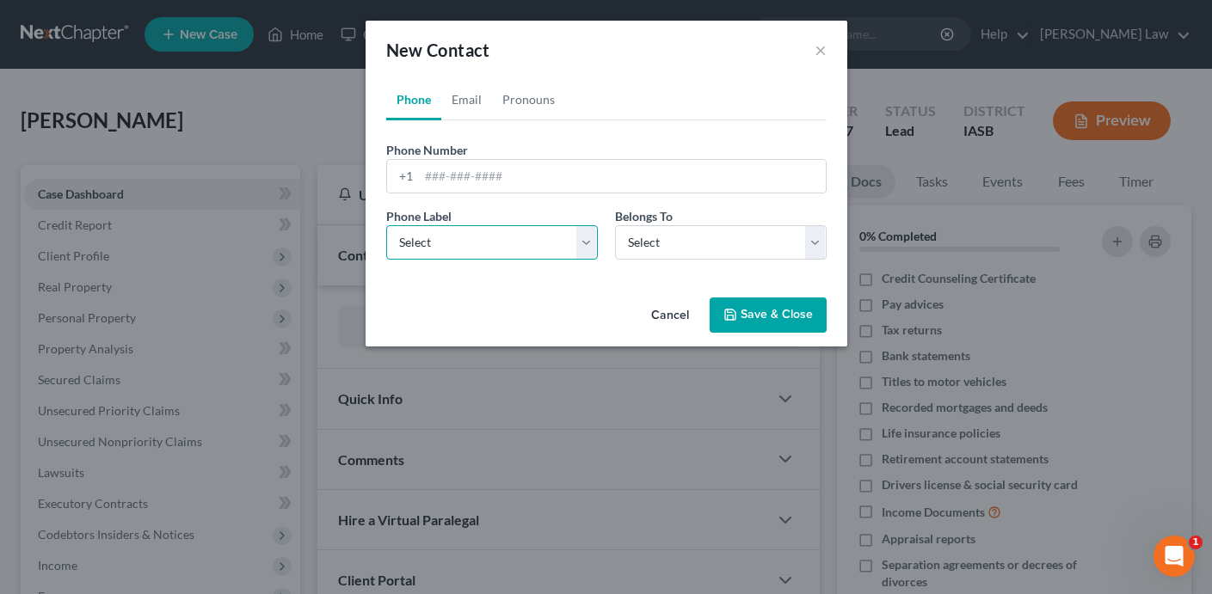
click at [494, 238] on select "Select Mobile Home Work Other" at bounding box center [492, 242] width 212 height 34
select select "0"
click at [386, 225] on select "Select Mobile Home Work Other" at bounding box center [492, 242] width 212 height 34
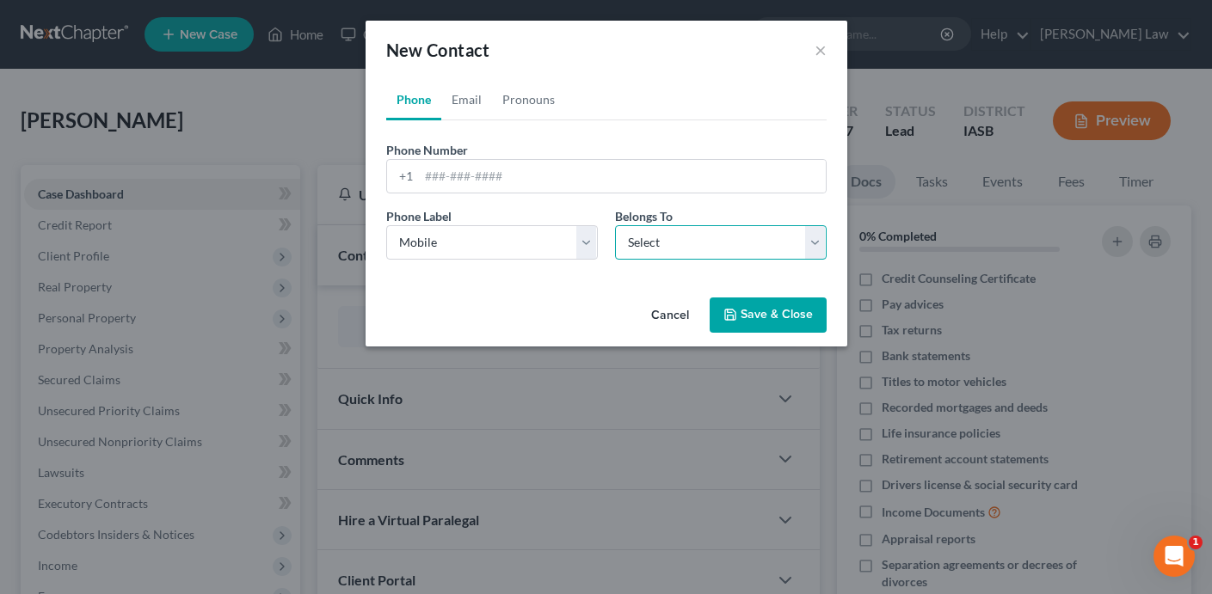
click at [672, 248] on select "Select Client Other" at bounding box center [721, 242] width 212 height 34
select select "0"
click at [615, 225] on select "Select Client Other" at bounding box center [721, 242] width 212 height 34
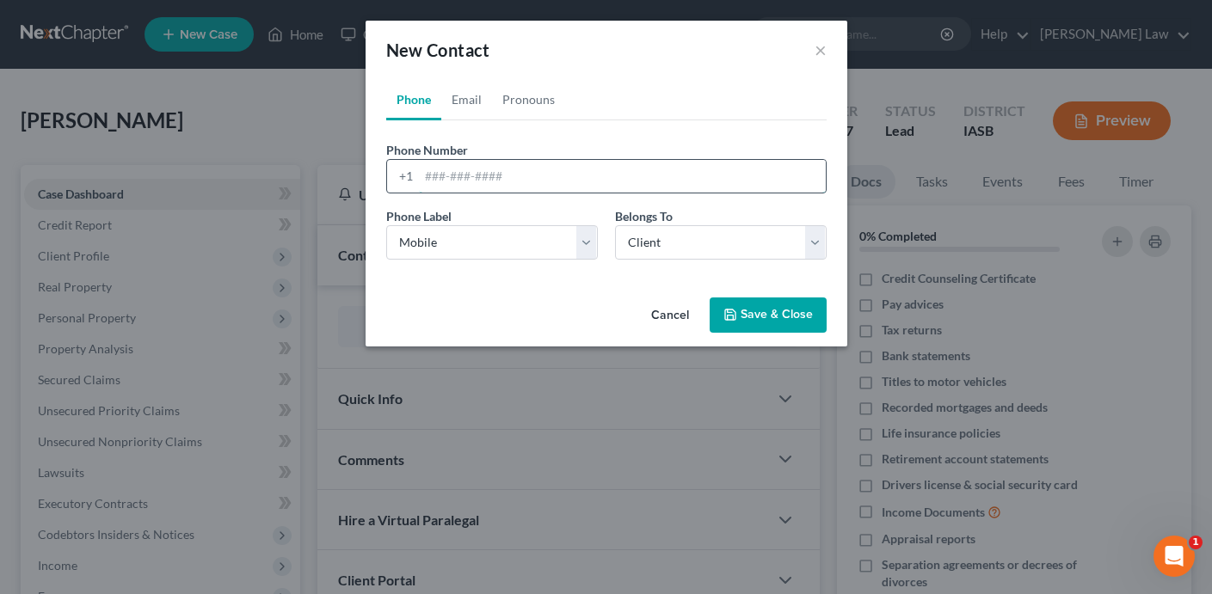
click at [527, 181] on input "tel" at bounding box center [622, 176] width 407 height 33
paste input "[PHONE_NUMBER]"
type input "[PHONE_NUMBER]"
click at [463, 109] on link "Email" at bounding box center [466, 99] width 51 height 41
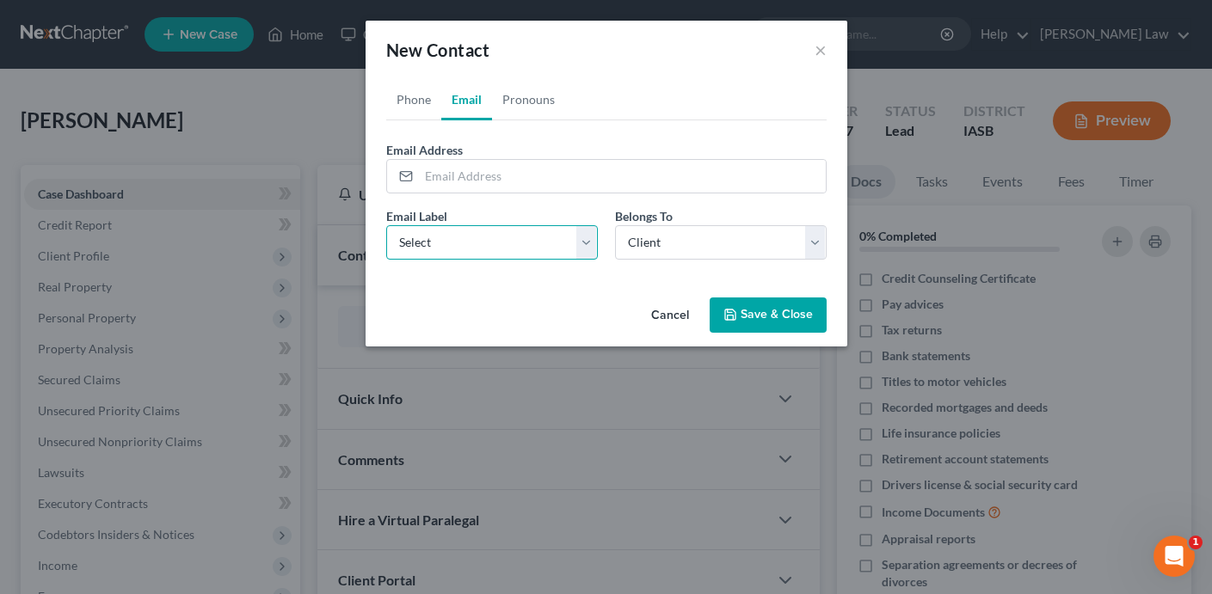
click at [494, 239] on select "Select Home Work Other" at bounding box center [492, 242] width 212 height 34
select select "0"
click at [386, 225] on select "Select Home Work Other" at bounding box center [492, 242] width 212 height 34
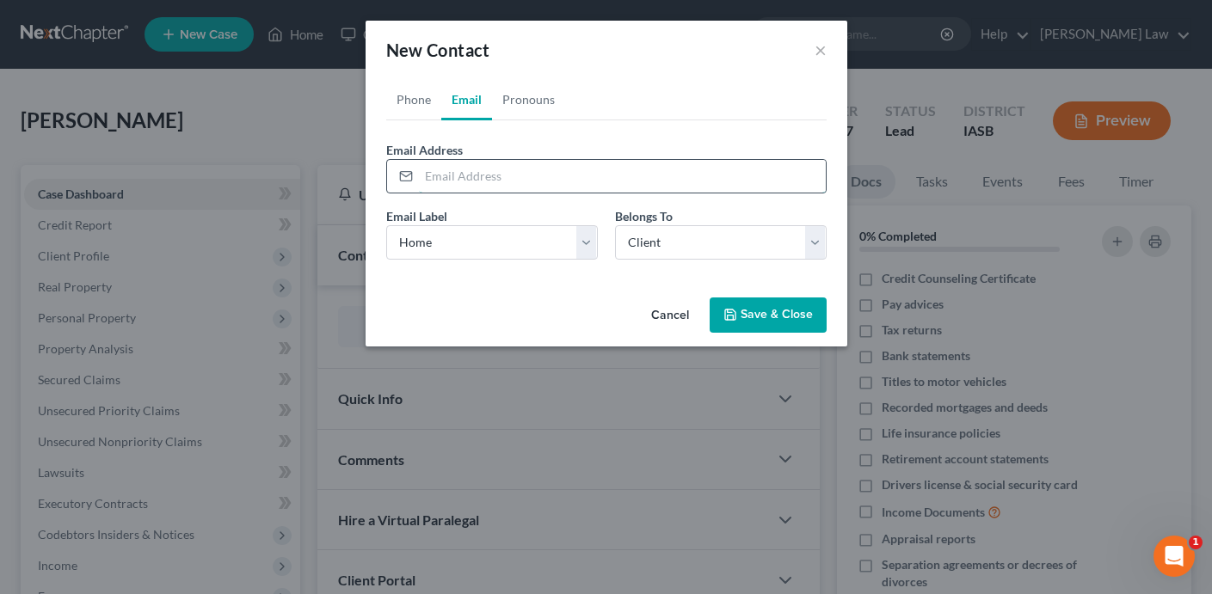
click at [580, 168] on input "email" at bounding box center [622, 176] width 407 height 33
paste input "[EMAIL_ADDRESS][DOMAIN_NAME]"
type input "[EMAIL_ADDRESS][DOMAIN_NAME]"
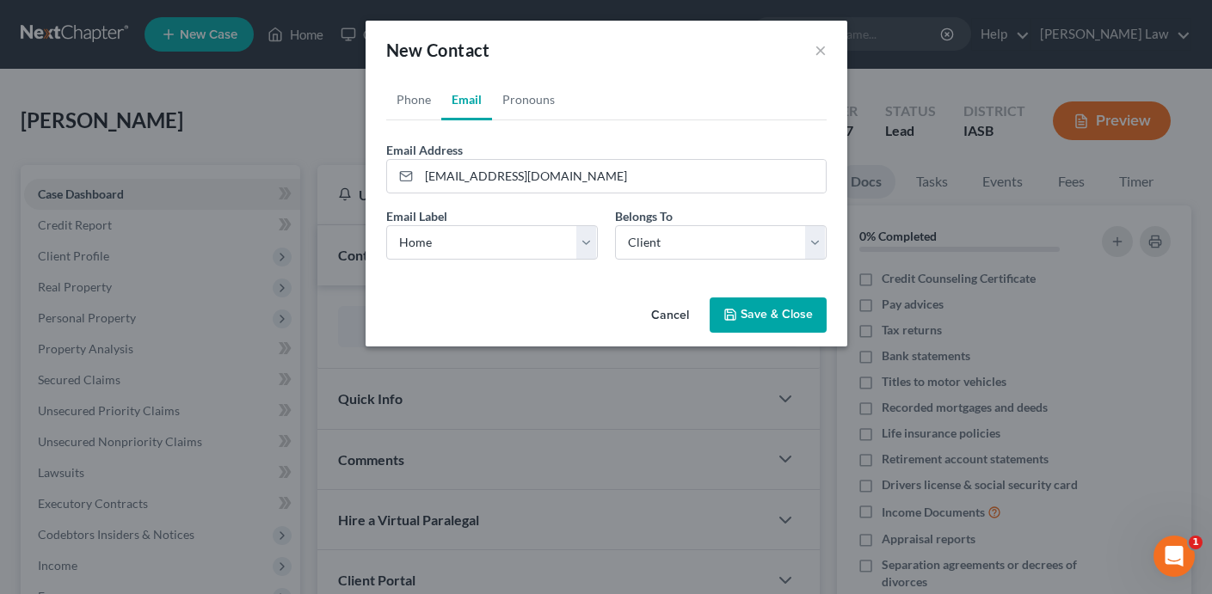
click at [739, 310] on button "Save & Close" at bounding box center [767, 316] width 117 height 36
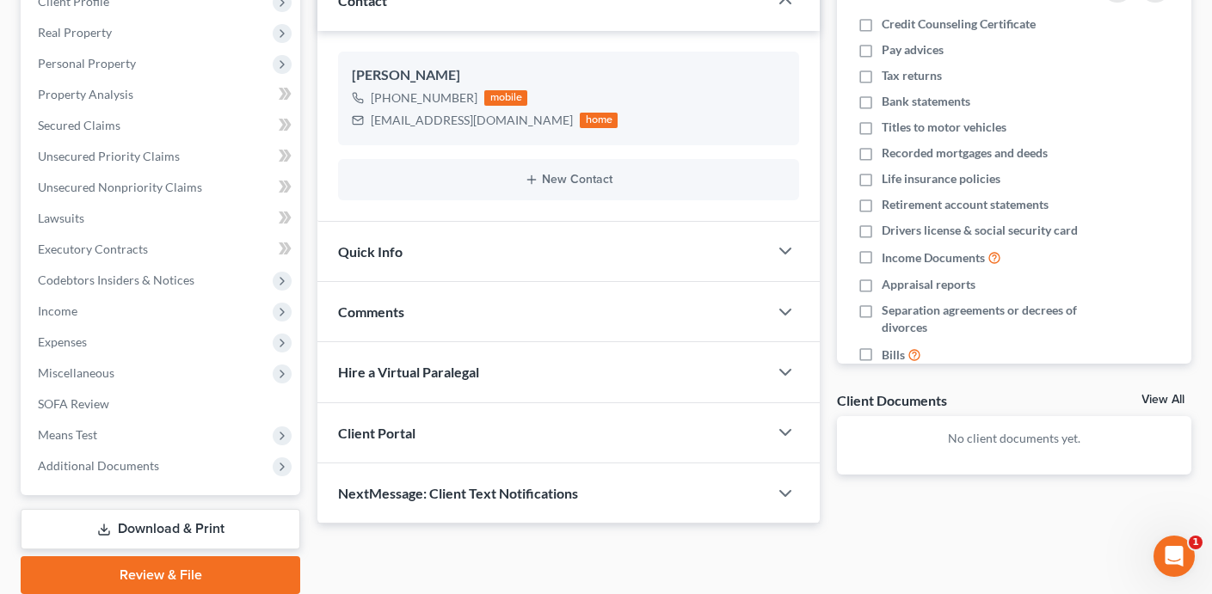
scroll to position [109, 0]
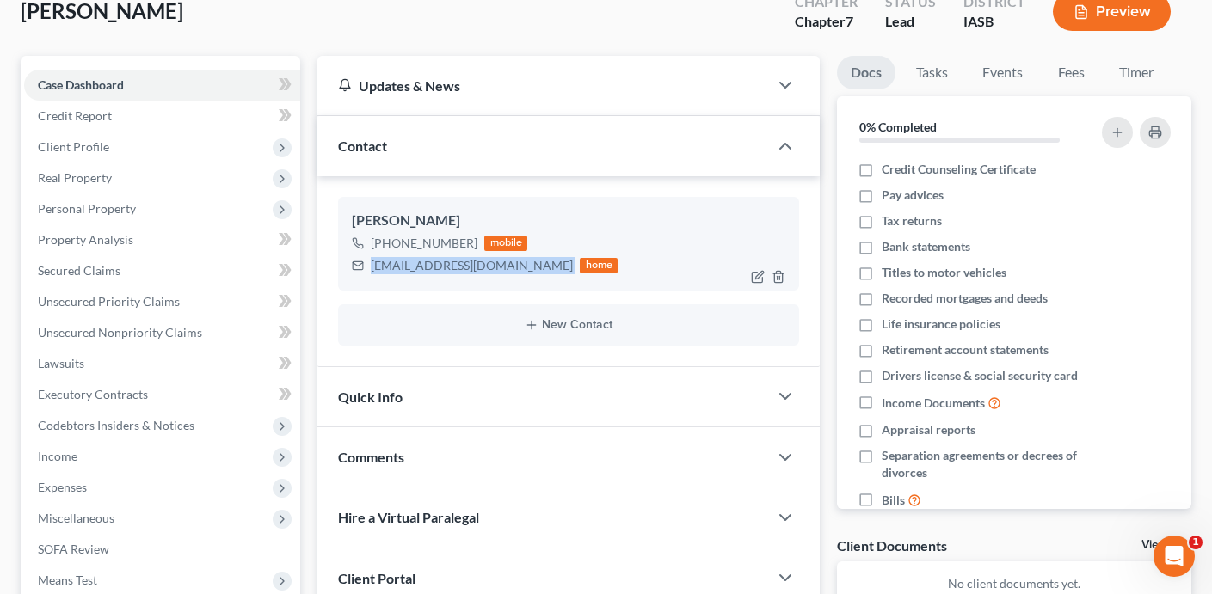
drag, startPoint x: 485, startPoint y: 267, endPoint x: 368, endPoint y: 268, distance: 117.0
click at [368, 268] on div "[EMAIL_ADDRESS][DOMAIN_NAME] home" at bounding box center [485, 266] width 266 height 22
copy div "[EMAIL_ADDRESS][DOMAIN_NAME]"
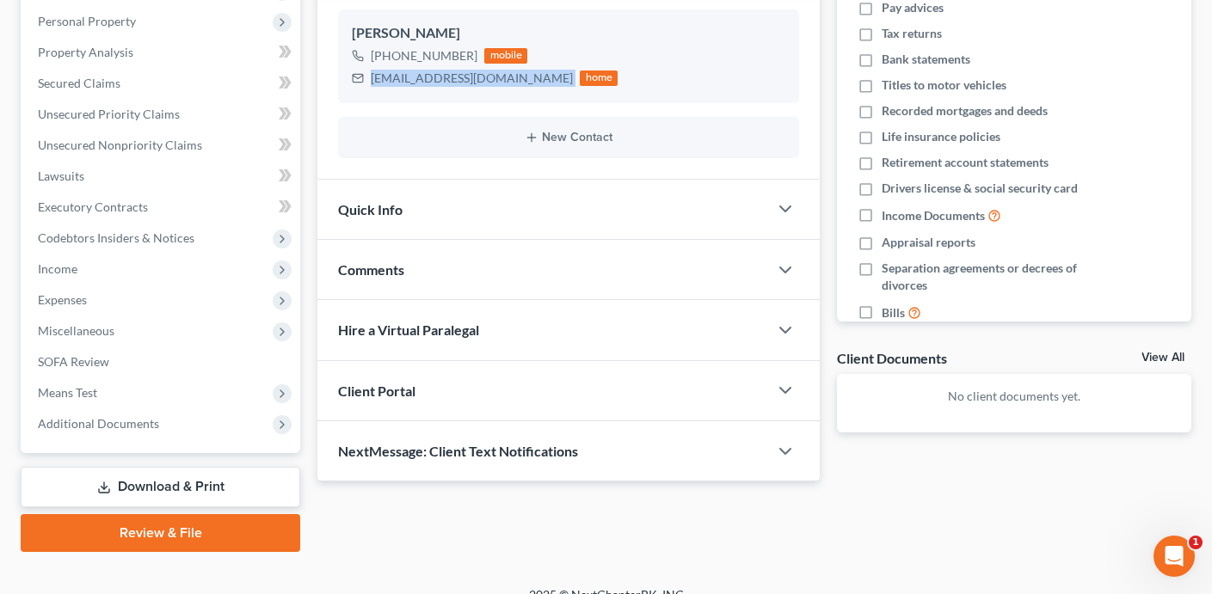
scroll to position [318, 0]
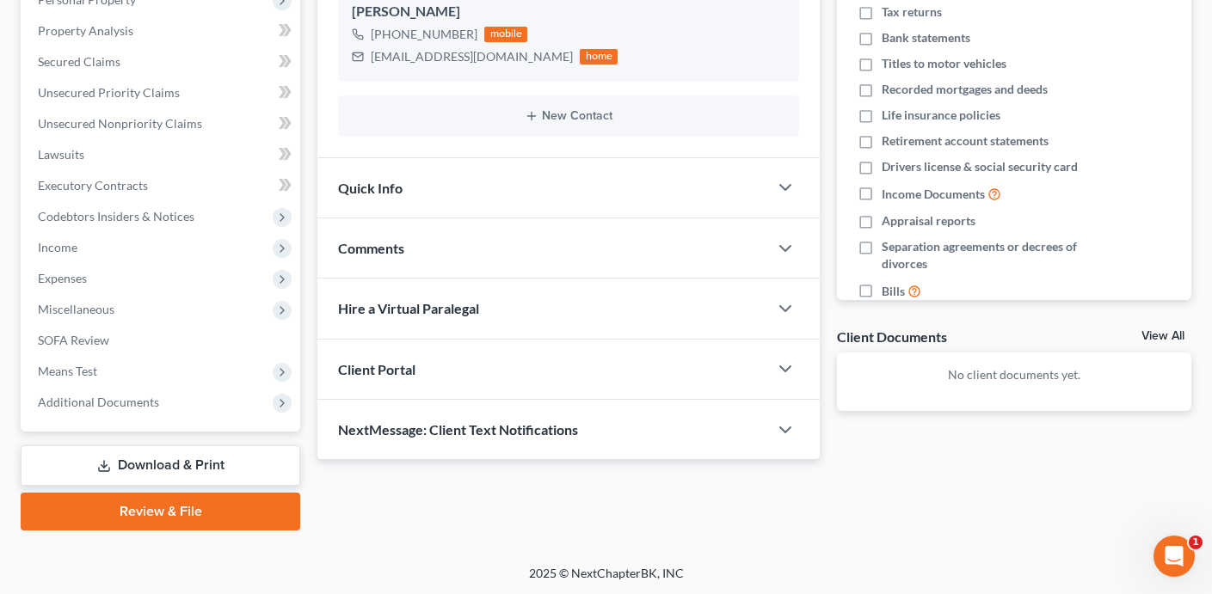
click at [620, 373] on div "Client Portal" at bounding box center [542, 369] width 451 height 59
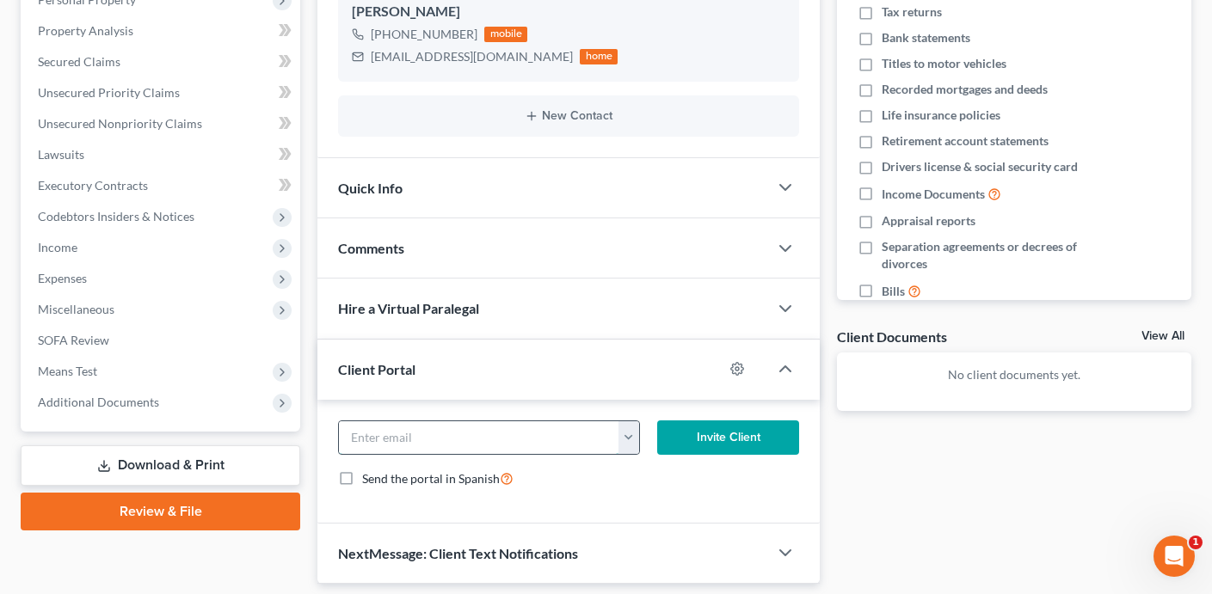
click at [531, 431] on input "email" at bounding box center [478, 437] width 279 height 33
paste input "[EMAIL_ADDRESS][DOMAIN_NAME]"
type input "[EMAIL_ADDRESS][DOMAIN_NAME]"
click at [706, 436] on button "Invite Client" at bounding box center [728, 437] width 142 height 34
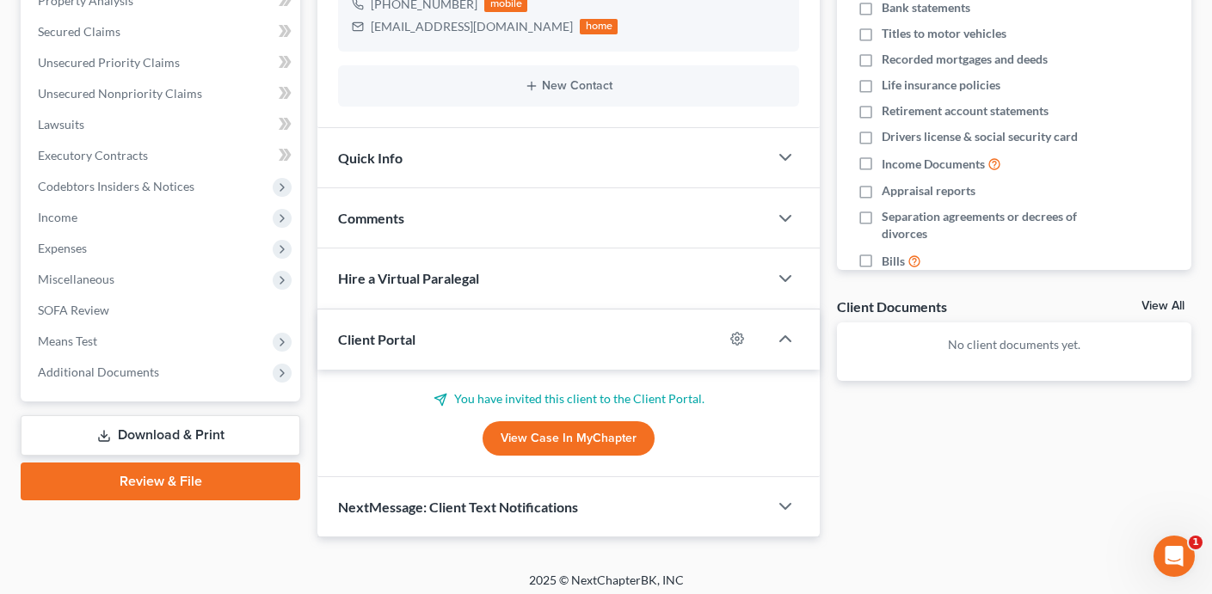
scroll to position [356, 0]
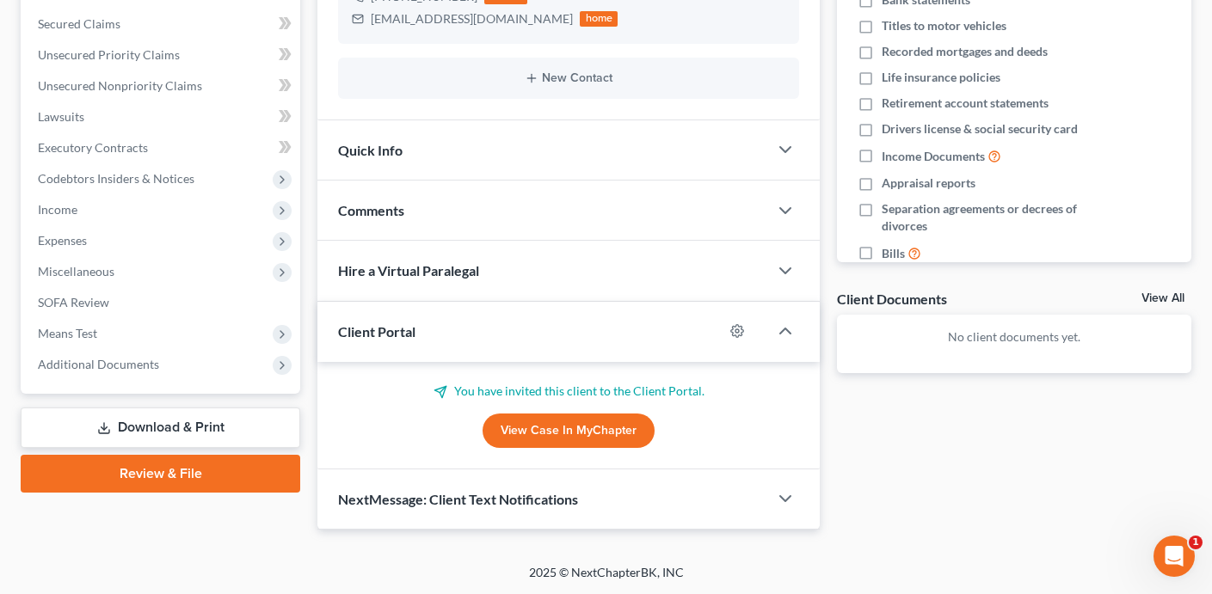
click at [704, 500] on div "NextMessage: Client Text Notifications" at bounding box center [542, 498] width 451 height 59
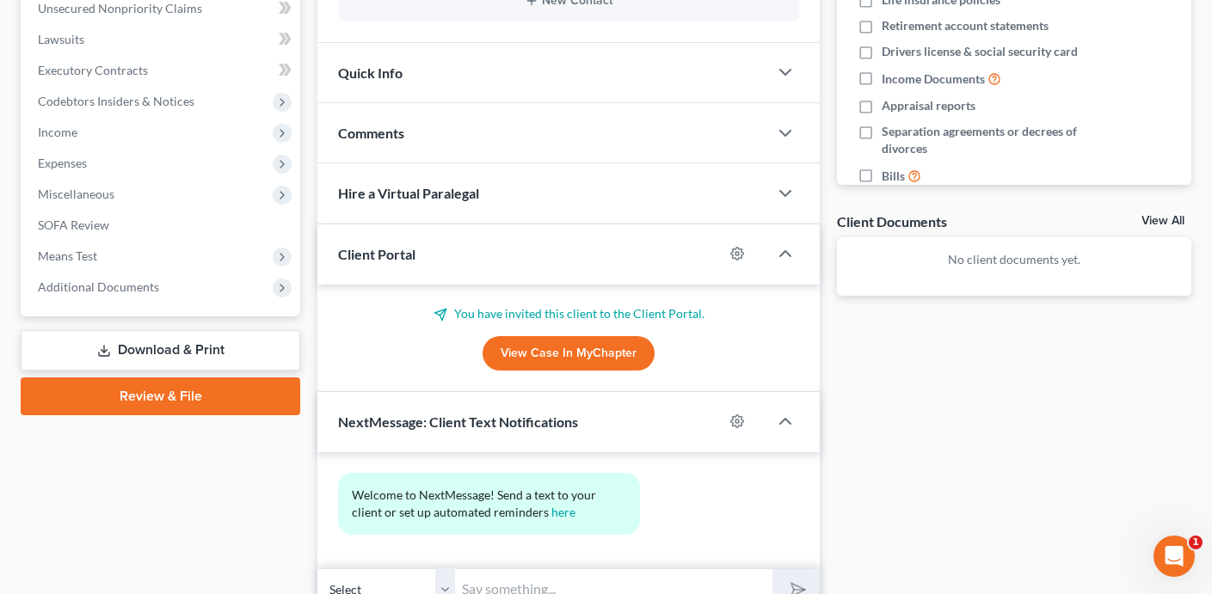
scroll to position [514, 0]
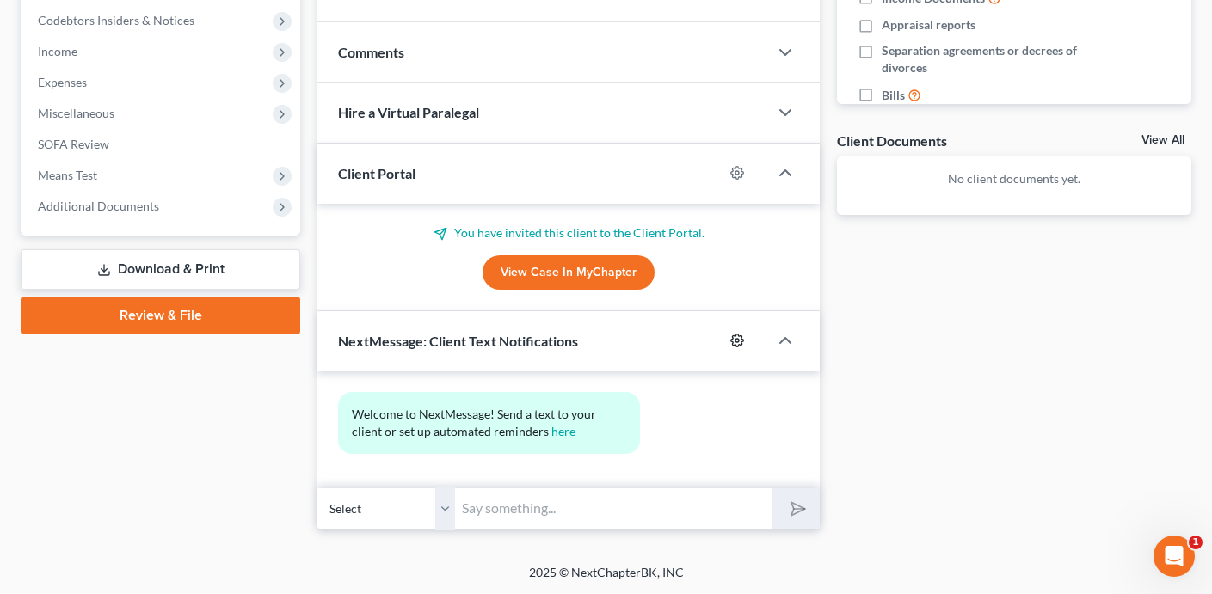
click at [739, 341] on circle "button" at bounding box center [736, 340] width 3 height 3
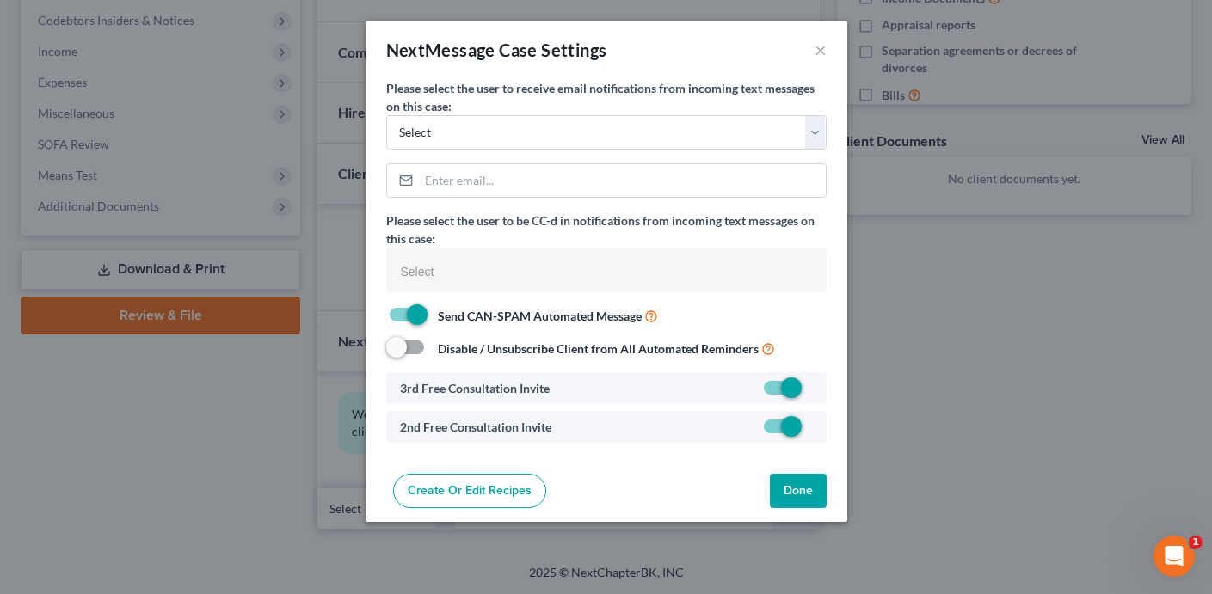
select select
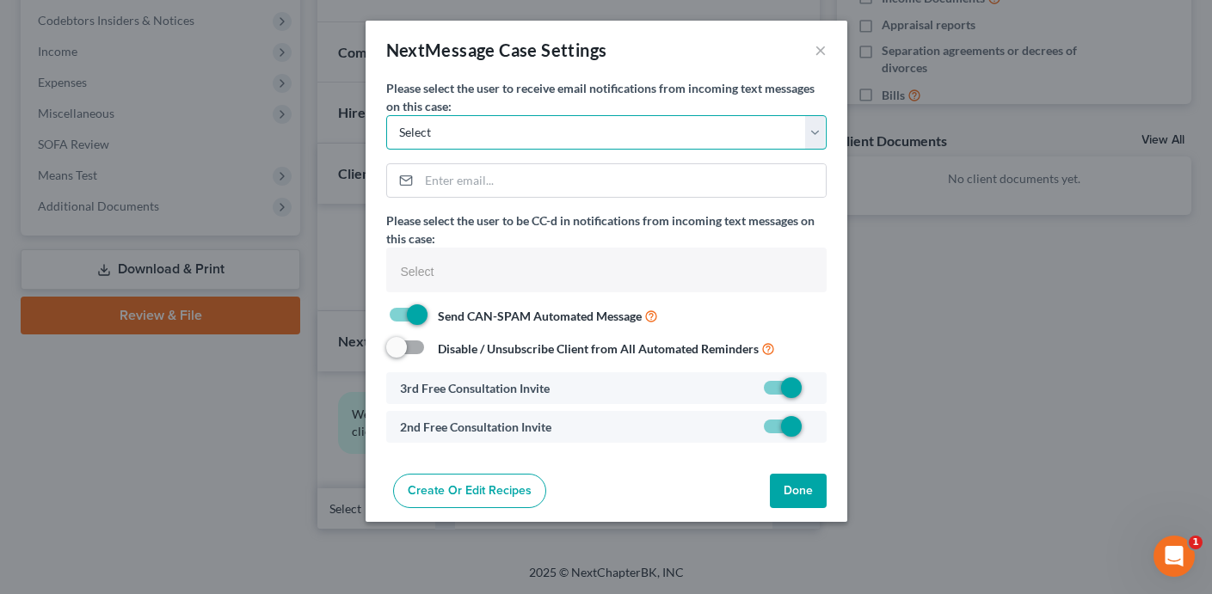
click at [568, 135] on select "Select [PERSON_NAME][EMAIL_ADDRESS][DOMAIN_NAME] [PERSON_NAME][EMAIL_ADDRESS][D…" at bounding box center [606, 132] width 440 height 34
select select "2"
click at [386, 115] on select "Select [PERSON_NAME][EMAIL_ADDRESS][DOMAIN_NAME] [PERSON_NAME][EMAIL_ADDRESS][D…" at bounding box center [606, 132] width 440 height 34
click at [561, 259] on input "text" at bounding box center [604, 272] width 416 height 26
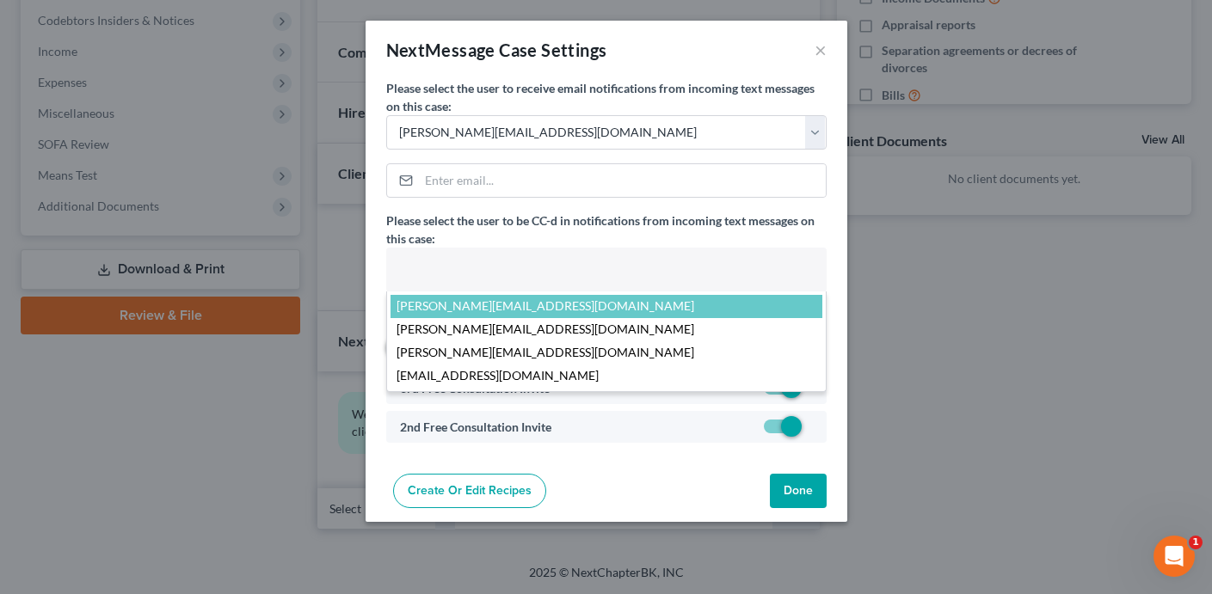
select select "15824"
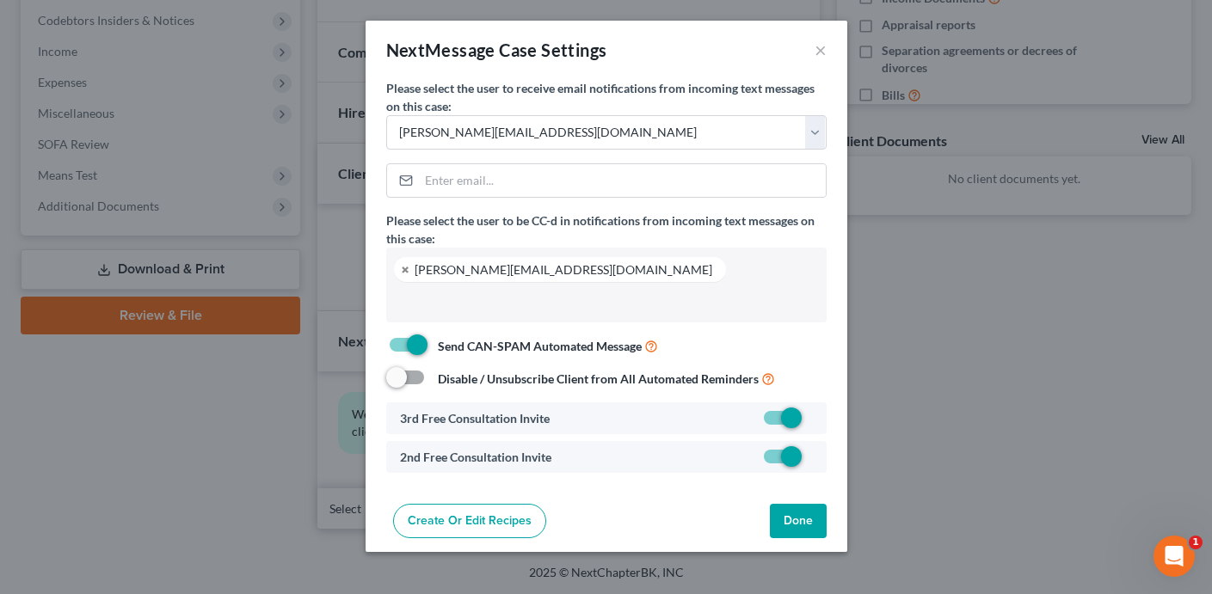
click at [797, 525] on button "Done" at bounding box center [798, 521] width 57 height 34
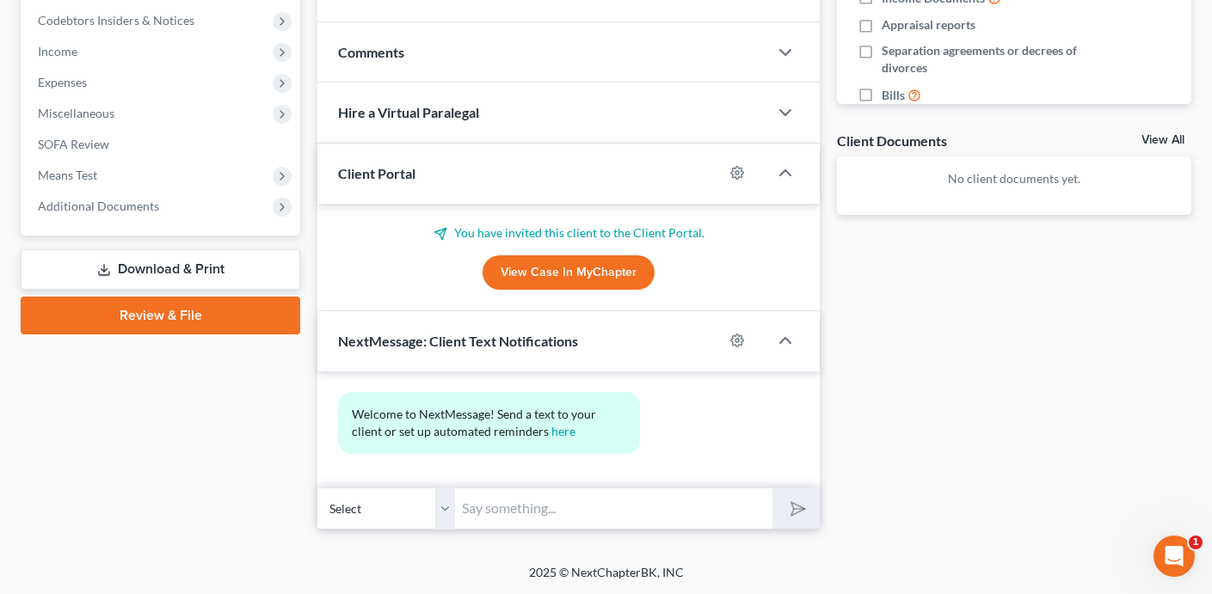
click at [679, 517] on input "text" at bounding box center [613, 509] width 317 height 42
type input "Hi [PERSON_NAME],"
click at [772, 488] on button "submit" at bounding box center [795, 508] width 47 height 40
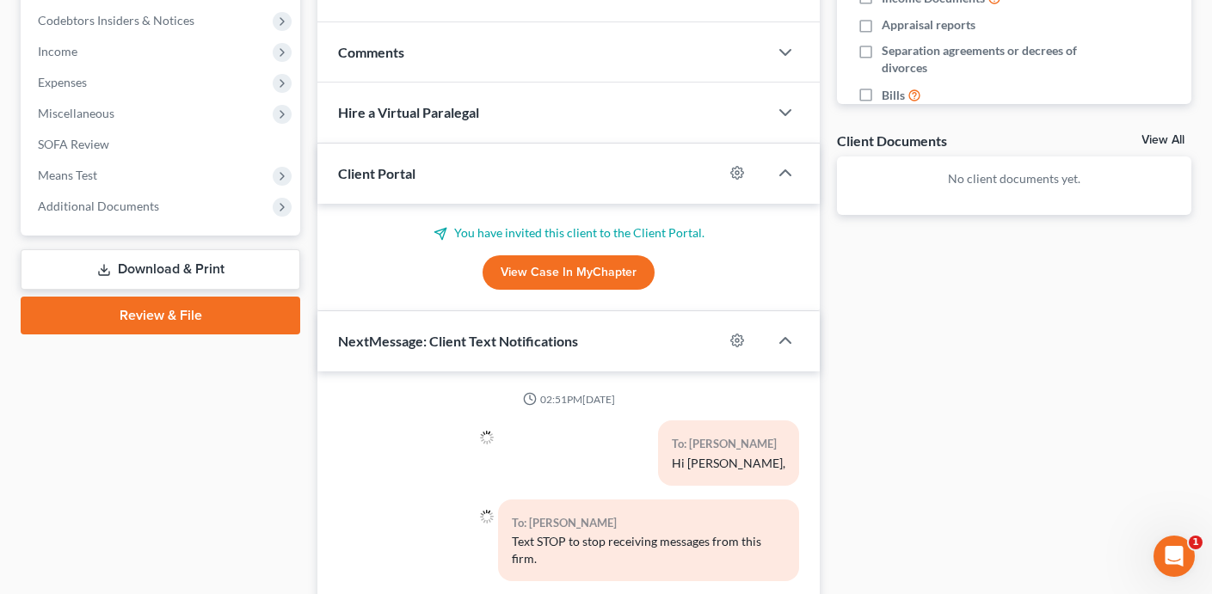
scroll to position [546, 0]
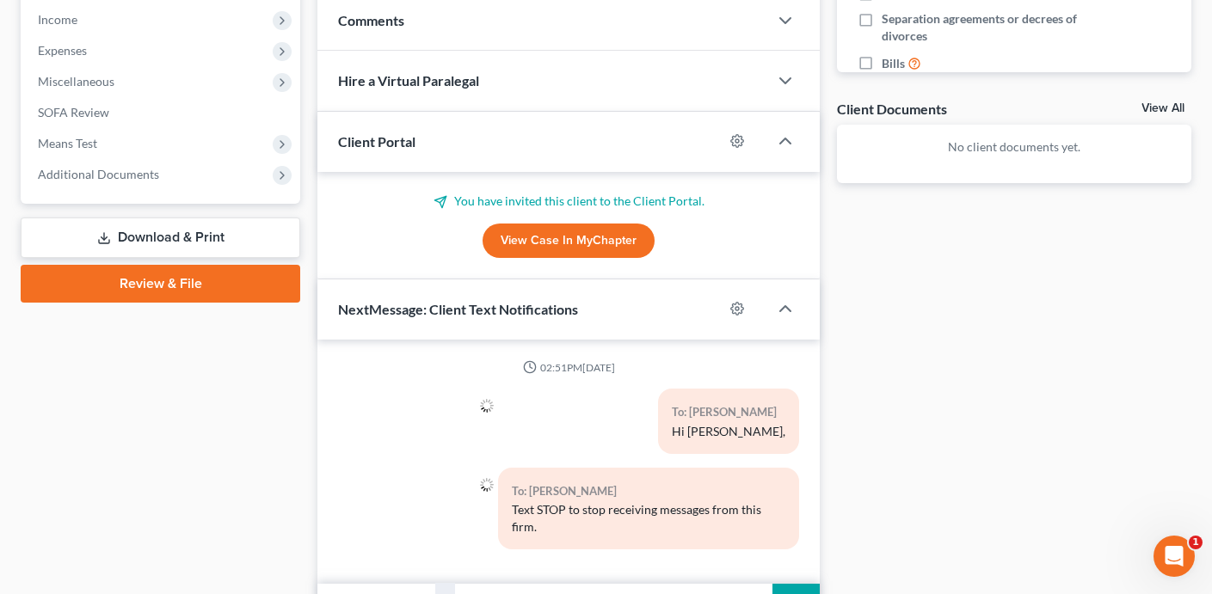
type input "t"
click at [408, 468] on div at bounding box center [408, 515] width 159 height 95
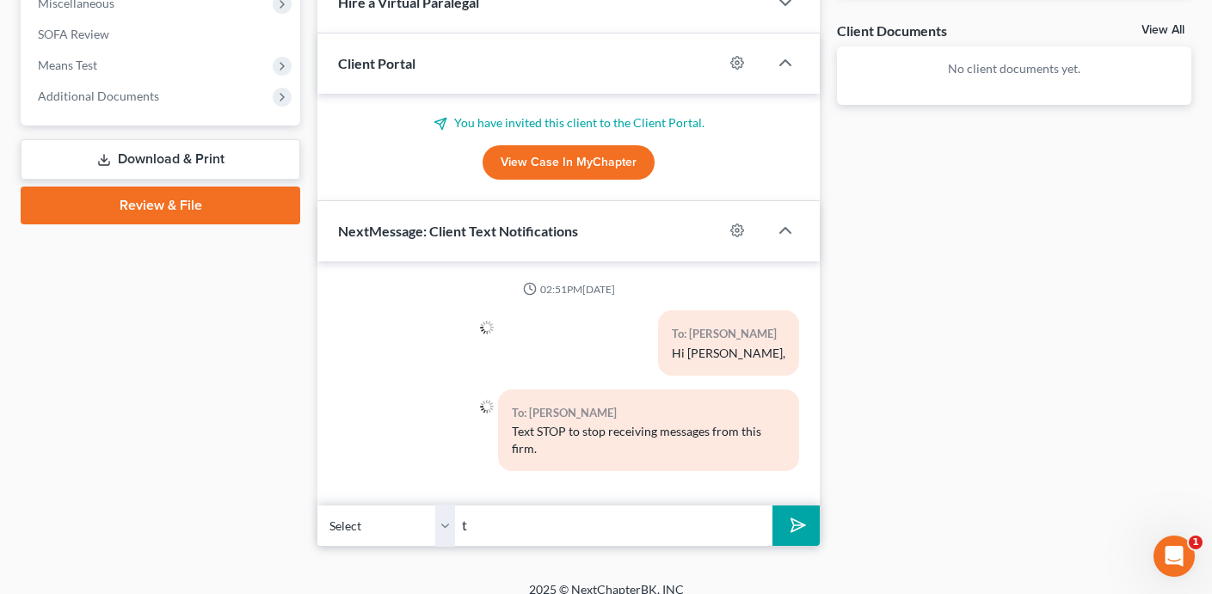
click at [508, 512] on input "t" at bounding box center [613, 526] width 317 height 42
type input "This is [PERSON_NAME]. This is a text only business line. You can text me here …"
click at [772, 506] on button "submit" at bounding box center [795, 526] width 47 height 40
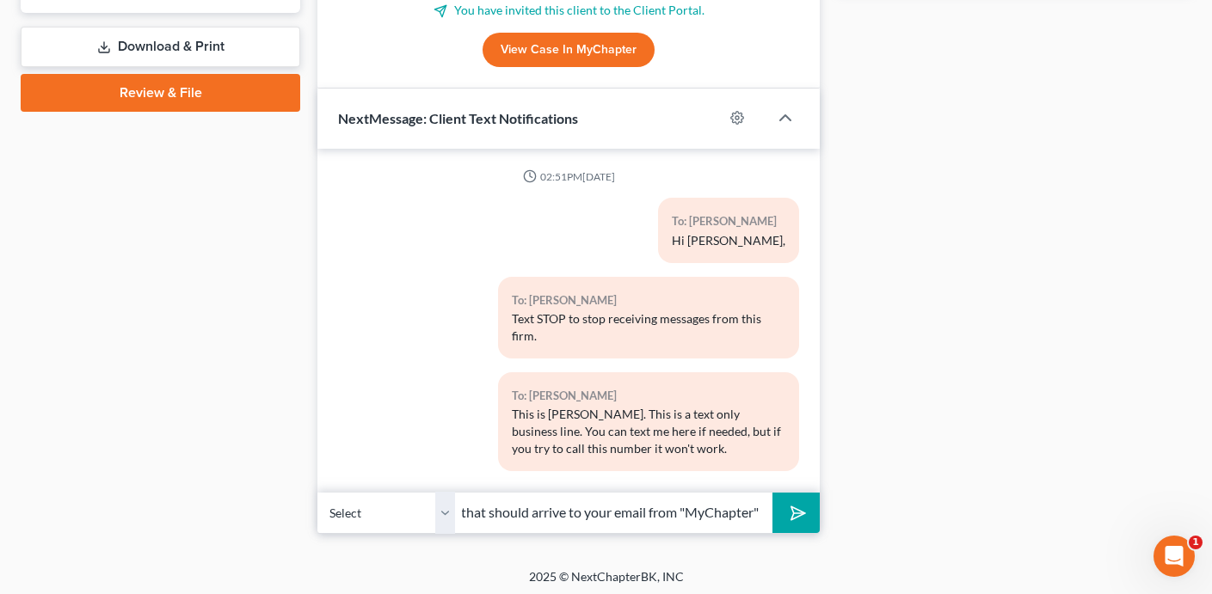
scroll to position [0, 280]
type input "I just emailed you an electronic questionnaire that should arrive to your email…"
click at [772, 493] on button "submit" at bounding box center [795, 513] width 47 height 40
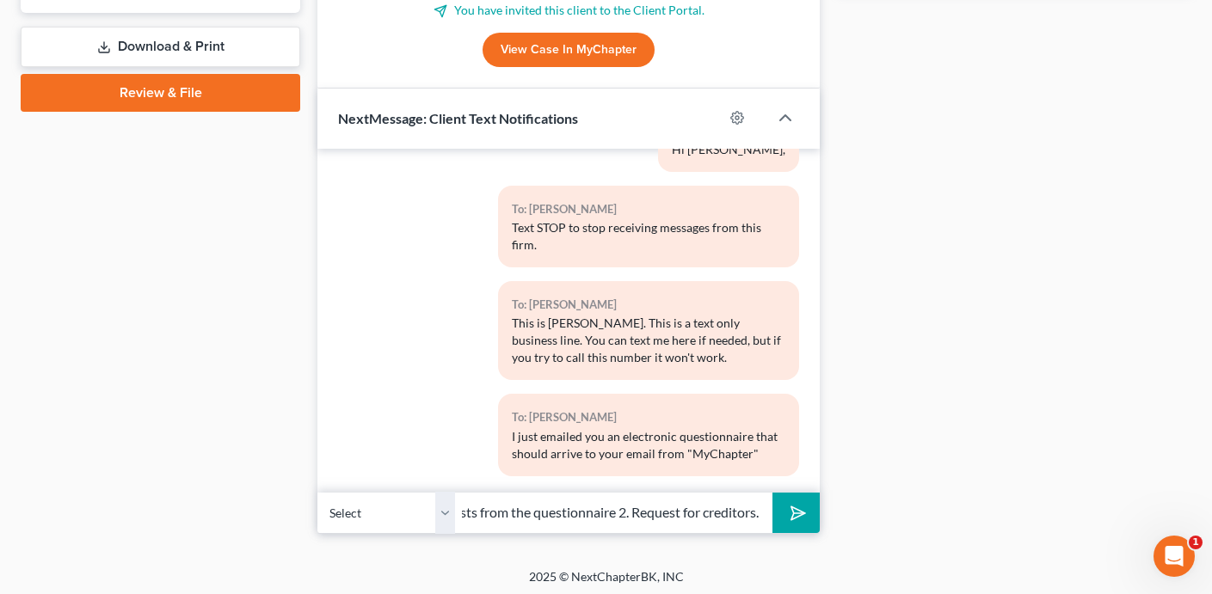
scroll to position [0, 224]
type input "Please ignore 1. All document requests from the questionnaire 2. Request for cr…"
click at [772, 493] on button "submit" at bounding box center [795, 513] width 47 height 40
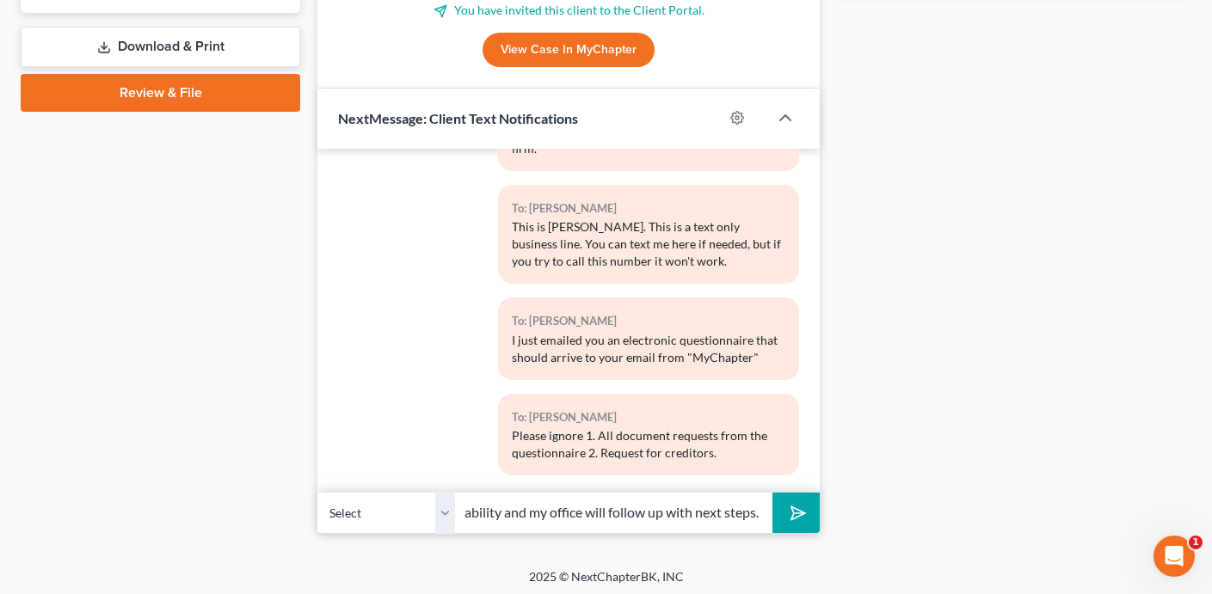
scroll to position [0, 601]
type input "These two sections are long an unnecessary at this time. Please complete the re…"
click at [772, 493] on button "submit" at bounding box center [795, 513] width 47 height 40
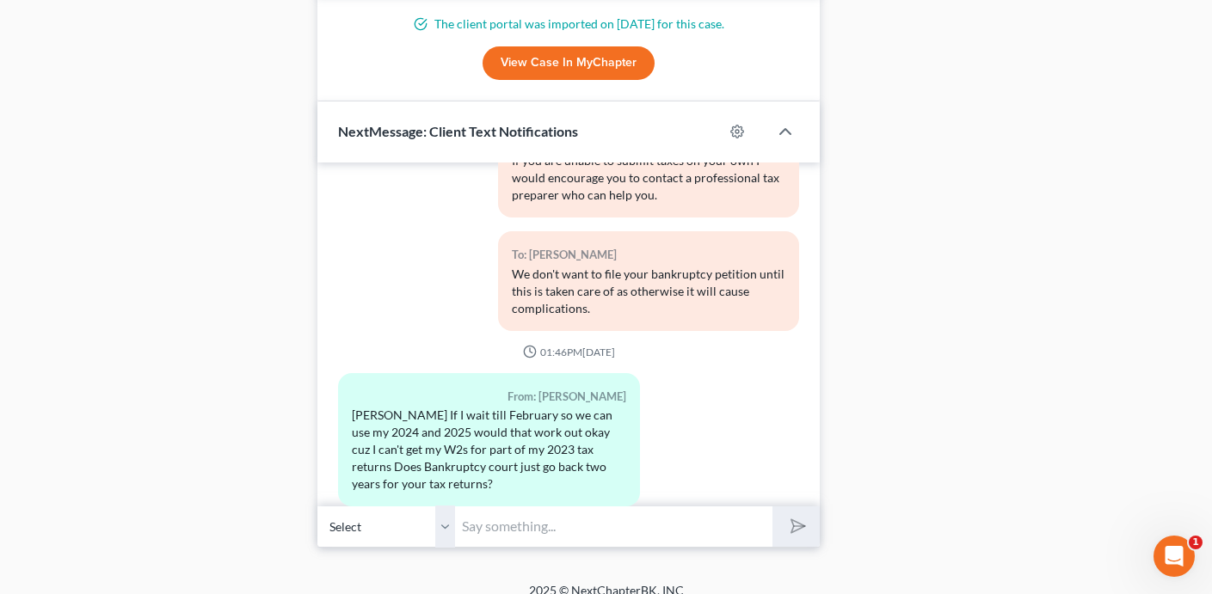
scroll to position [1416, 0]
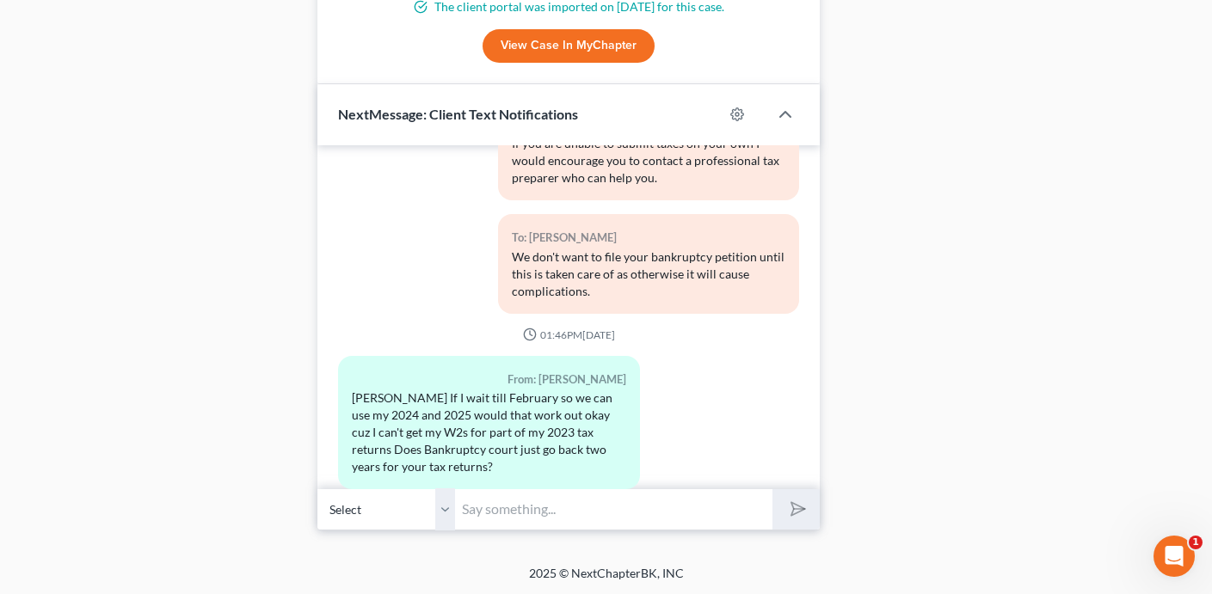
click at [481, 515] on input "text" at bounding box center [613, 509] width 317 height 42
type input "Hi Stacey, unfortunately the bankruptcy court requires that your prior 4 years …"
click at [772, 489] on button "submit" at bounding box center [795, 509] width 47 height 40
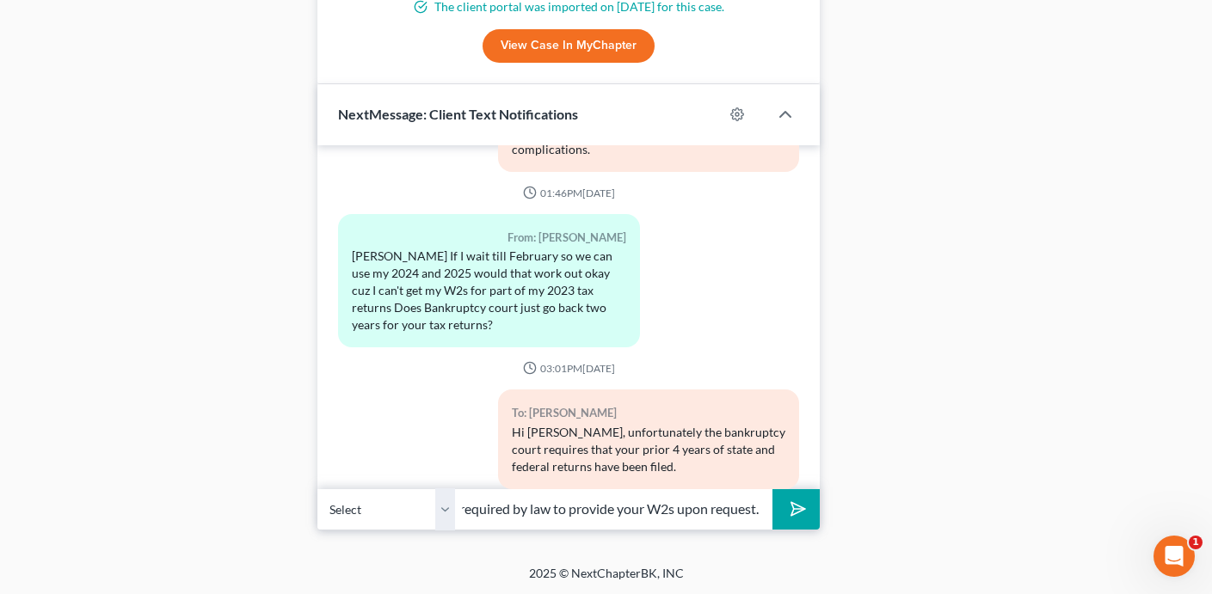
scroll to position [0, 203]
type input "Your employer or ex employer is required by law to provide your W2s upon reques…"
click at [772, 489] on button "submit" at bounding box center [795, 509] width 47 height 40
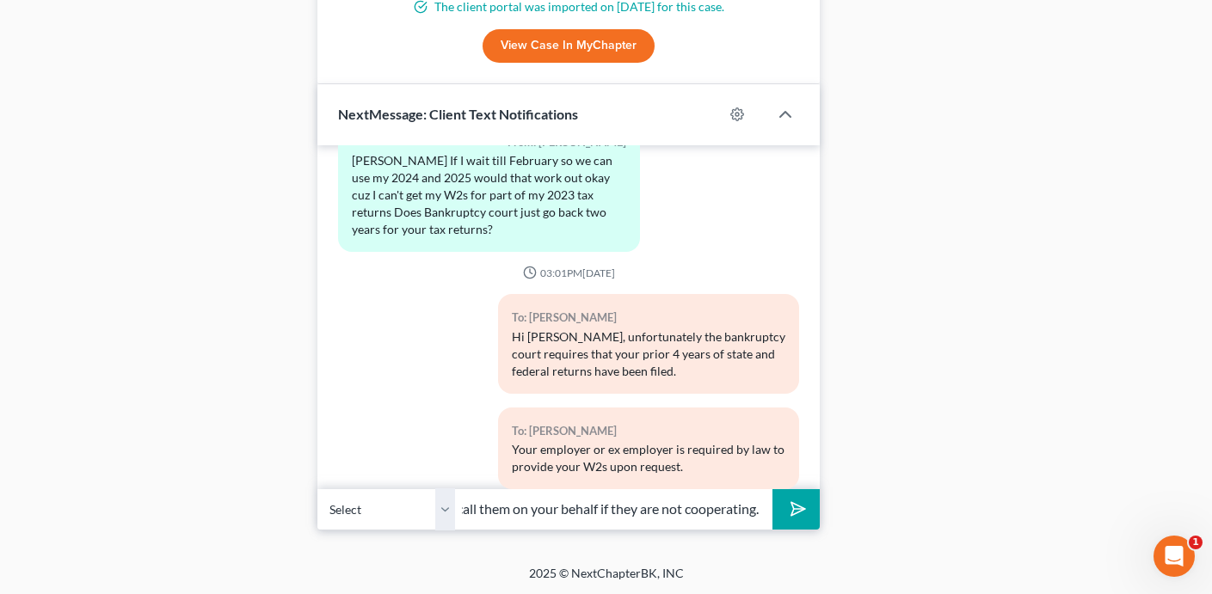
scroll to position [0, 116]
type input "If necessary i can call them on your behalf if they are not cooperating."
click at [772, 489] on button "submit" at bounding box center [795, 509] width 47 height 40
